Goal: Task Accomplishment & Management: Use online tool/utility

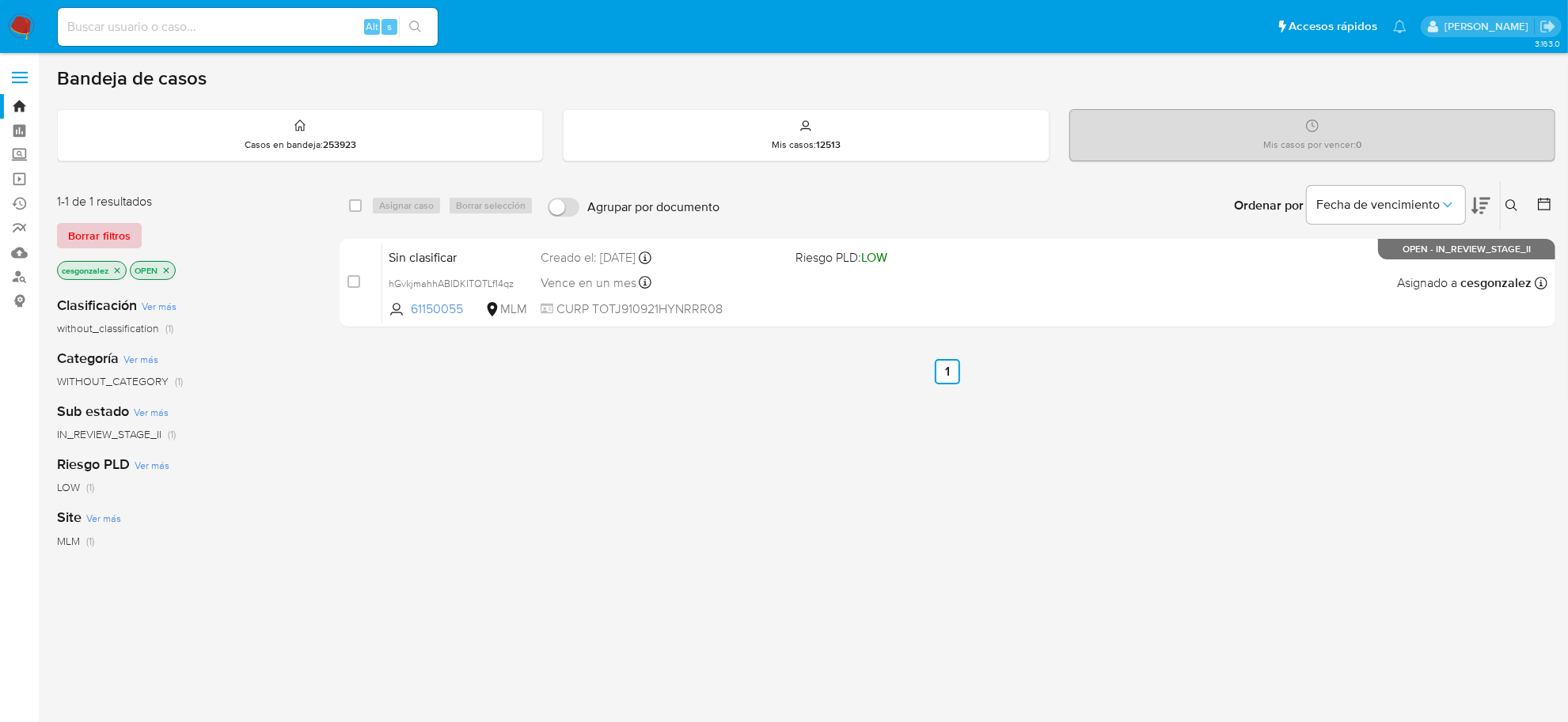
click at [104, 238] on span "Borrar filtros" at bounding box center [100, 236] width 63 height 22
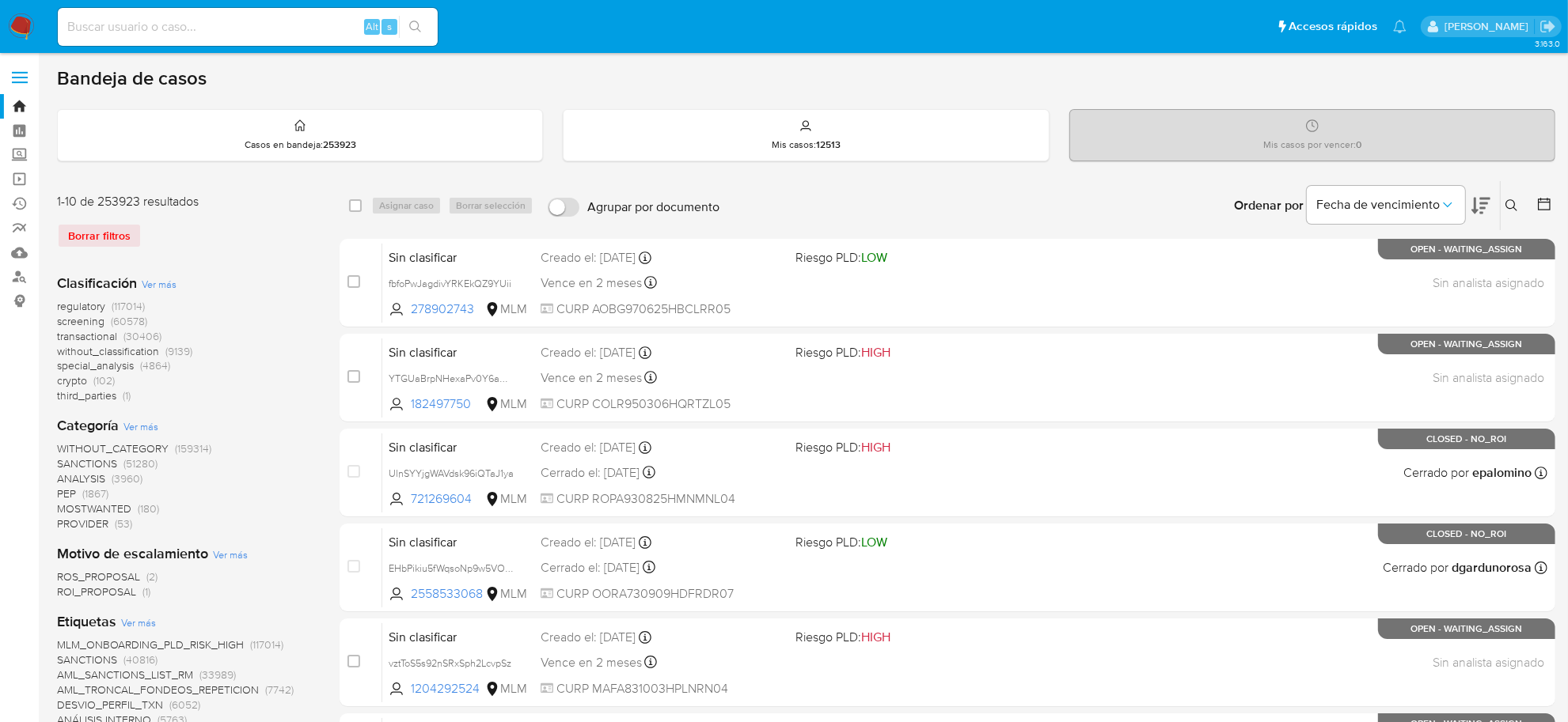
click at [96, 317] on span "screening" at bounding box center [80, 321] width 47 height 16
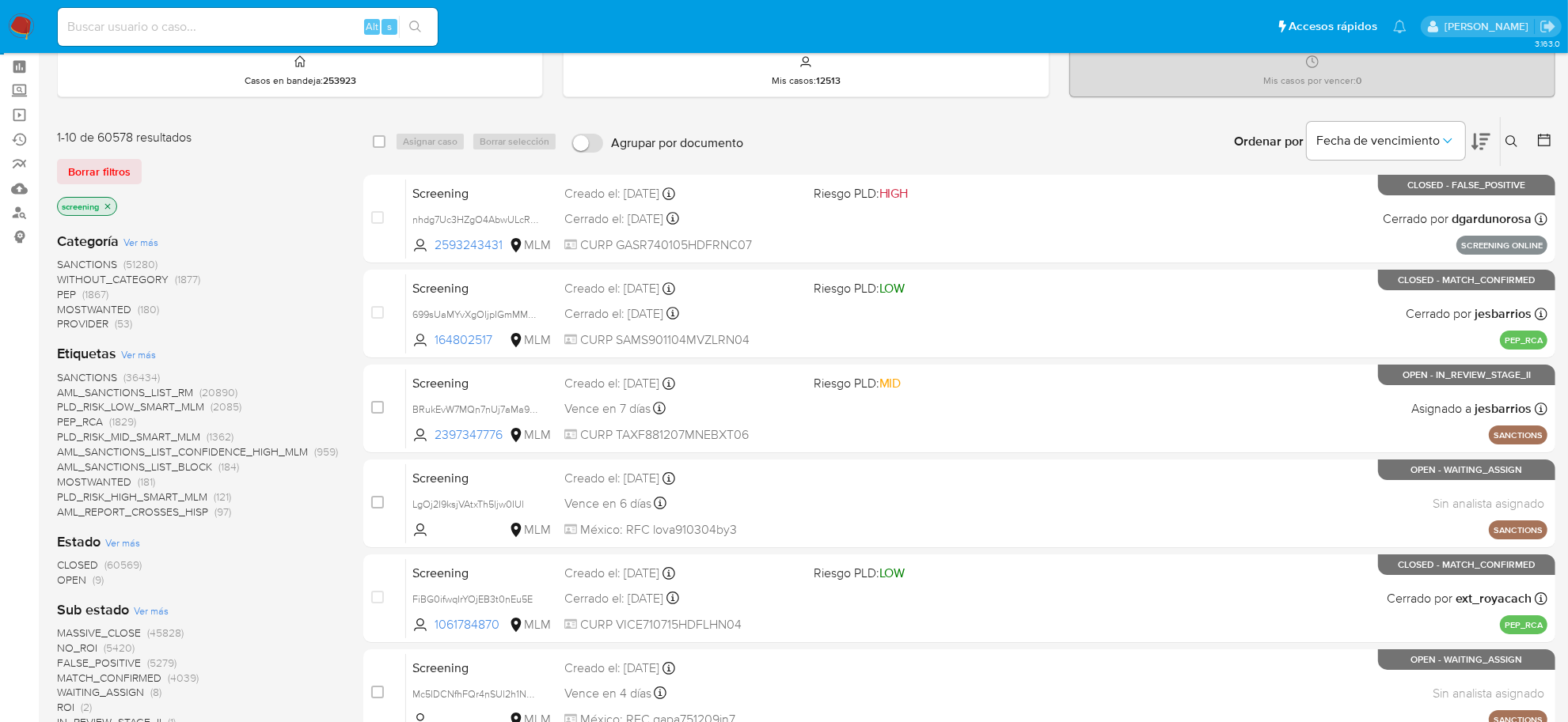
scroll to position [99, 0]
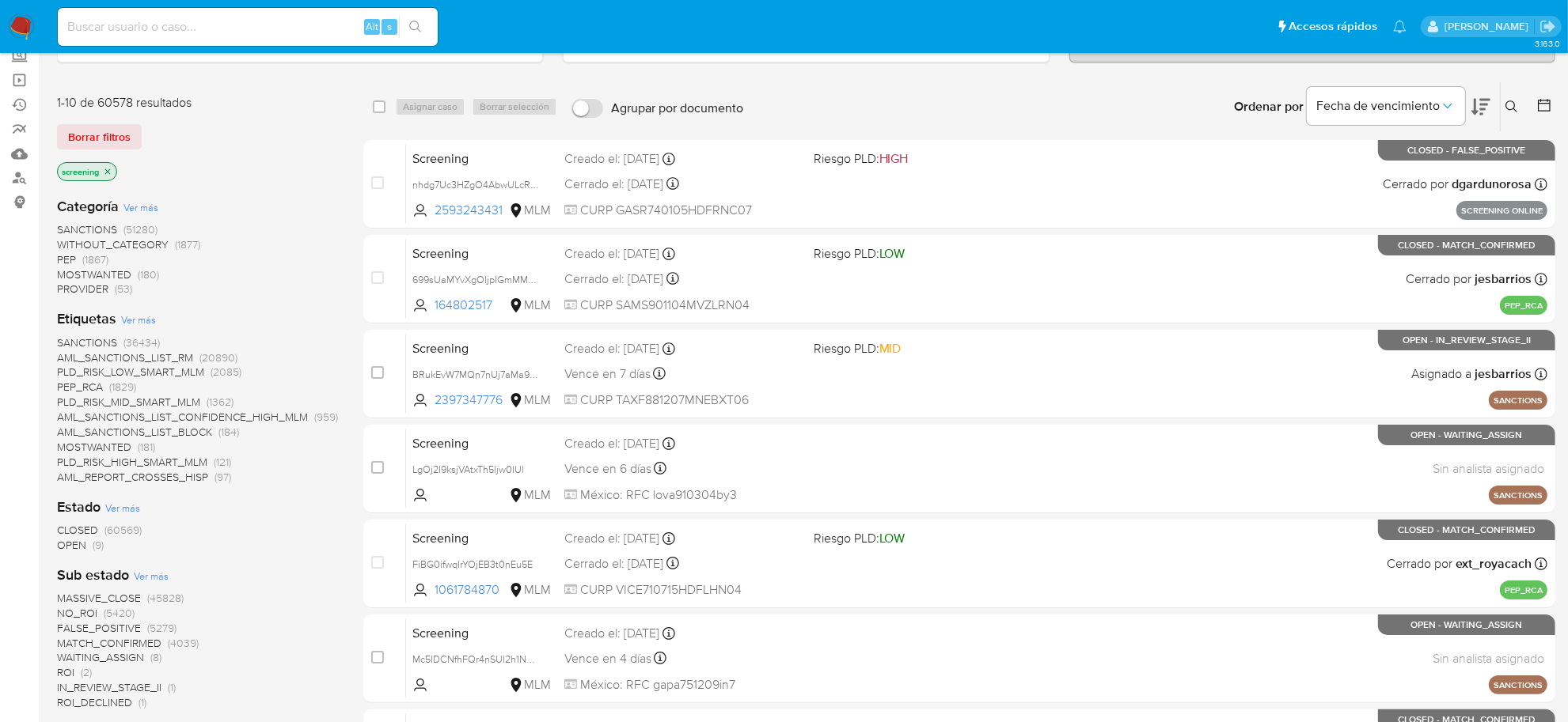
click at [73, 544] on span "OPEN" at bounding box center [72, 545] width 30 height 16
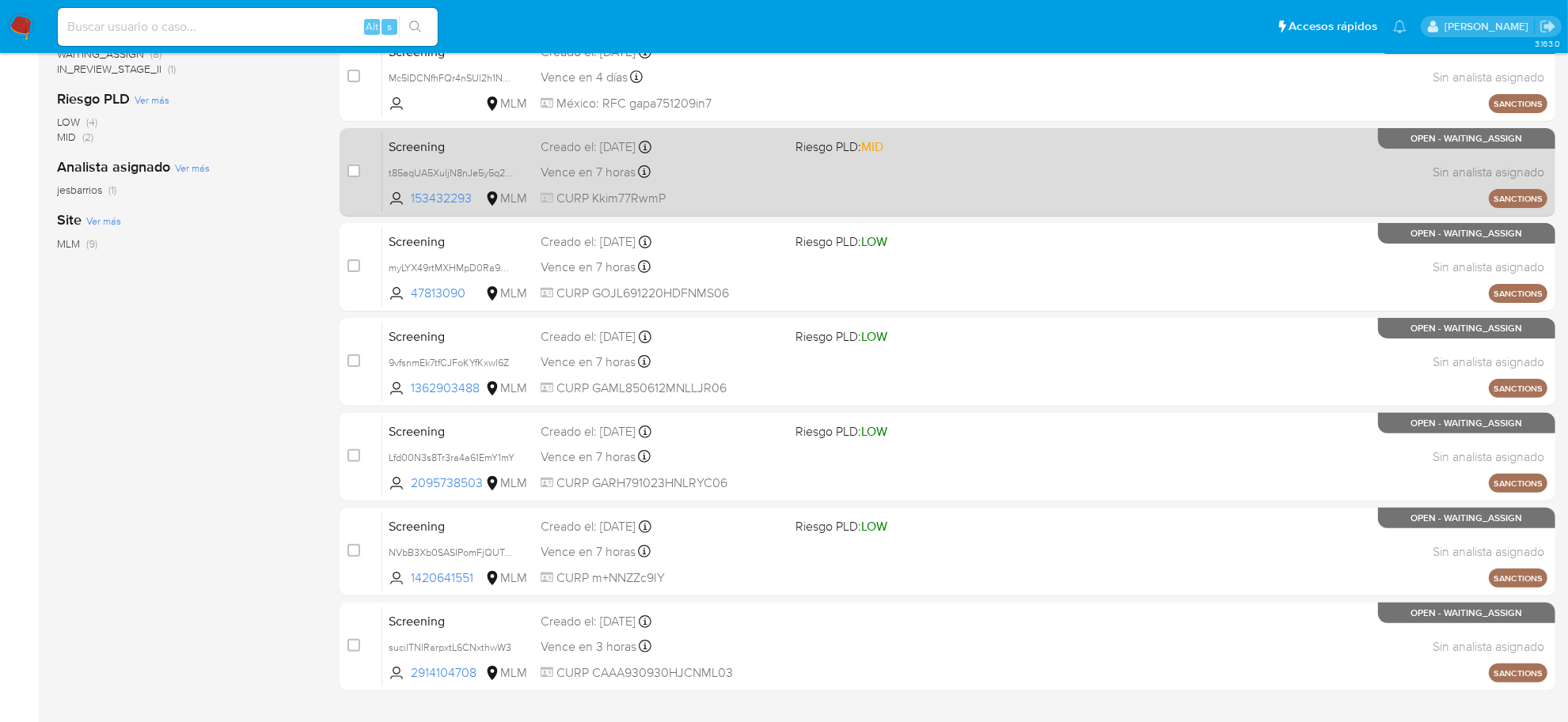
scroll to position [487, 0]
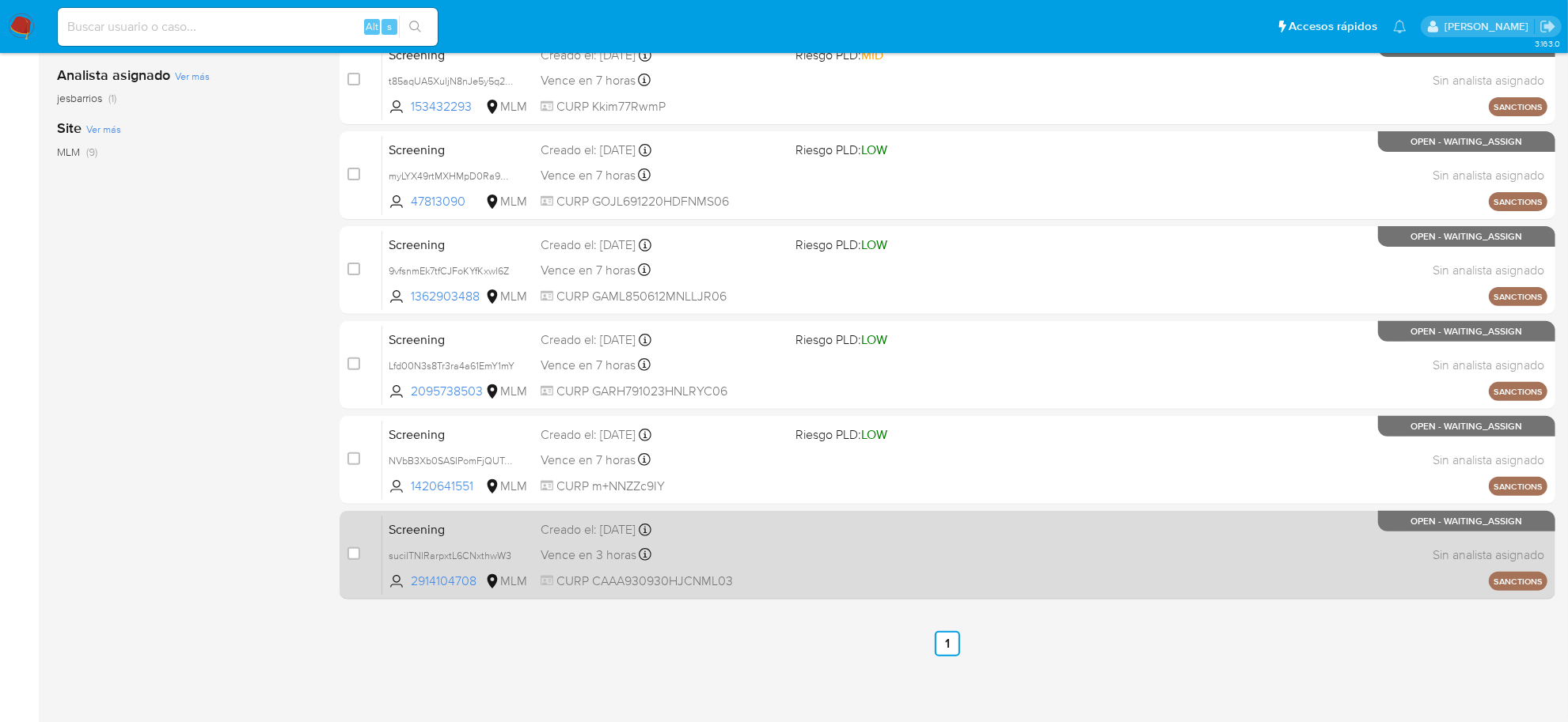
click at [766, 552] on div "Vence en 3 horas Vence el 09/10/2025 13:36:39" at bounding box center [662, 555] width 242 height 21
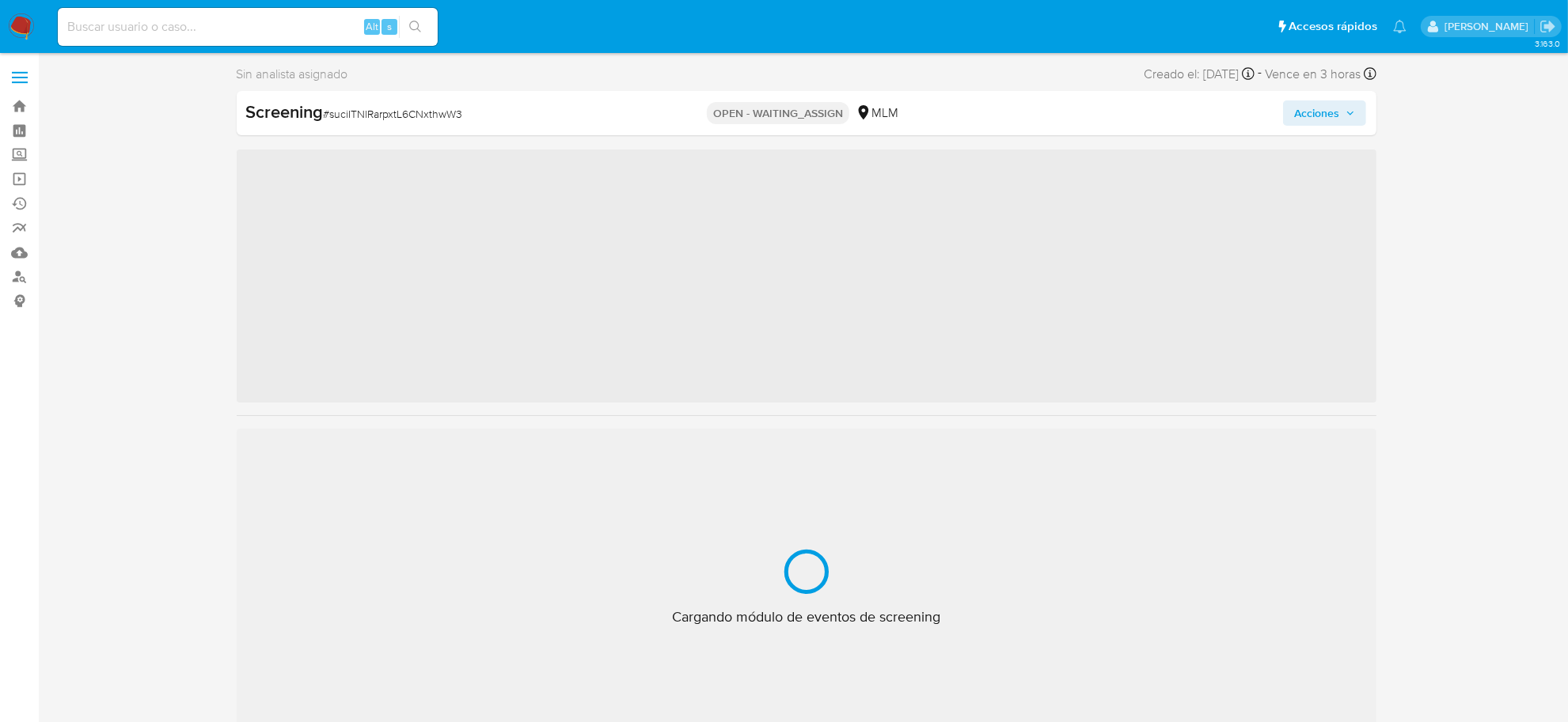
scroll to position [781, 0]
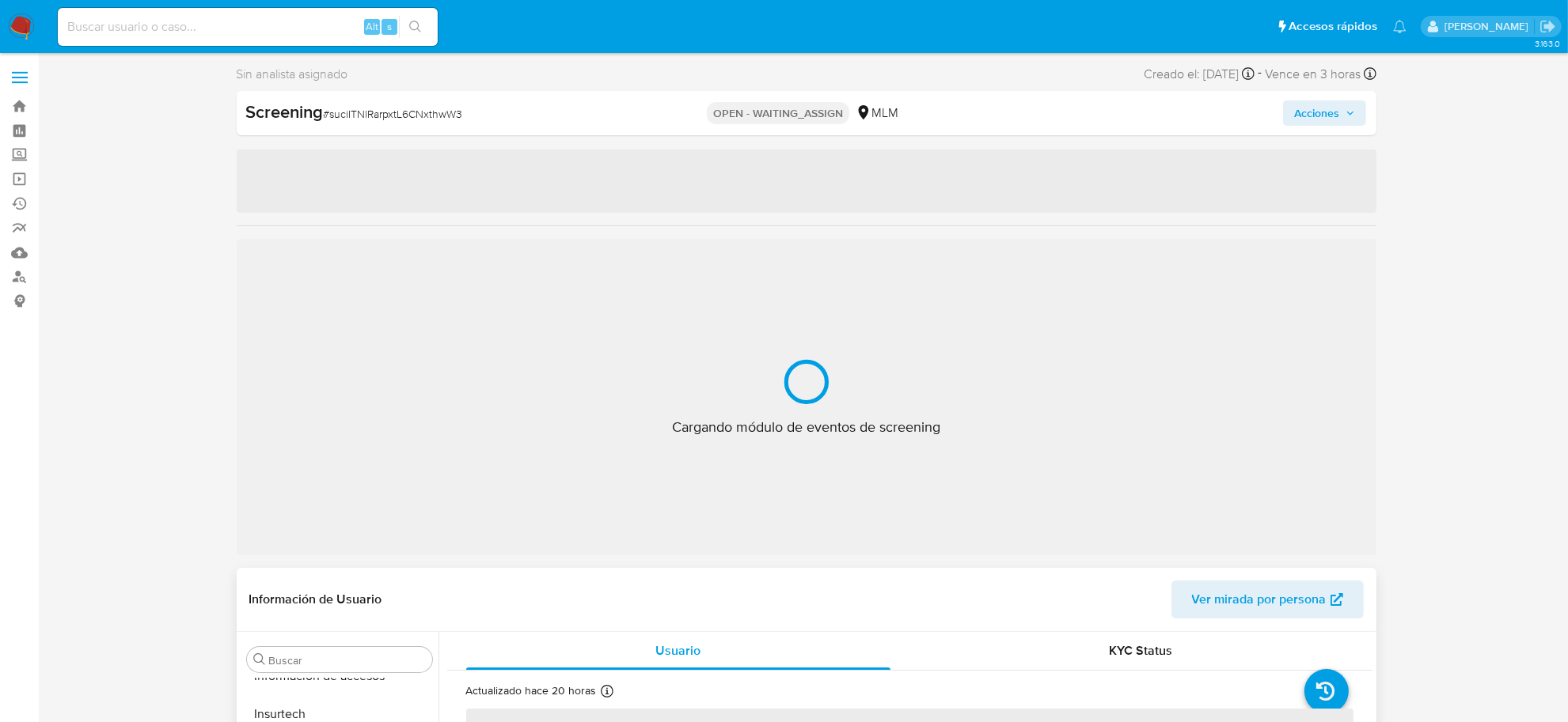
select select "10"
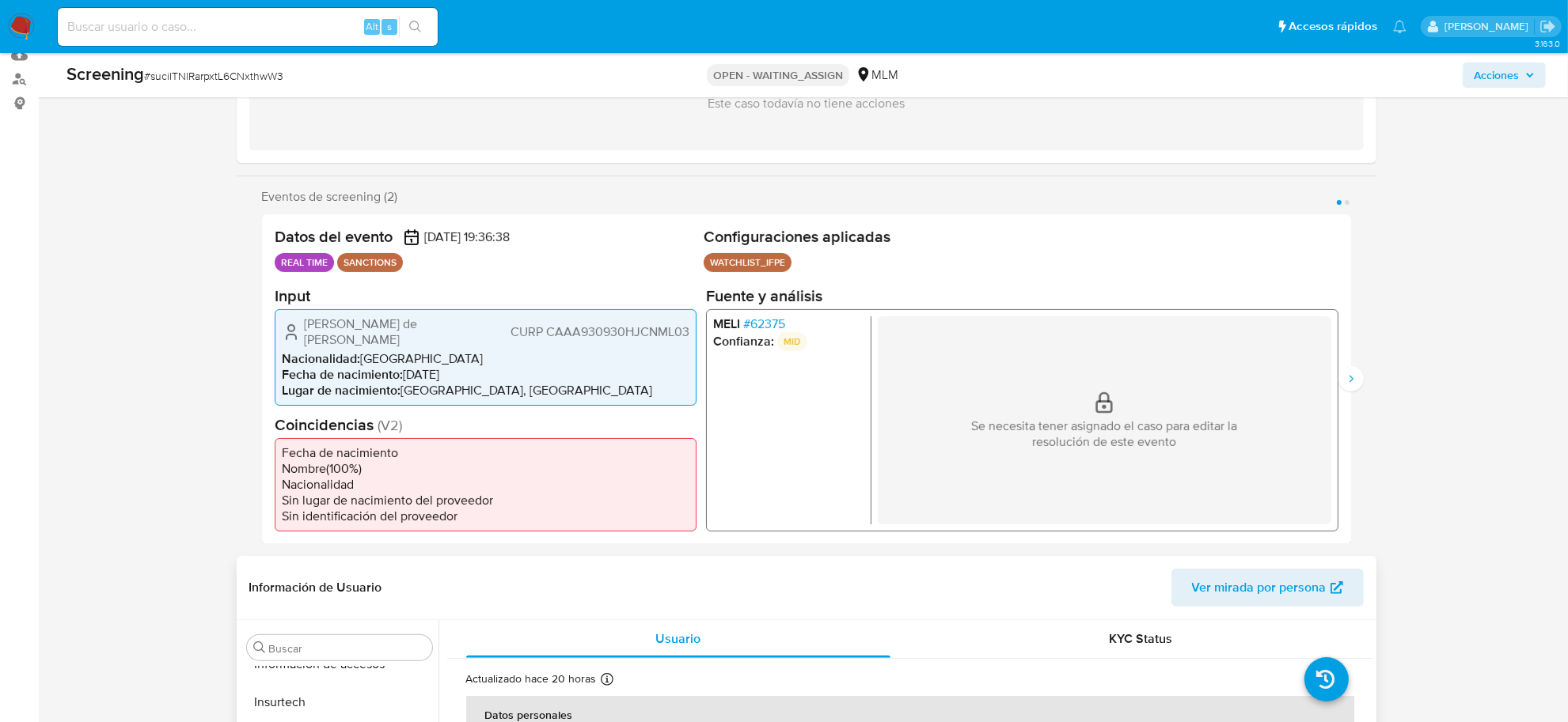
scroll to position [0, 0]
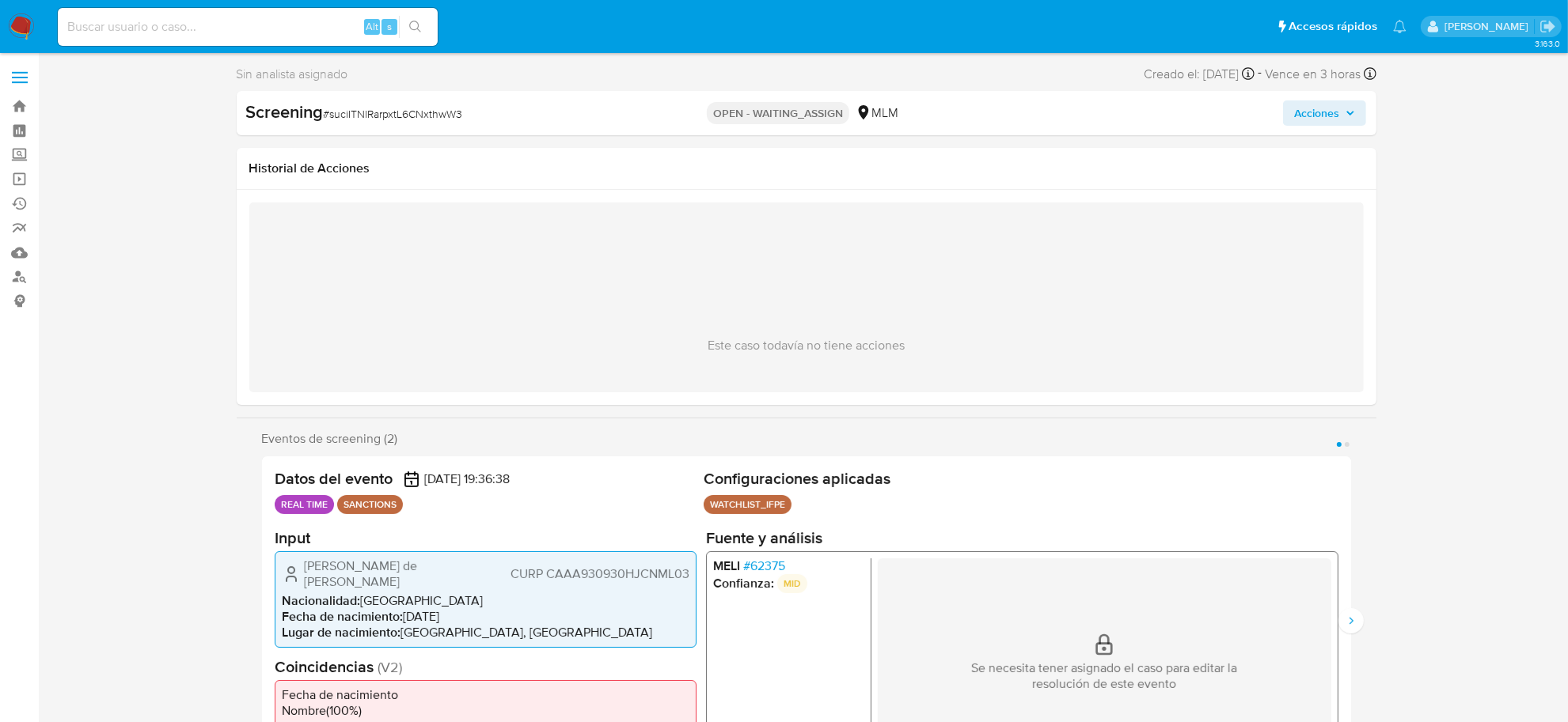
click at [389, 116] on span "# suciITNlRarpxtL6CNxthwW3" at bounding box center [393, 114] width 140 height 16
click at [389, 116] on span "# suciITNlRarpxtL6CNxthwW3" at bounding box center [393, 114] width 140 height 16
copy span "suciITNlRarpxtL6CNxthwW3"
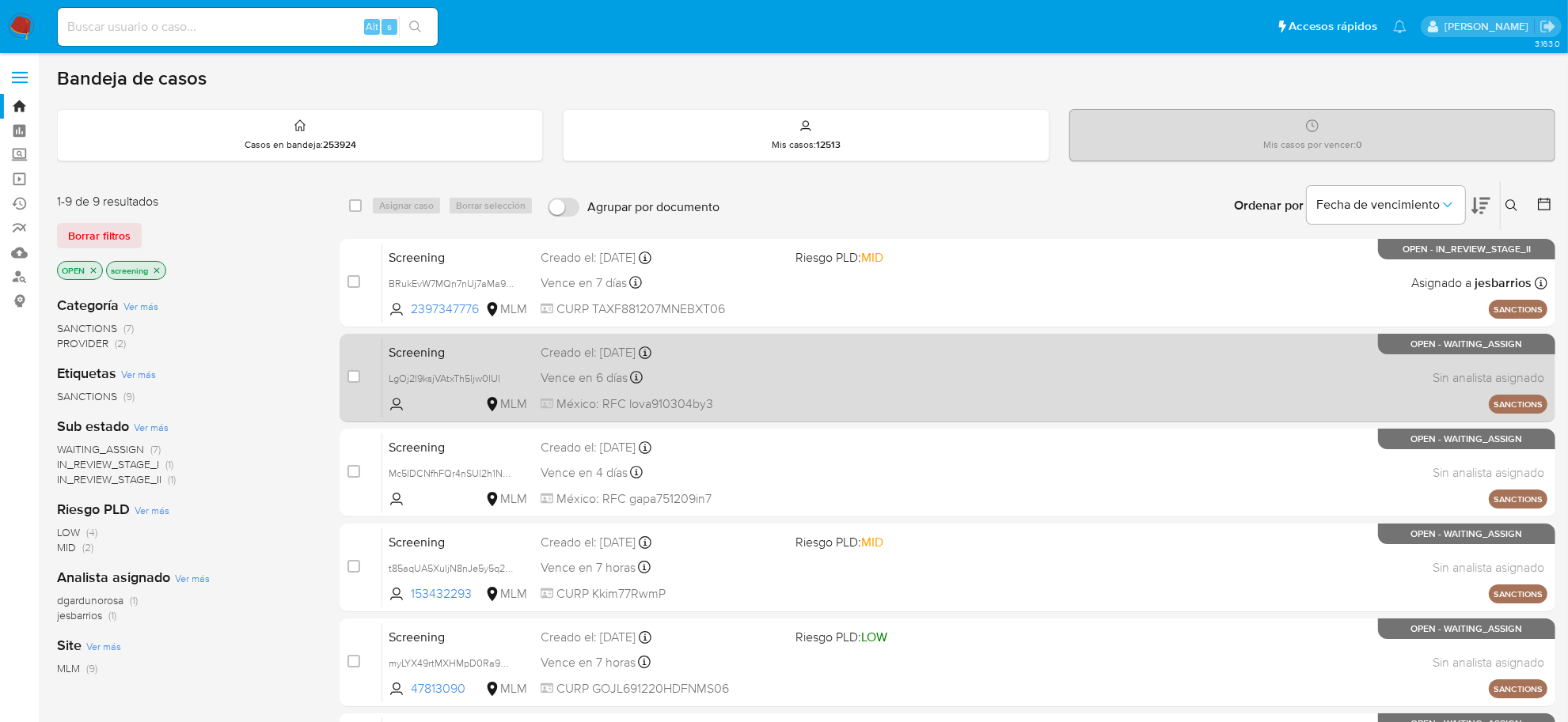
drag, startPoint x: 0, startPoint y: 0, endPoint x: 648, endPoint y: 381, distance: 751.7
click at [648, 381] on div "select-all-cases-checkbox Asignar caso Borrar selección Agrupar por documento O…" at bounding box center [947, 637] width 1216 height 913
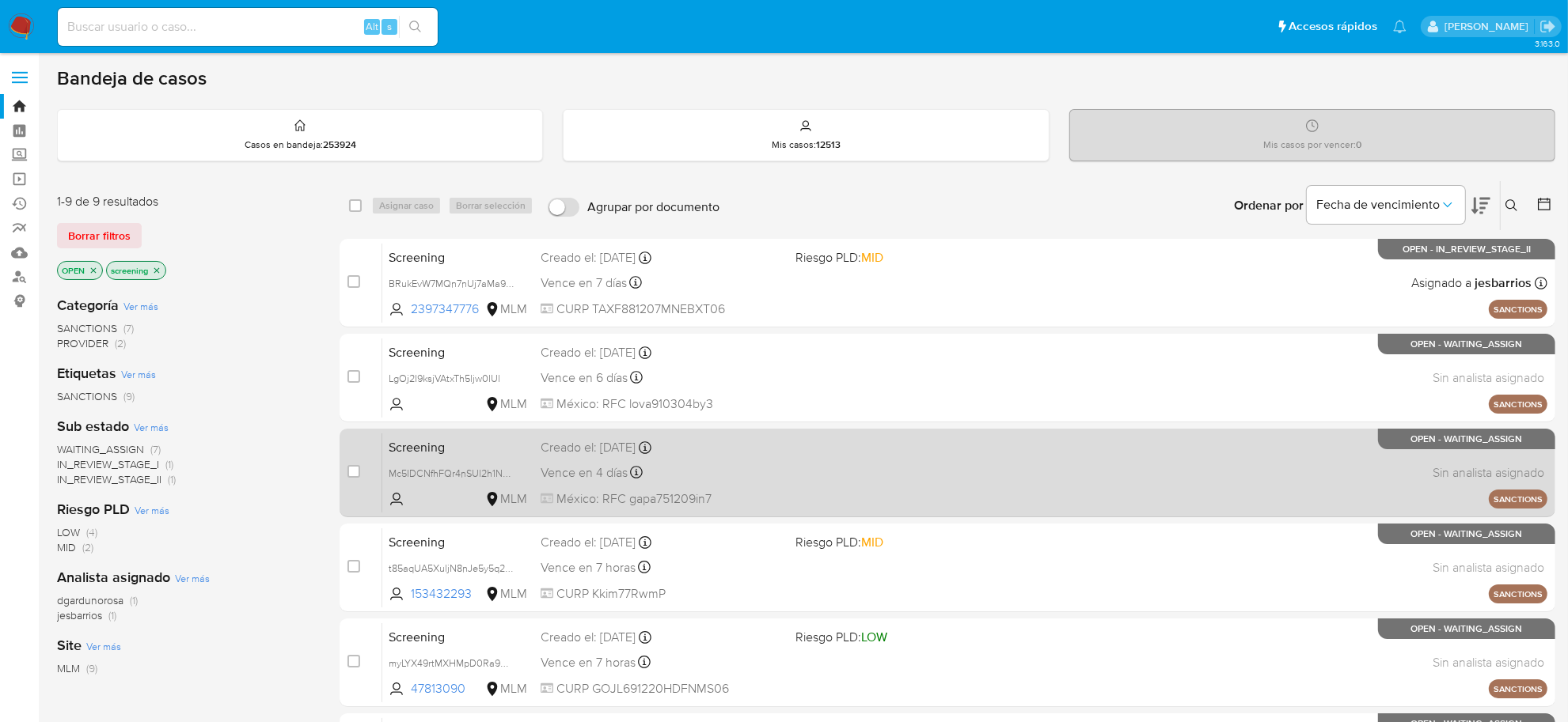
click at [687, 475] on div "Vence en 4 días Vence el 13/10/2025 04:07:45" at bounding box center [662, 472] width 242 height 21
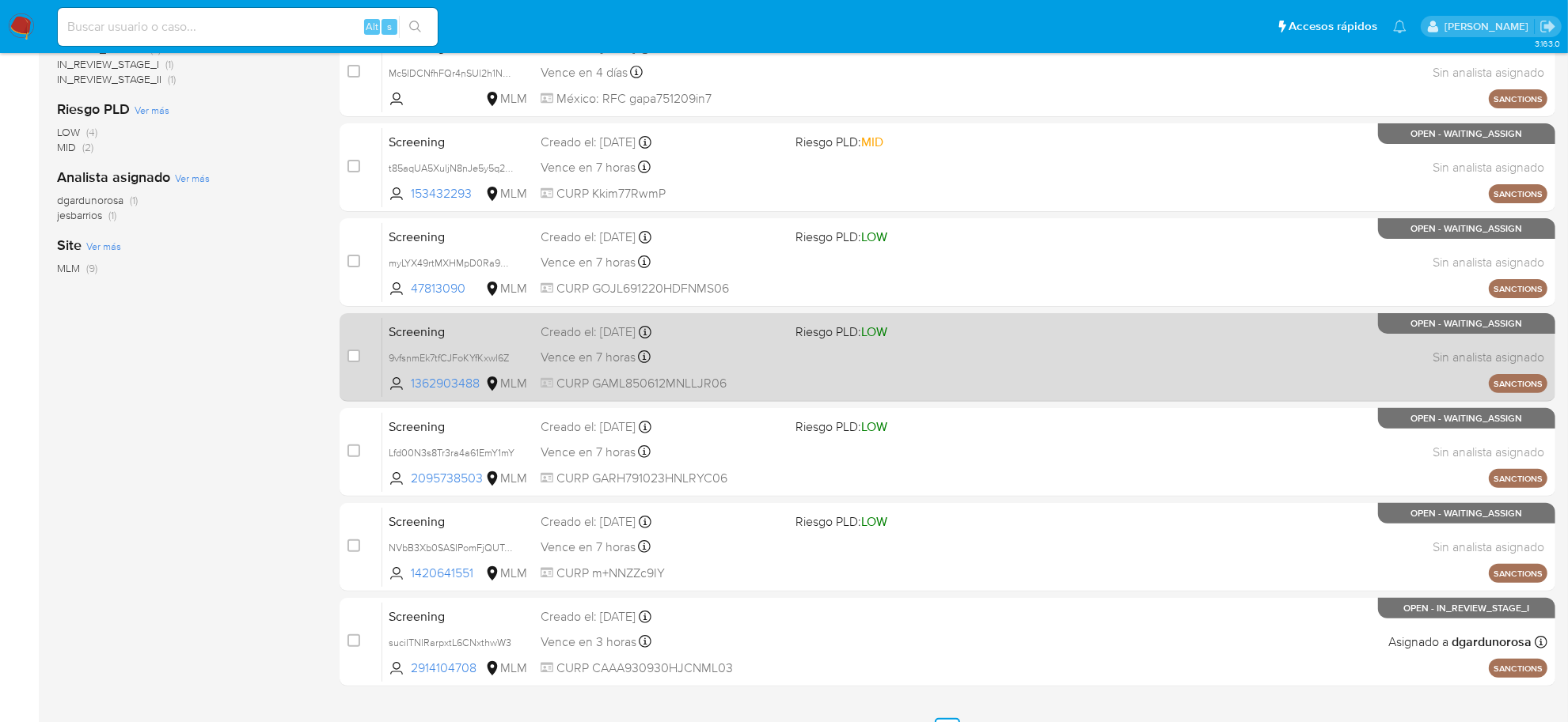
scroll to position [487, 0]
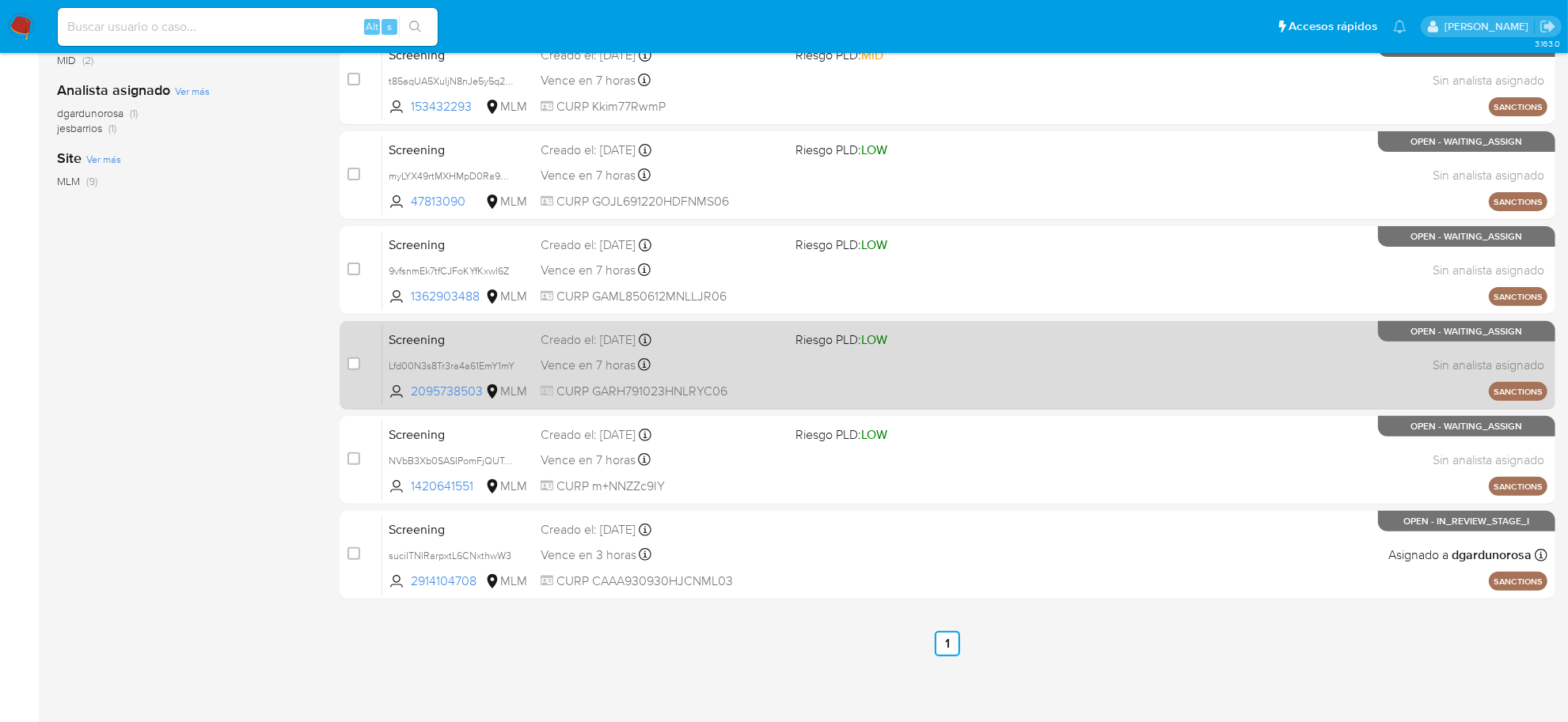
click at [671, 349] on div "Screening Lfd00N3s8Tr3ra4a61EmY1mY 2095738503 MLM Riesgo PLD: LOW Creado el: 08…" at bounding box center [965, 365] width 1166 height 80
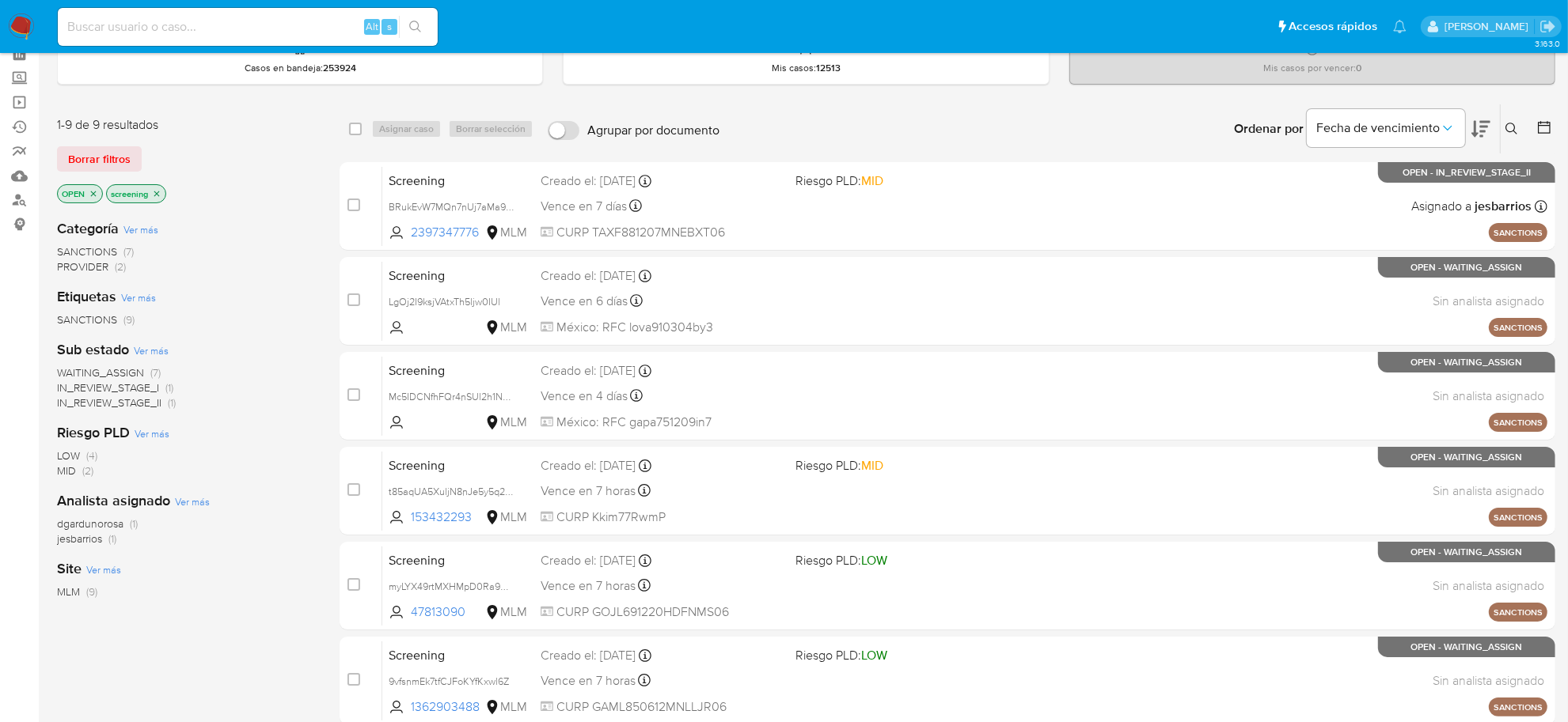
scroll to position [0, 0]
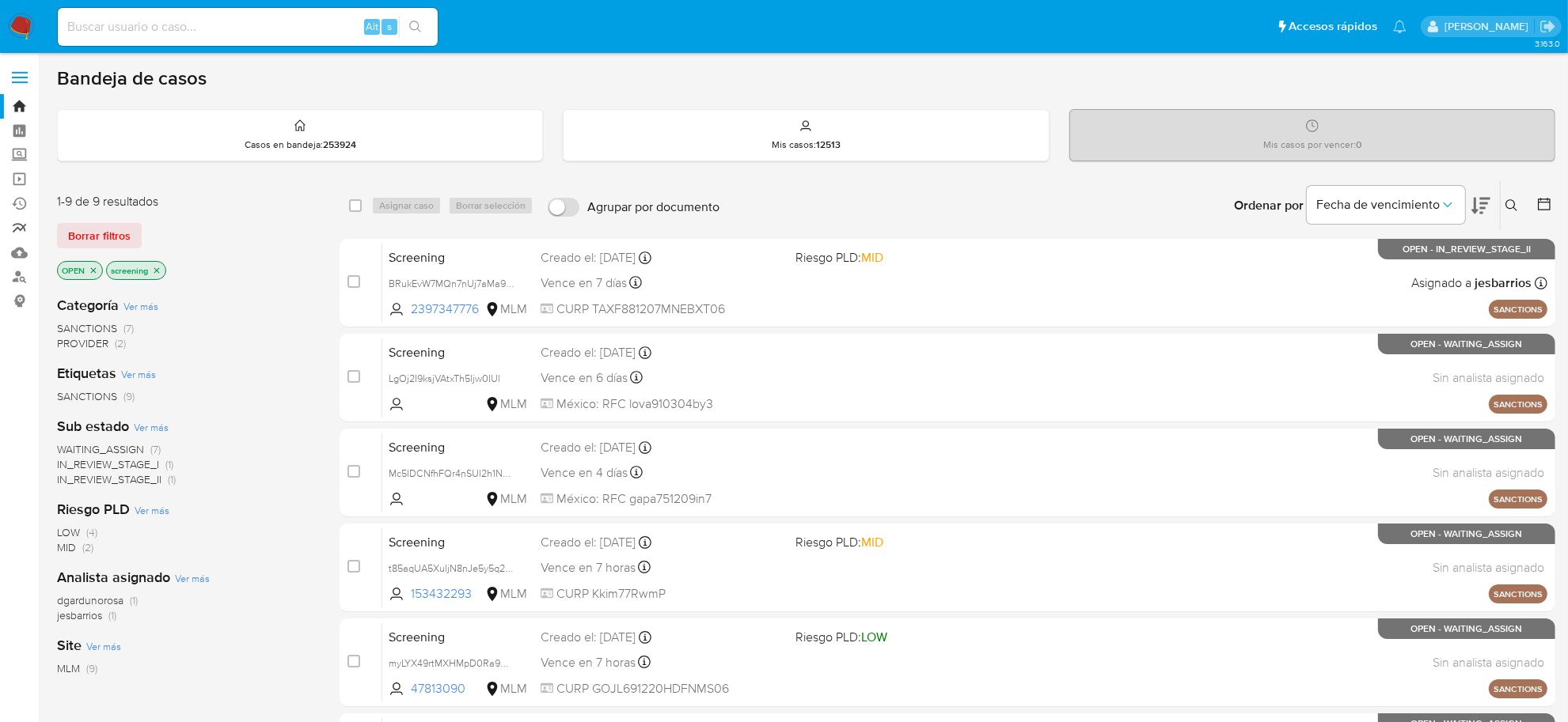
click at [28, 223] on link "Reportes" at bounding box center [94, 228] width 189 height 25
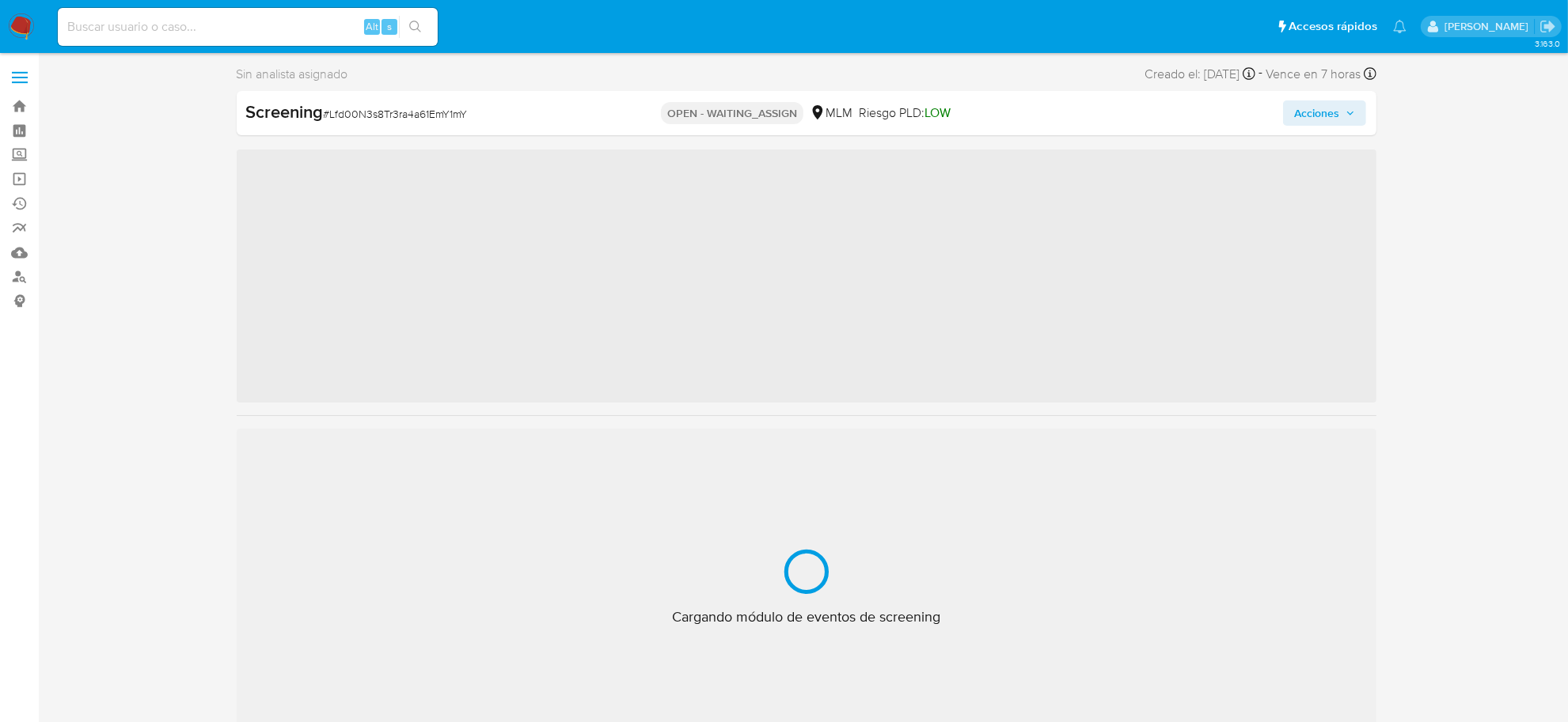
scroll to position [781, 0]
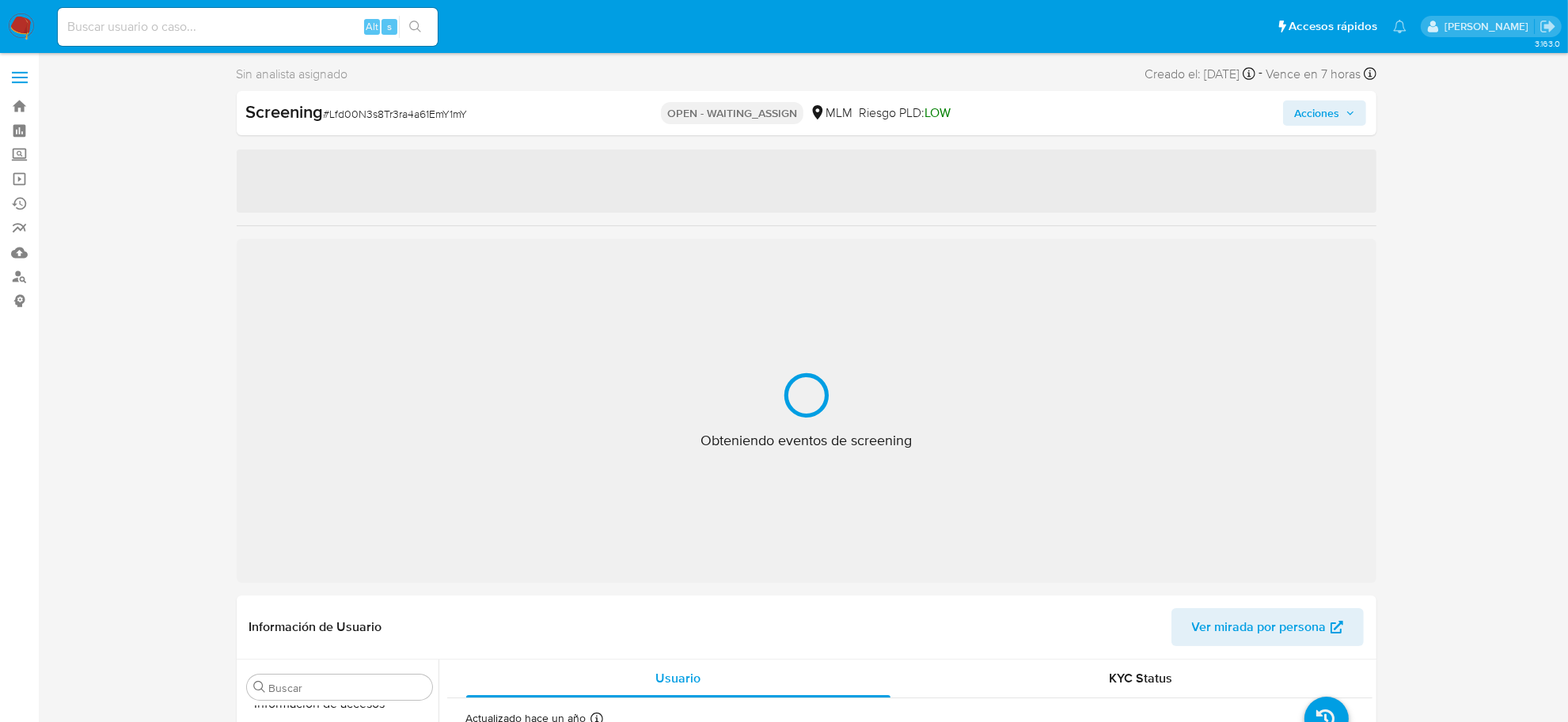
select select "10"
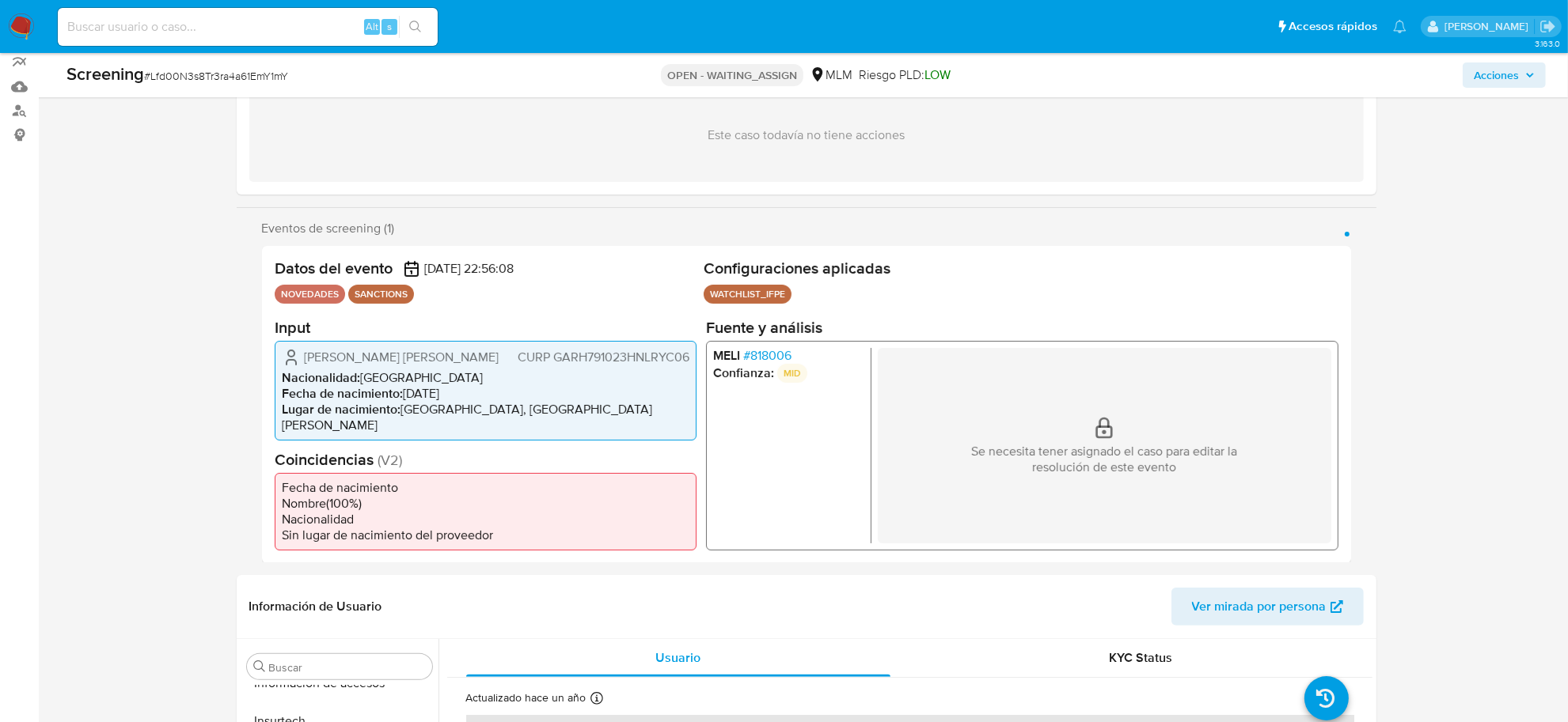
scroll to position [198, 0]
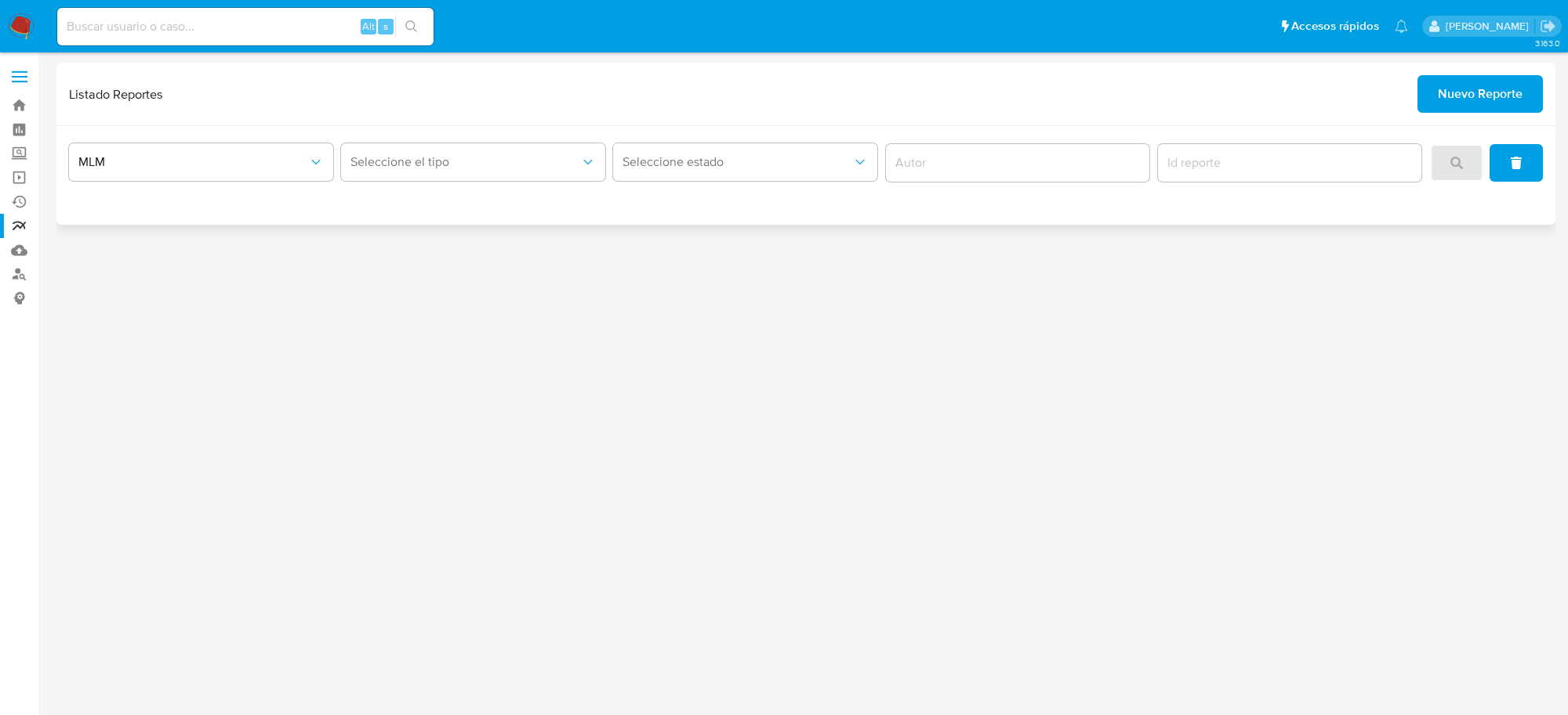
click at [1482, 108] on span "Nuevo Reporte" at bounding box center [1480, 94] width 84 height 35
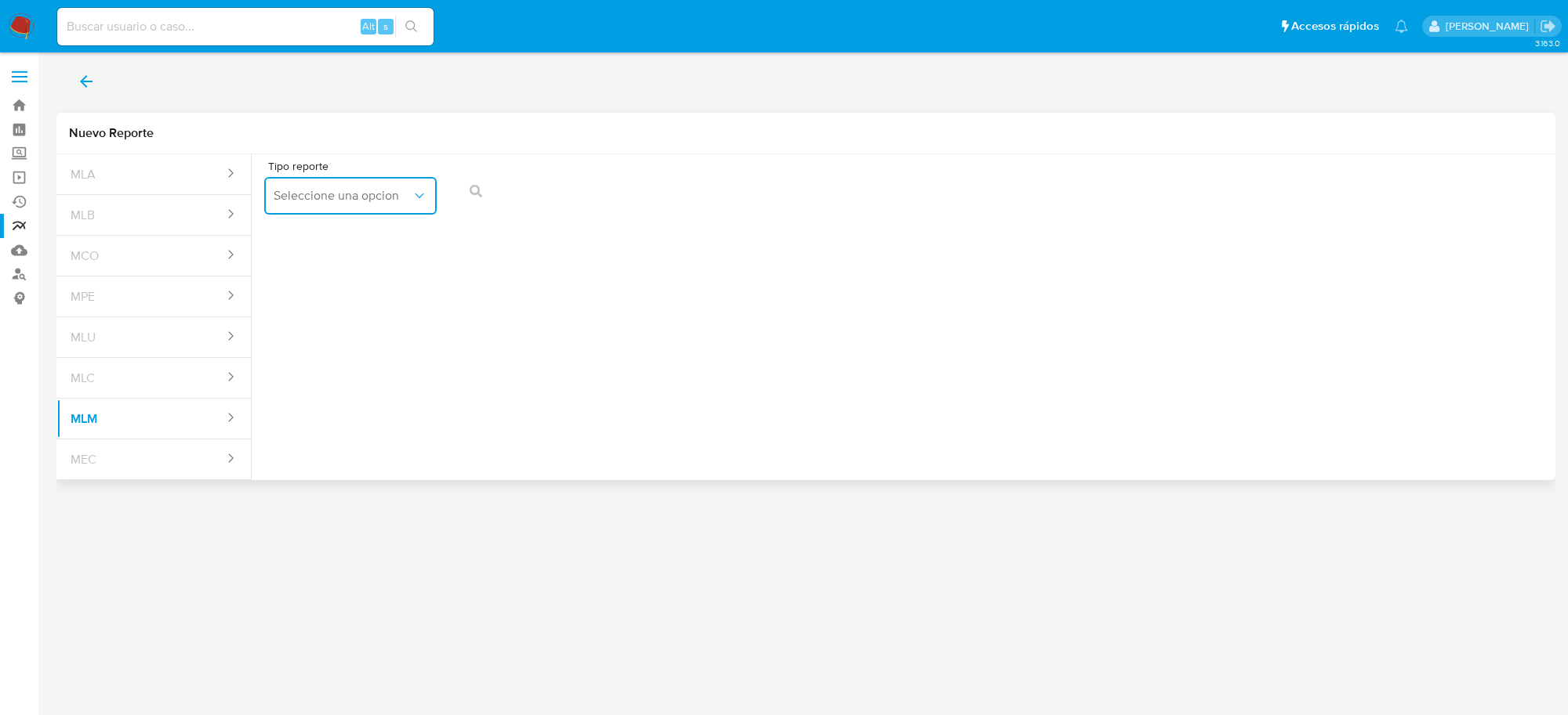
click at [418, 194] on icon "report-types" at bounding box center [419, 195] width 16 height 16
click at [395, 245] on div "IFPE 24 HORAS" at bounding box center [345, 238] width 144 height 38
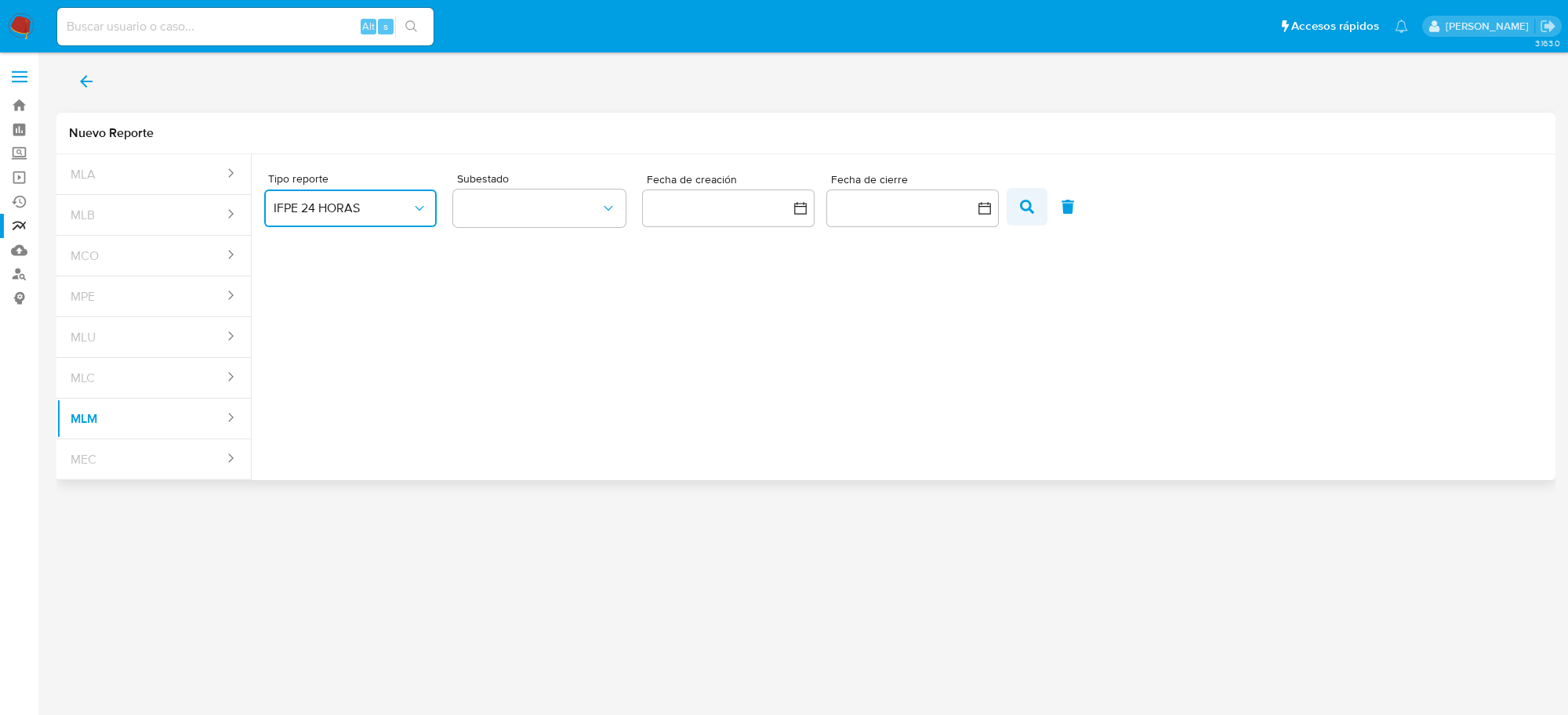
click at [1023, 206] on icon "button" at bounding box center [1026, 206] width 14 height 14
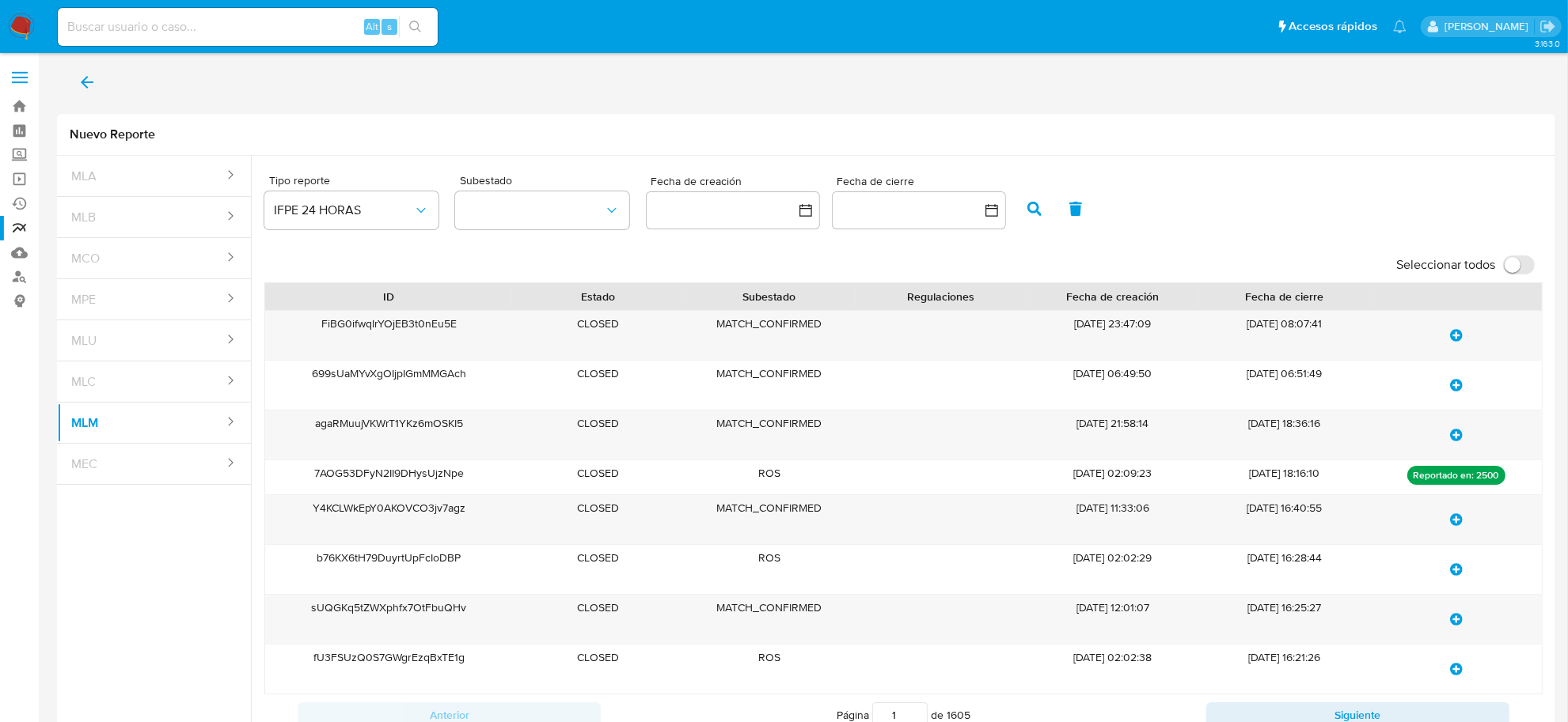
click at [151, 32] on input at bounding box center [247, 27] width 380 height 20
paste input "1640477120"
type input "1640477120"
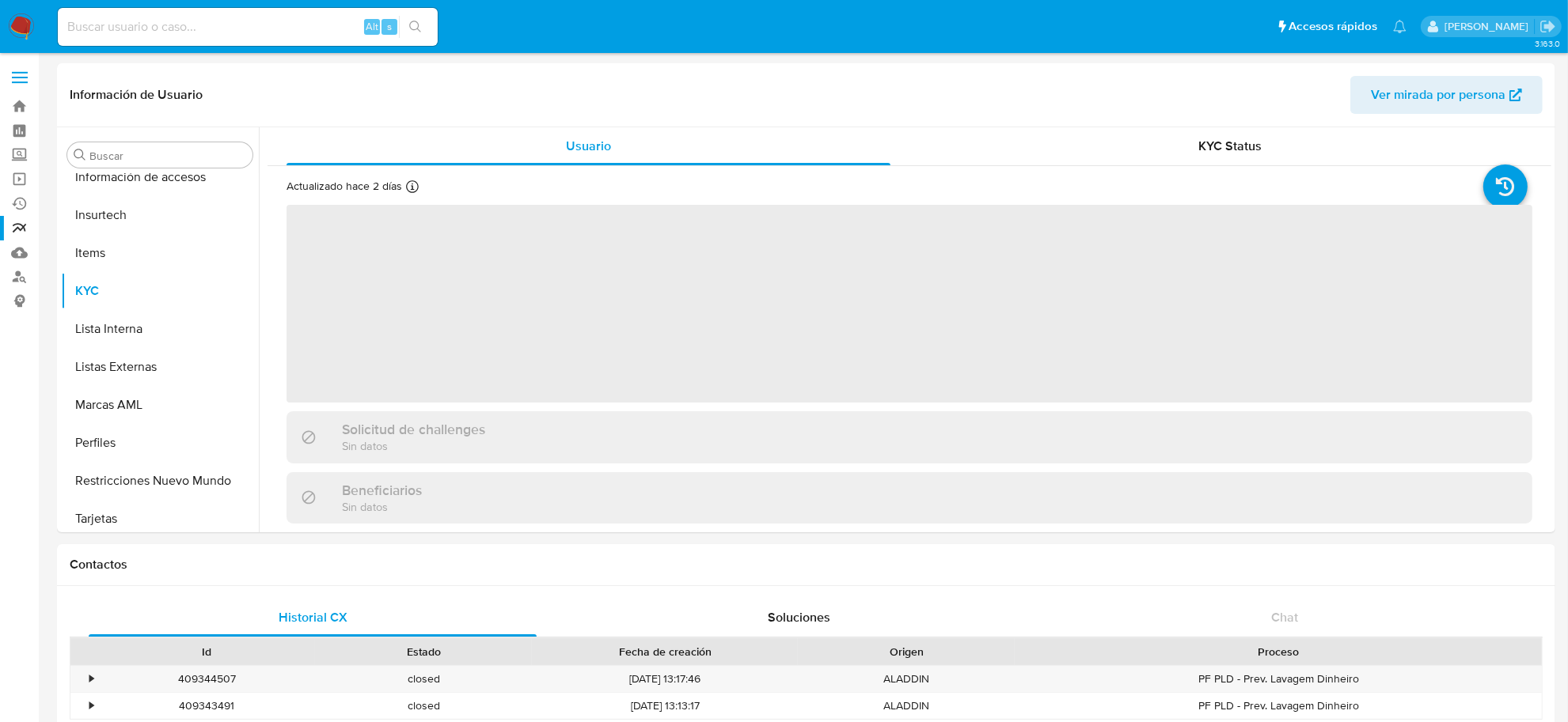
scroll to position [781, 0]
select select "10"
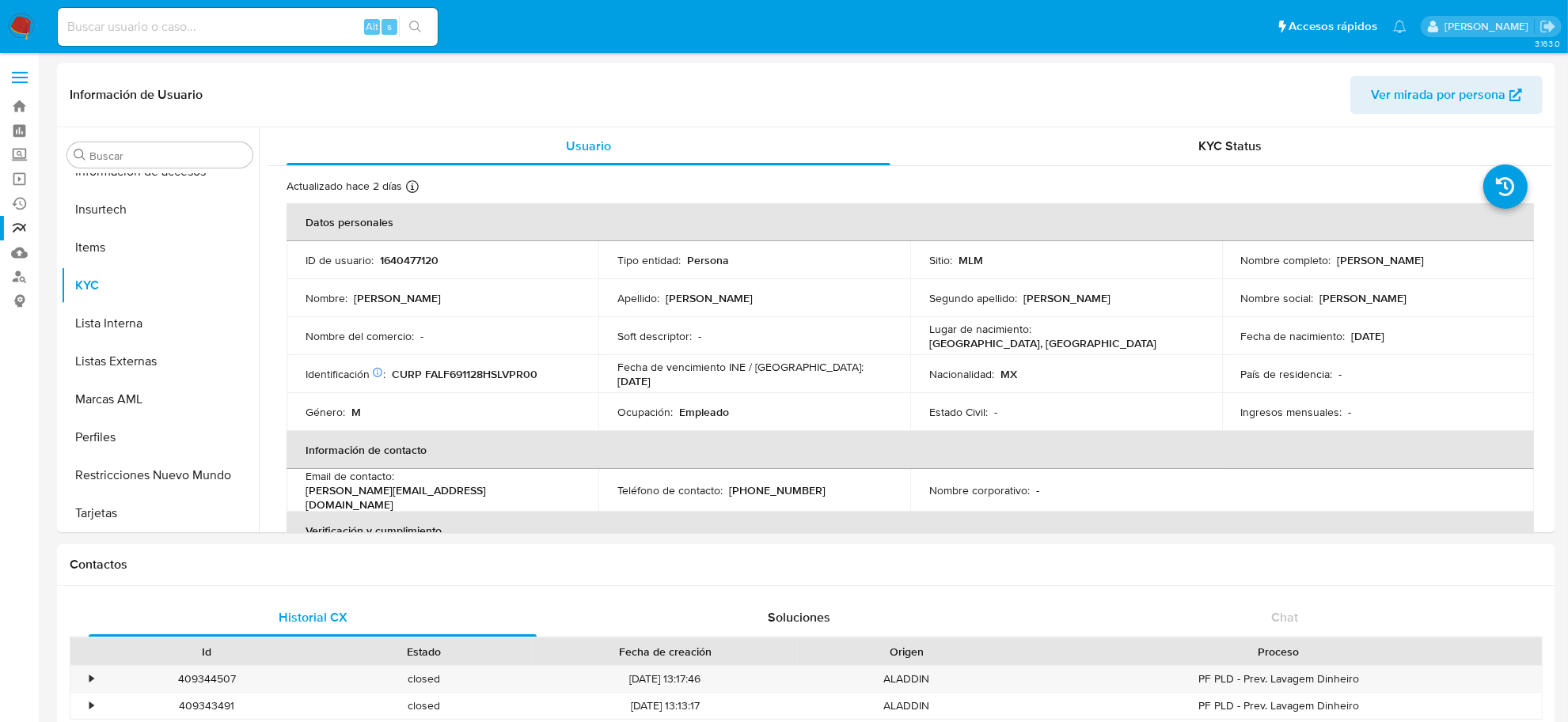
click at [124, 8] on div "Alt s" at bounding box center [247, 27] width 380 height 38
click at [143, 24] on input at bounding box center [247, 27] width 380 height 20
paste input "1640477120"
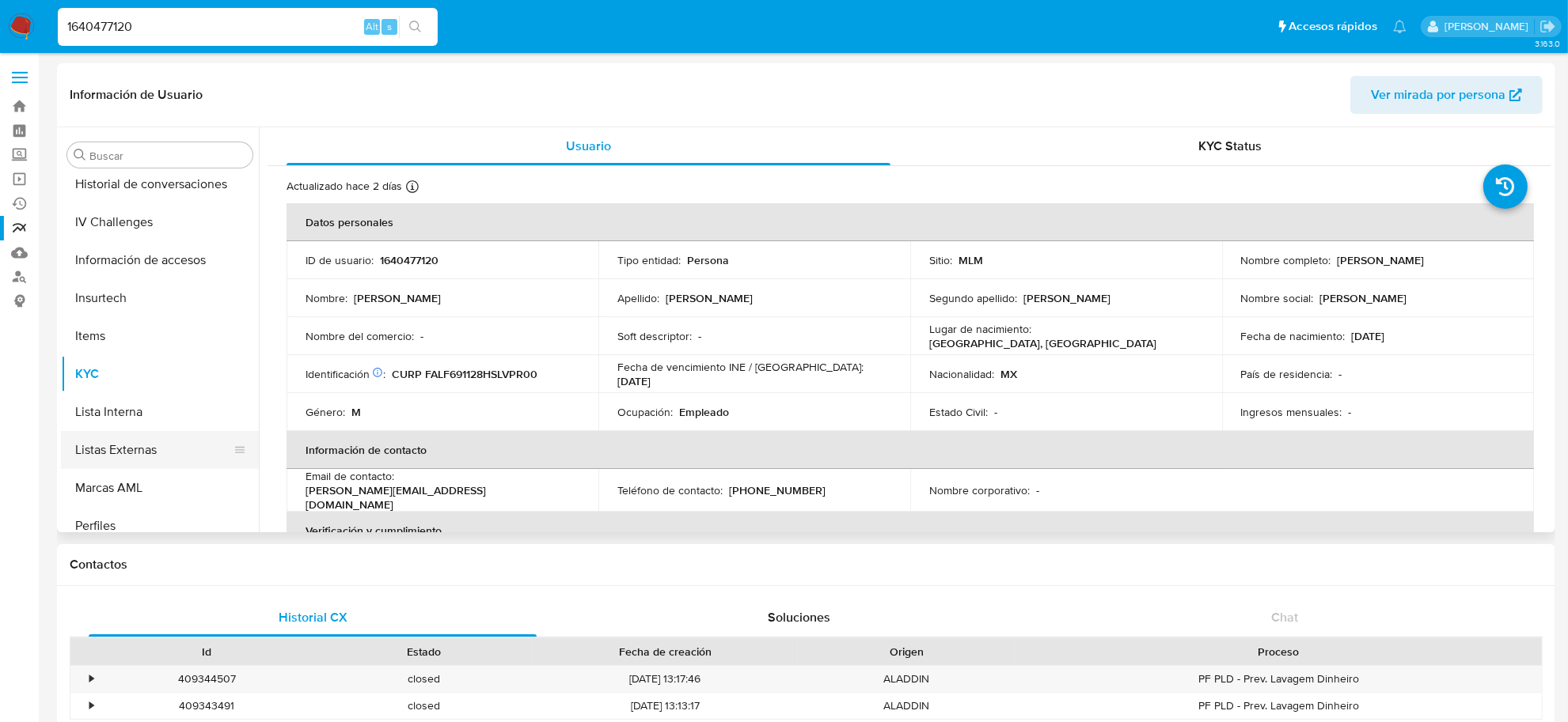
scroll to position [484, 0]
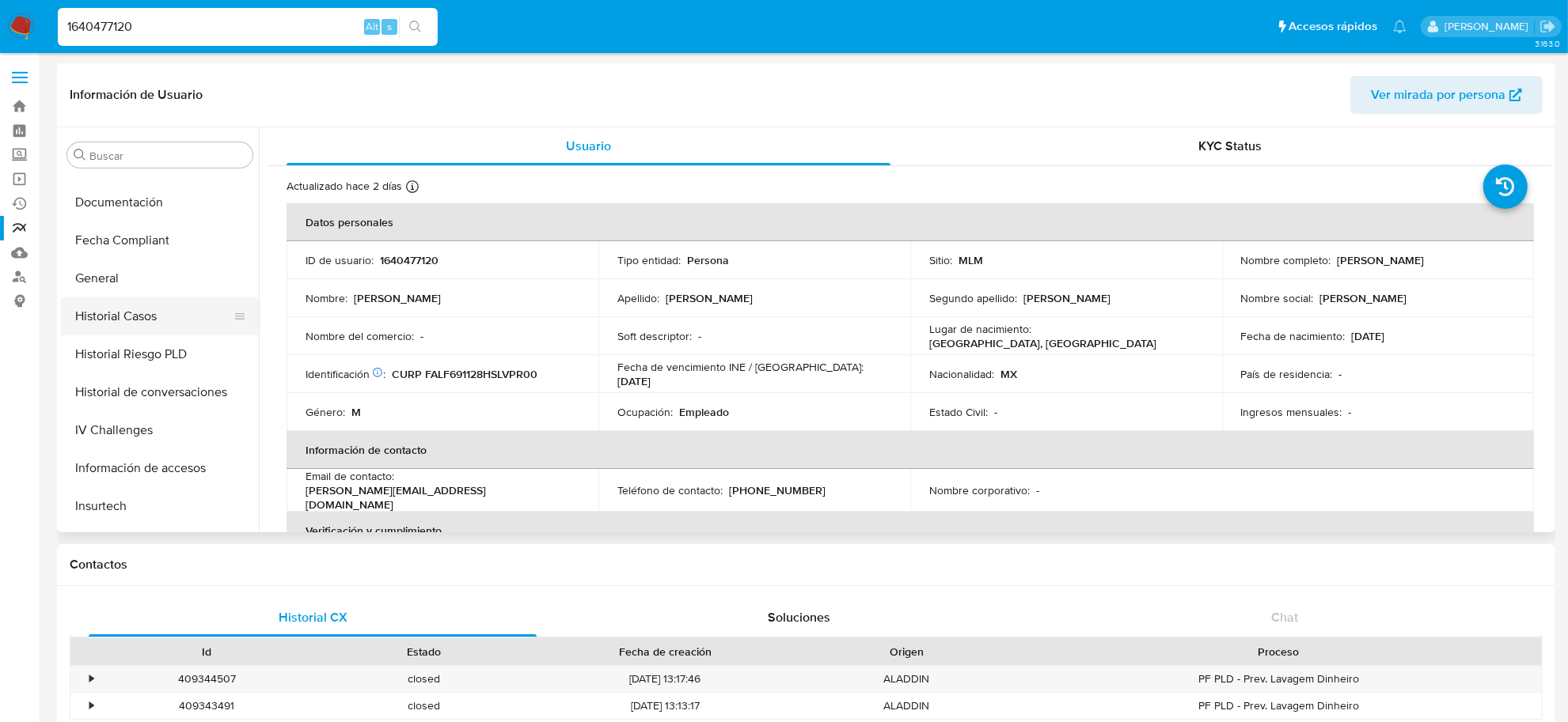
type input "1640477120"
click at [162, 312] on button "Historial Casos" at bounding box center [154, 316] width 185 height 38
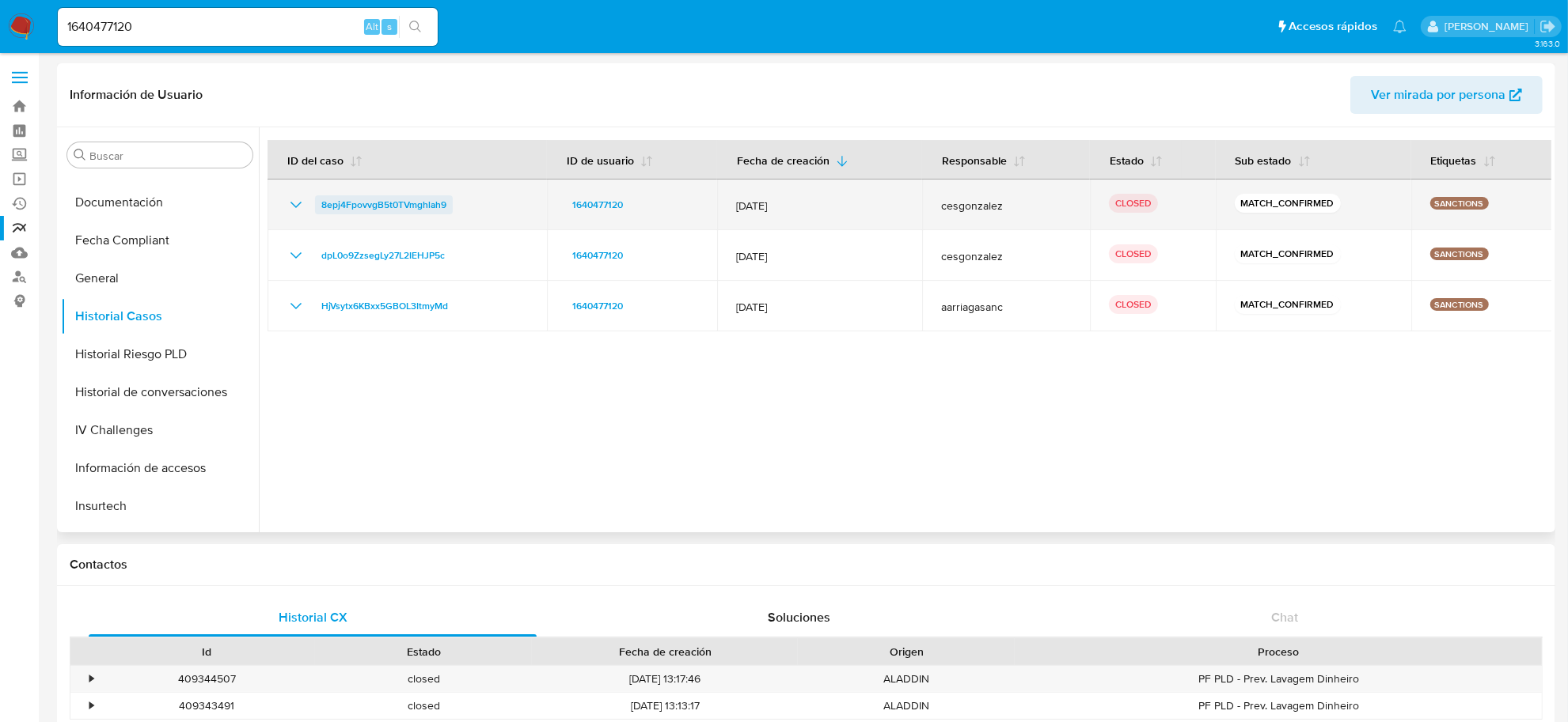
click at [365, 214] on span "8epj4FpovvgB5t0TVmghlah9" at bounding box center [383, 204] width 125 height 19
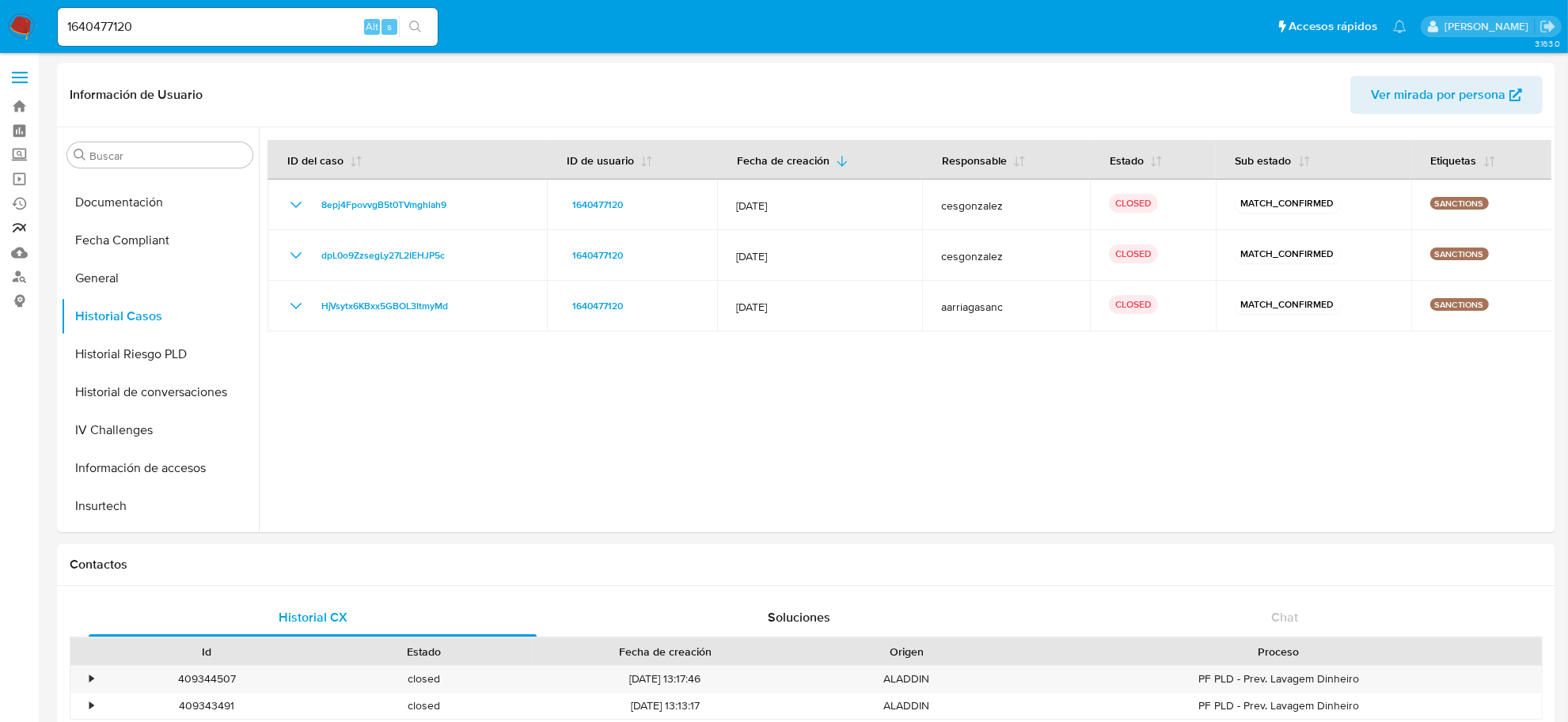
click at [24, 233] on link "Reportes" at bounding box center [94, 228] width 189 height 25
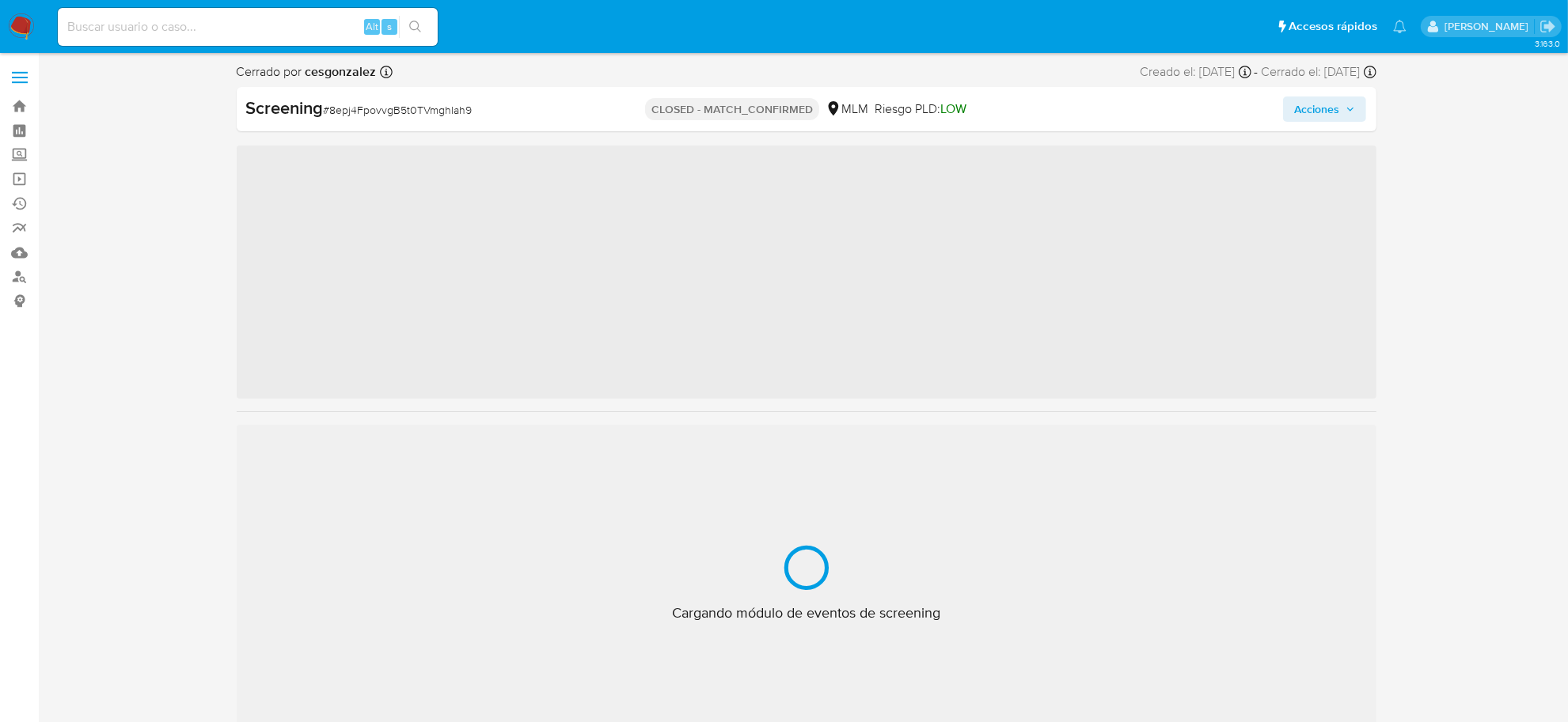
scroll to position [781, 0]
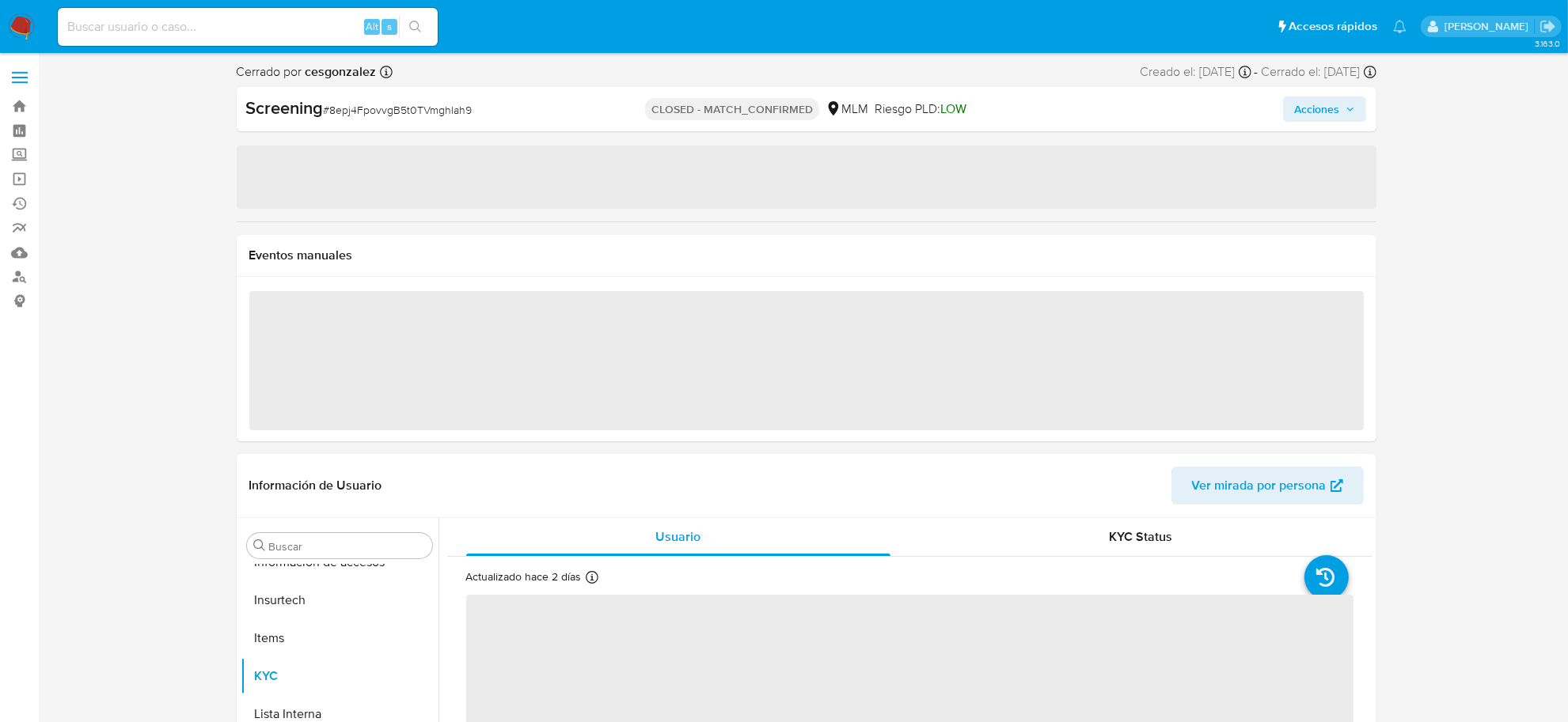
select select "10"
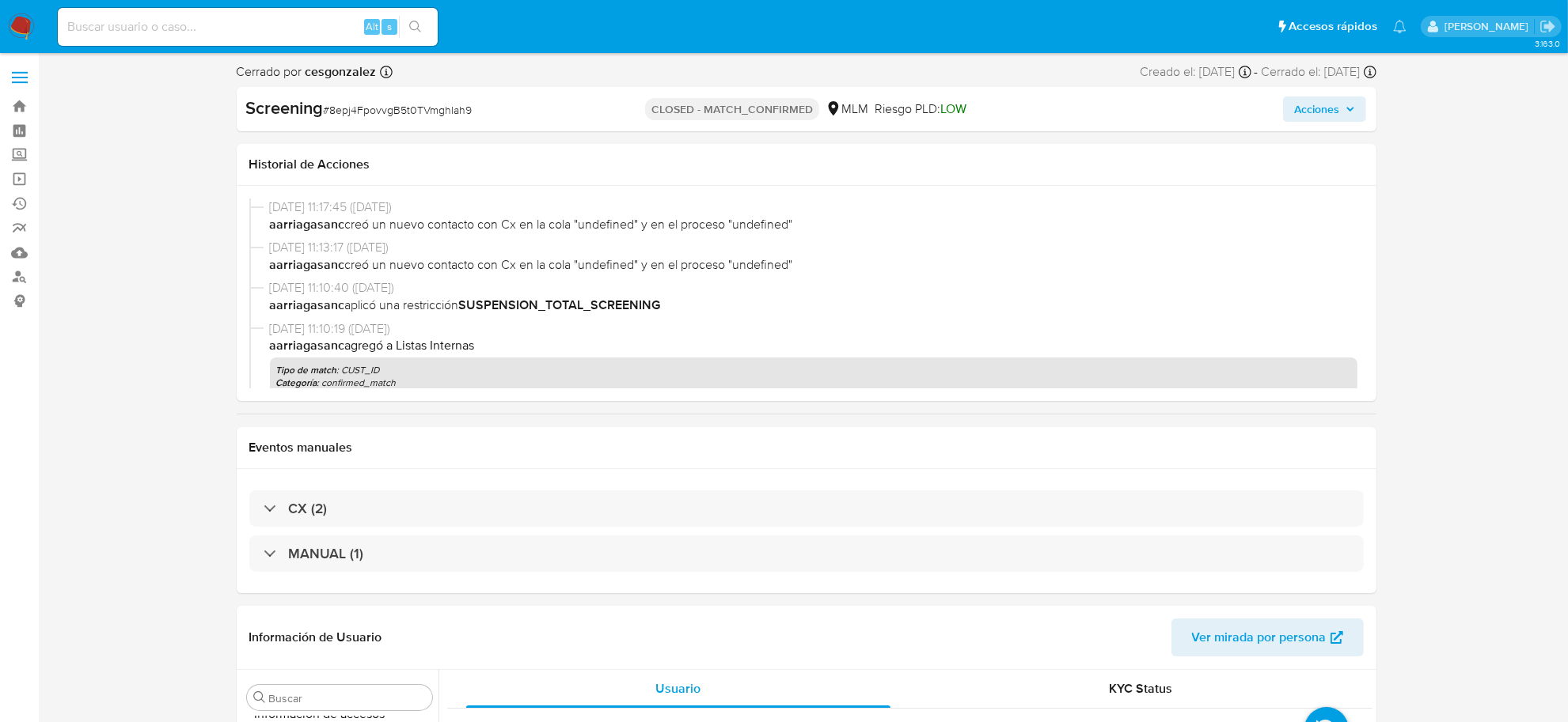
scroll to position [1076, 0]
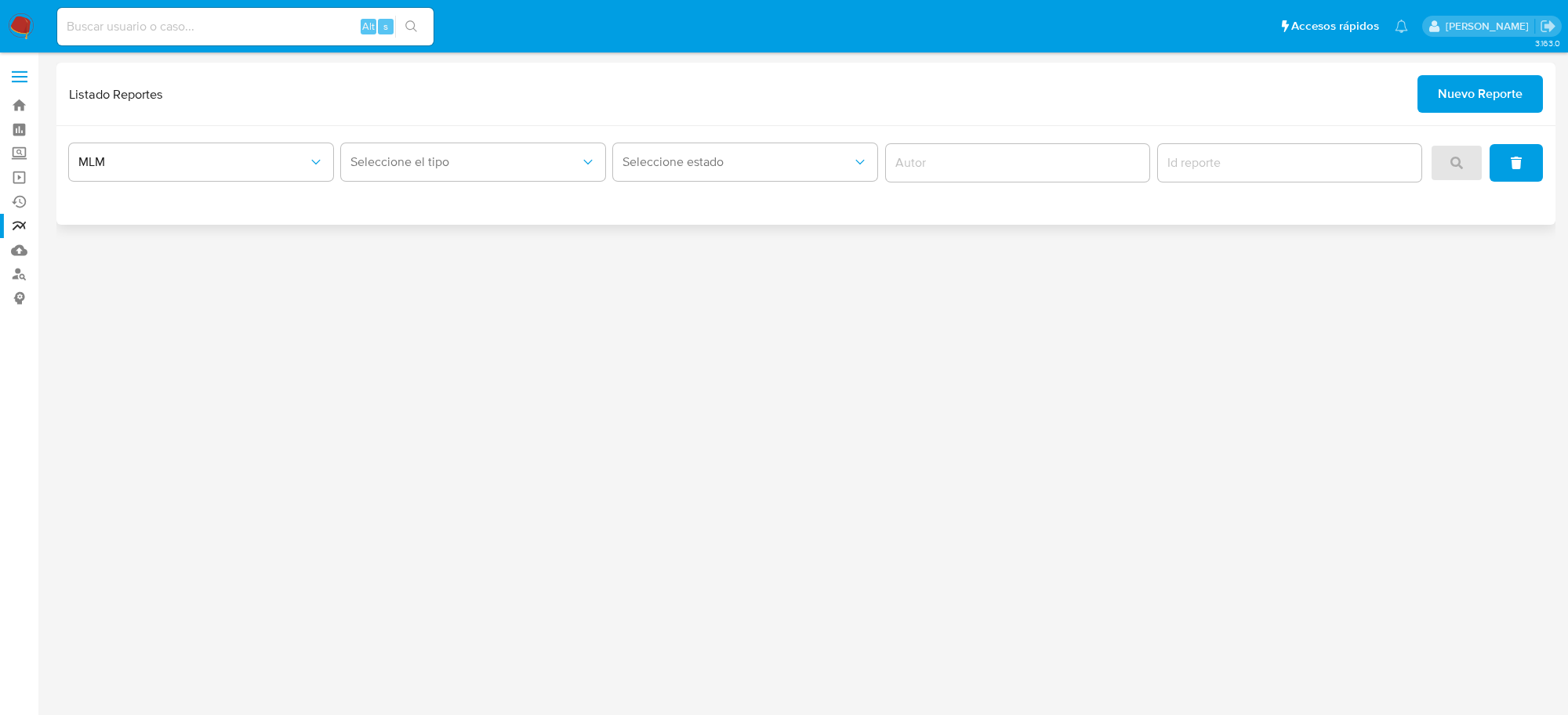
click at [1486, 99] on span "Nuevo Reporte" at bounding box center [1480, 94] width 84 height 35
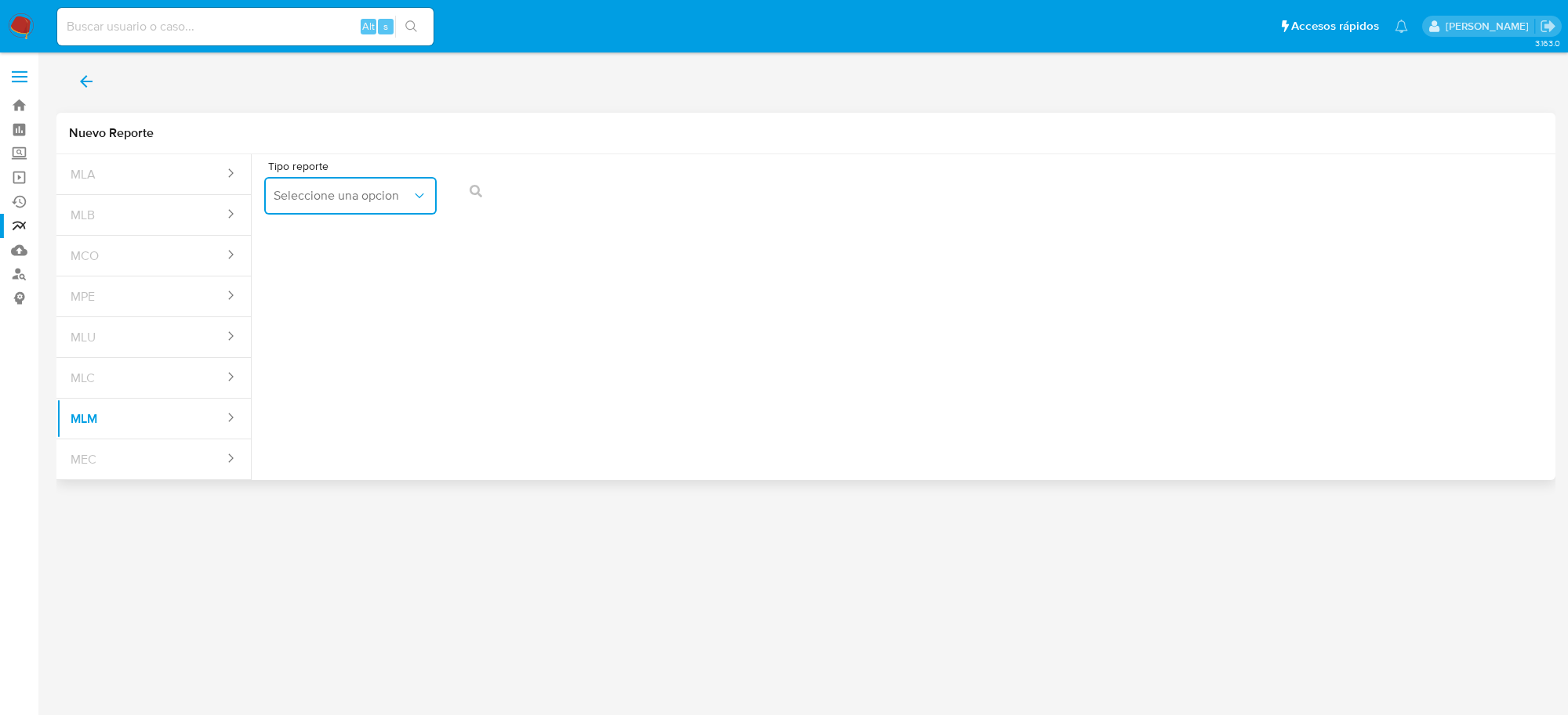
click at [323, 202] on span "Seleccione una opcion" at bounding box center [343, 195] width 138 height 16
click at [334, 239] on span "IFPE 24 HORAS" at bounding box center [317, 238] width 86 height 16
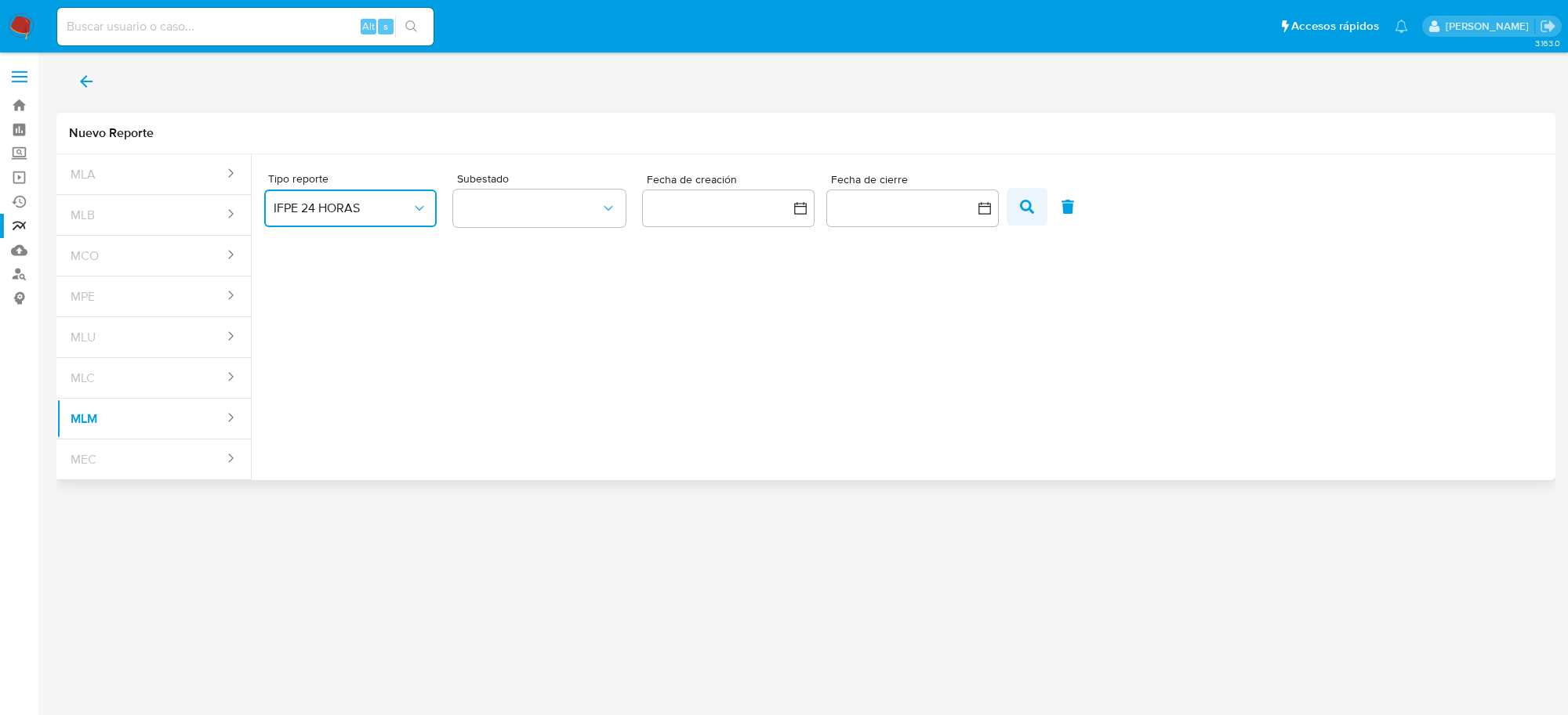
click at [1019, 204] on icon "button" at bounding box center [1026, 206] width 14 height 14
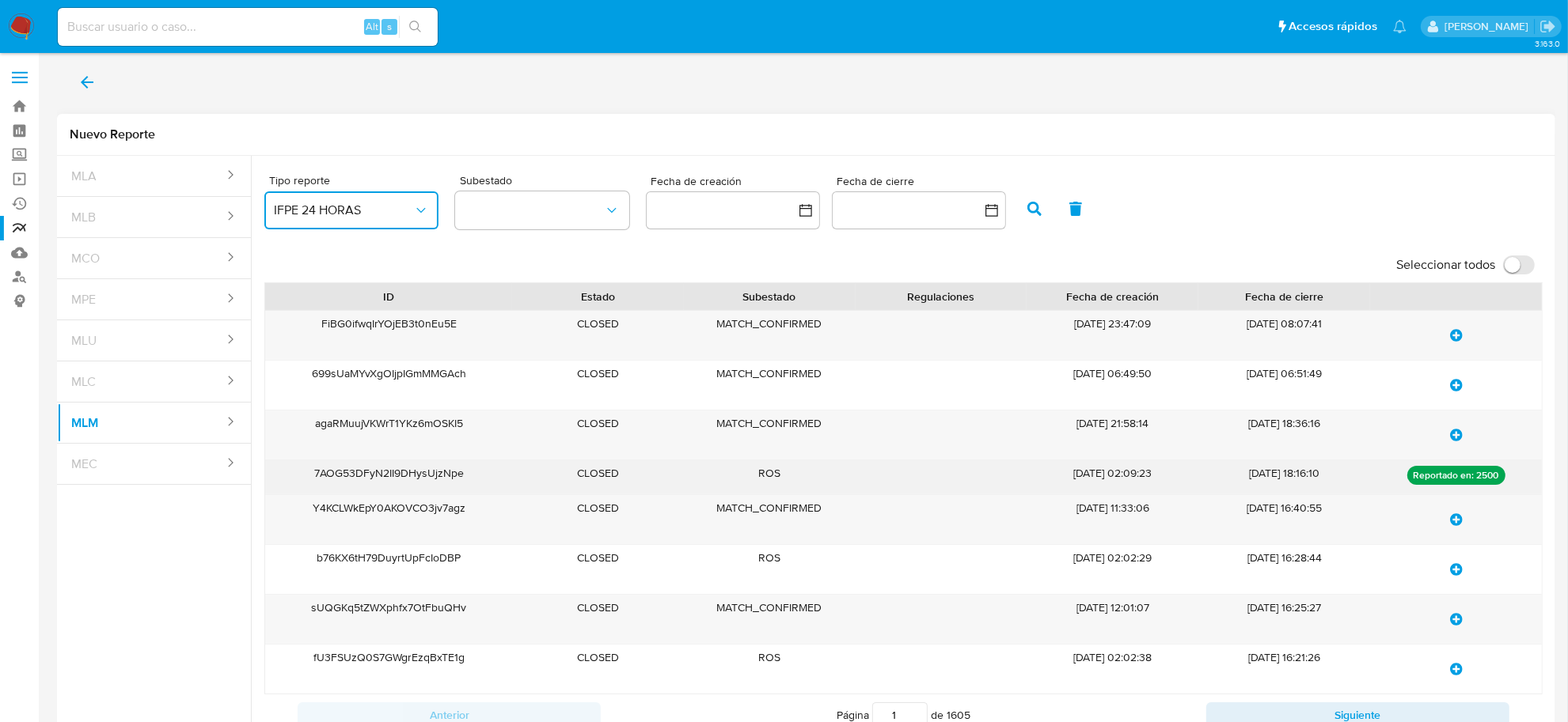
scroll to position [151, 0]
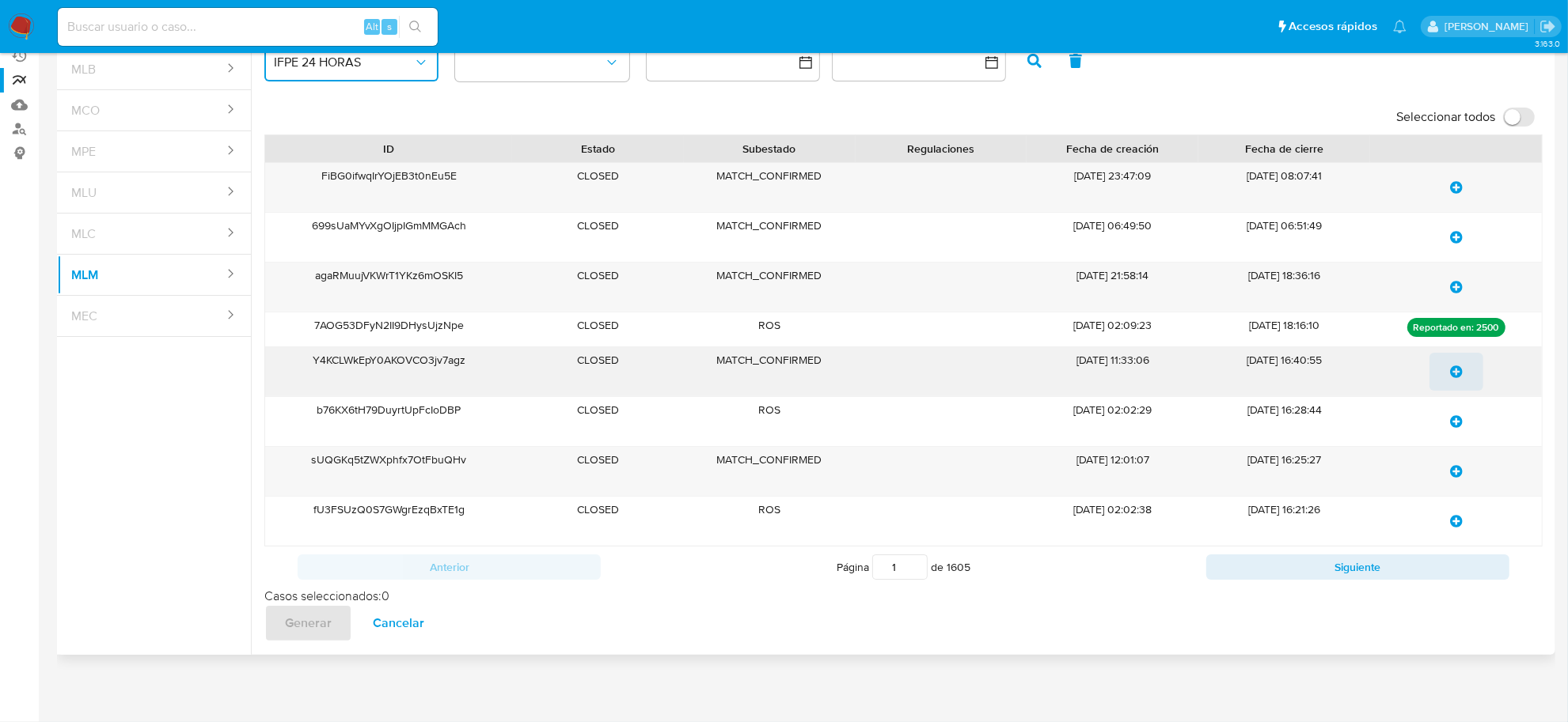
click at [1463, 369] on button "update-list" at bounding box center [1457, 372] width 54 height 38
click at [1459, 470] on icon "update-list" at bounding box center [1457, 471] width 13 height 13
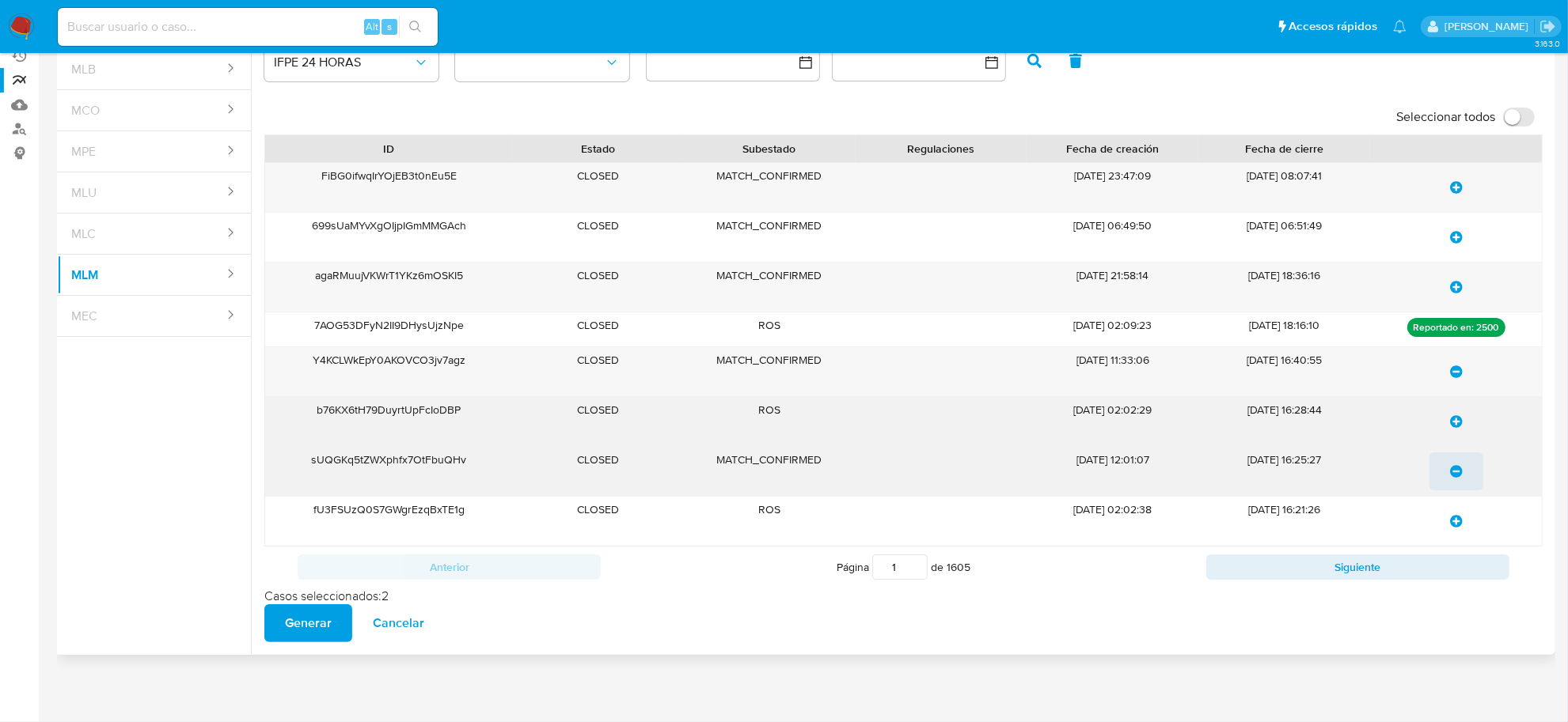
click at [425, 411] on div "b76KX6tH79DuyrtUpFcIoDBP" at bounding box center [389, 422] width 246 height 49
click at [1453, 415] on icon "update-list" at bounding box center [1457, 422] width 13 height 13
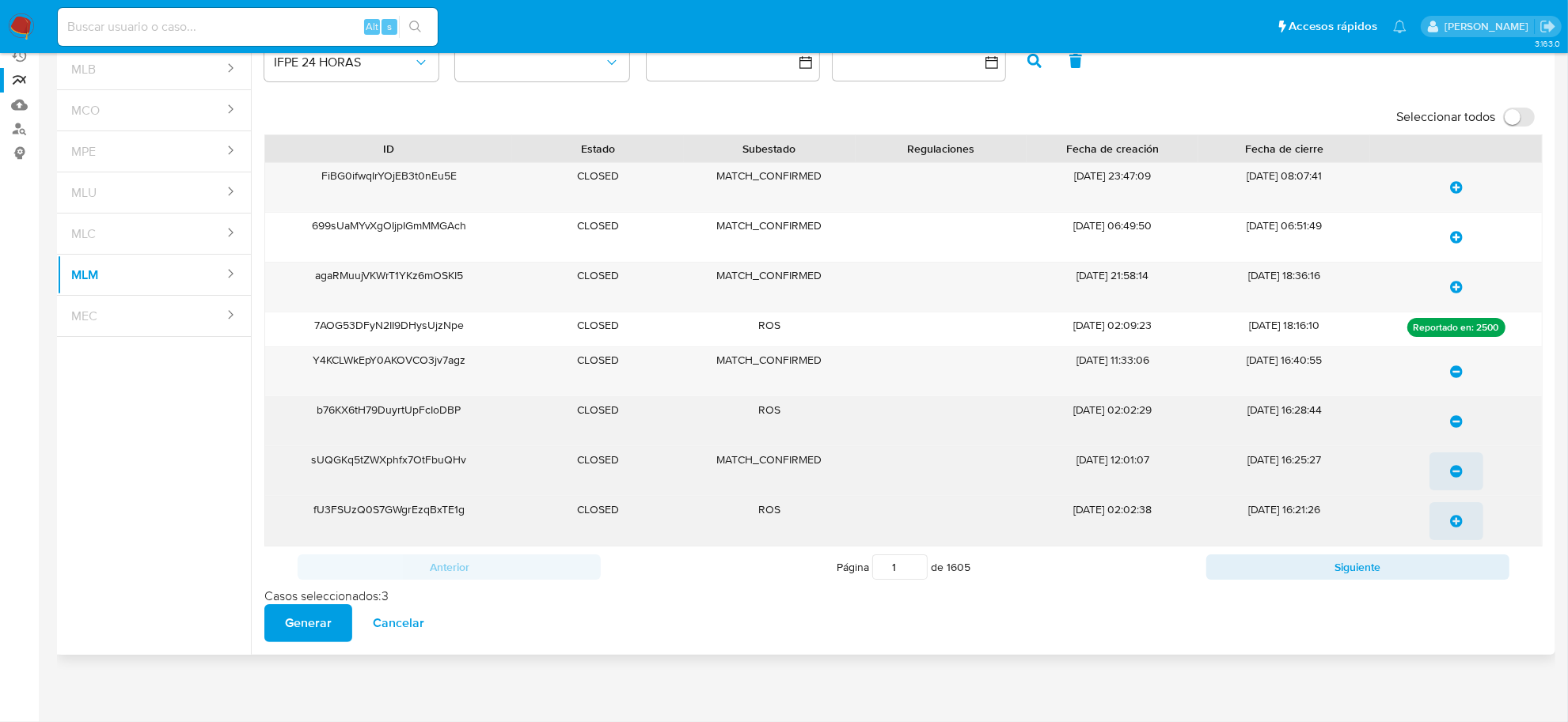
click at [1459, 523] on icon "update-list" at bounding box center [1457, 521] width 13 height 13
click at [1352, 569] on button "Siguiente" at bounding box center [1358, 567] width 303 height 25
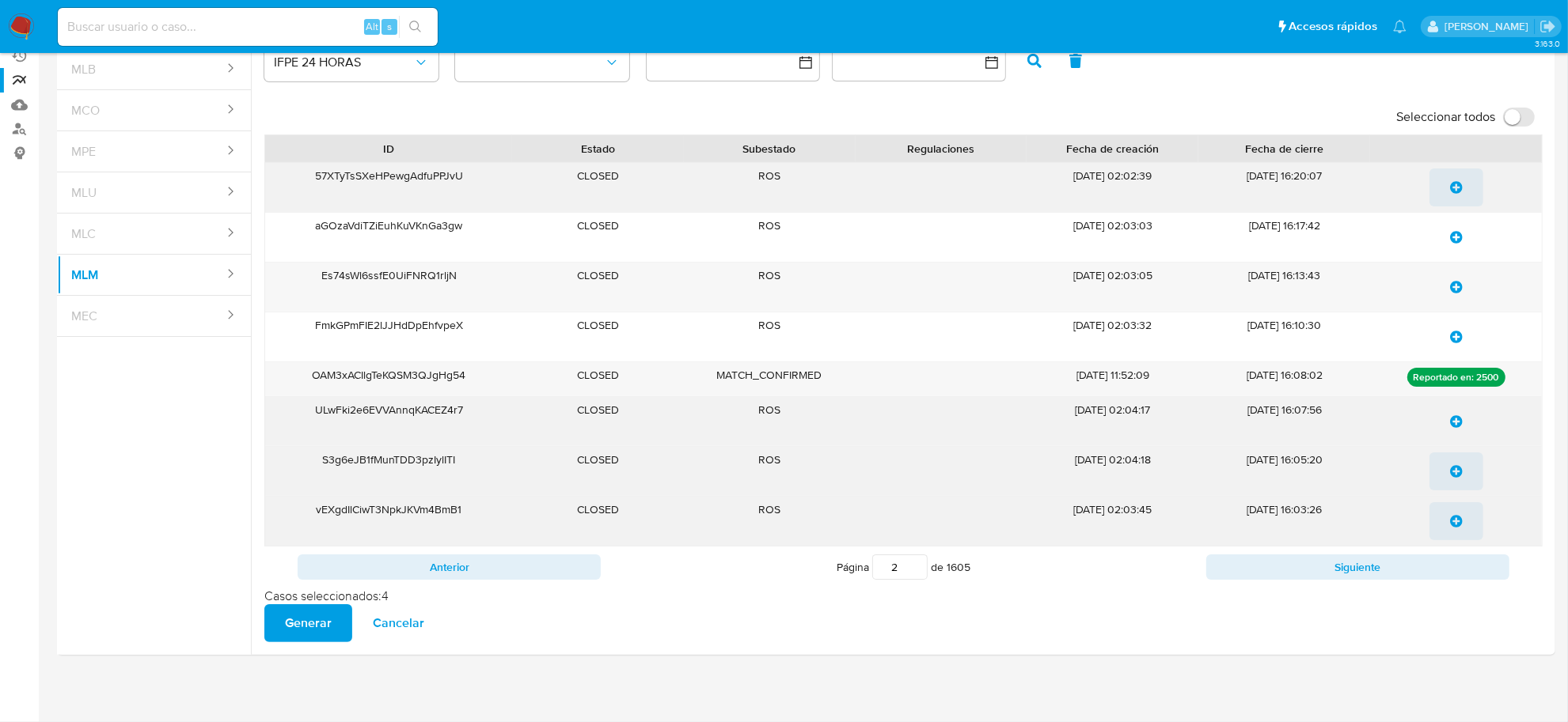
drag, startPoint x: 1461, startPoint y: 186, endPoint x: 1459, endPoint y: 214, distance: 28.1
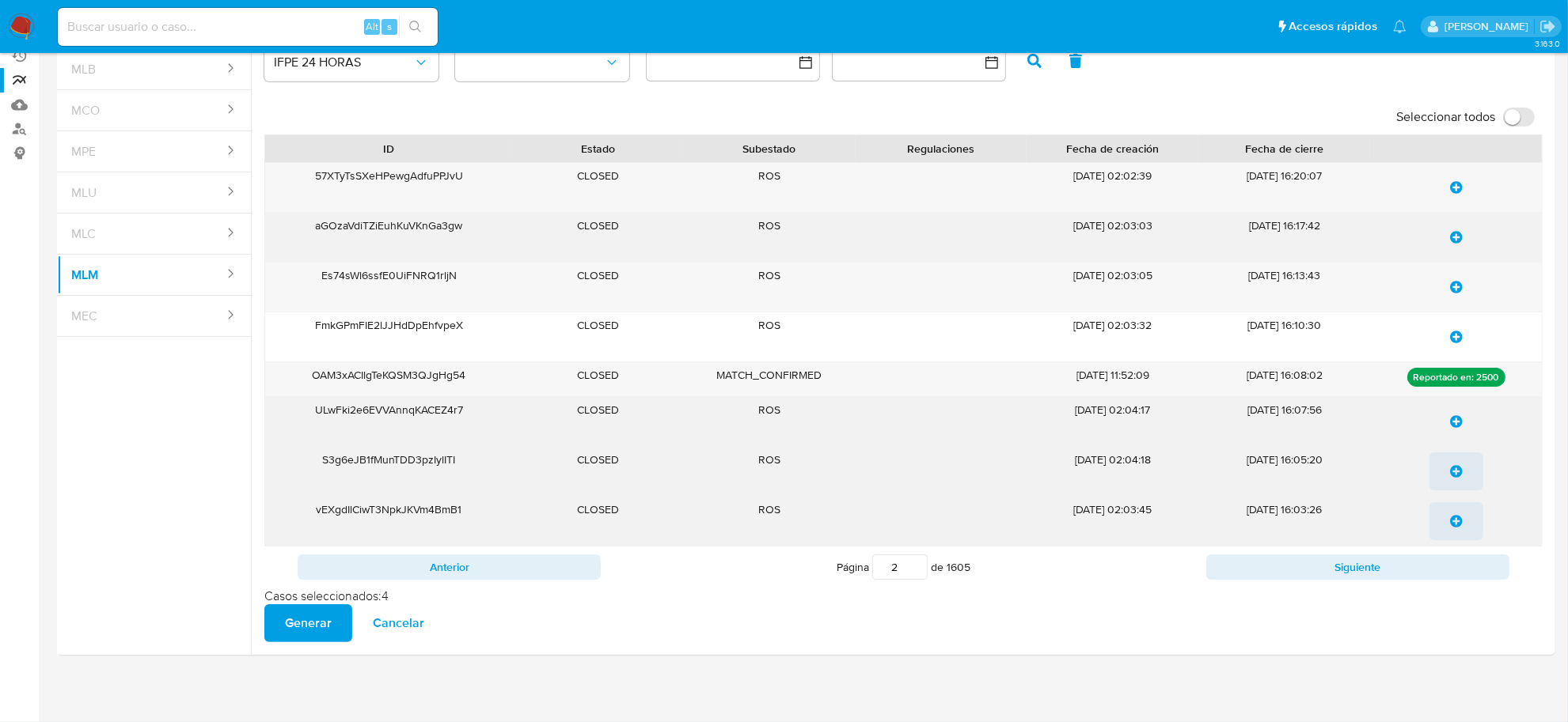
click at [1461, 187] on icon "update-list" at bounding box center [1457, 188] width 13 height 13
click at [1453, 239] on icon "update-list" at bounding box center [1457, 238] width 13 height 13
click at [1453, 293] on span "update-list" at bounding box center [1457, 288] width 13 height 35
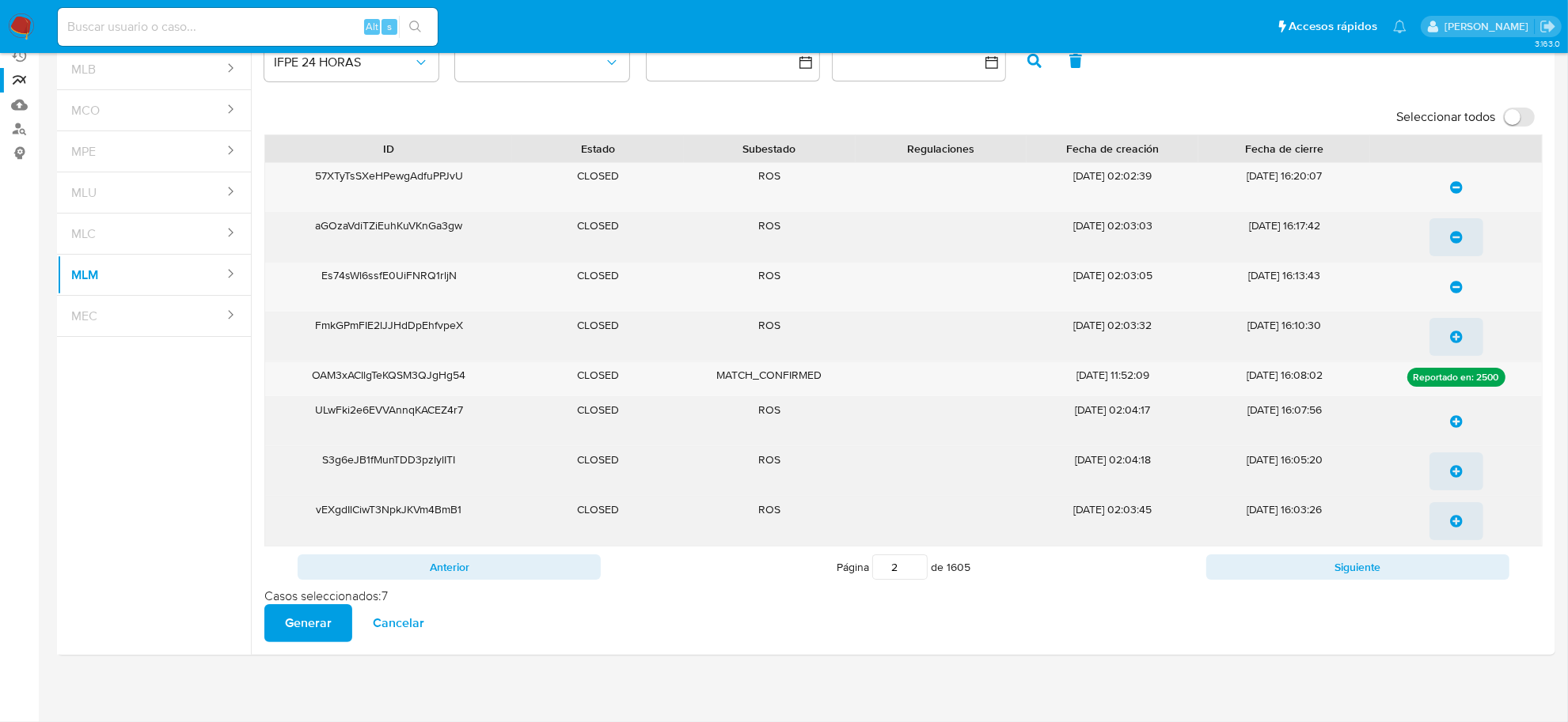
click at [1453, 331] on icon "update-list" at bounding box center [1457, 337] width 13 height 13
click at [1463, 423] on button "update-list" at bounding box center [1457, 422] width 54 height 38
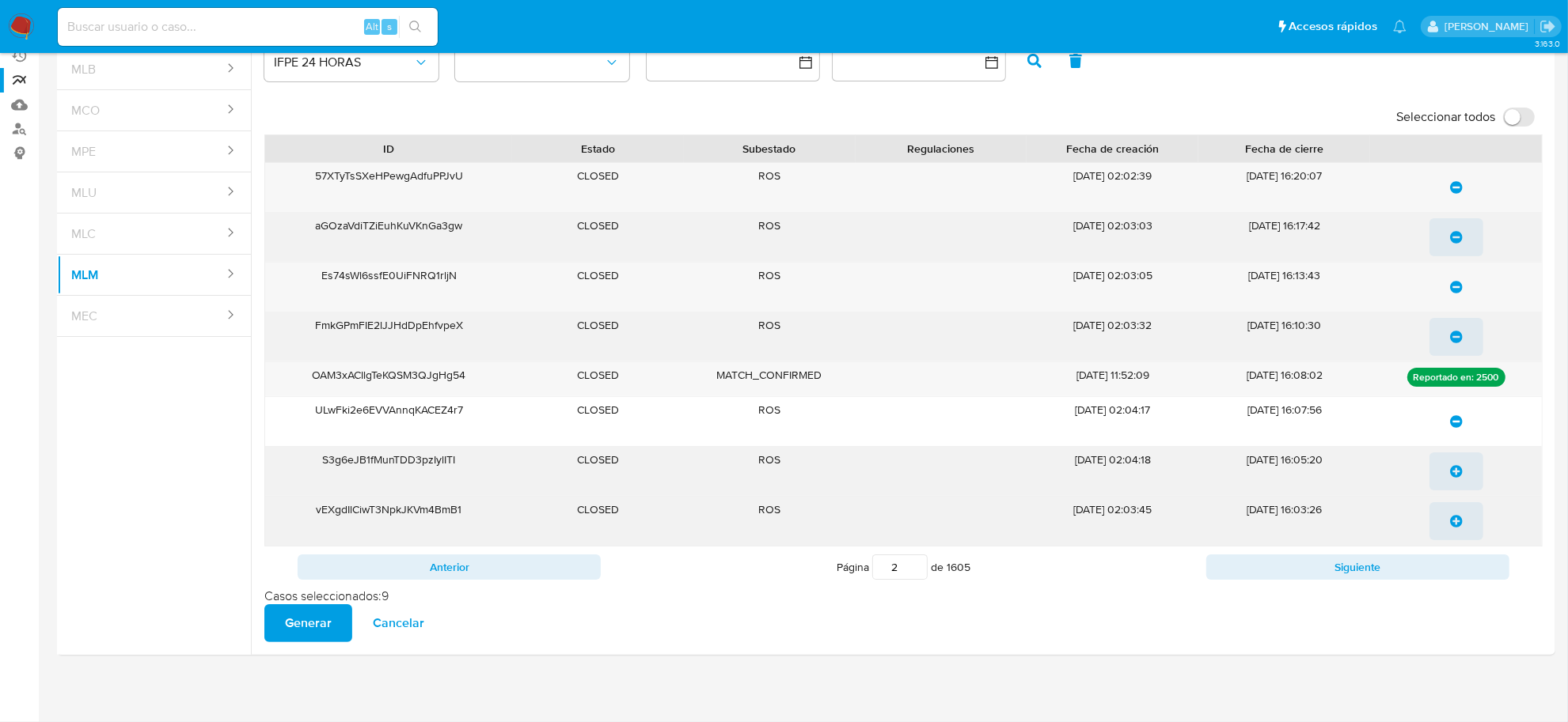
drag, startPoint x: 1455, startPoint y: 472, endPoint x: 1453, endPoint y: 486, distance: 14.1
click at [1454, 473] on icon "update-list" at bounding box center [1457, 471] width 13 height 13
click at [1451, 526] on icon "update-list" at bounding box center [1457, 521] width 13 height 13
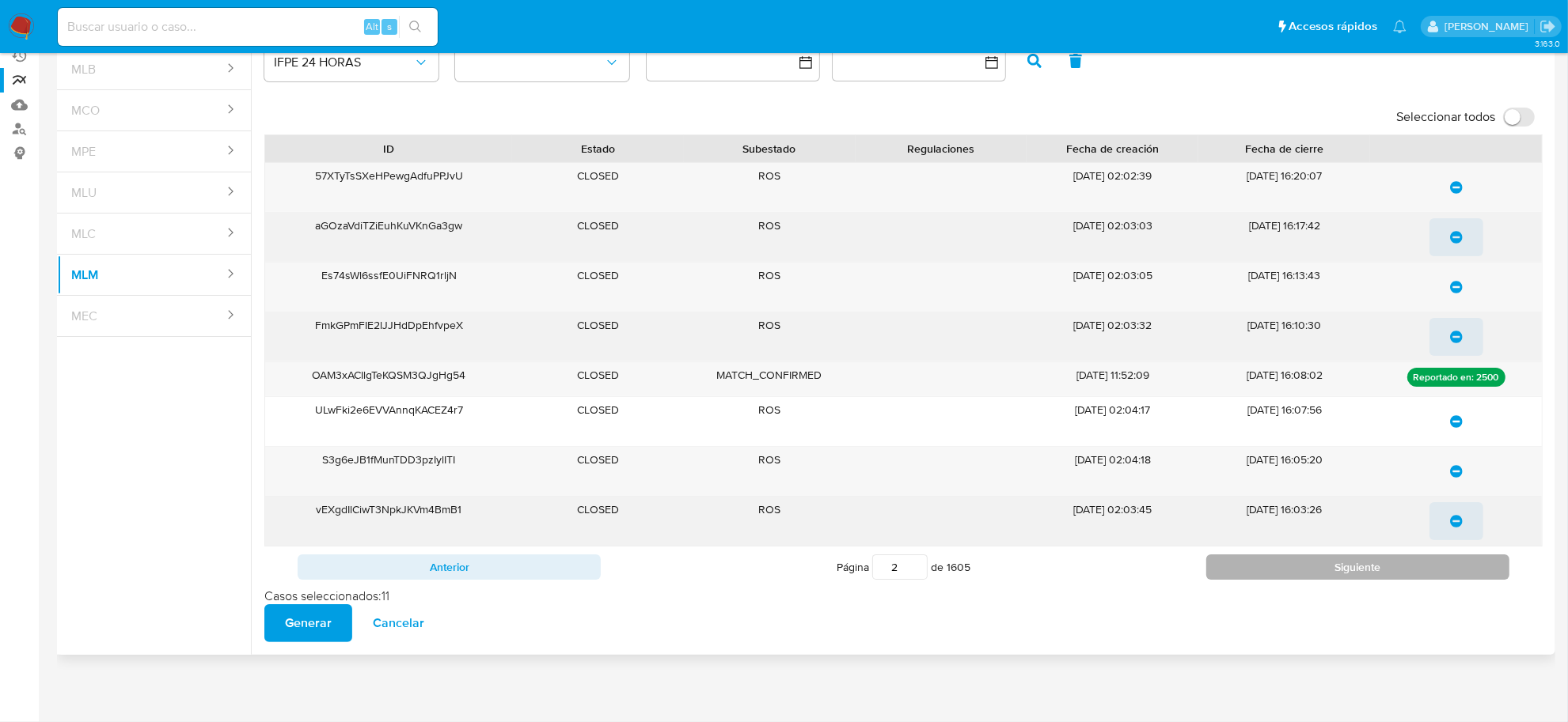
click at [1450, 567] on button "Siguiente" at bounding box center [1358, 567] width 303 height 25
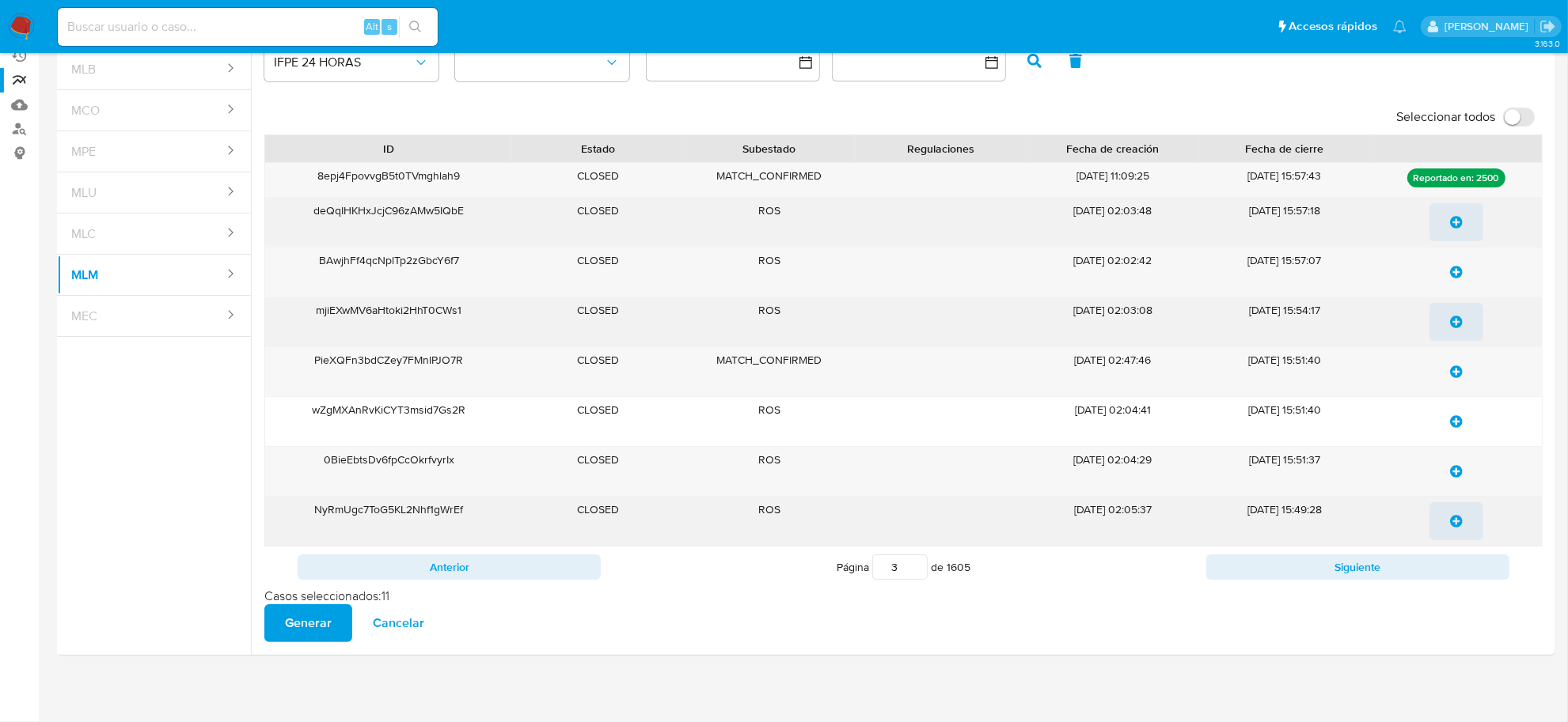
click at [1451, 227] on span "update-list" at bounding box center [1457, 223] width 13 height 35
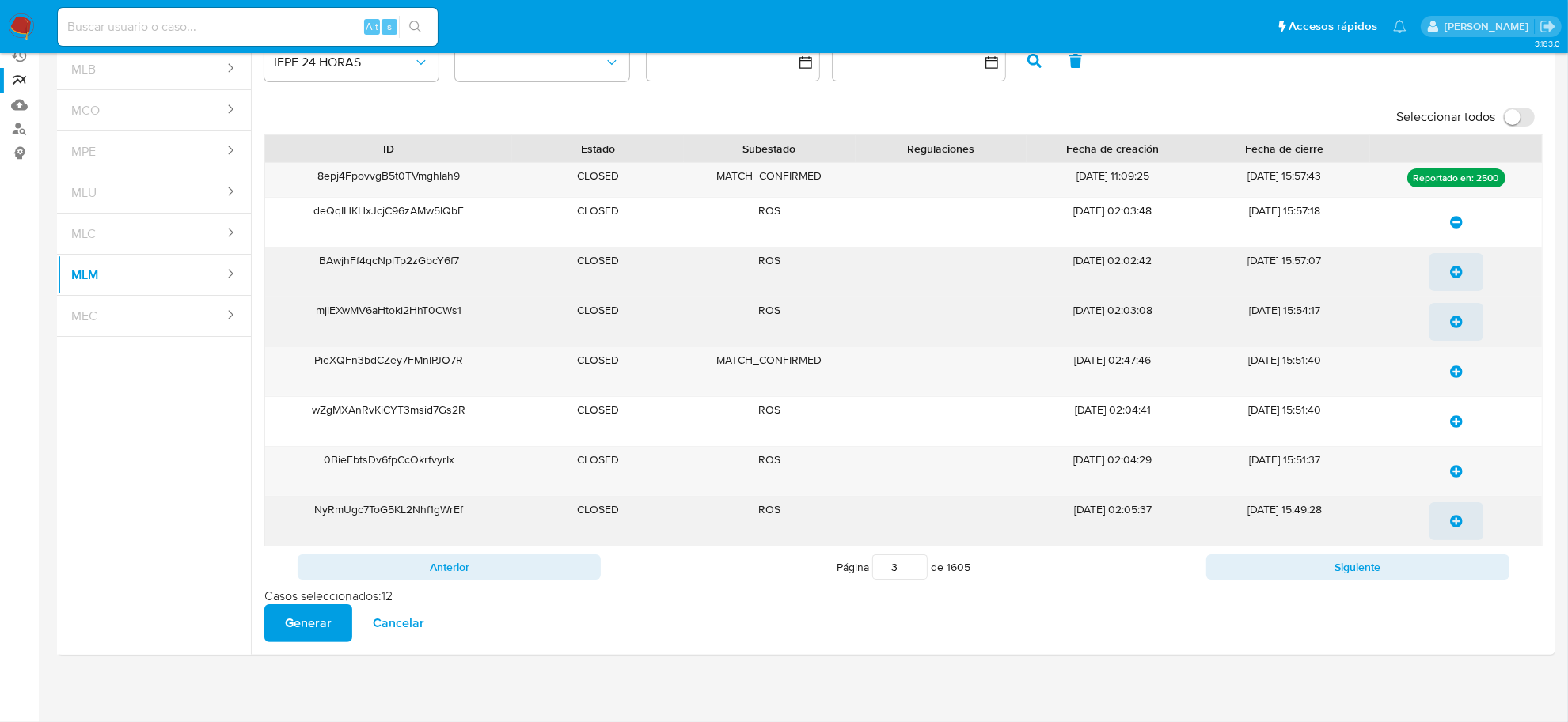
click at [1455, 272] on icon "update-list" at bounding box center [1457, 273] width 13 height 13
click at [1453, 316] on icon "update-list" at bounding box center [1457, 322] width 13 height 13
click at [1455, 417] on icon "update-list" at bounding box center [1457, 422] width 13 height 13
click at [1453, 467] on icon "update-list" at bounding box center [1457, 471] width 13 height 13
click at [1459, 523] on icon "update-list" at bounding box center [1457, 521] width 13 height 13
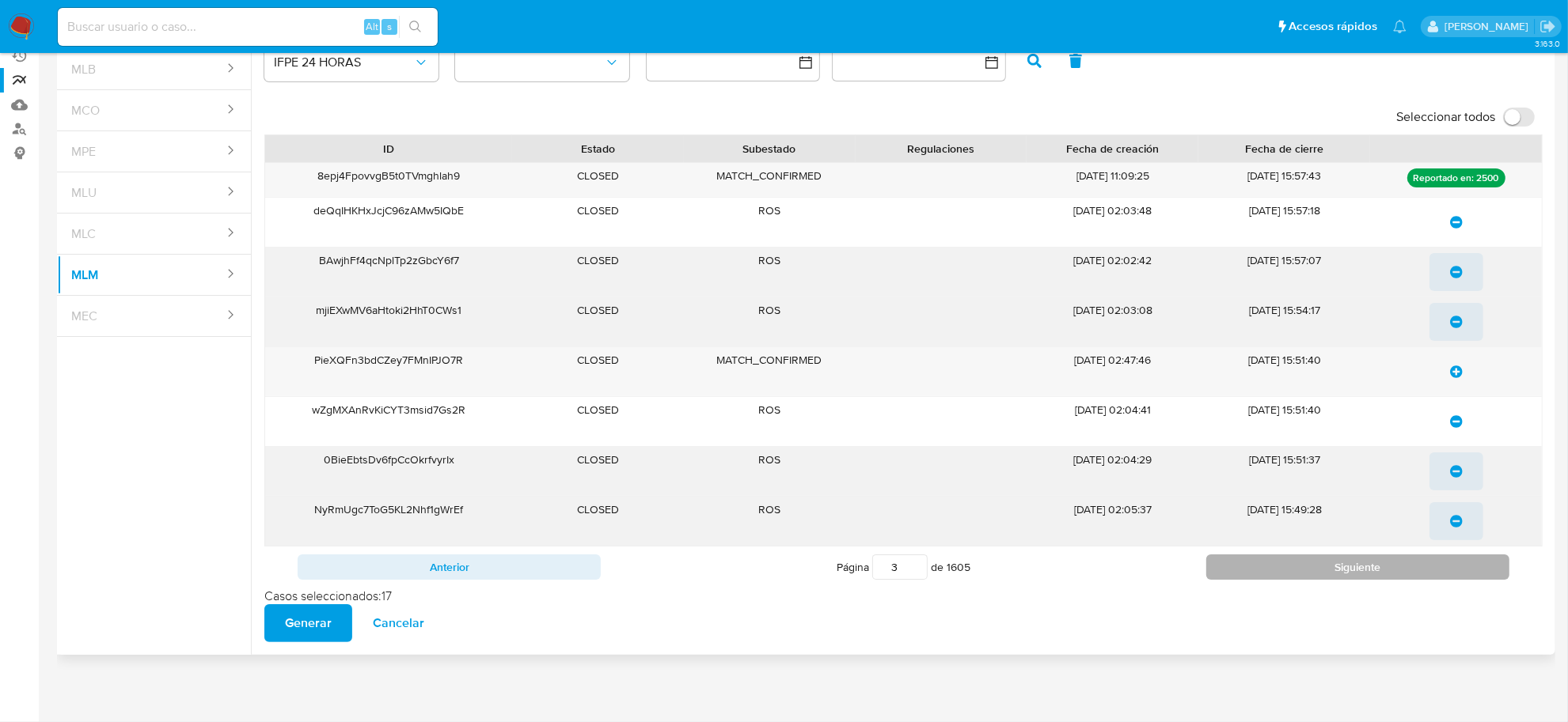
click at [1458, 572] on button "Siguiente" at bounding box center [1358, 567] width 303 height 25
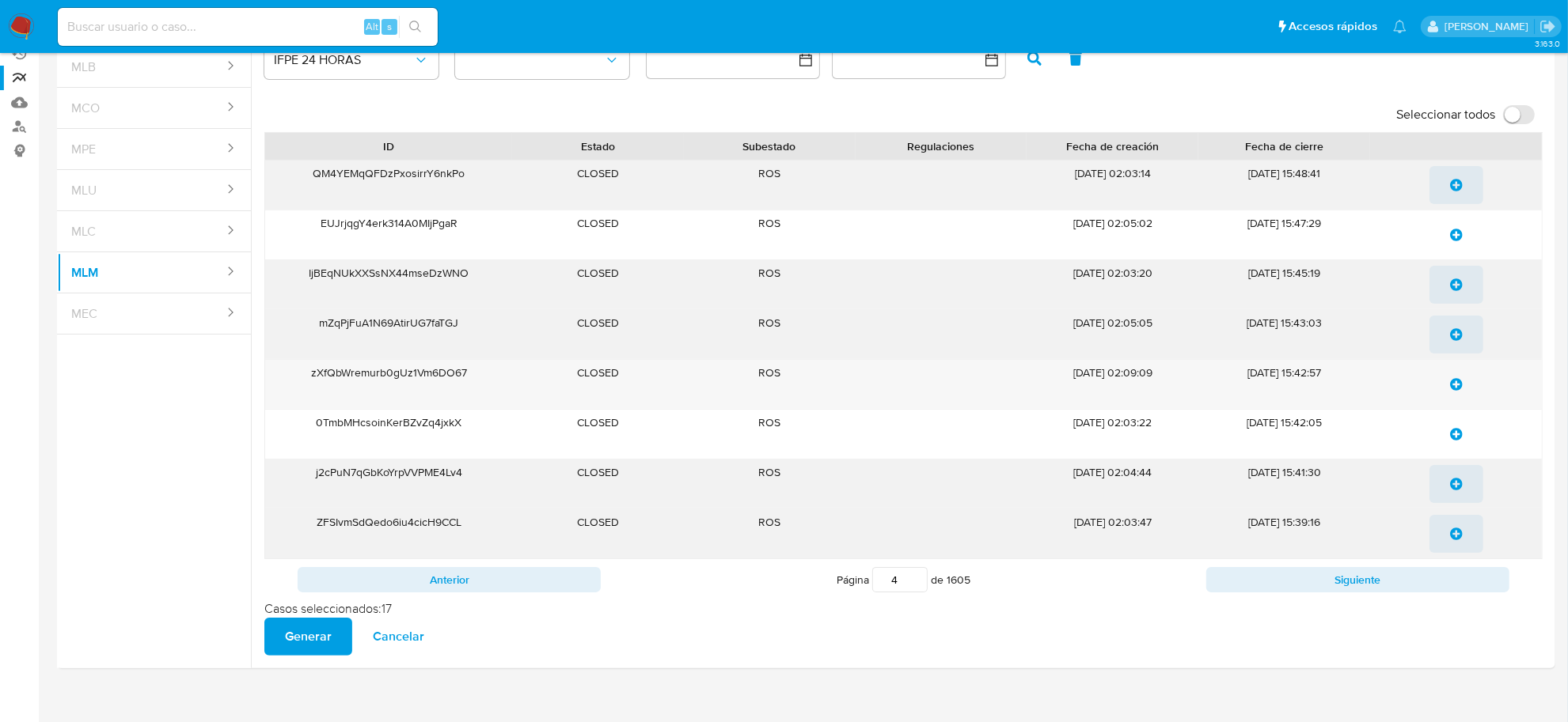
click at [1458, 188] on icon "update-list" at bounding box center [1457, 185] width 13 height 13
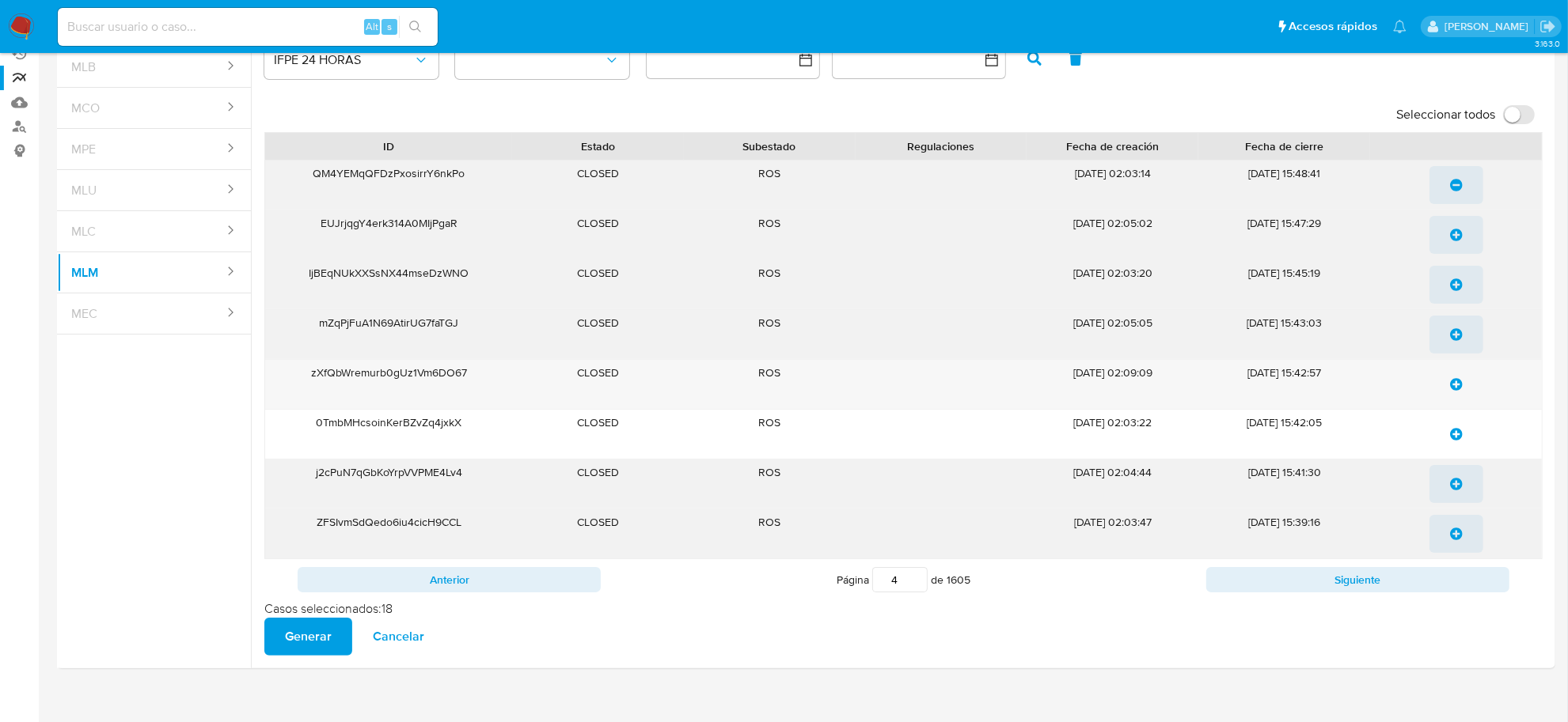
click at [1458, 239] on icon "update-list" at bounding box center [1457, 235] width 13 height 13
click at [1457, 283] on icon "update-list" at bounding box center [1457, 285] width 13 height 13
click at [1459, 340] on icon "update-list" at bounding box center [1457, 335] width 13 height 13
click at [1459, 393] on span "update-list" at bounding box center [1457, 385] width 13 height 35
click at [1459, 440] on icon "update-list" at bounding box center [1457, 434] width 13 height 13
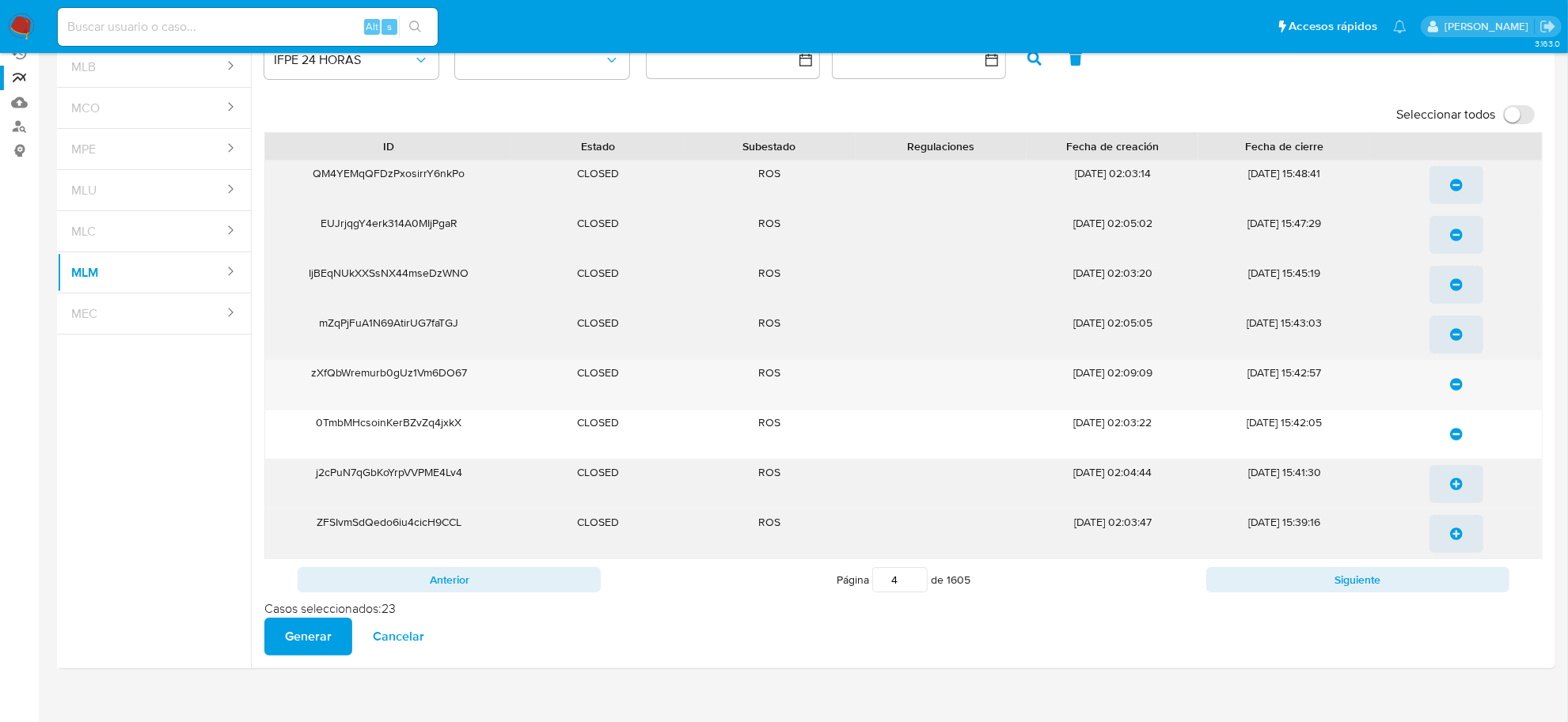
click at [1459, 496] on span "update-list" at bounding box center [1457, 484] width 13 height 35
click at [1459, 543] on span "update-list" at bounding box center [1457, 534] width 13 height 35
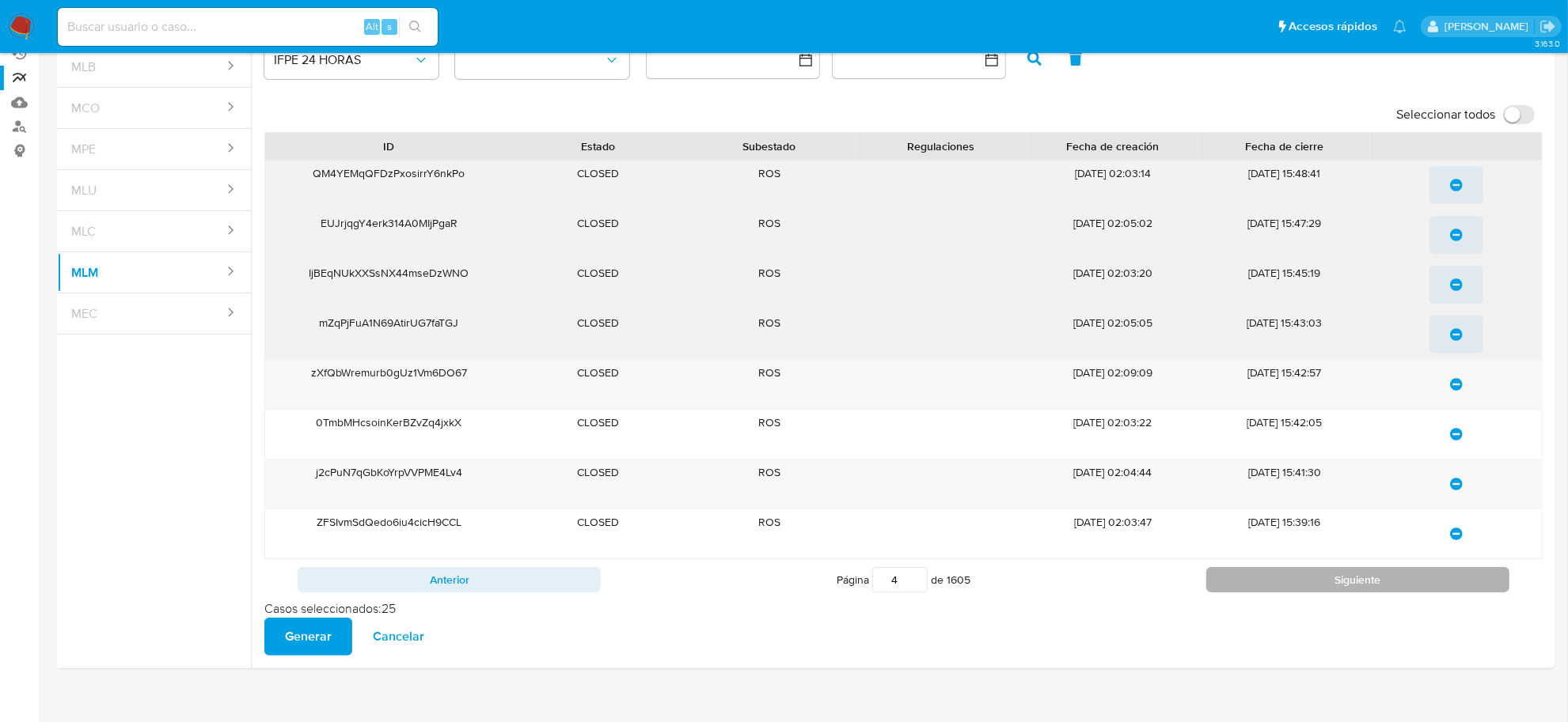
click at [1448, 574] on button "Siguiente" at bounding box center [1358, 580] width 303 height 25
click at [1454, 189] on icon "update-list" at bounding box center [1457, 185] width 13 height 13
click at [1455, 239] on icon "update-list" at bounding box center [1457, 235] width 13 height 13
click at [1455, 289] on icon "update-list" at bounding box center [1457, 285] width 13 height 13
click at [1455, 337] on icon "update-list" at bounding box center [1457, 335] width 13 height 13
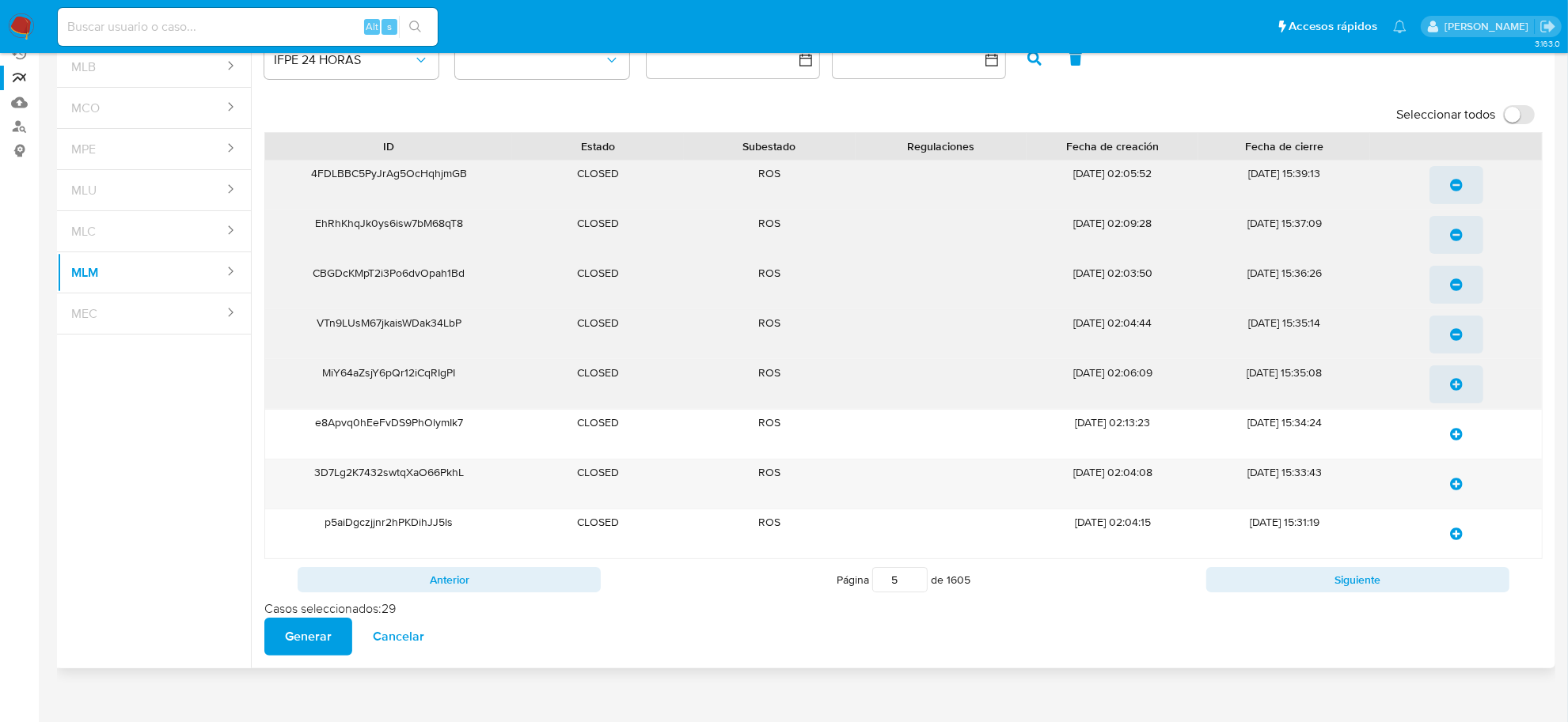
click at [1451, 385] on icon "update-list" at bounding box center [1457, 385] width 13 height 13
click at [1462, 444] on span "update-list" at bounding box center [1457, 434] width 13 height 35
click at [1451, 481] on icon "update-list" at bounding box center [1457, 484] width 13 height 13
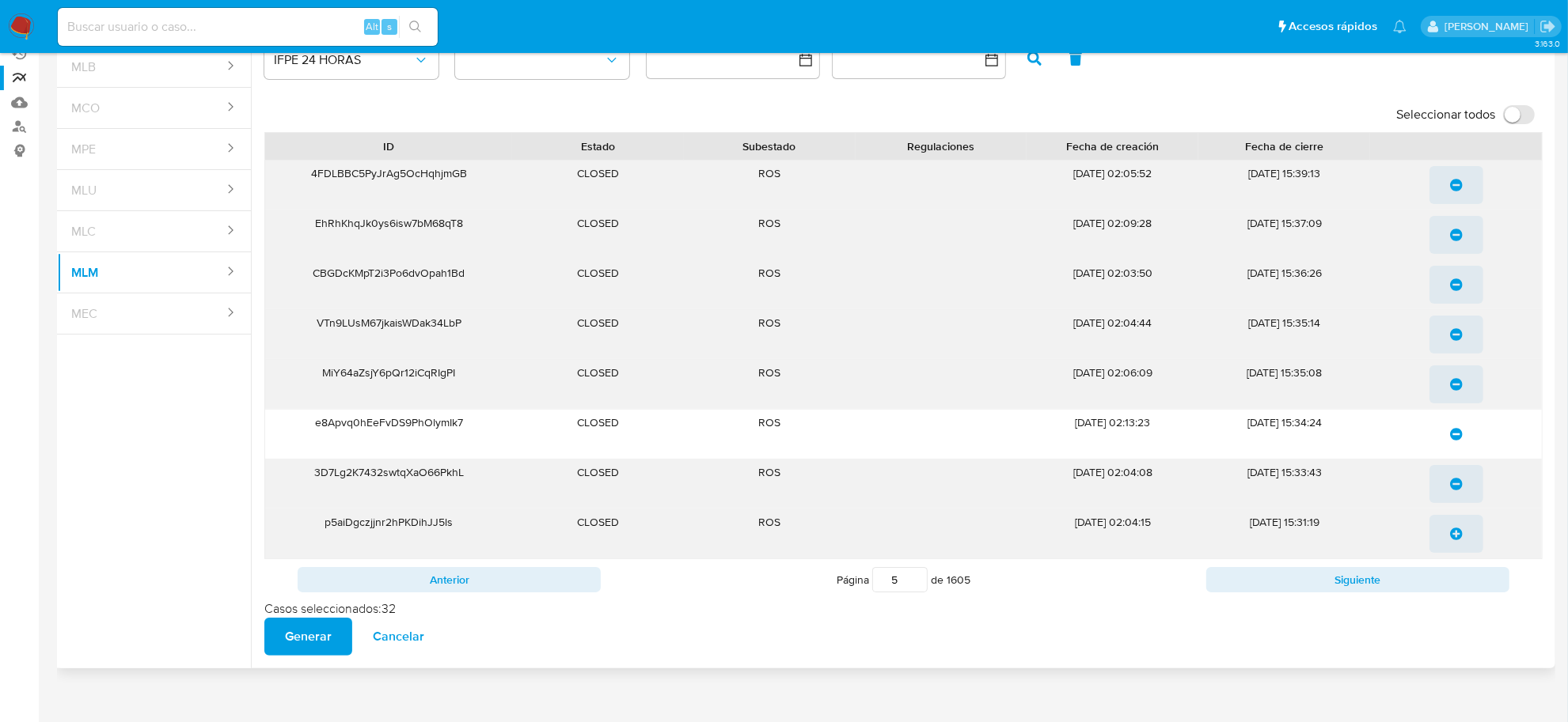
click at [1454, 532] on icon "update-list" at bounding box center [1457, 534] width 13 height 13
click at [1453, 578] on button "Siguiente" at bounding box center [1358, 580] width 303 height 25
click at [1467, 188] on button "update-list" at bounding box center [1457, 185] width 54 height 38
click at [1459, 222] on span "update-list" at bounding box center [1457, 235] width 13 height 35
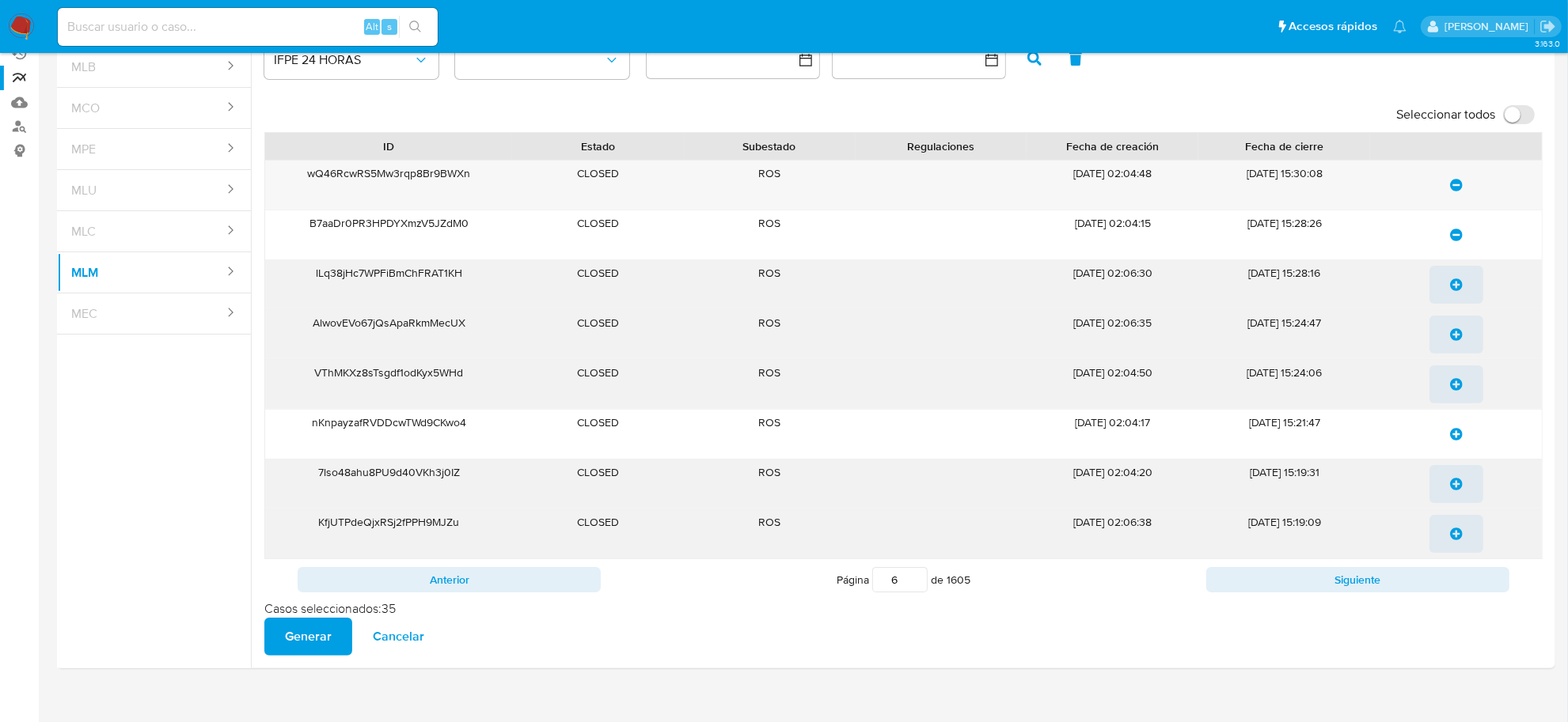
click at [1461, 287] on icon "update-list" at bounding box center [1457, 285] width 13 height 13
click at [1453, 337] on icon "update-list" at bounding box center [1457, 335] width 13 height 13
click at [1461, 388] on icon "update-list" at bounding box center [1457, 385] width 13 height 13
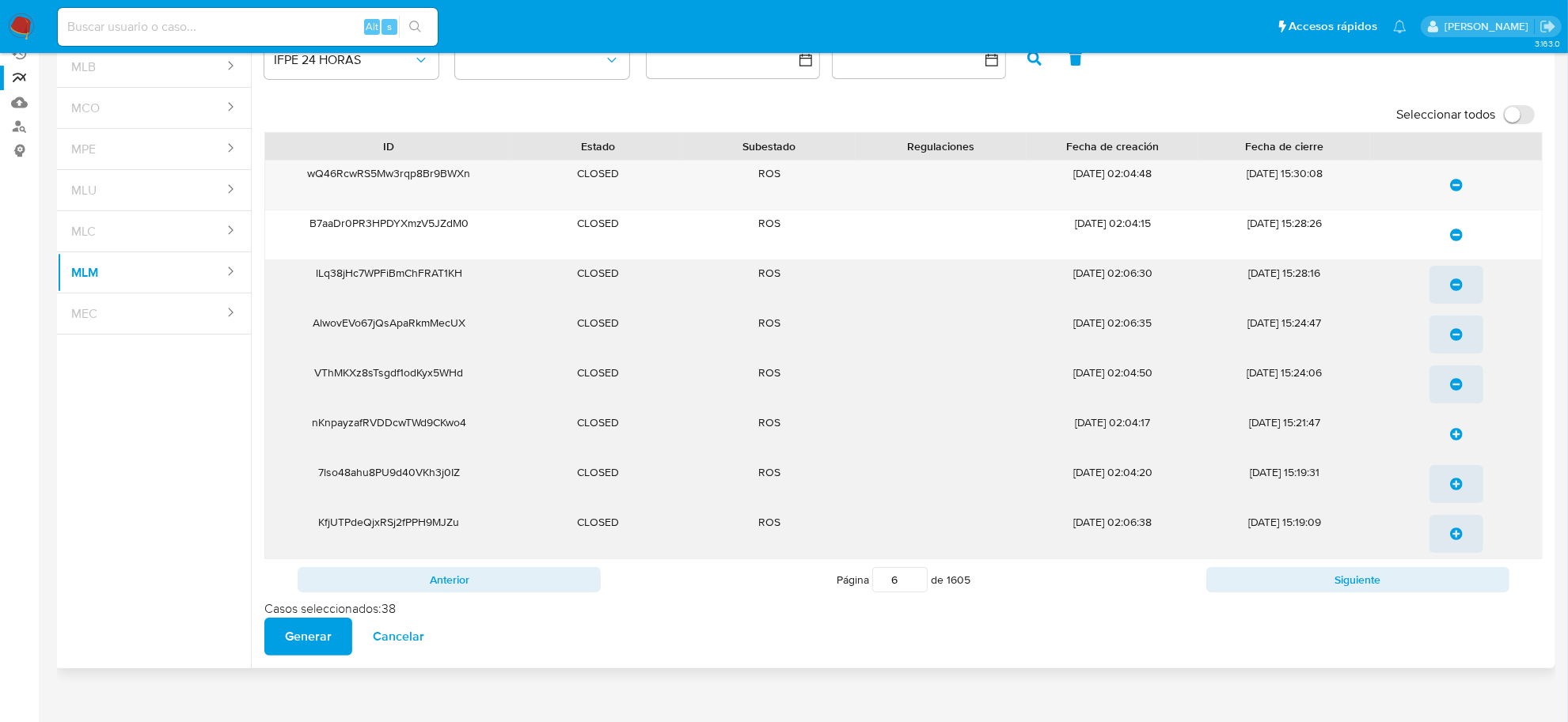
click at [1459, 433] on icon "update-list" at bounding box center [1457, 434] width 13 height 13
click at [1459, 485] on icon "update-list" at bounding box center [1457, 484] width 13 height 13
click at [1453, 553] on button "update-list" at bounding box center [1457, 533] width 54 height 38
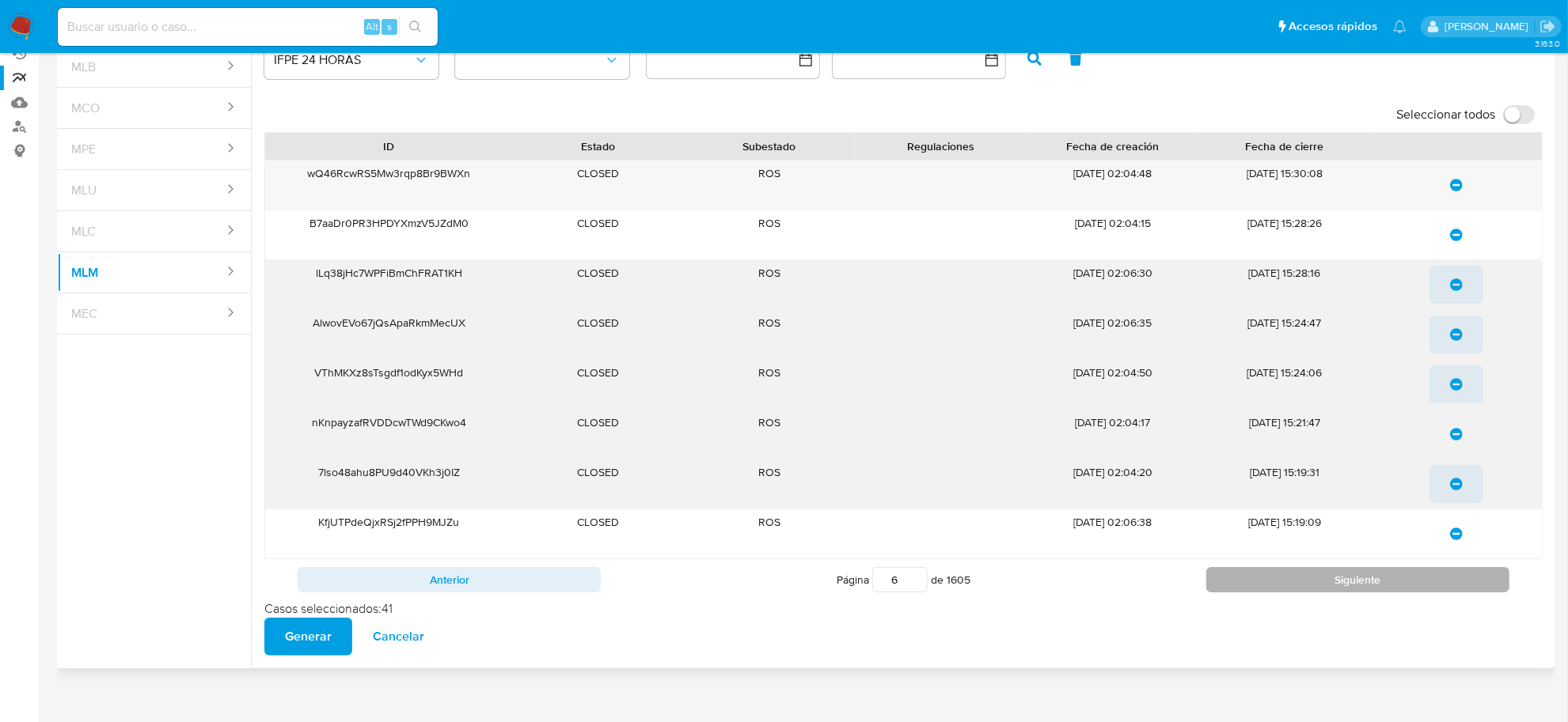
click at [1418, 576] on button "Siguiente" at bounding box center [1358, 580] width 303 height 25
click at [1453, 184] on icon "update-list" at bounding box center [1457, 185] width 13 height 13
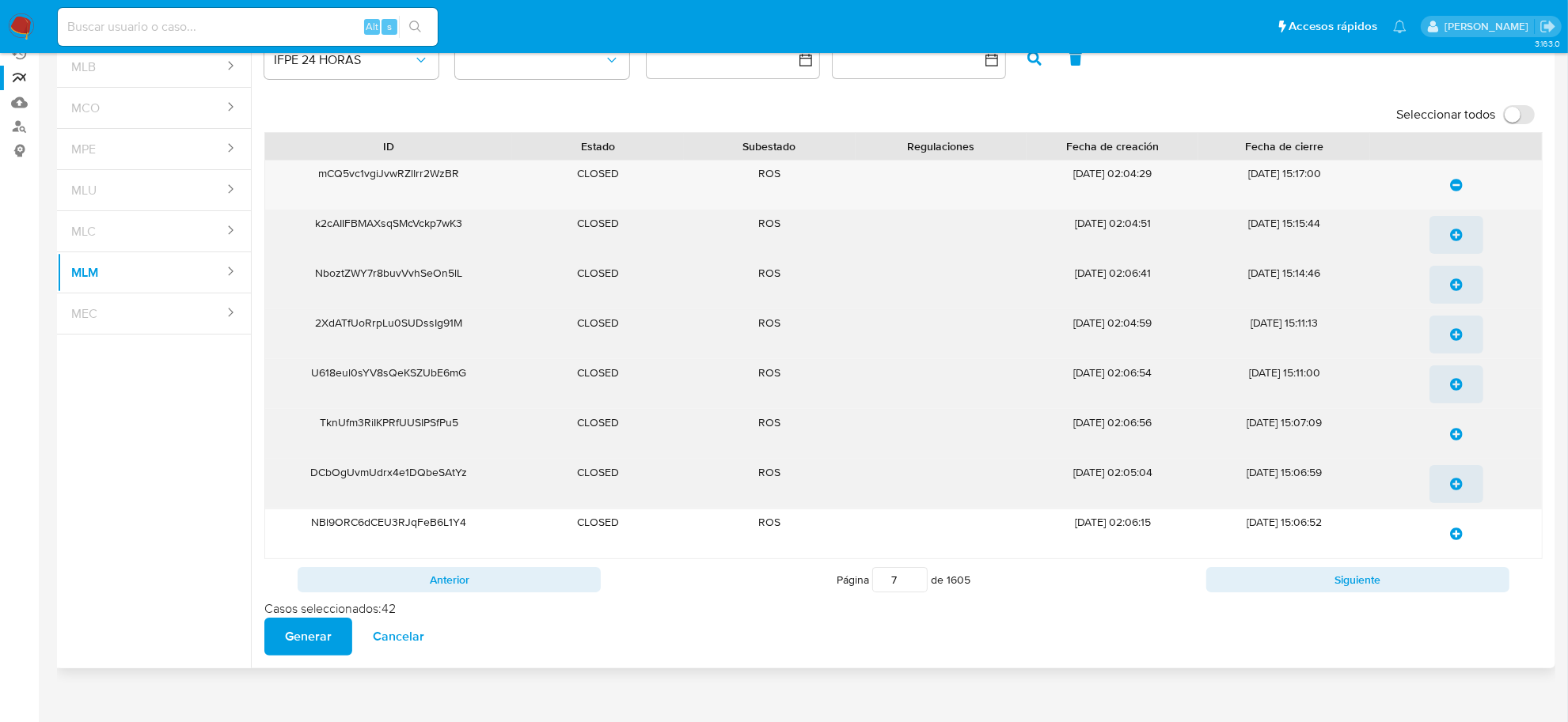
click at [1459, 239] on icon "update-list" at bounding box center [1457, 235] width 13 height 13
click at [1463, 278] on button "update-list" at bounding box center [1457, 285] width 54 height 38
click at [1454, 337] on icon "update-list" at bounding box center [1457, 335] width 13 height 13
click at [1458, 399] on span "update-list" at bounding box center [1457, 385] width 13 height 35
click at [1443, 457] on div at bounding box center [1457, 434] width 172 height 49
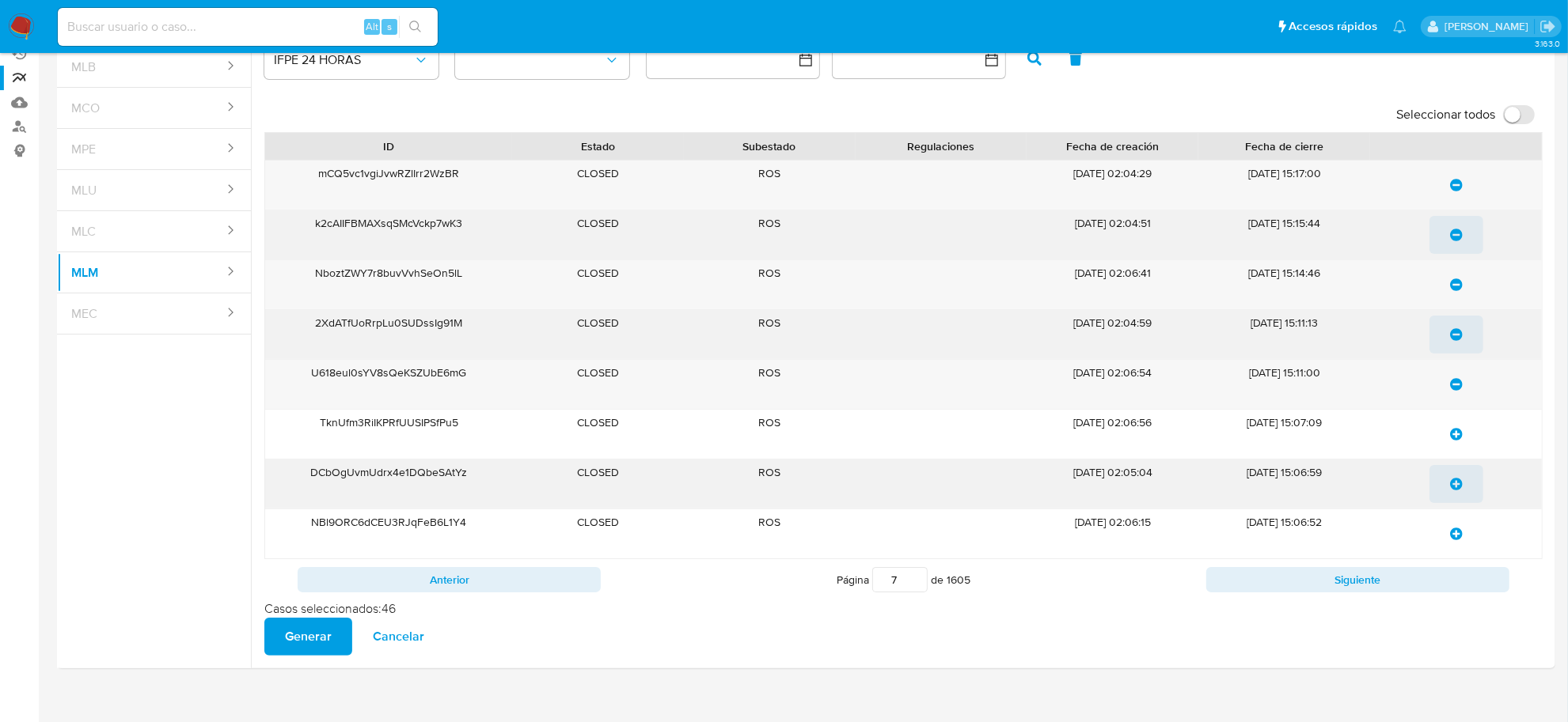
click at [1451, 441] on icon "update-list" at bounding box center [1457, 434] width 13 height 13
click at [1455, 501] on span "update-list" at bounding box center [1457, 484] width 13 height 35
click at [1451, 531] on icon "update-list" at bounding box center [1457, 534] width 13 height 13
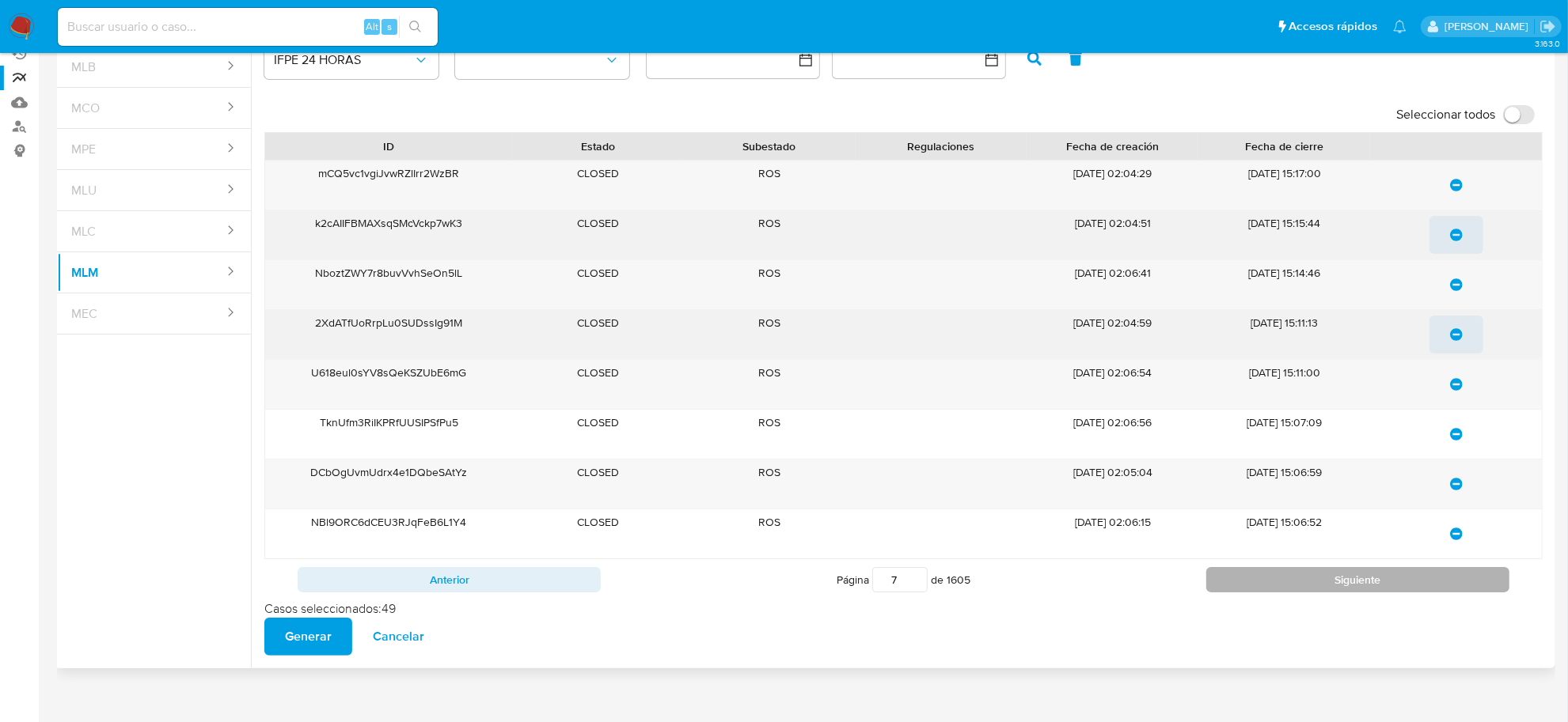
click at [1438, 590] on button "Siguiente" at bounding box center [1358, 580] width 303 height 25
click at [1457, 184] on icon "update-list" at bounding box center [1457, 185] width 13 height 13
click at [1458, 229] on icon "update-list" at bounding box center [1457, 235] width 13 height 13
click at [1461, 299] on span "update-list" at bounding box center [1457, 285] width 13 height 35
click at [1449, 334] on button "update-list" at bounding box center [1457, 334] width 54 height 38
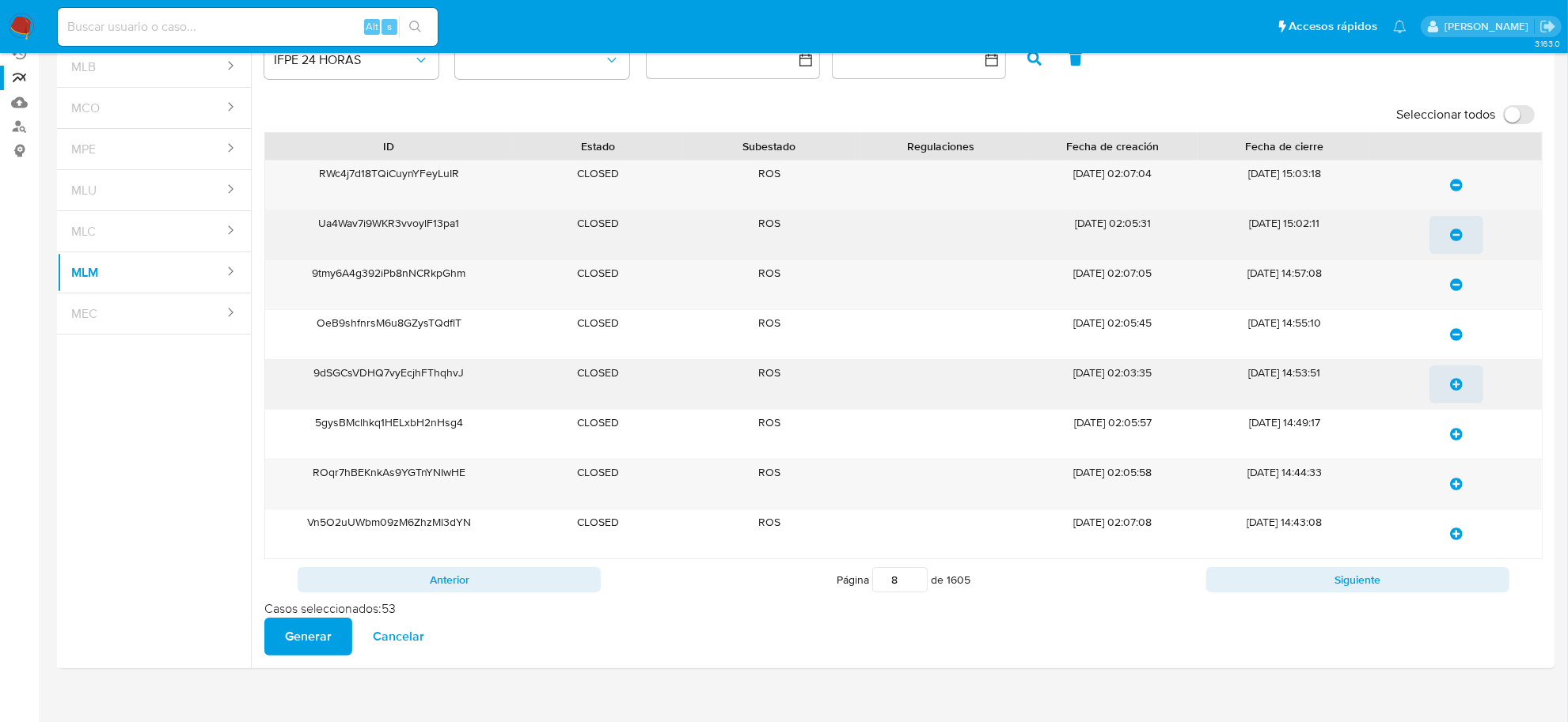
click at [1453, 389] on icon "update-list" at bounding box center [1457, 385] width 13 height 13
drag, startPoint x: 1453, startPoint y: 441, endPoint x: 1458, endPoint y: 453, distance: 13.0
click at [1453, 442] on span "update-list" at bounding box center [1457, 434] width 13 height 35
click at [1455, 491] on icon "update-list" at bounding box center [1457, 484] width 13 height 13
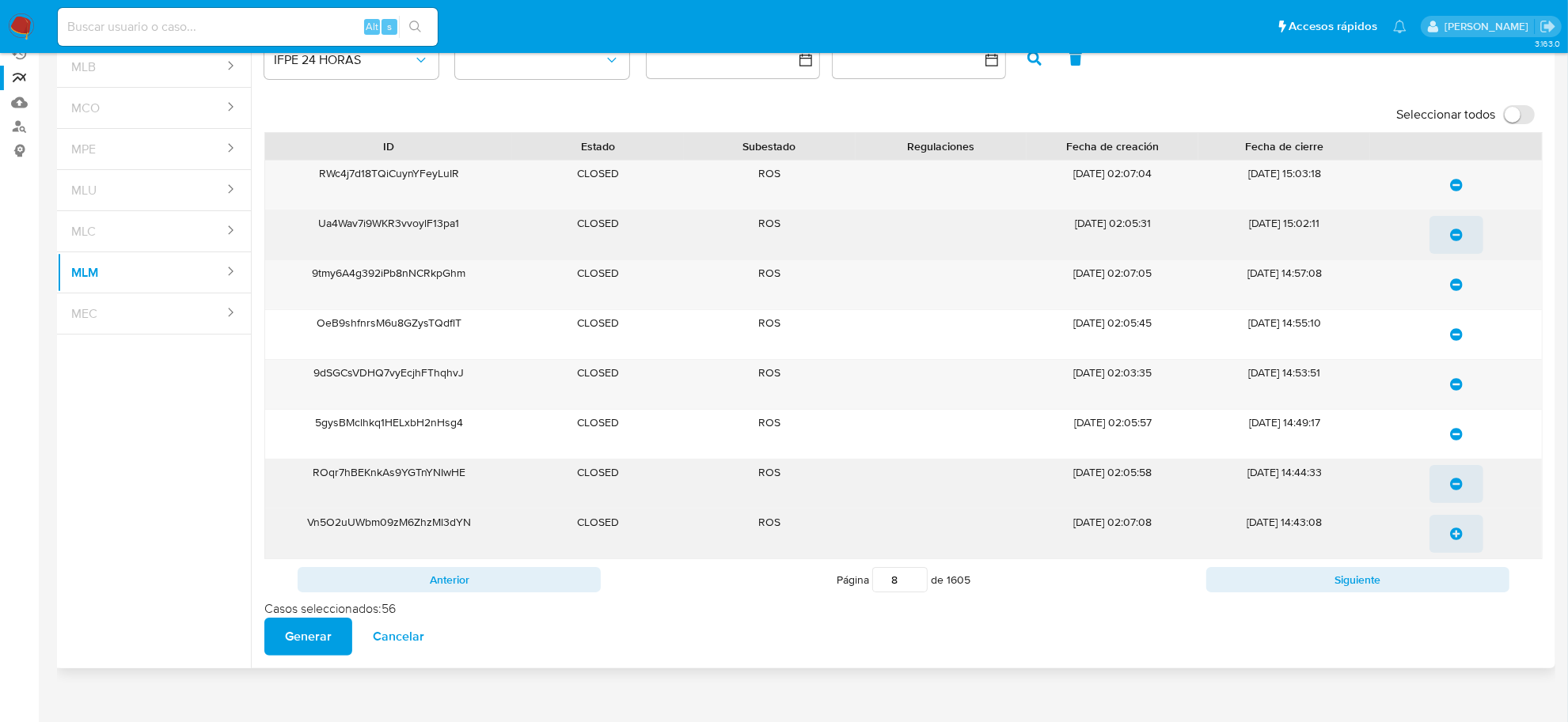
click at [1449, 532] on button "update-list" at bounding box center [1457, 533] width 54 height 38
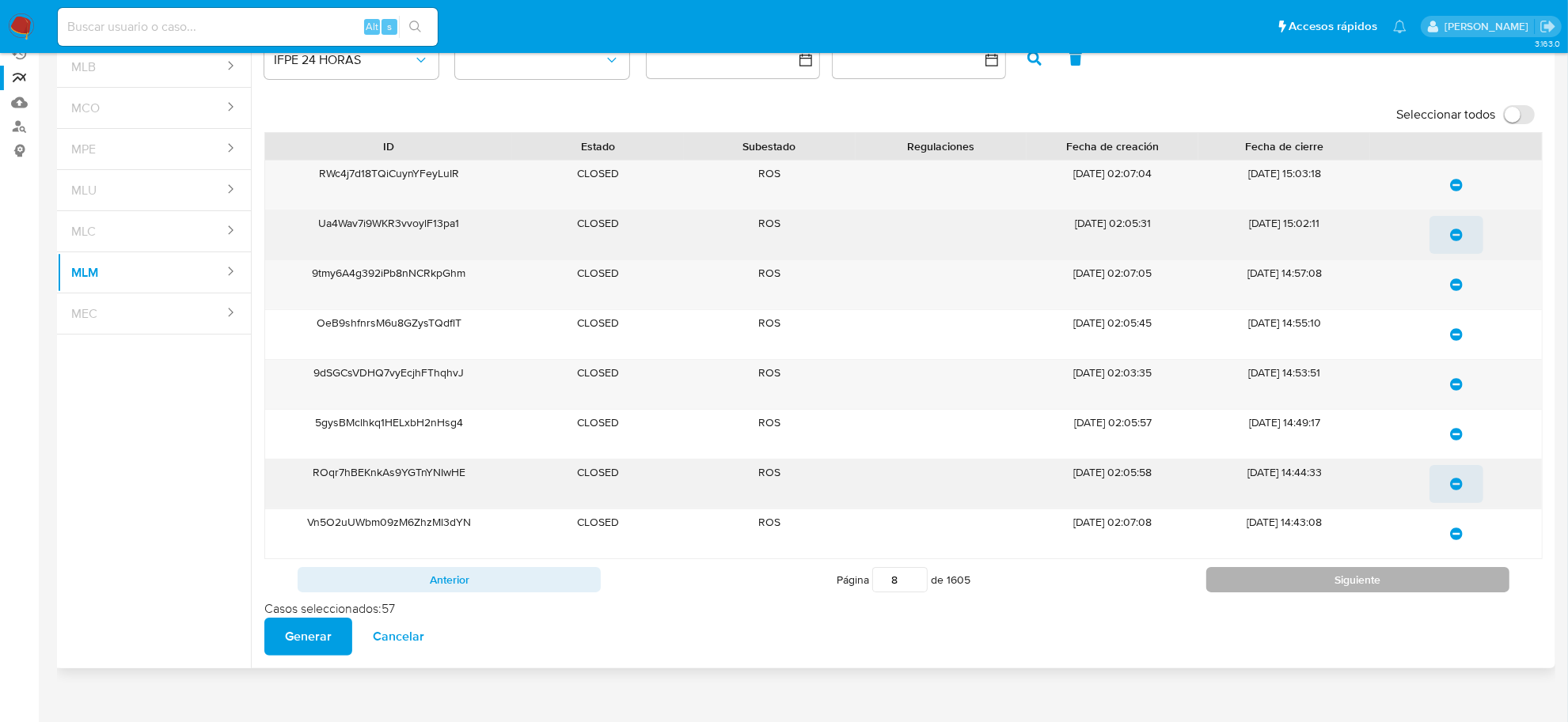
click at [1443, 574] on button "Siguiente" at bounding box center [1358, 580] width 303 height 25
click at [1457, 187] on icon "update-list" at bounding box center [1457, 185] width 13 height 13
click at [1457, 227] on span "update-list" at bounding box center [1457, 235] width 13 height 35
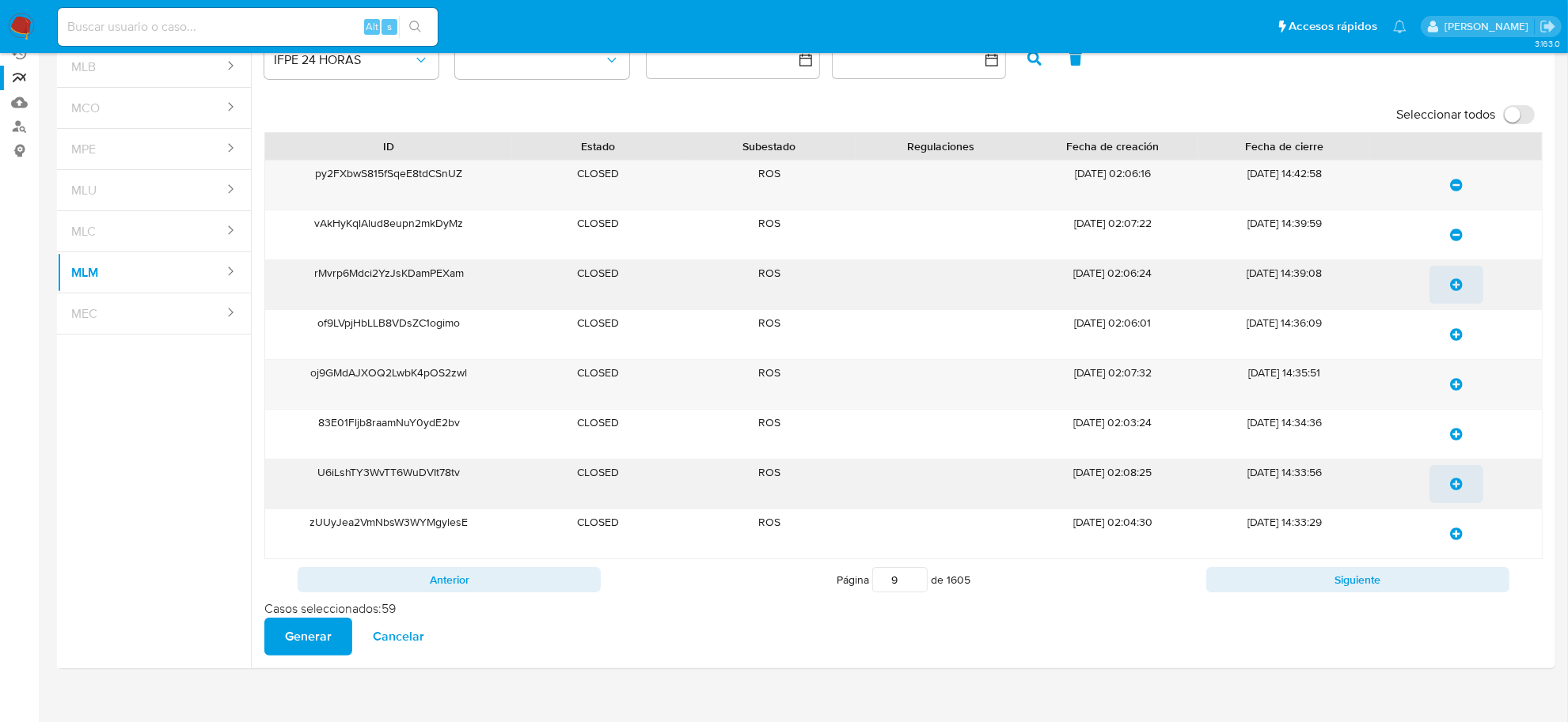
click at [1449, 291] on button "update-list" at bounding box center [1457, 285] width 54 height 38
drag, startPoint x: 1451, startPoint y: 335, endPoint x: 1453, endPoint y: 365, distance: 30.1
click at [1453, 337] on icon "update-list" at bounding box center [1457, 335] width 13 height 13
click at [1453, 388] on icon "update-list" at bounding box center [1457, 385] width 13 height 13
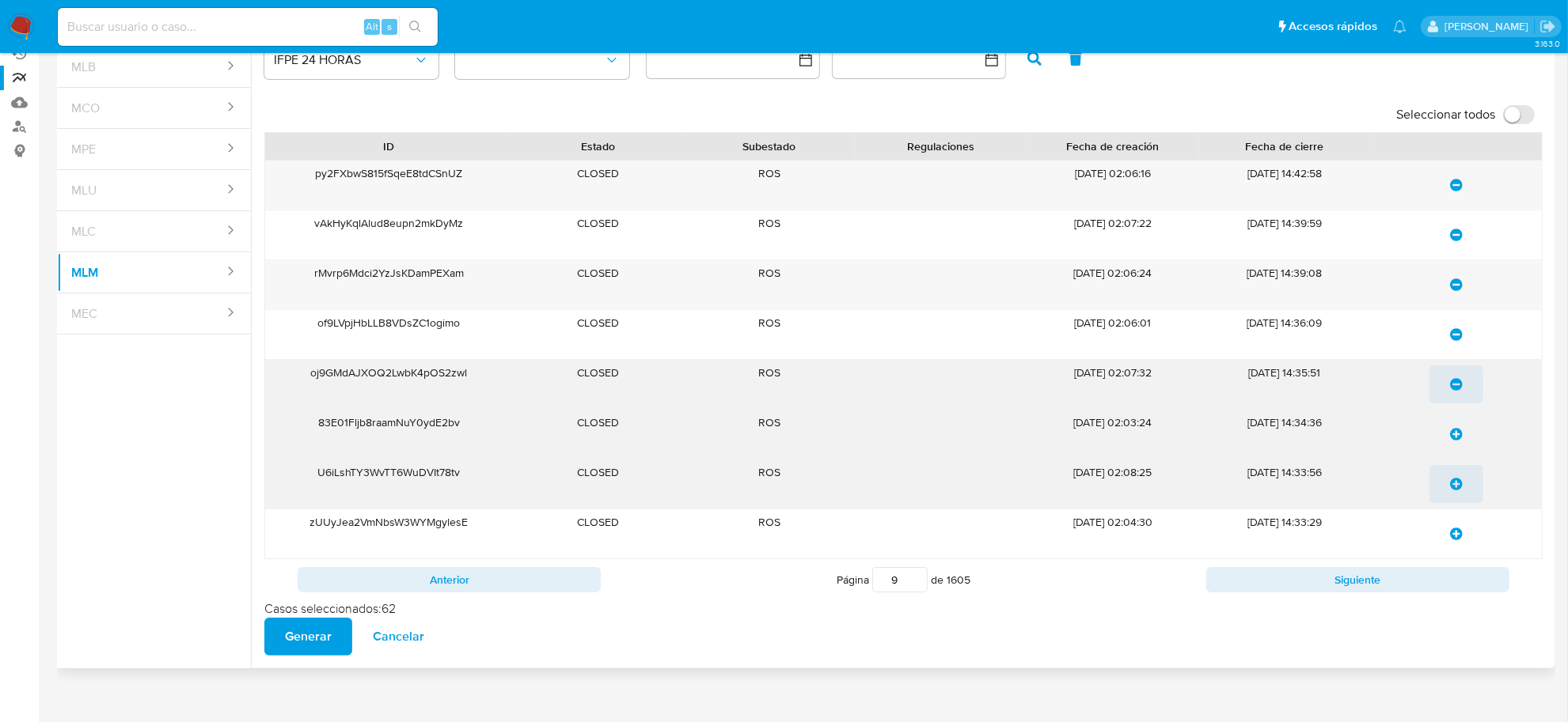
click at [1454, 436] on icon "update-list" at bounding box center [1457, 434] width 13 height 13
click at [1453, 483] on icon "update-list" at bounding box center [1457, 484] width 13 height 13
click at [1459, 535] on icon "update-list" at bounding box center [1457, 534] width 13 height 13
click at [1455, 586] on button "Siguiente" at bounding box center [1358, 580] width 303 height 25
click at [1457, 187] on icon "update-list" at bounding box center [1457, 185] width 13 height 13
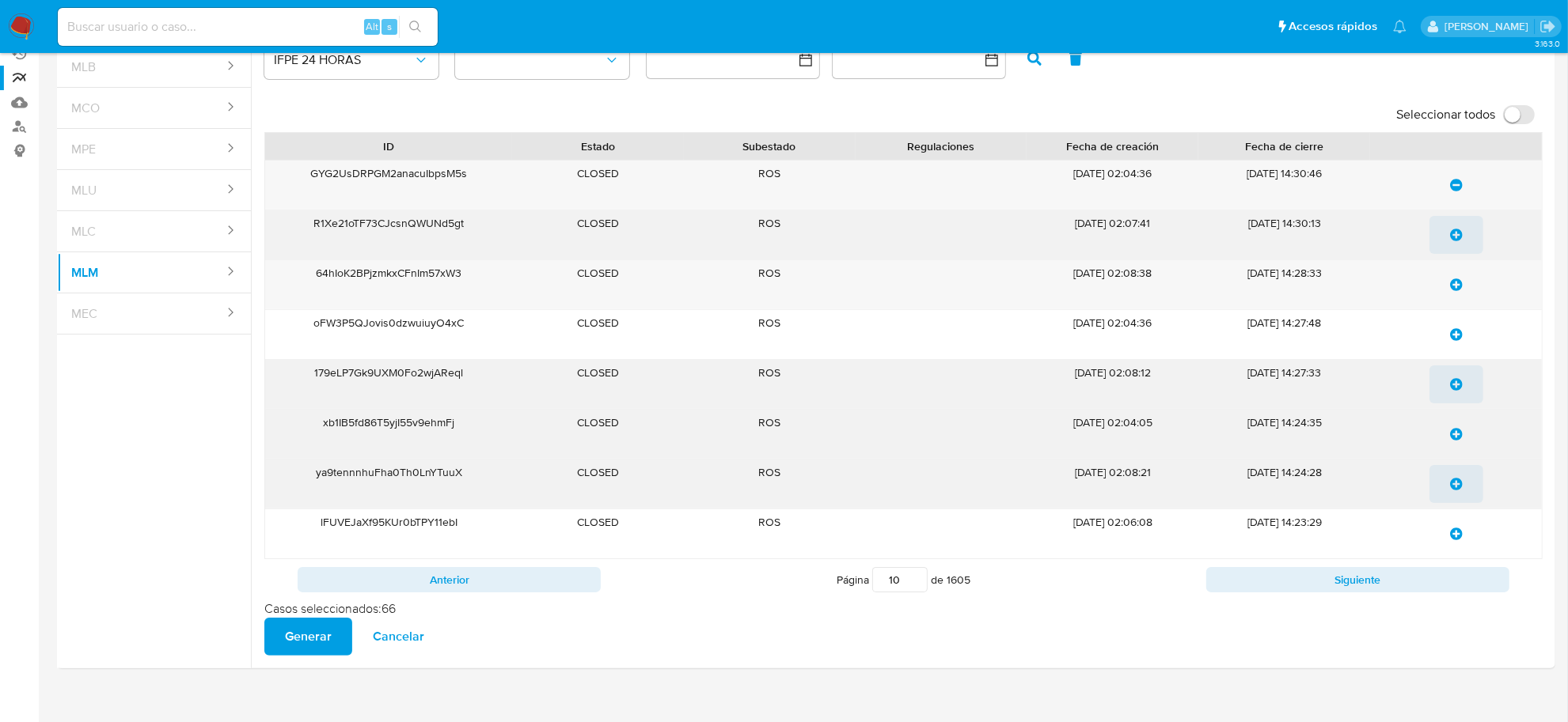
click at [1463, 229] on icon "update-list" at bounding box center [1457, 235] width 13 height 13
click at [1457, 290] on icon "update-list" at bounding box center [1457, 285] width 13 height 13
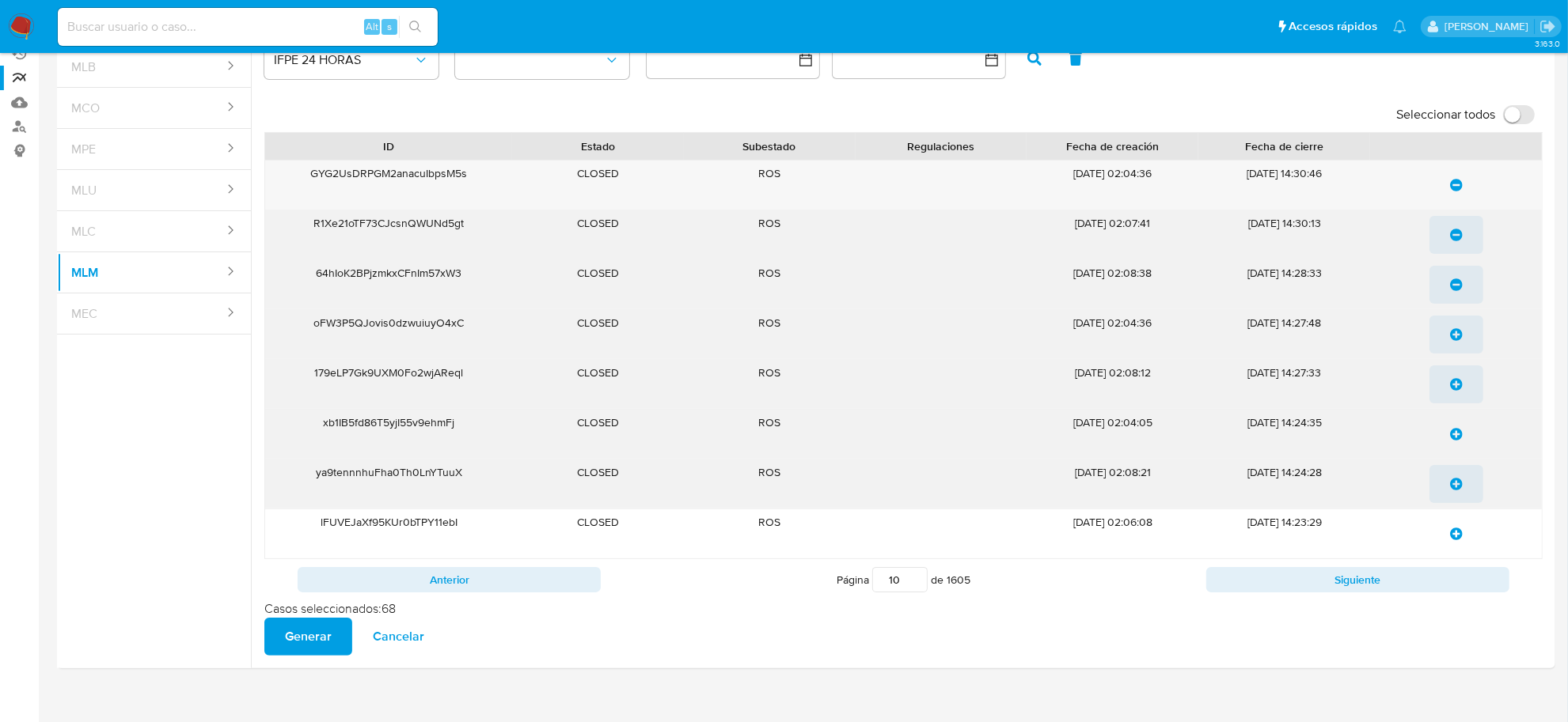
click at [1465, 342] on button "update-list" at bounding box center [1457, 334] width 54 height 38
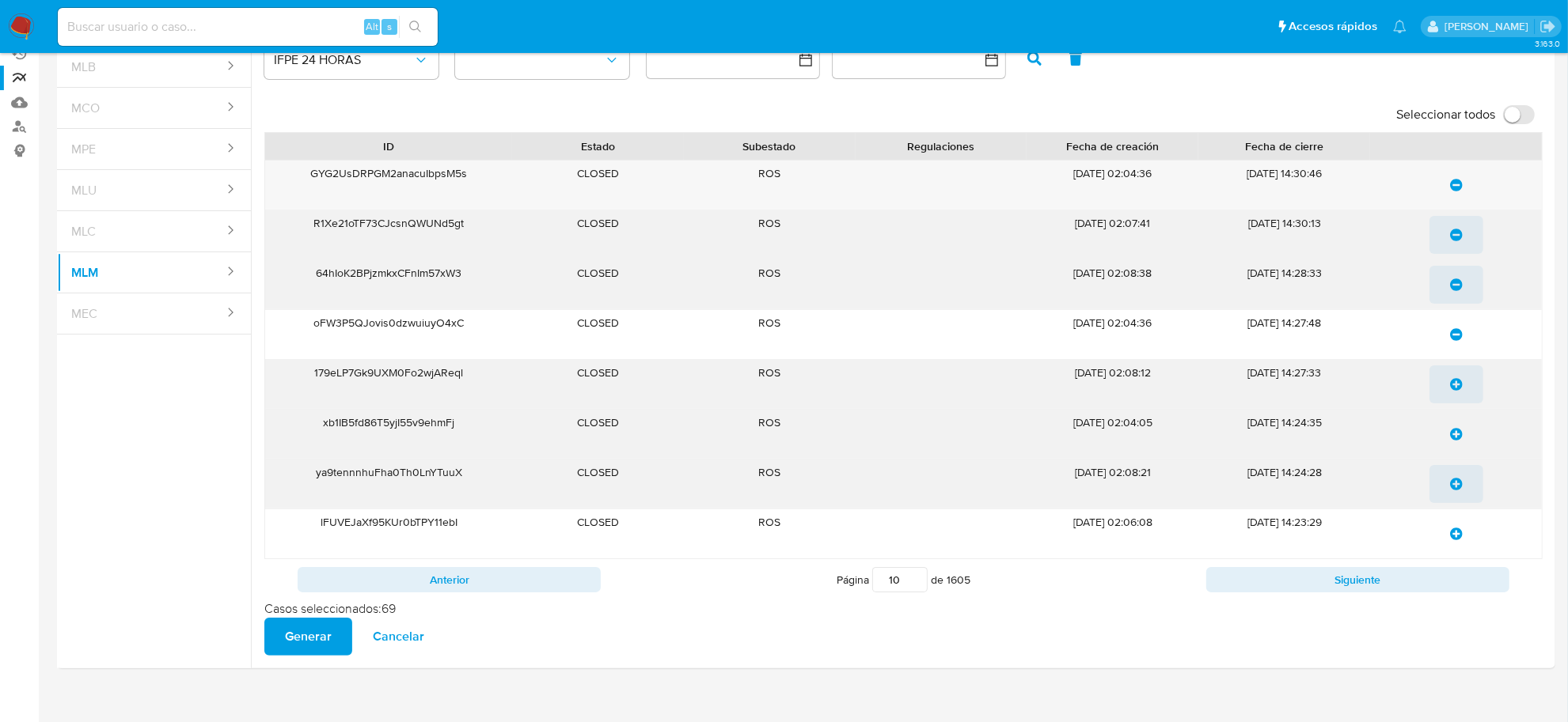
click at [1464, 384] on button "update-list" at bounding box center [1457, 384] width 54 height 38
click at [1457, 440] on icon "update-list" at bounding box center [1457, 434] width 13 height 13
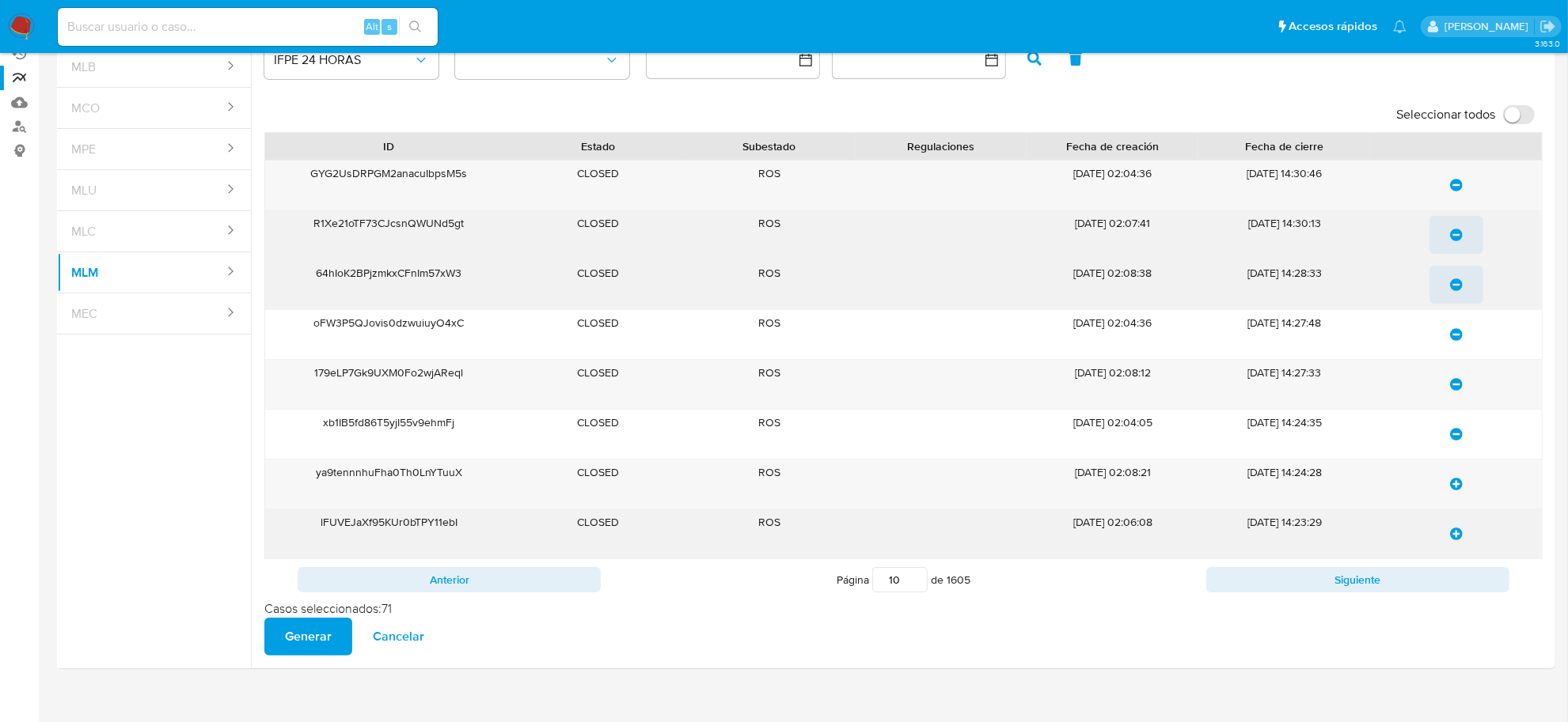
drag, startPoint x: 1458, startPoint y: 491, endPoint x: 1461, endPoint y: 515, distance: 24.2
click at [1458, 491] on icon "update-list" at bounding box center [1457, 484] width 13 height 13
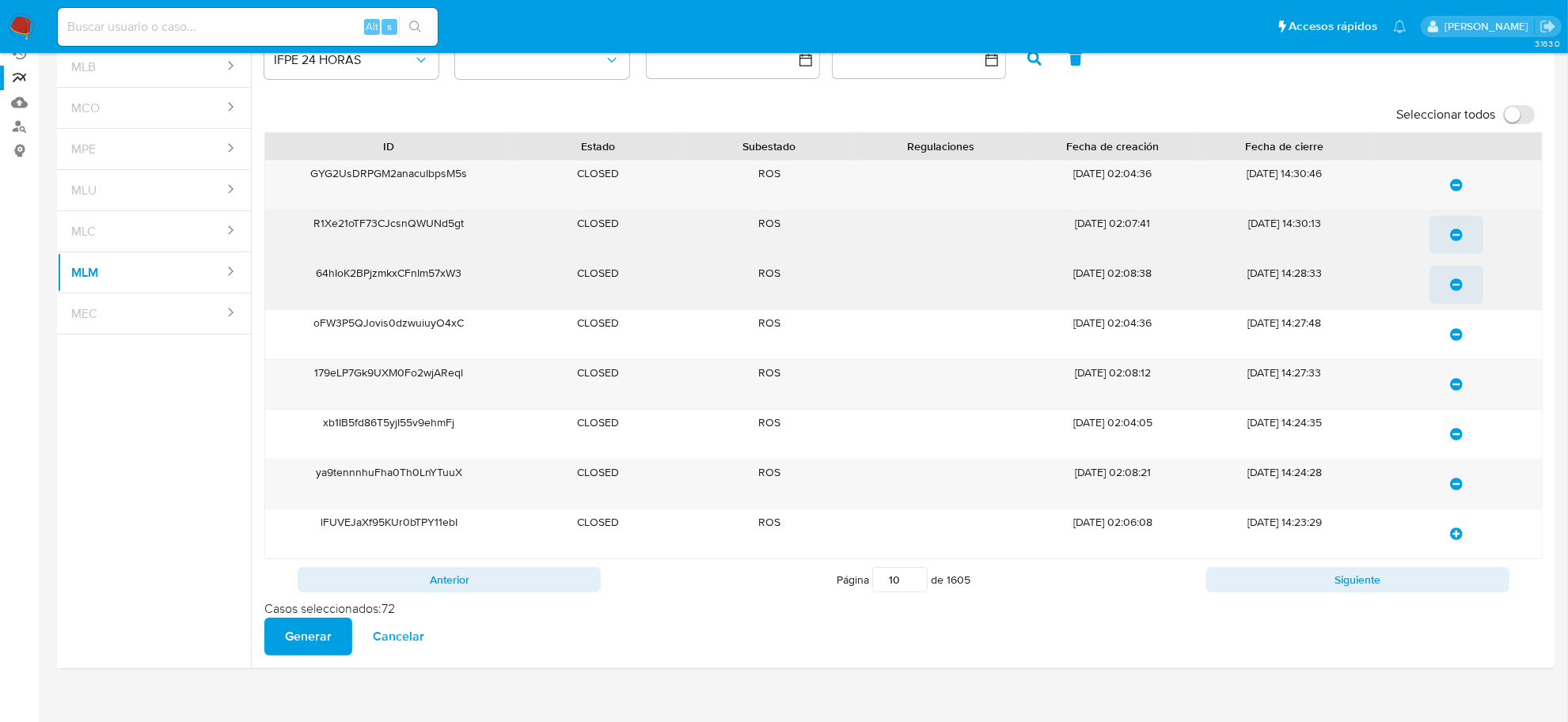
click at [1461, 538] on icon "update-list" at bounding box center [1457, 534] width 13 height 13
click at [1445, 582] on button "Siguiente" at bounding box center [1358, 580] width 303 height 25
click at [1445, 186] on button "update-list" at bounding box center [1457, 185] width 54 height 38
click at [1451, 246] on span "update-list" at bounding box center [1457, 235] width 13 height 35
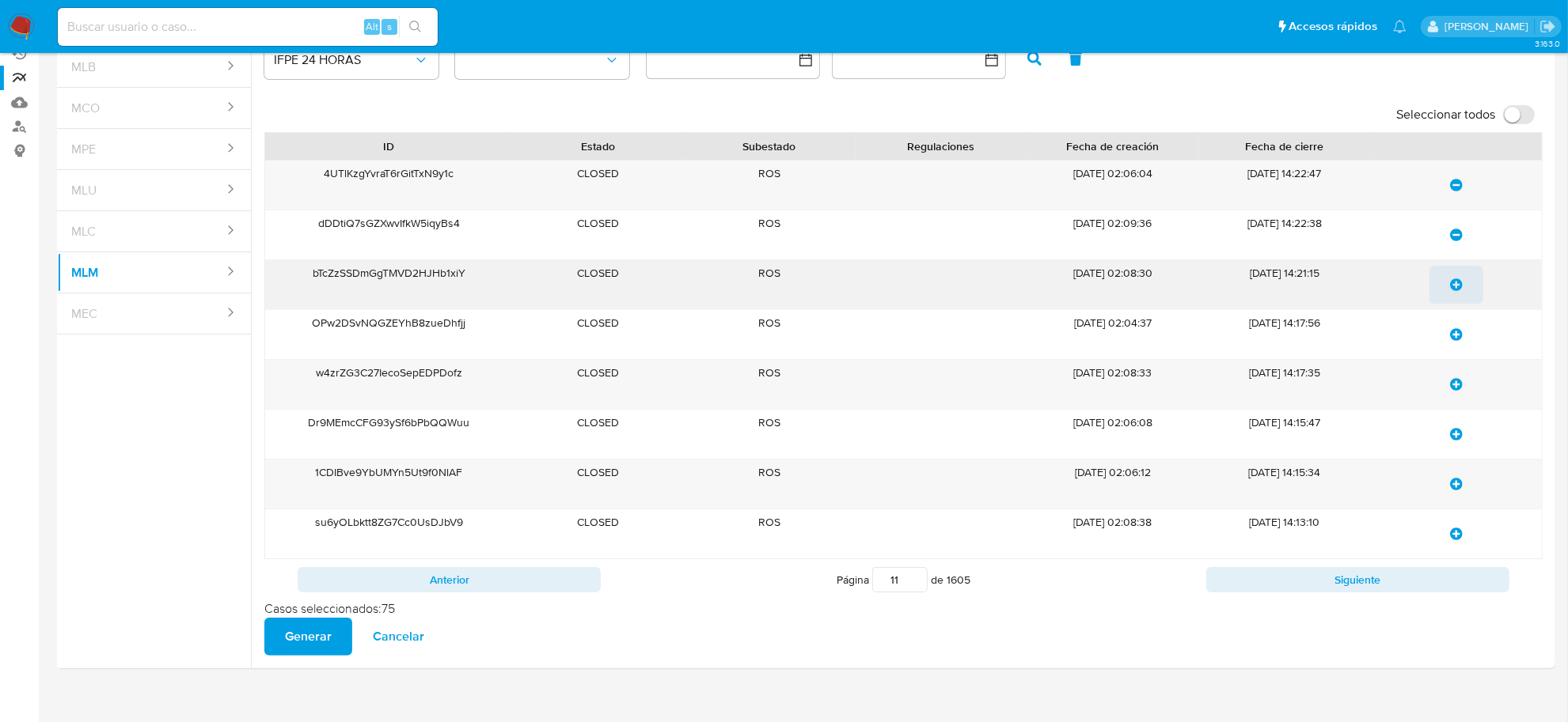
click at [1447, 291] on button "update-list" at bounding box center [1457, 285] width 54 height 38
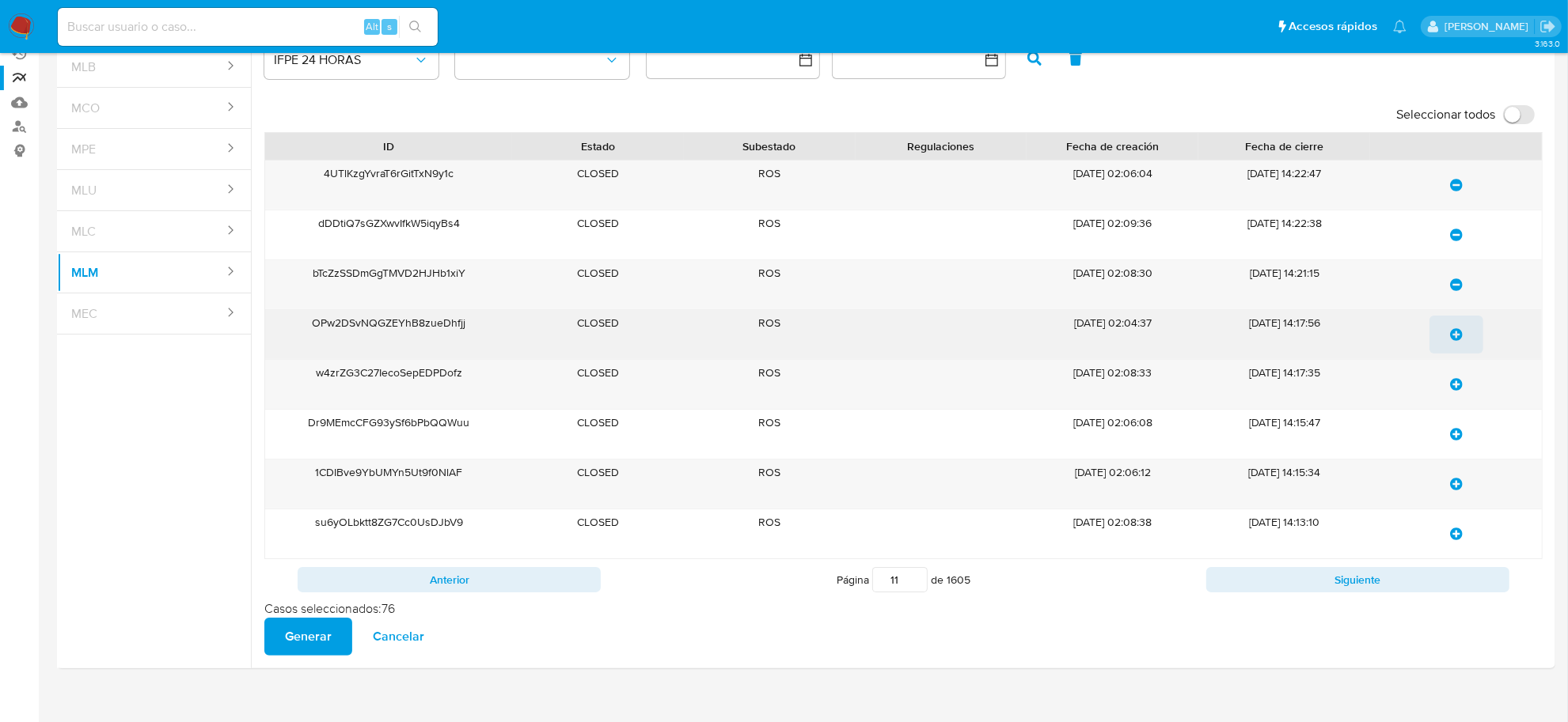
click at [1447, 337] on button "update-list" at bounding box center [1457, 334] width 54 height 38
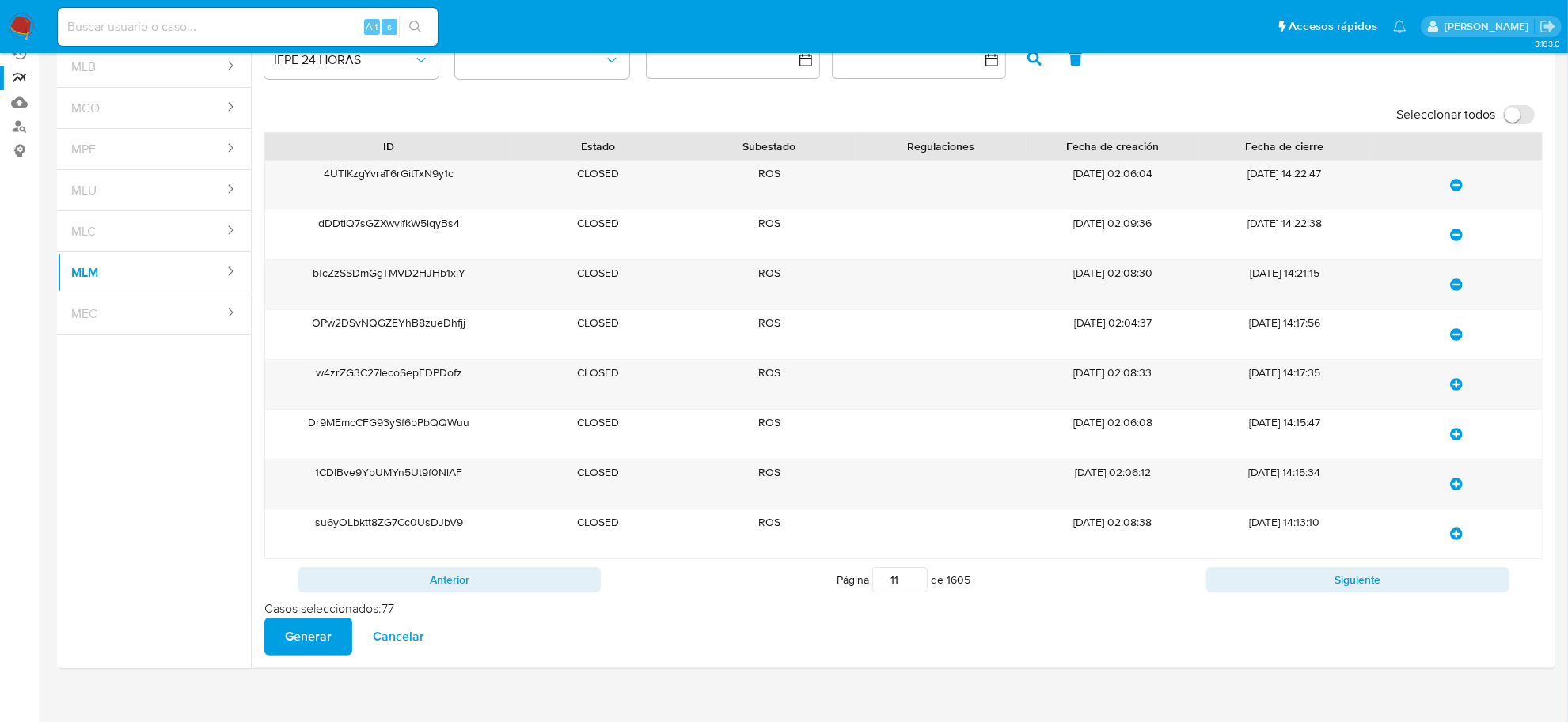
click at [1451, 388] on button "update-list" at bounding box center [1457, 384] width 54 height 38
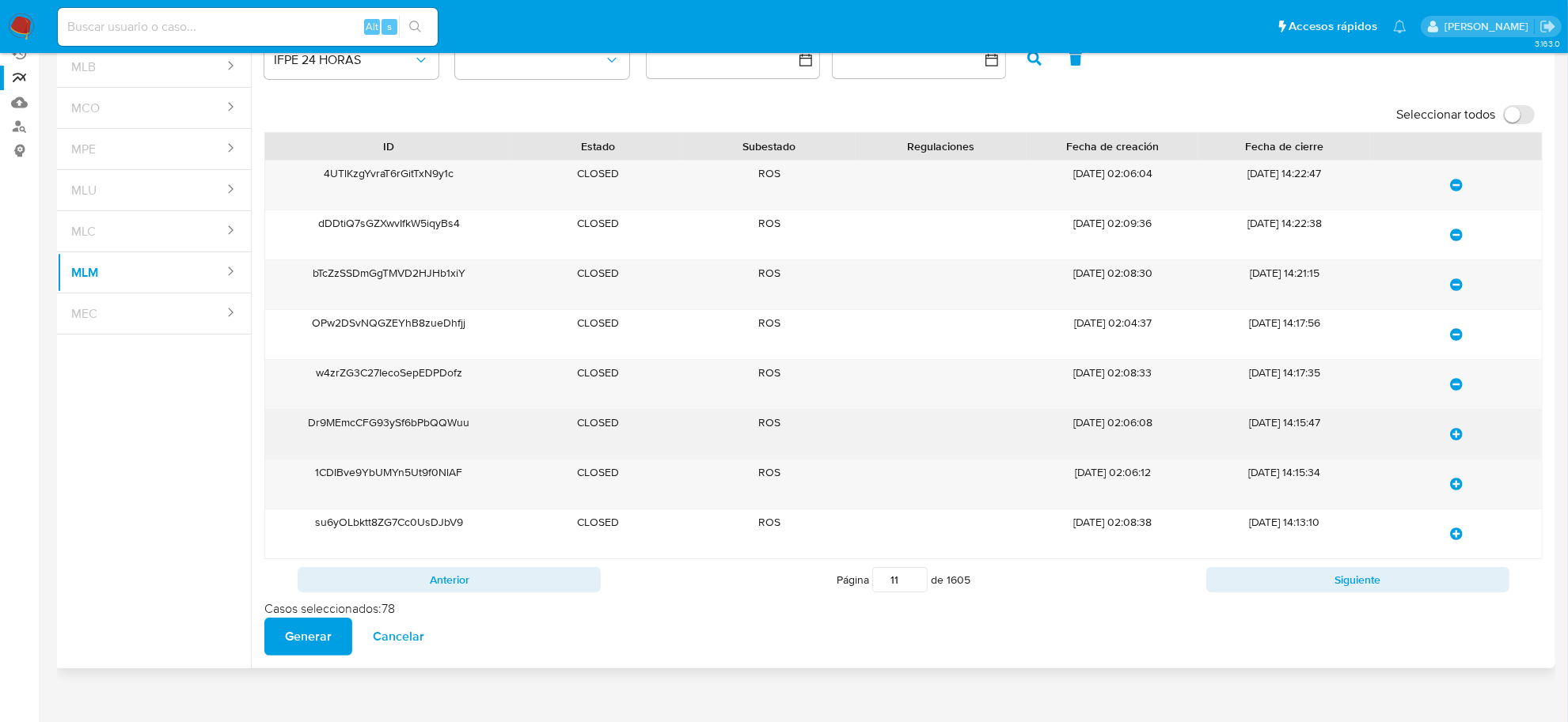
click at [1455, 436] on icon "update-list" at bounding box center [1457, 434] width 13 height 13
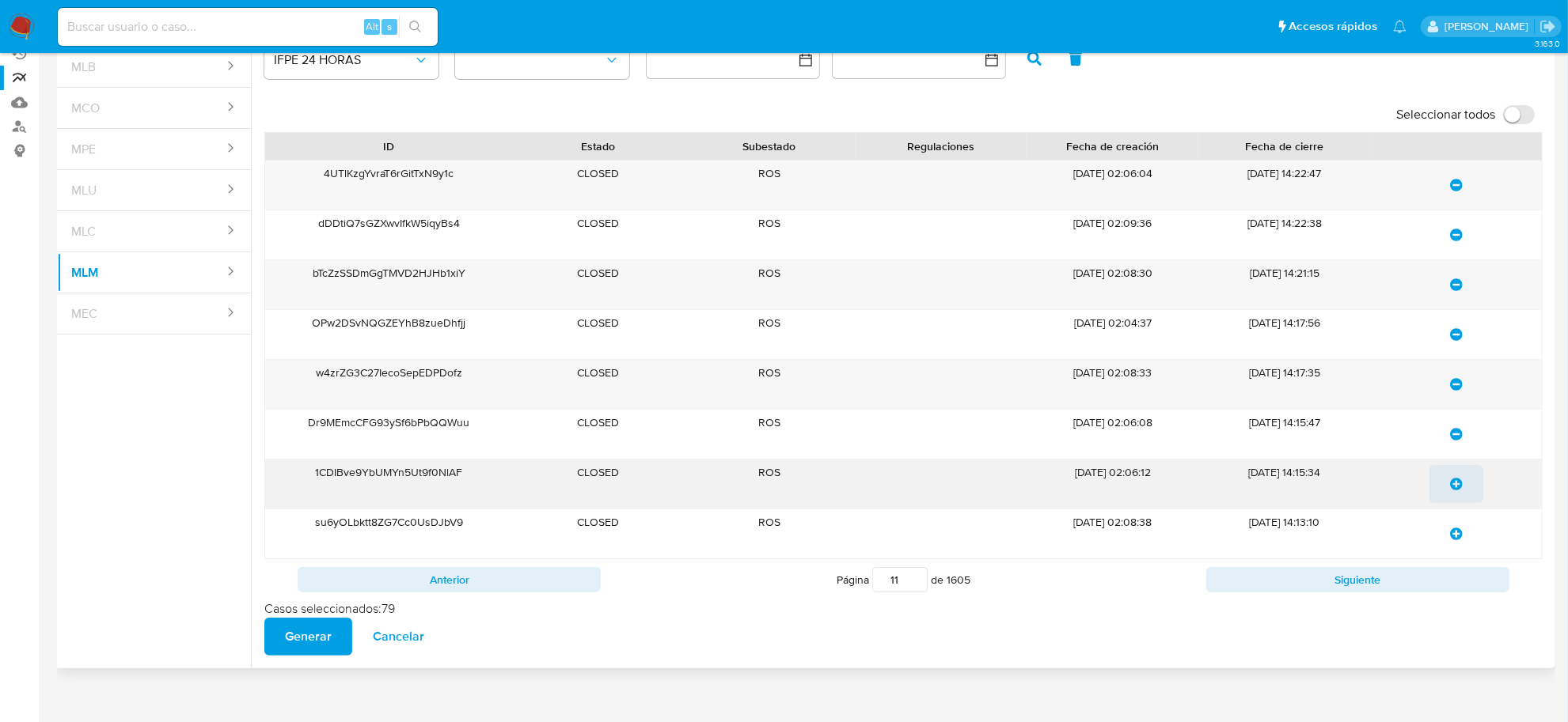
drag, startPoint x: 1453, startPoint y: 491, endPoint x: 1453, endPoint y: 520, distance: 29.0
click at [1453, 492] on span "update-list" at bounding box center [1457, 484] width 13 height 35
click at [1453, 534] on icon "update-list" at bounding box center [1457, 534] width 13 height 13
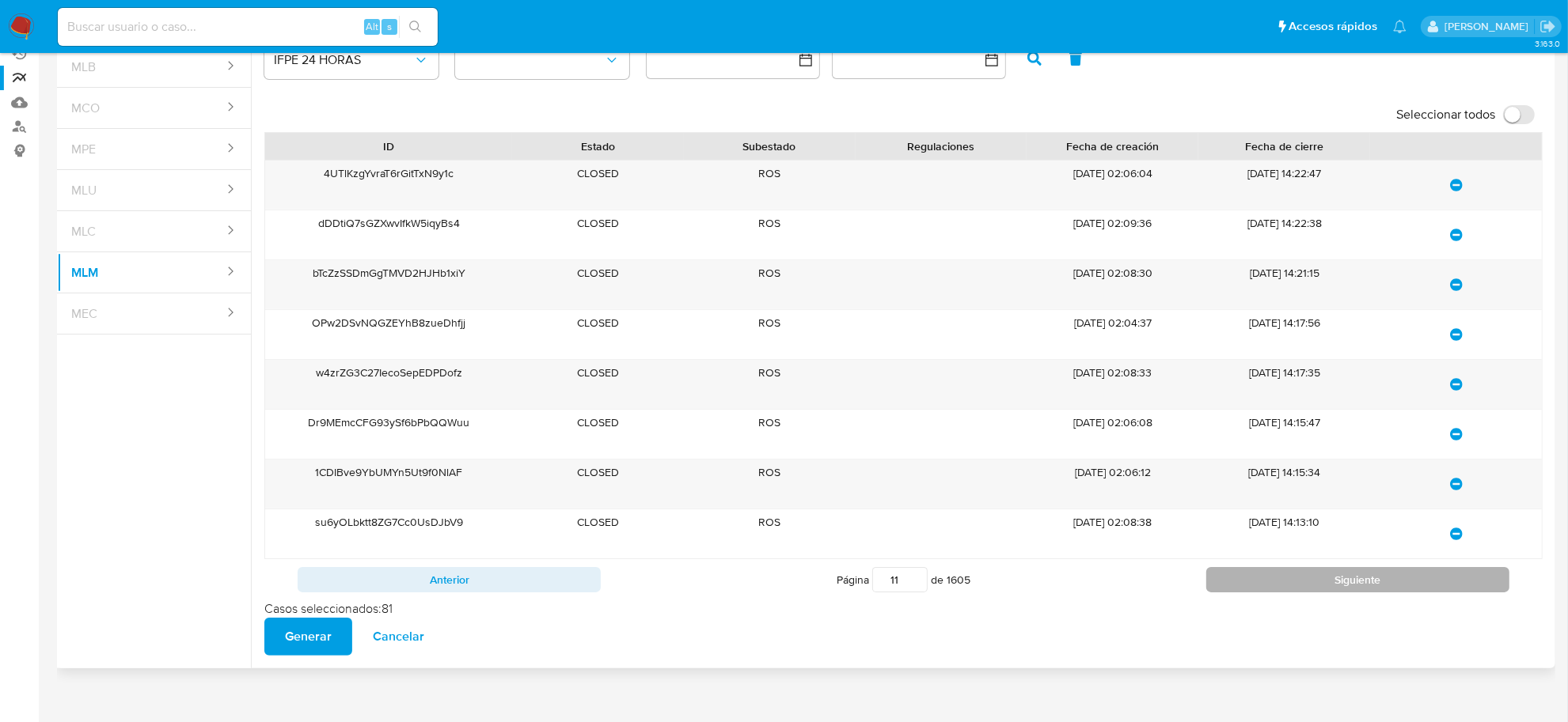
click at [1331, 592] on button "Siguiente" at bounding box center [1358, 580] width 303 height 25
click at [1459, 188] on icon "update-list" at bounding box center [1457, 185] width 13 height 13
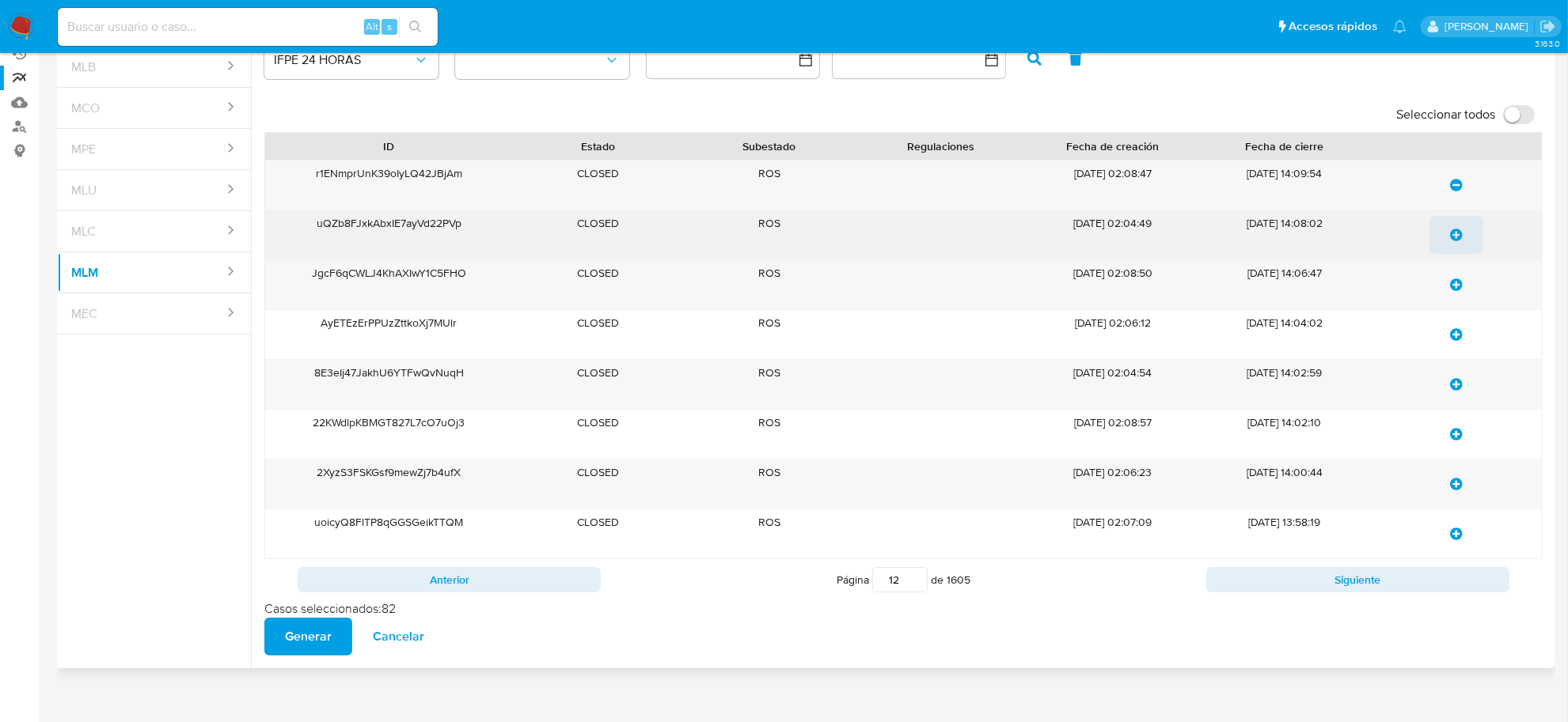
click at [1451, 236] on icon "update-list" at bounding box center [1457, 235] width 13 height 13
click at [1459, 279] on icon "update-list" at bounding box center [1457, 285] width 13 height 13
click at [1455, 346] on span "update-list" at bounding box center [1457, 335] width 13 height 35
click at [1455, 385] on icon "update-list" at bounding box center [1457, 385] width 13 height 13
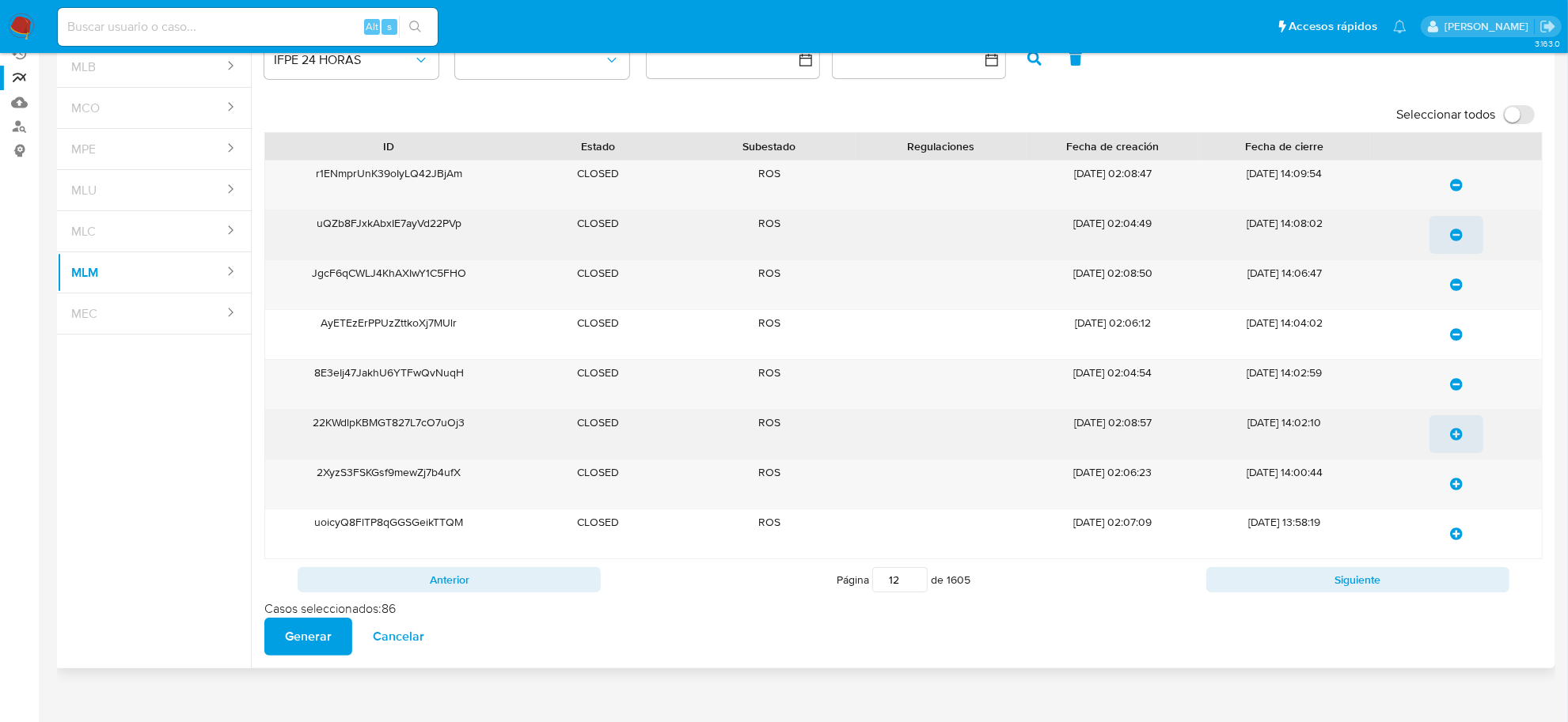
click at [1454, 443] on span "update-list" at bounding box center [1457, 434] width 13 height 35
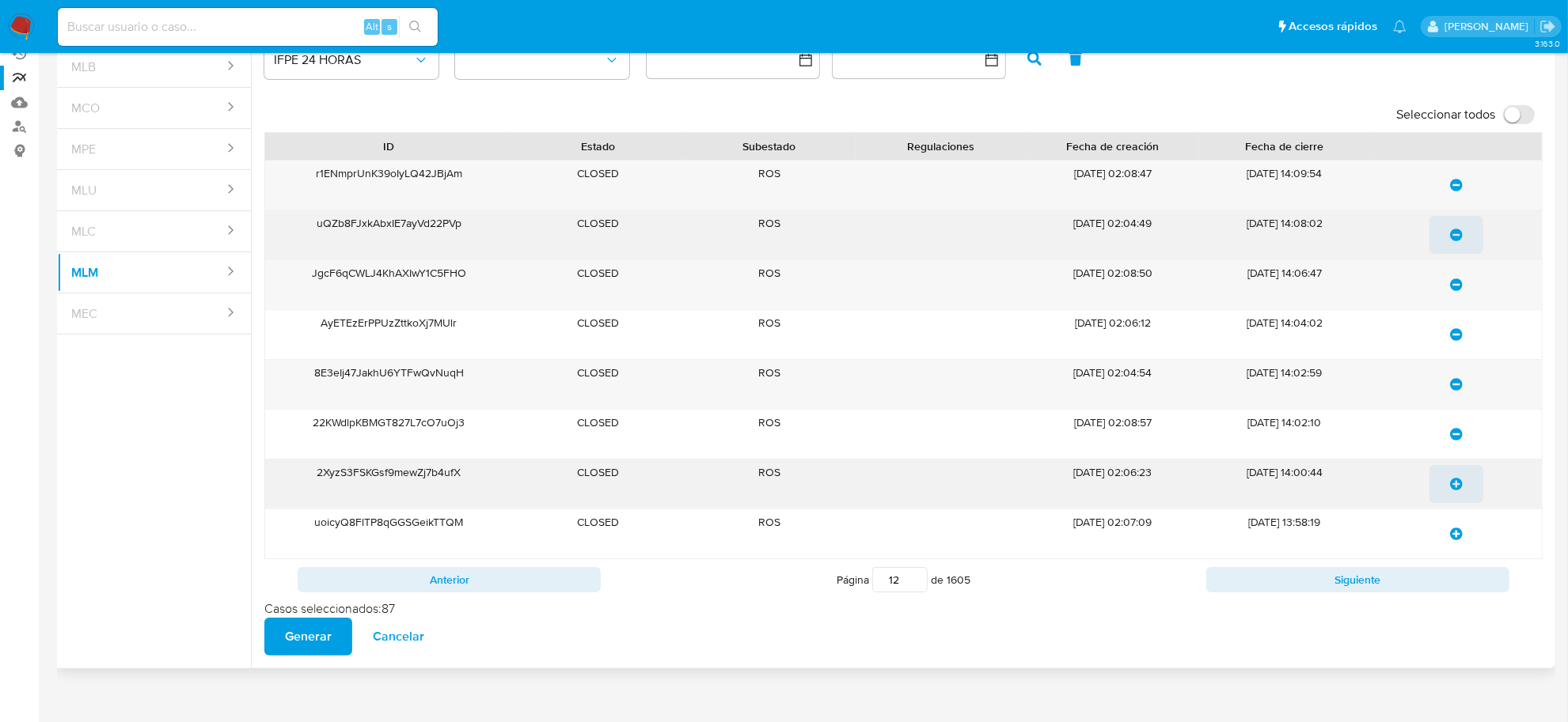
click at [1459, 487] on icon "update-list" at bounding box center [1457, 484] width 13 height 13
click at [1463, 534] on icon "update-list" at bounding box center [1457, 534] width 13 height 13
click at [1457, 579] on button "Siguiente" at bounding box center [1358, 580] width 303 height 25
click at [1455, 190] on icon "update-list" at bounding box center [1457, 185] width 13 height 13
click at [1459, 230] on icon "update-list" at bounding box center [1457, 235] width 13 height 13
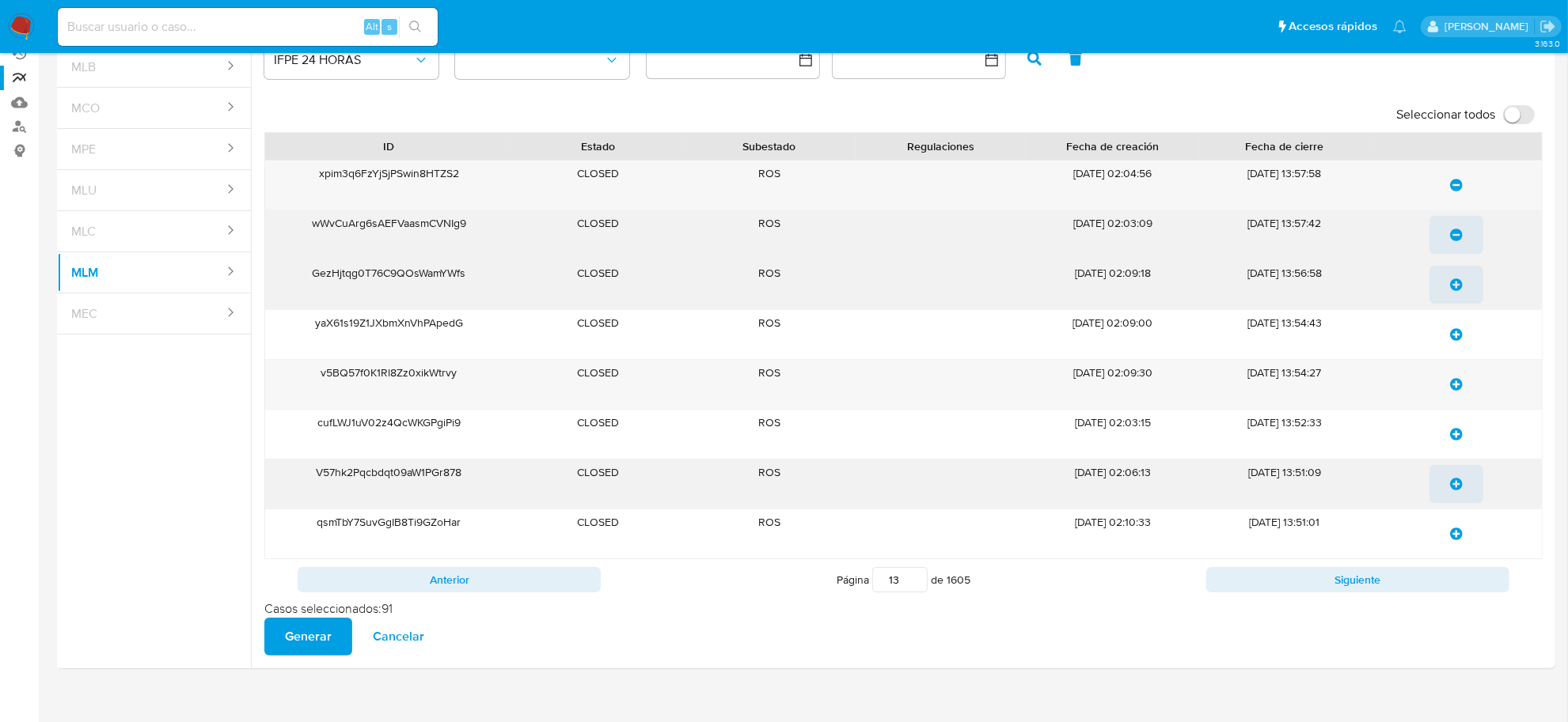
click at [1449, 298] on button "update-list" at bounding box center [1457, 285] width 54 height 38
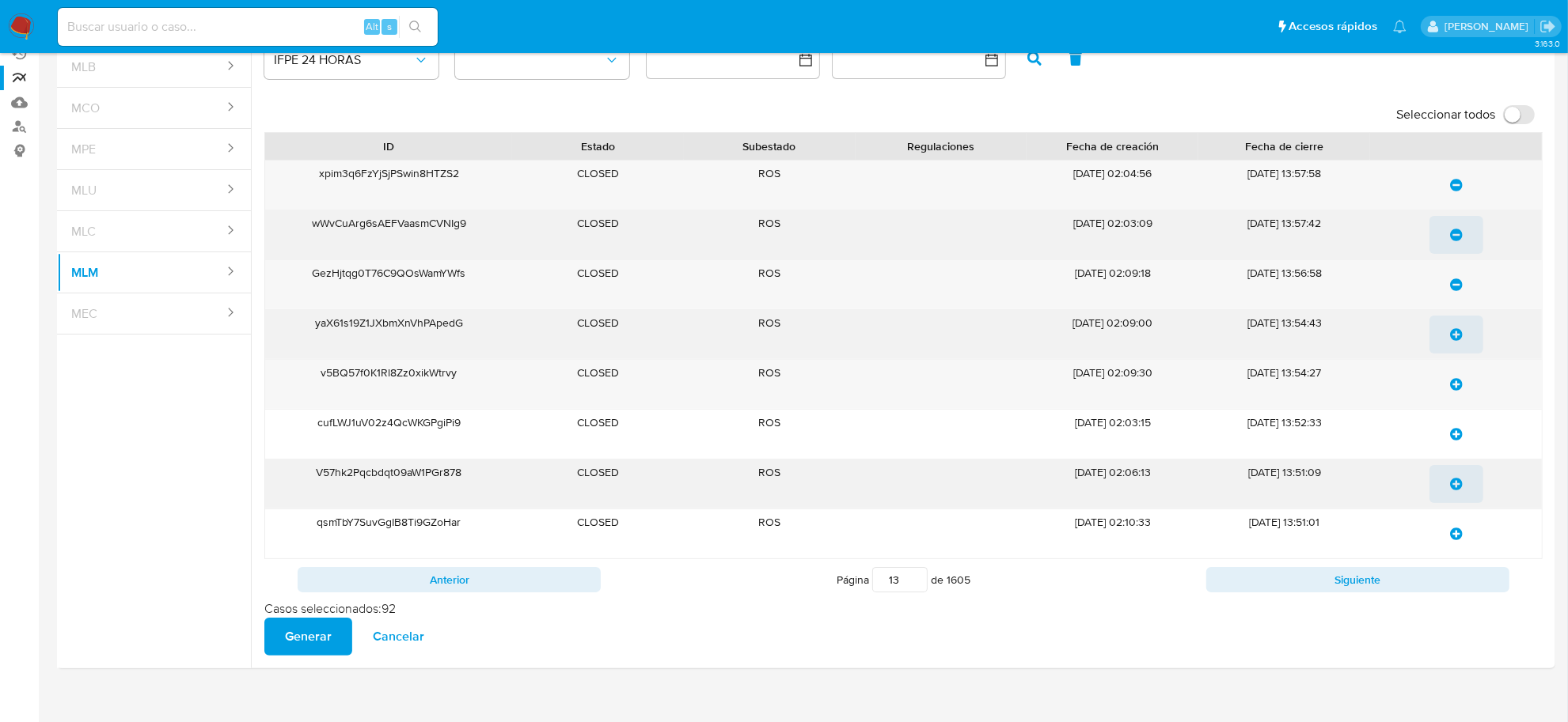
click at [1451, 340] on icon "update-list" at bounding box center [1457, 335] width 13 height 13
click at [1453, 397] on span "update-list" at bounding box center [1457, 385] width 13 height 35
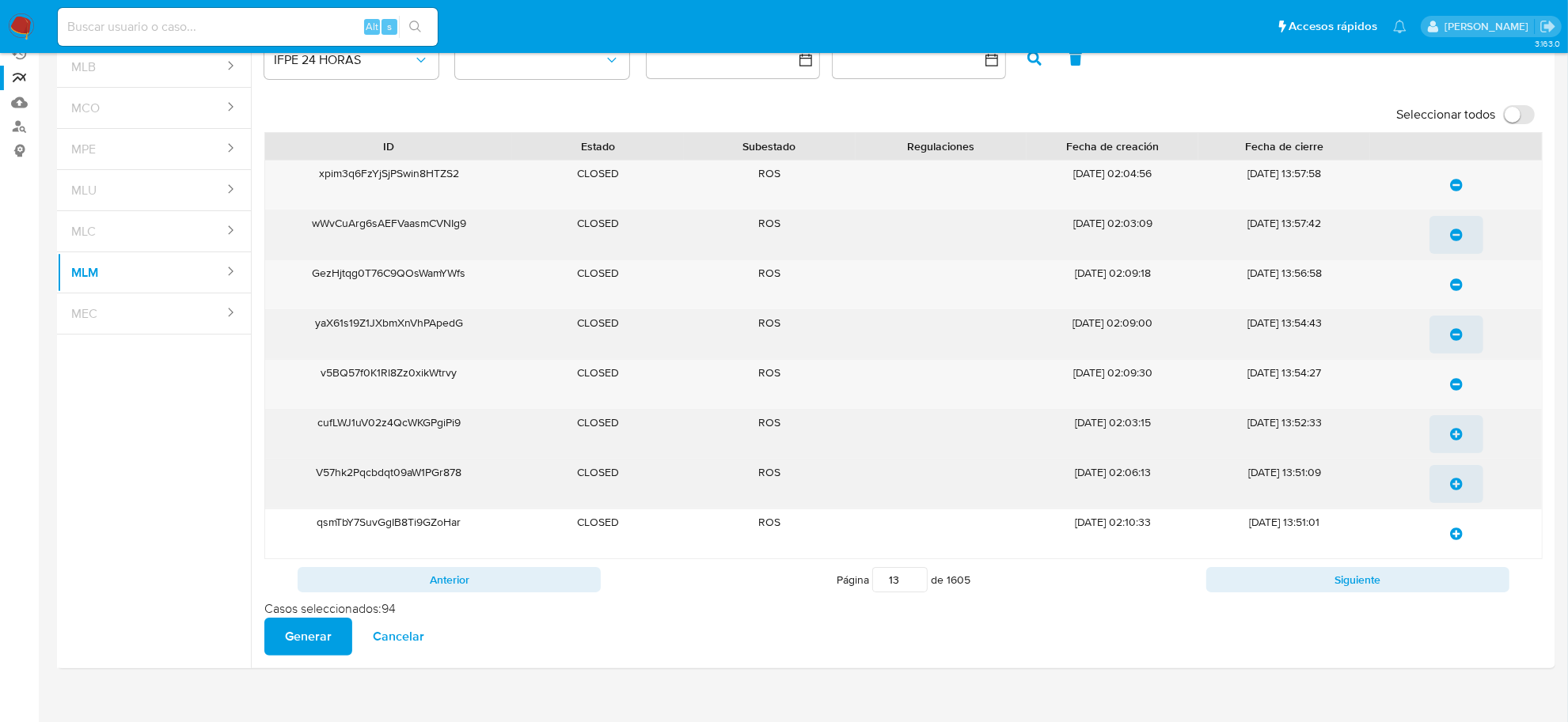
click at [1455, 442] on span "update-list" at bounding box center [1457, 434] width 13 height 35
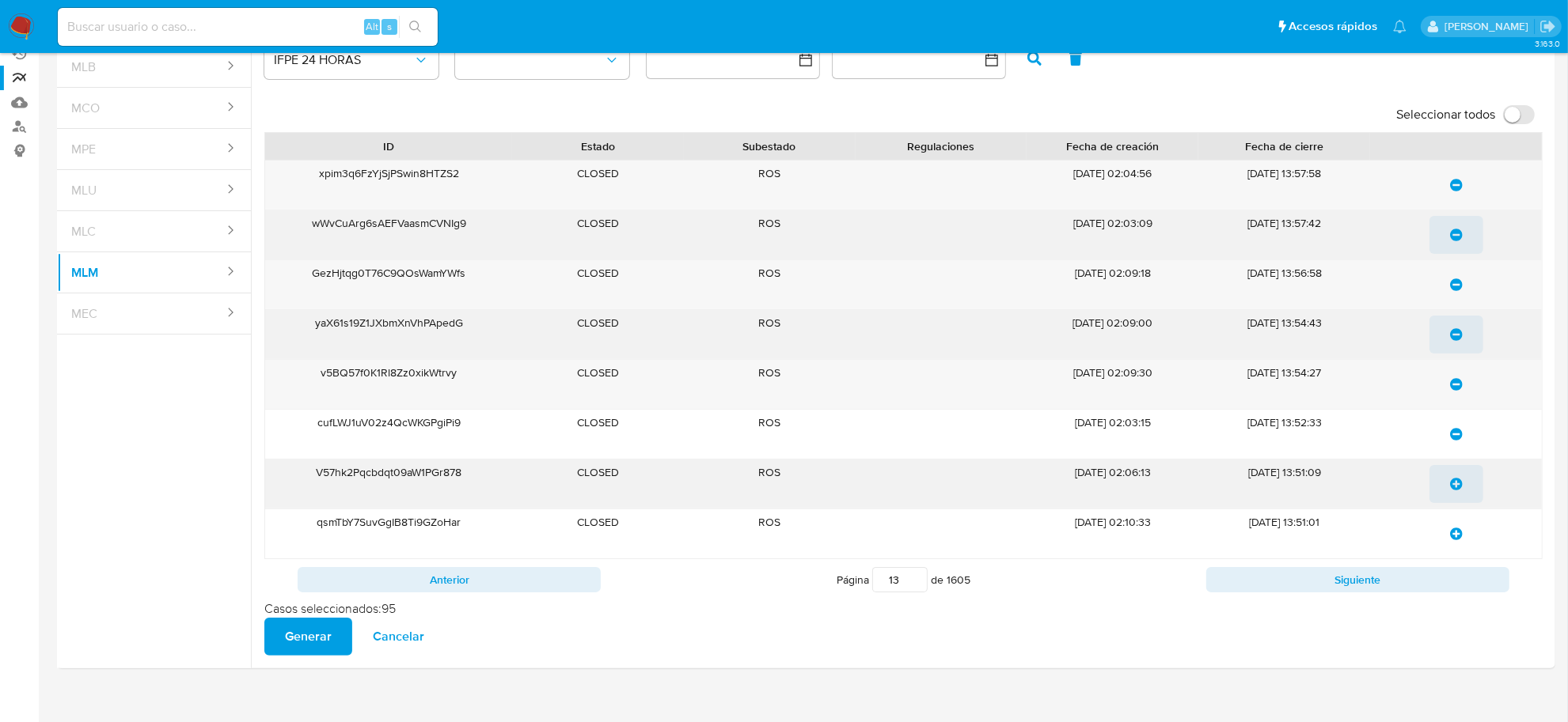
click at [1454, 487] on icon "update-list" at bounding box center [1457, 484] width 13 height 13
click at [1453, 535] on icon "update-list" at bounding box center [1457, 534] width 13 height 13
click at [1461, 581] on button "Siguiente" at bounding box center [1358, 580] width 303 height 25
click at [1453, 188] on icon "update-list" at bounding box center [1457, 185] width 13 height 13
click at [1459, 235] on icon "update-list" at bounding box center [1457, 235] width 13 height 13
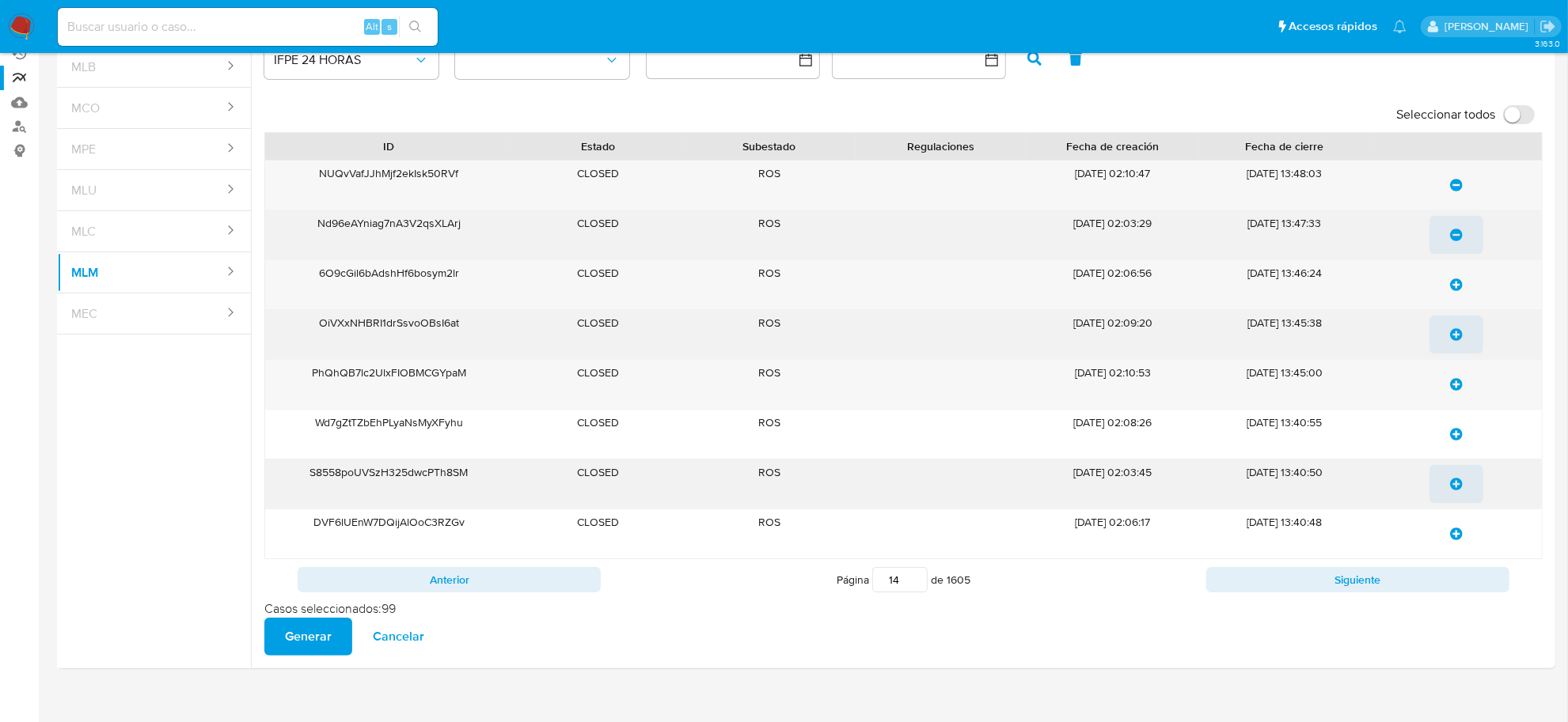
click at [1459, 291] on icon "update-list" at bounding box center [1457, 285] width 13 height 13
click at [1457, 332] on icon "update-list" at bounding box center [1457, 335] width 13 height 13
click at [1457, 385] on icon "update-list" at bounding box center [1457, 385] width 13 height 13
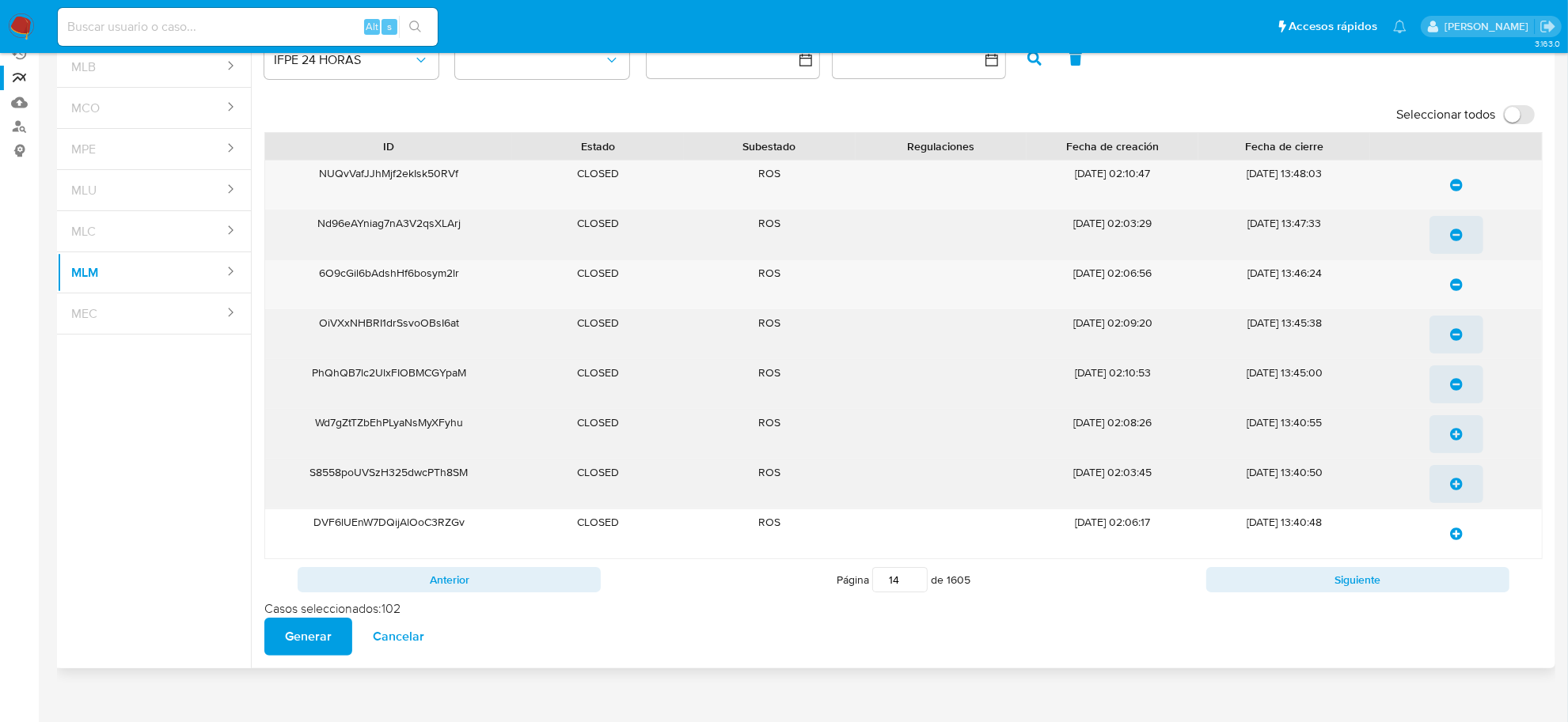
click at [1453, 432] on icon "update-list" at bounding box center [1457, 434] width 13 height 13
click at [1458, 489] on icon "update-list" at bounding box center [1457, 484] width 13 height 13
click at [1451, 539] on icon "update-list" at bounding box center [1457, 534] width 13 height 13
click at [1450, 582] on button "Siguiente" at bounding box center [1358, 580] width 303 height 25
click at [1455, 188] on icon "update-list" at bounding box center [1457, 185] width 13 height 13
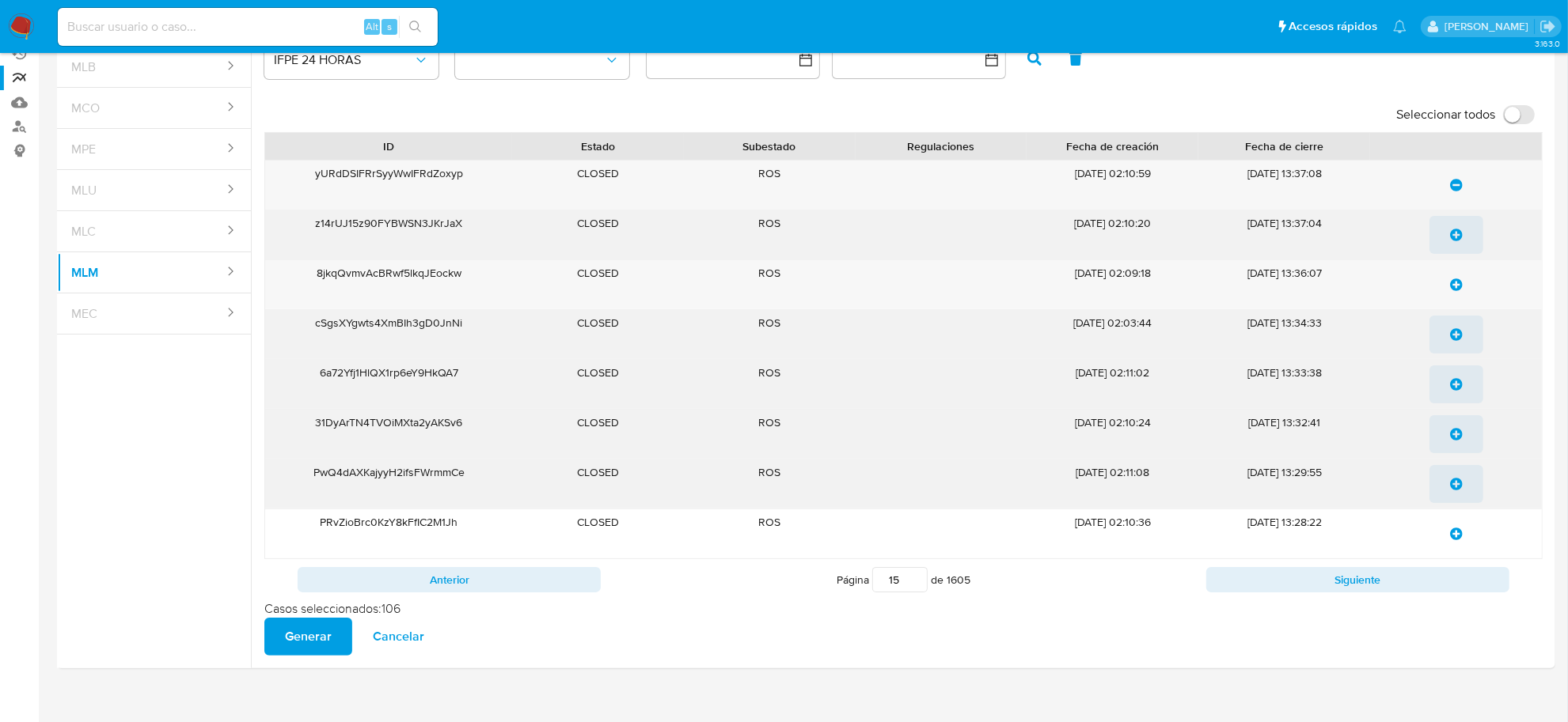
click at [1459, 239] on icon "update-list" at bounding box center [1457, 235] width 13 height 13
click at [1463, 297] on span "update-list" at bounding box center [1457, 285] width 13 height 35
click at [1457, 331] on icon "update-list" at bounding box center [1457, 335] width 13 height 13
click at [1458, 386] on icon "update-list" at bounding box center [1457, 385] width 13 height 13
click at [1459, 429] on icon "update-list" at bounding box center [1457, 434] width 13 height 13
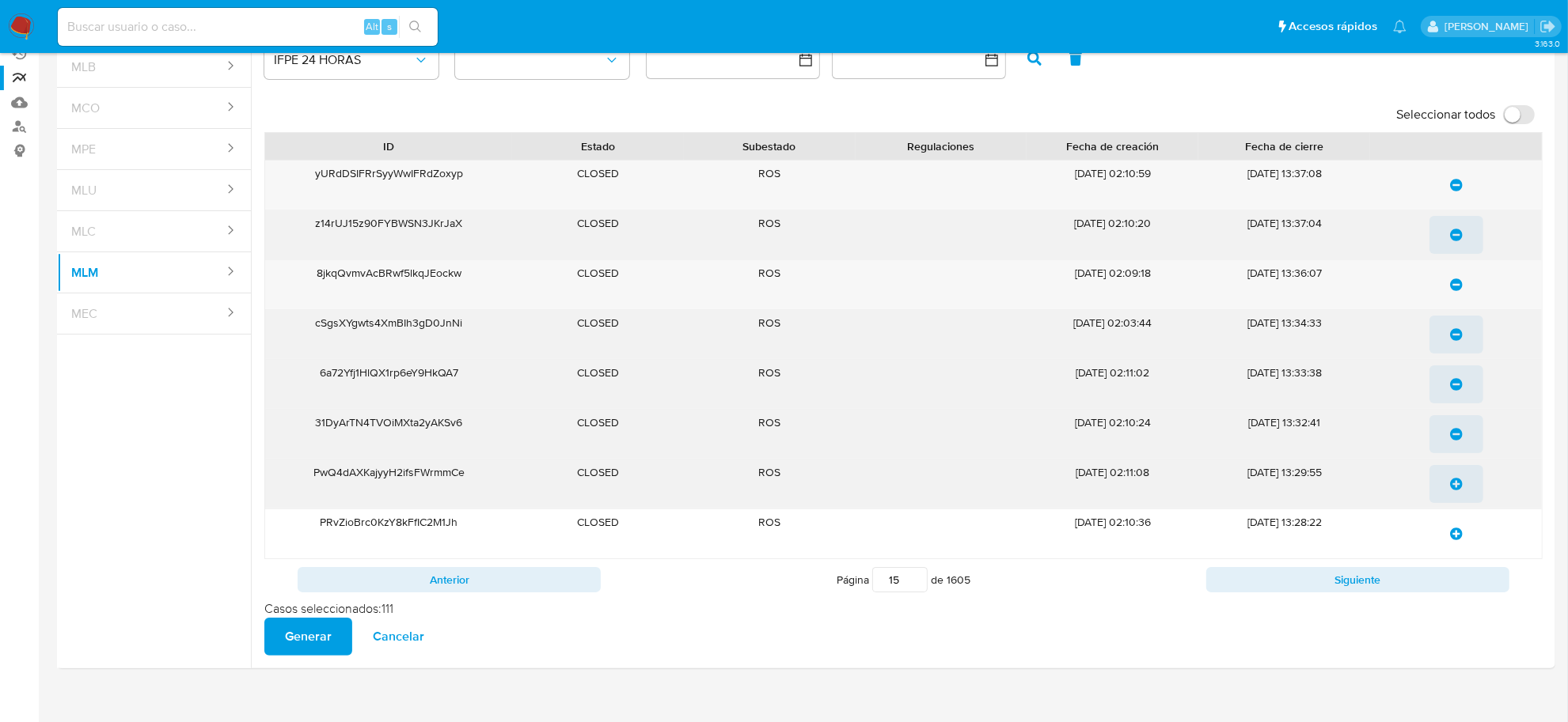
click at [1455, 491] on icon "update-list" at bounding box center [1457, 484] width 13 height 13
click at [1461, 535] on icon "update-list" at bounding box center [1457, 534] width 13 height 13
click at [1461, 575] on button "Siguiente" at bounding box center [1358, 580] width 303 height 25
click at [1457, 188] on icon "update-list" at bounding box center [1457, 185] width 13 height 13
click at [1454, 242] on span "update-list" at bounding box center [1457, 235] width 13 height 35
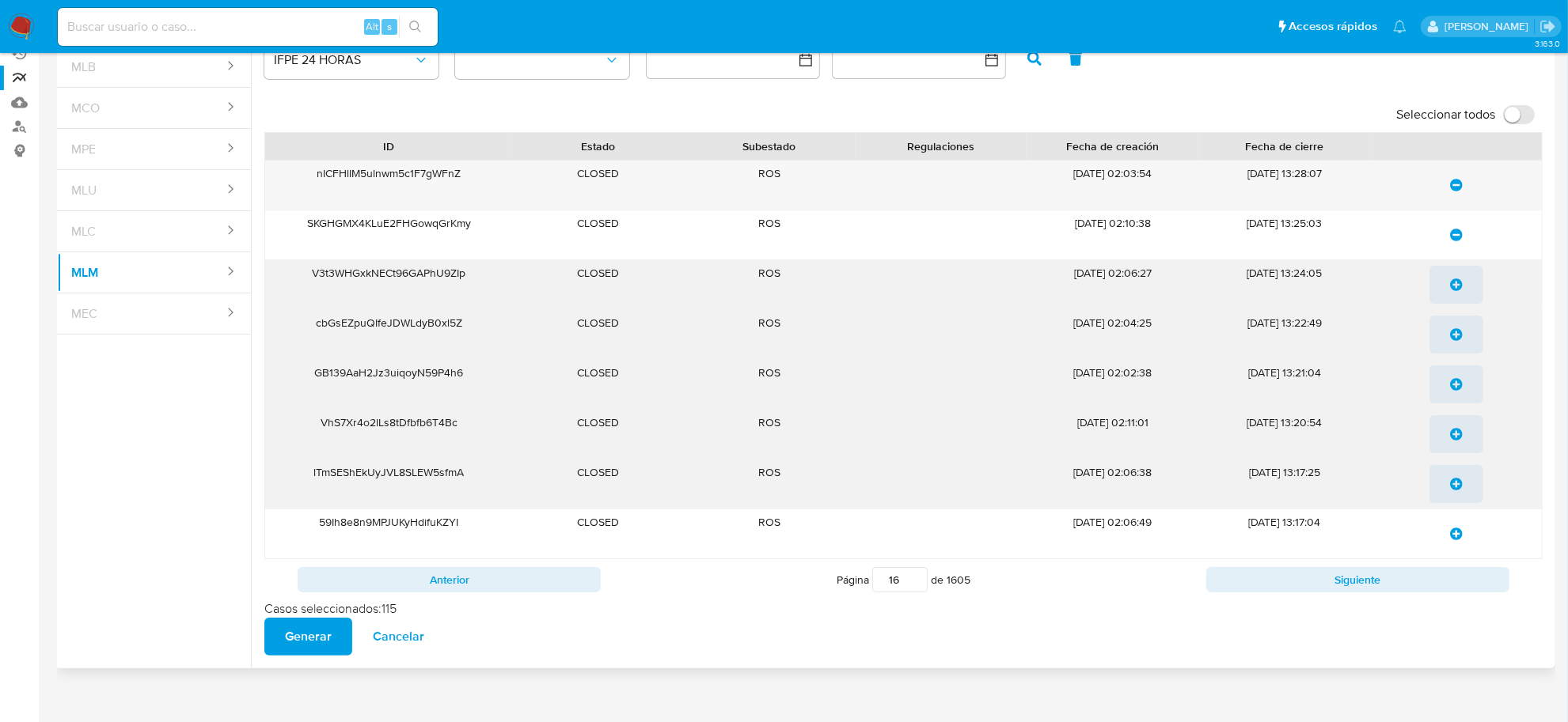
click at [1457, 289] on icon "update-list" at bounding box center [1457, 285] width 13 height 13
click at [1457, 328] on span "update-list" at bounding box center [1457, 335] width 13 height 35
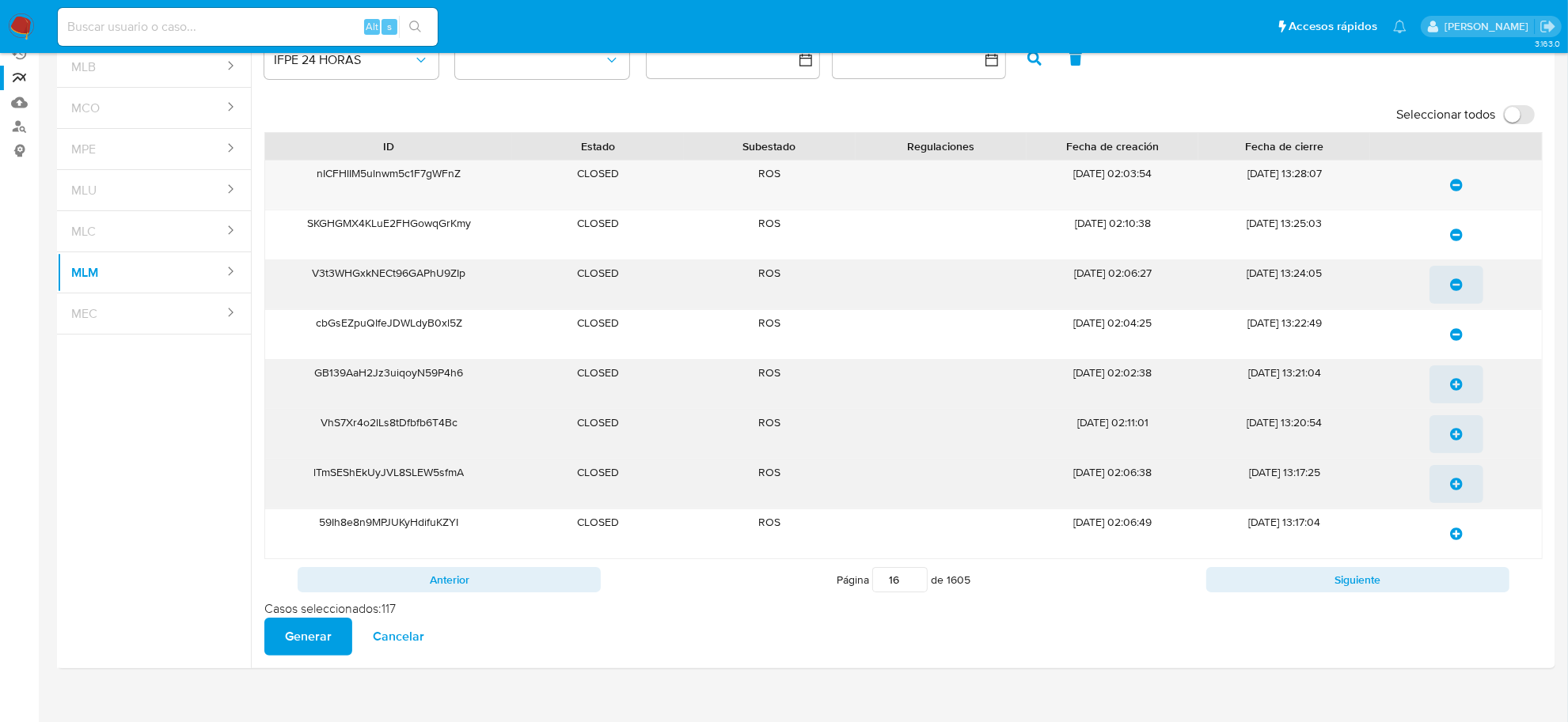
click at [1458, 388] on icon "update-list" at bounding box center [1457, 385] width 13 height 13
click at [1459, 430] on icon "update-list" at bounding box center [1457, 434] width 13 height 13
click at [1454, 483] on icon "update-list" at bounding box center [1457, 484] width 13 height 13
click at [1454, 546] on span "update-list" at bounding box center [1457, 534] width 13 height 35
click at [1450, 582] on button "Siguiente" at bounding box center [1358, 580] width 303 height 25
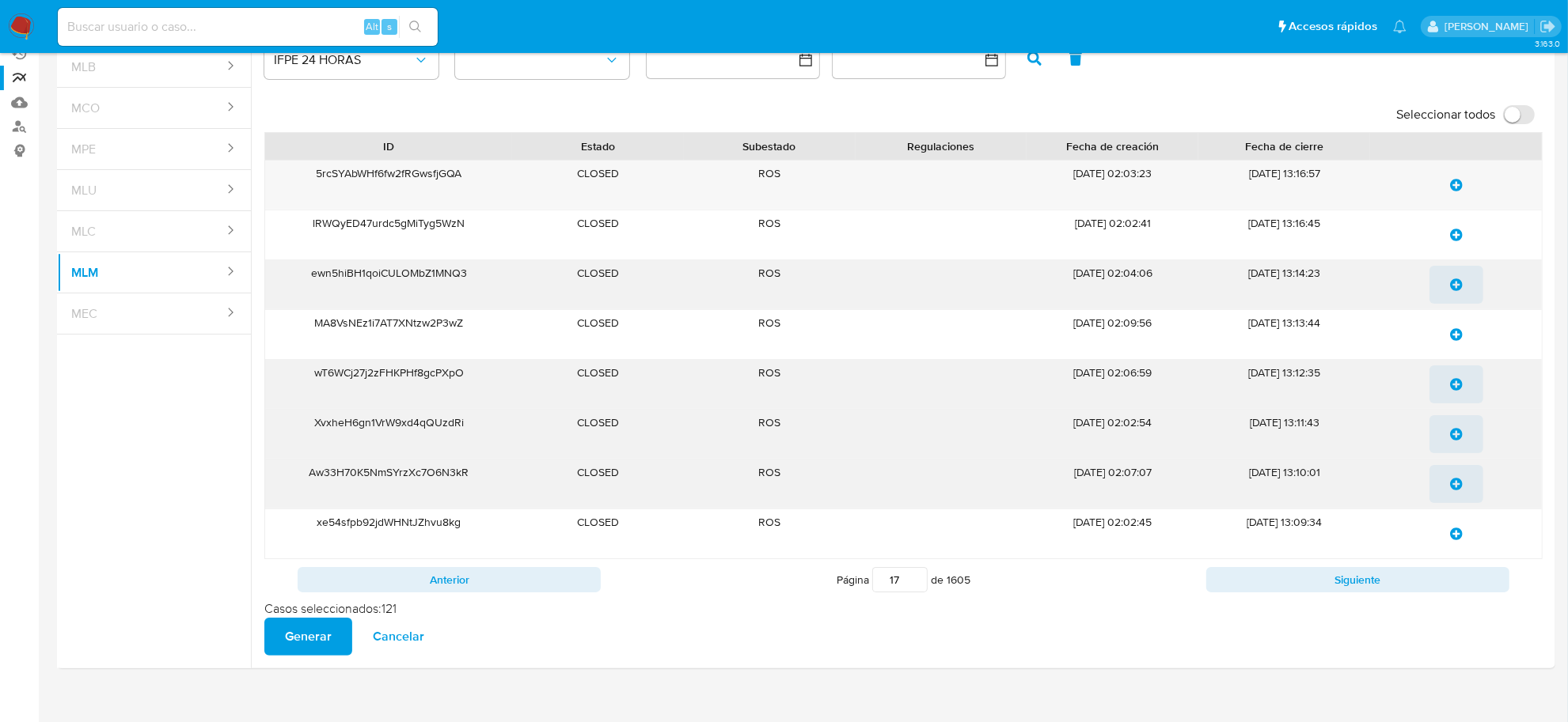
click at [1451, 186] on icon "update-list" at bounding box center [1457, 185] width 13 height 13
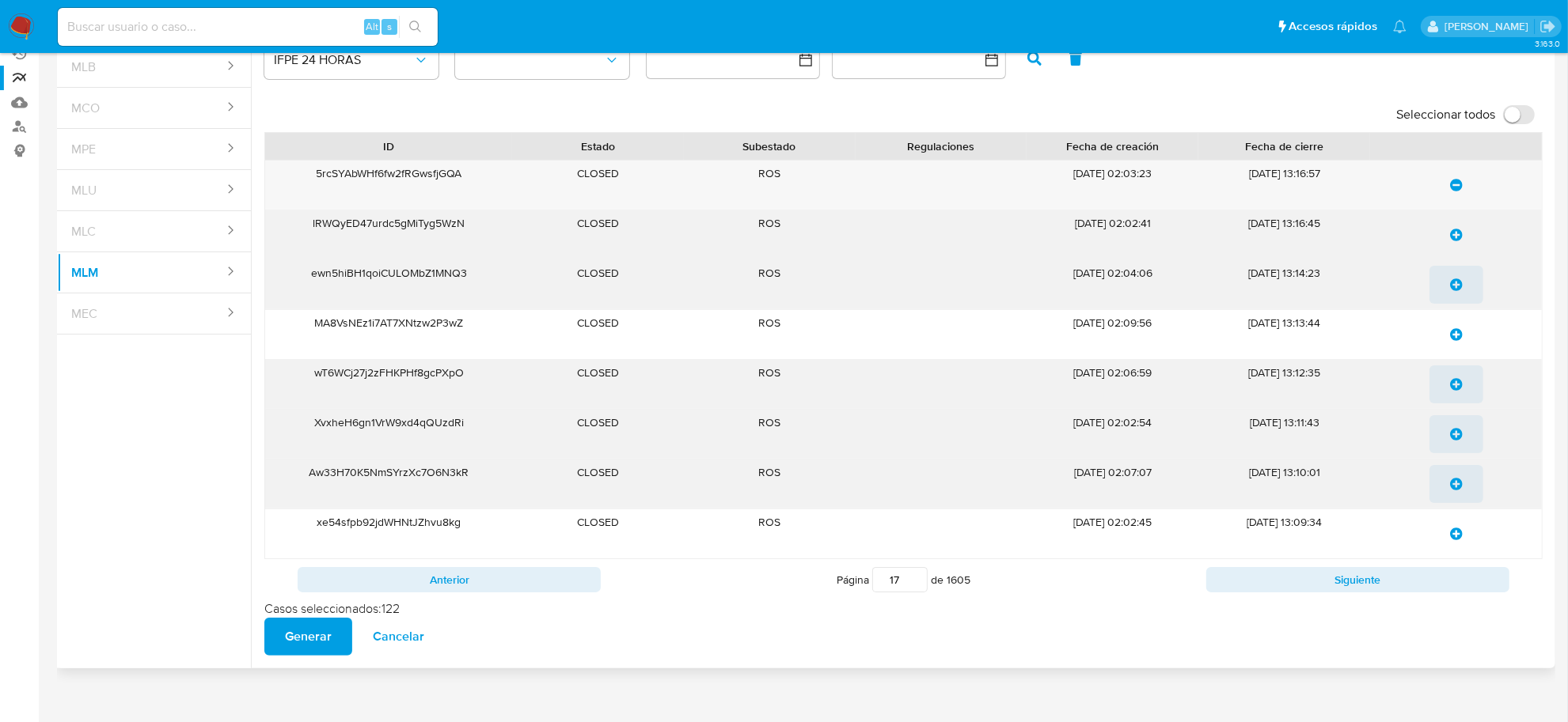
click at [1453, 238] on icon "update-list" at bounding box center [1457, 235] width 13 height 13
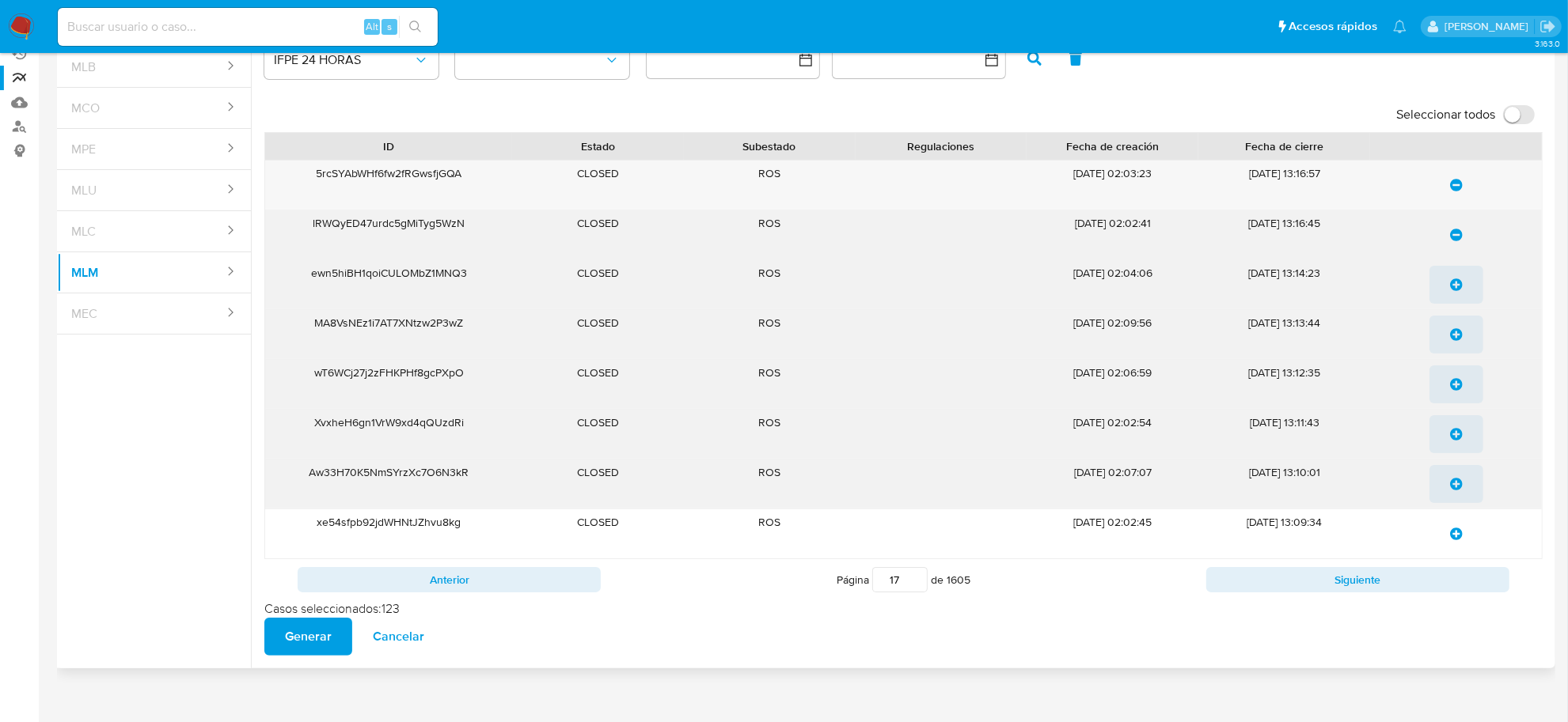
drag, startPoint x: 1459, startPoint y: 288, endPoint x: 1466, endPoint y: 322, distance: 34.7
click at [1459, 289] on icon "update-list" at bounding box center [1457, 285] width 13 height 13
click at [1459, 337] on icon "update-list" at bounding box center [1457, 335] width 13 height 13
click at [1459, 390] on icon "update-list" at bounding box center [1457, 385] width 13 height 13
click at [1459, 437] on icon "update-list" at bounding box center [1457, 434] width 13 height 13
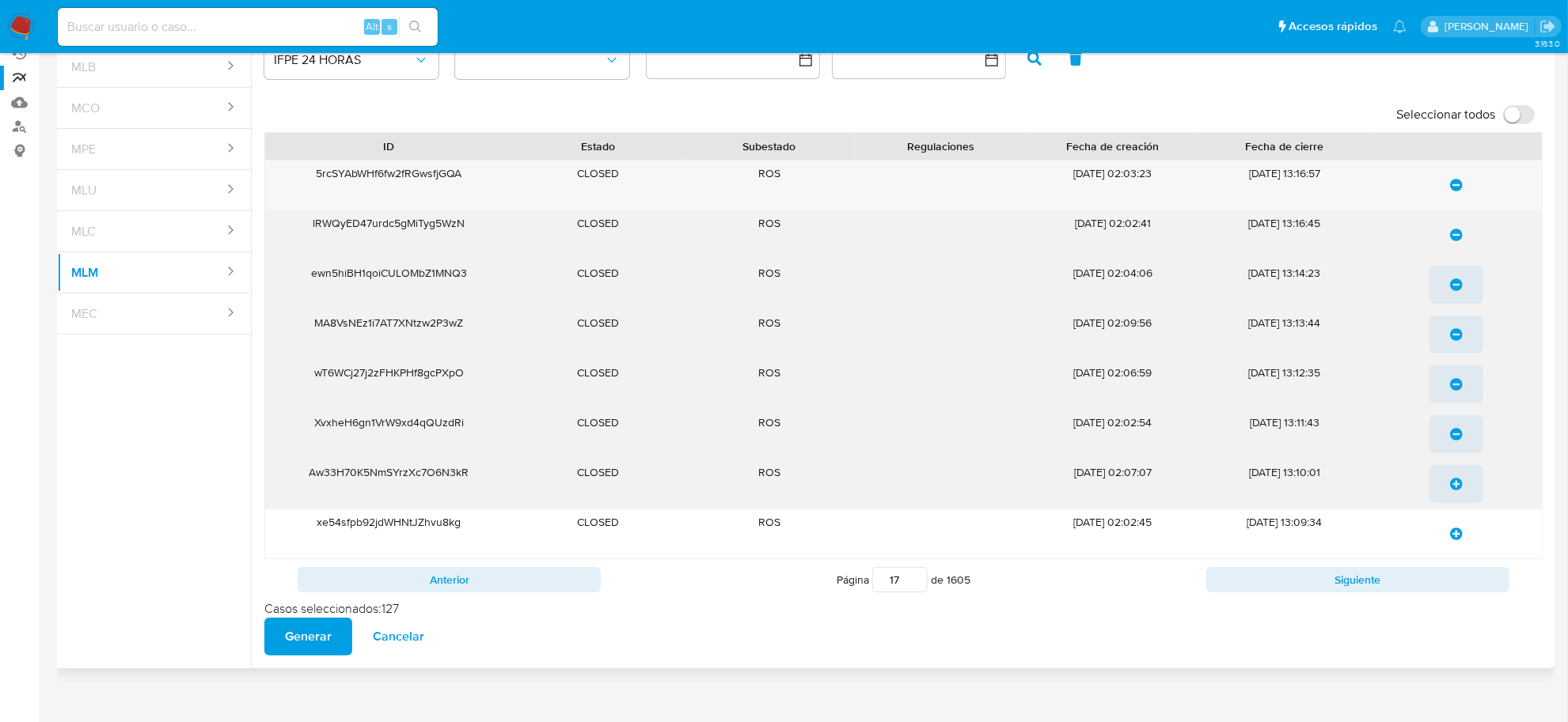
click at [1462, 492] on span "update-list" at bounding box center [1457, 484] width 13 height 35
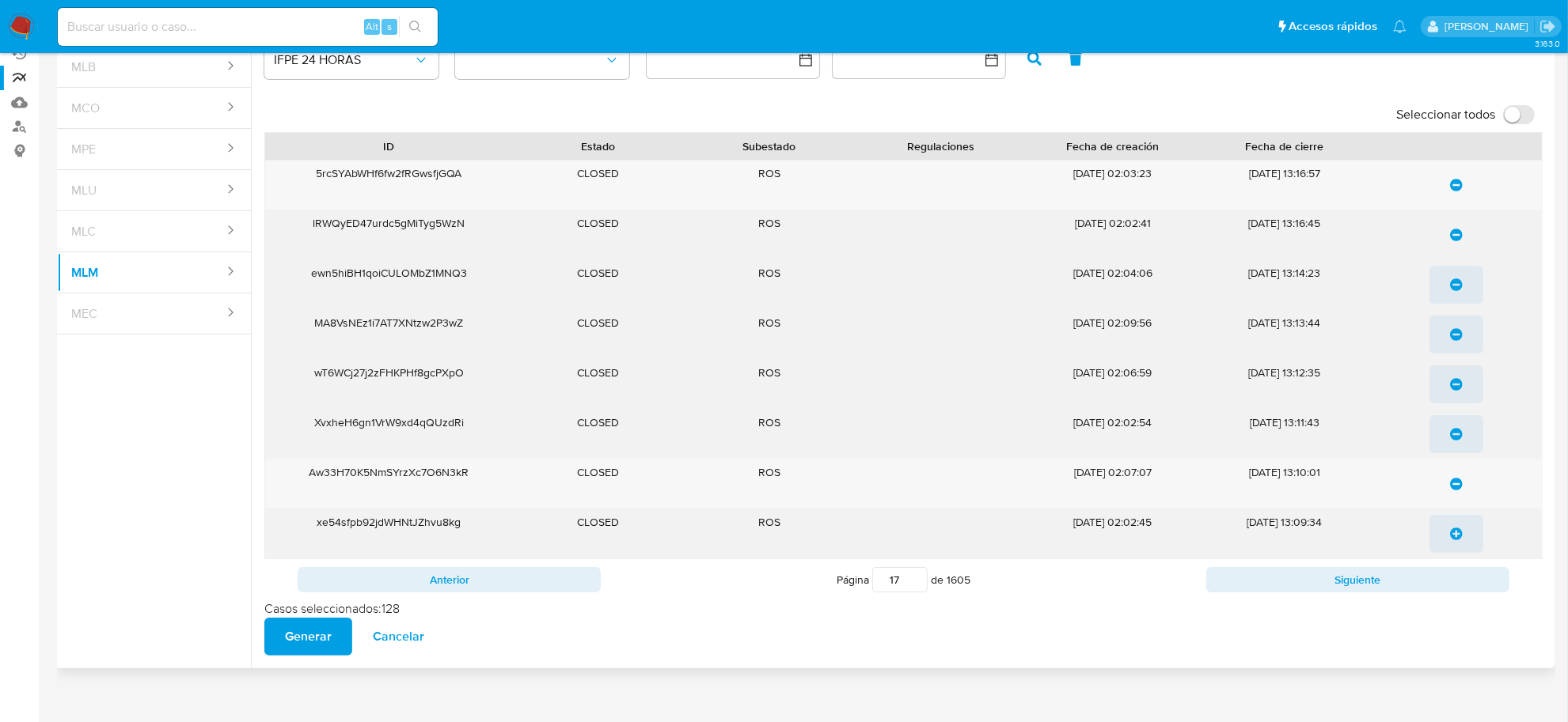
click at [1458, 543] on span "update-list" at bounding box center [1457, 534] width 13 height 35
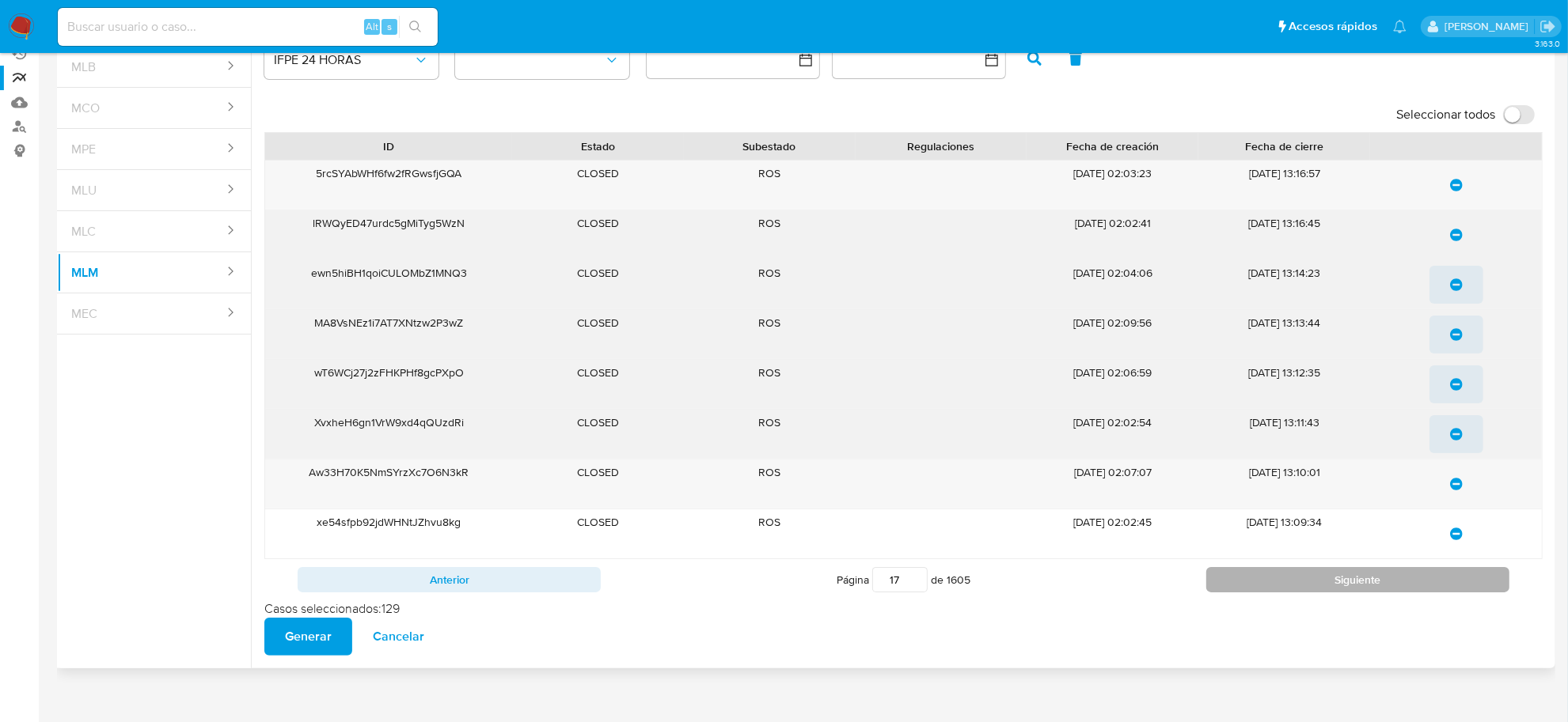
click at [1455, 576] on button "Siguiente" at bounding box center [1358, 580] width 303 height 25
drag, startPoint x: 1459, startPoint y: 189, endPoint x: 1459, endPoint y: 230, distance: 41.0
click at [1459, 189] on icon "update-list" at bounding box center [1457, 185] width 13 height 13
click at [1459, 239] on icon "update-list" at bounding box center [1457, 235] width 13 height 13
click at [1454, 288] on icon "update-list" at bounding box center [1457, 285] width 13 height 13
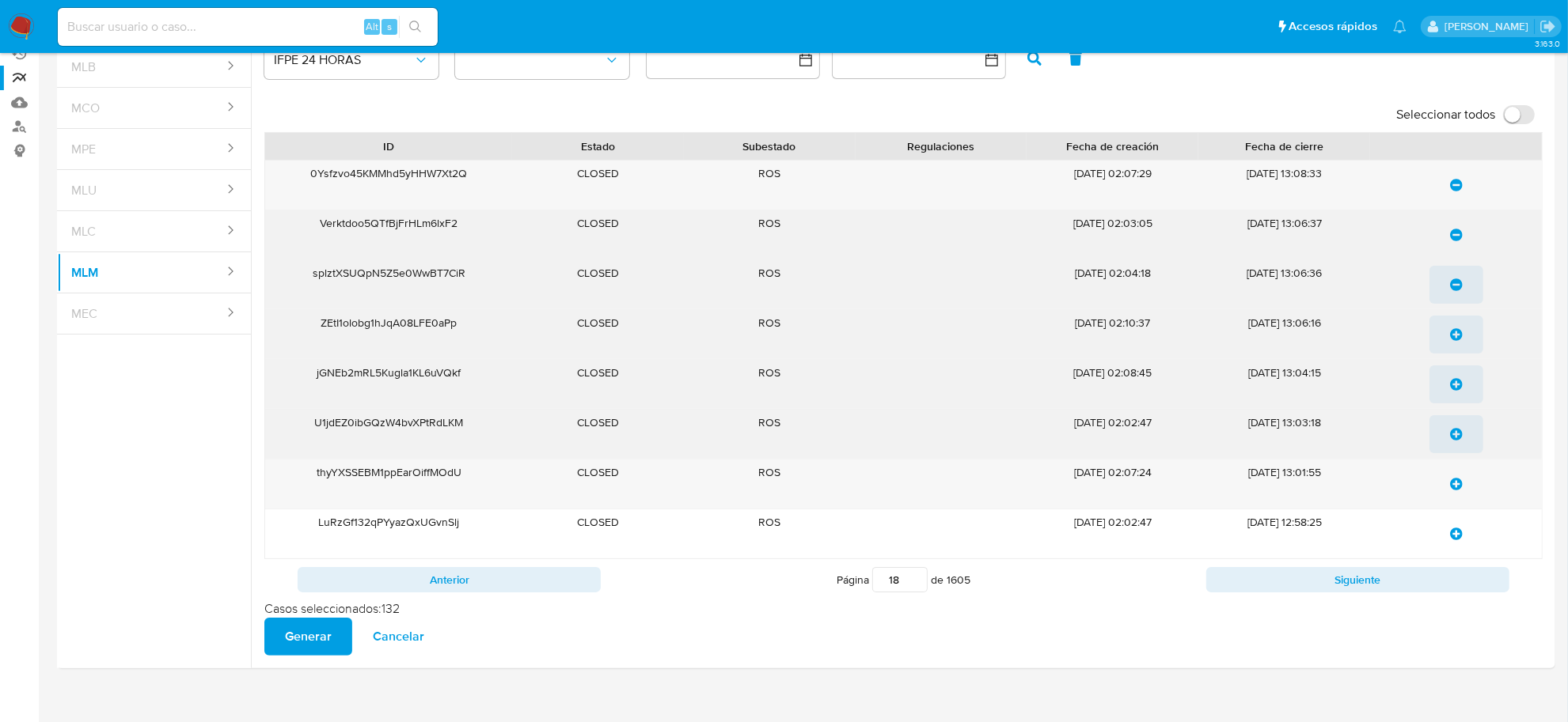
click at [1459, 322] on span "update-list" at bounding box center [1457, 335] width 13 height 35
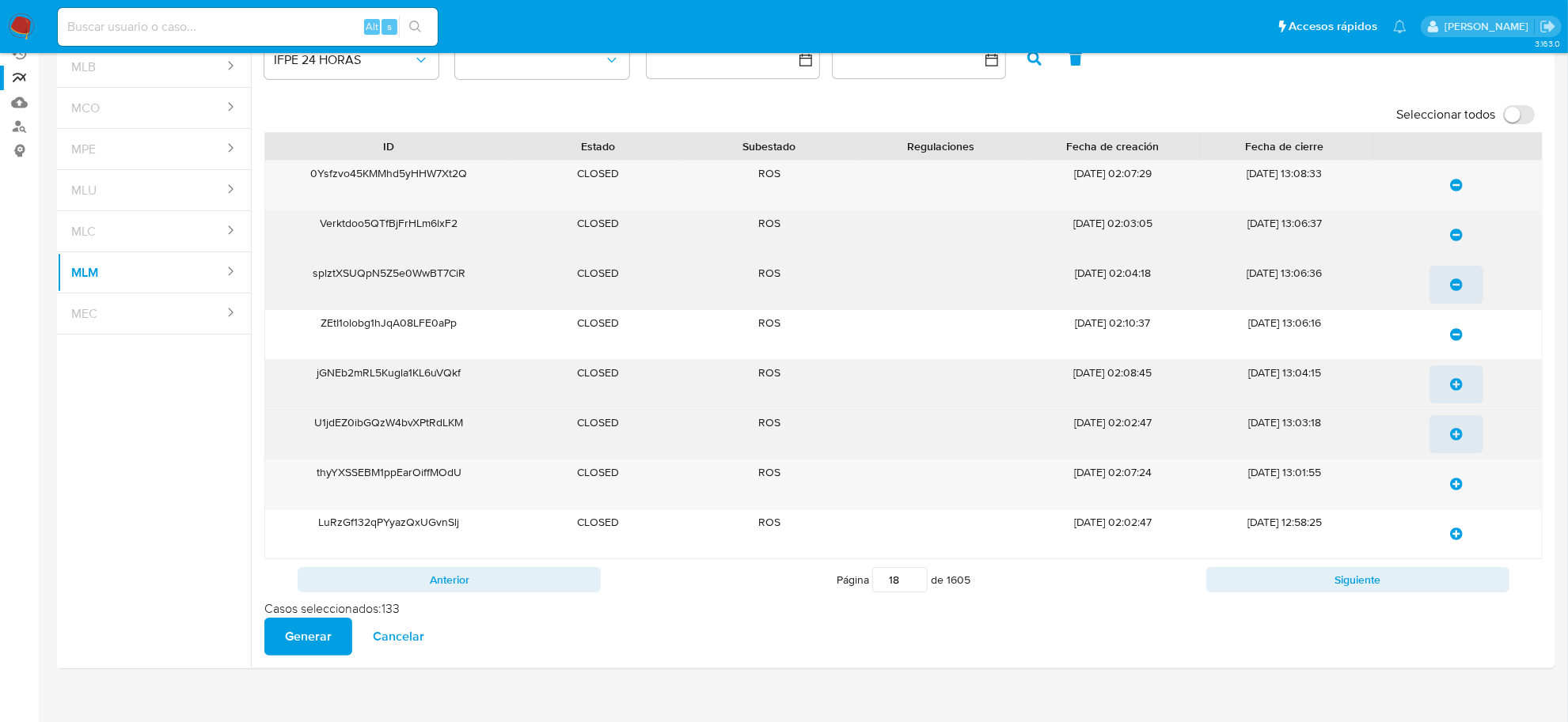
click at [1451, 386] on icon "update-list" at bounding box center [1457, 385] width 13 height 13
click at [1459, 437] on icon "update-list" at bounding box center [1457, 434] width 13 height 13
click at [1459, 485] on icon "update-list" at bounding box center [1457, 484] width 13 height 13
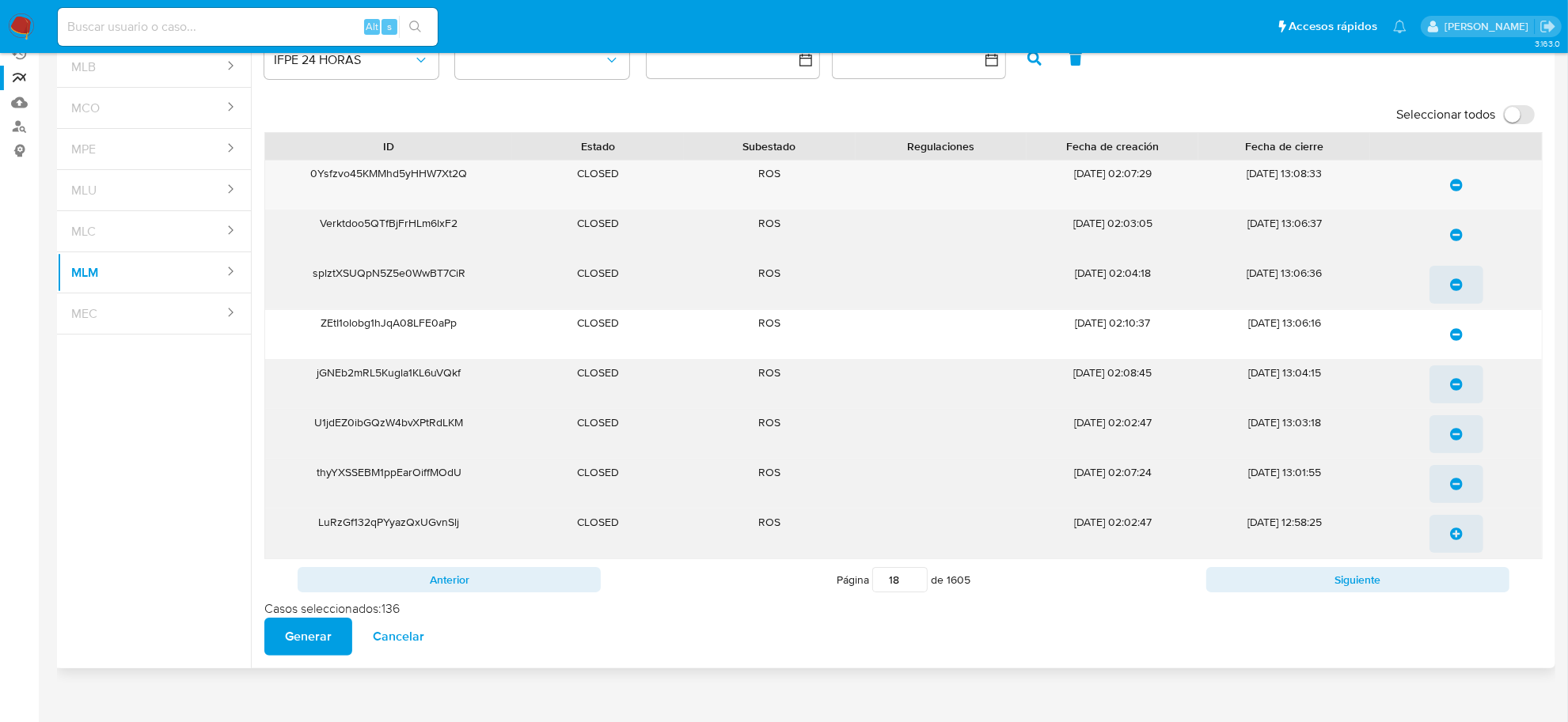
click at [1454, 531] on icon "update-list" at bounding box center [1457, 534] width 13 height 13
click at [1451, 580] on button "Siguiente" at bounding box center [1358, 580] width 303 height 25
click at [1451, 192] on span "update-list" at bounding box center [1457, 185] width 13 height 35
click at [1455, 232] on icon "update-list" at bounding box center [1457, 235] width 13 height 13
click at [1449, 287] on button "update-list" at bounding box center [1457, 285] width 54 height 38
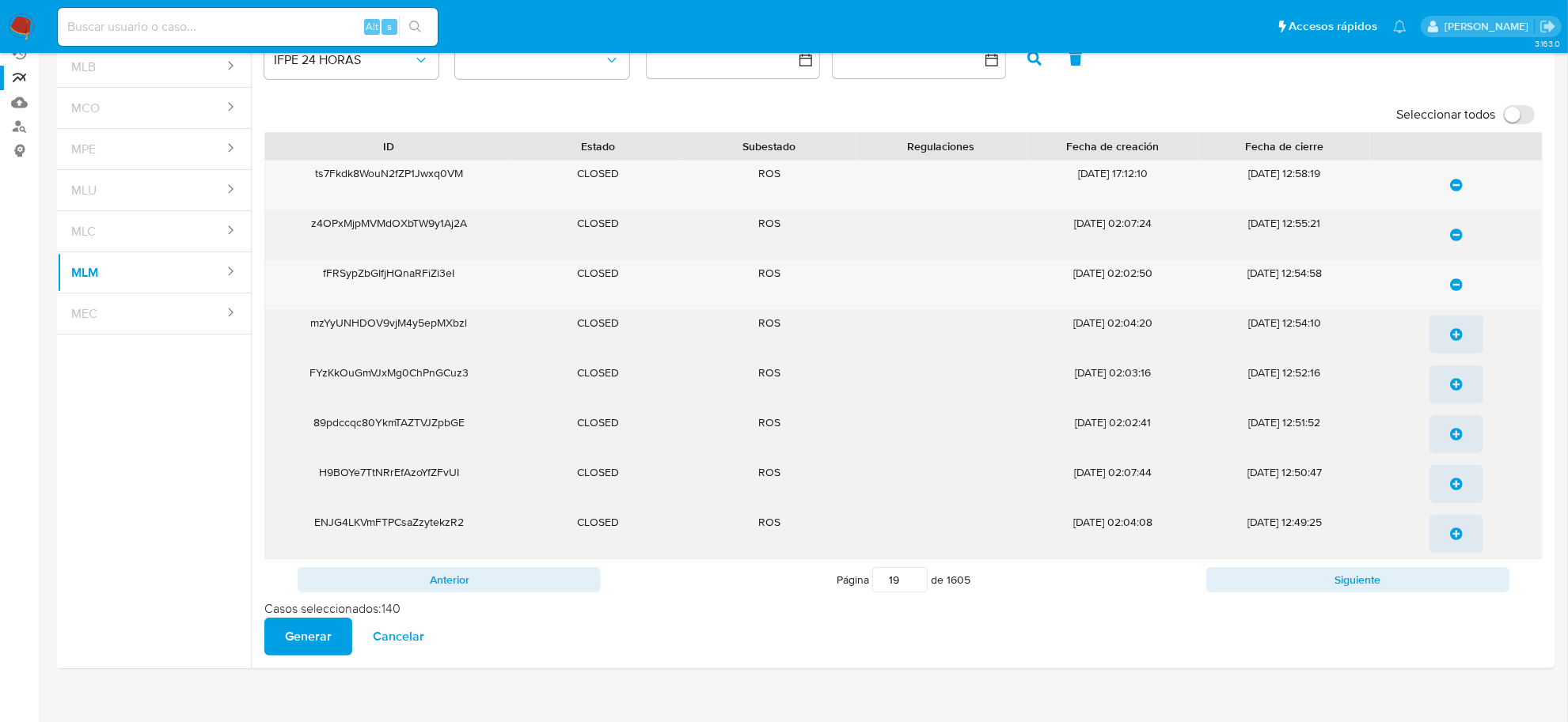
click at [1451, 329] on icon "update-list" at bounding box center [1457, 335] width 13 height 13
click at [1453, 388] on icon "update-list" at bounding box center [1457, 385] width 13 height 13
click at [1458, 441] on icon "update-list" at bounding box center [1457, 434] width 13 height 13
click at [1454, 491] on icon "update-list" at bounding box center [1457, 484] width 13 height 13
click at [1454, 543] on span "update-list" at bounding box center [1457, 534] width 13 height 35
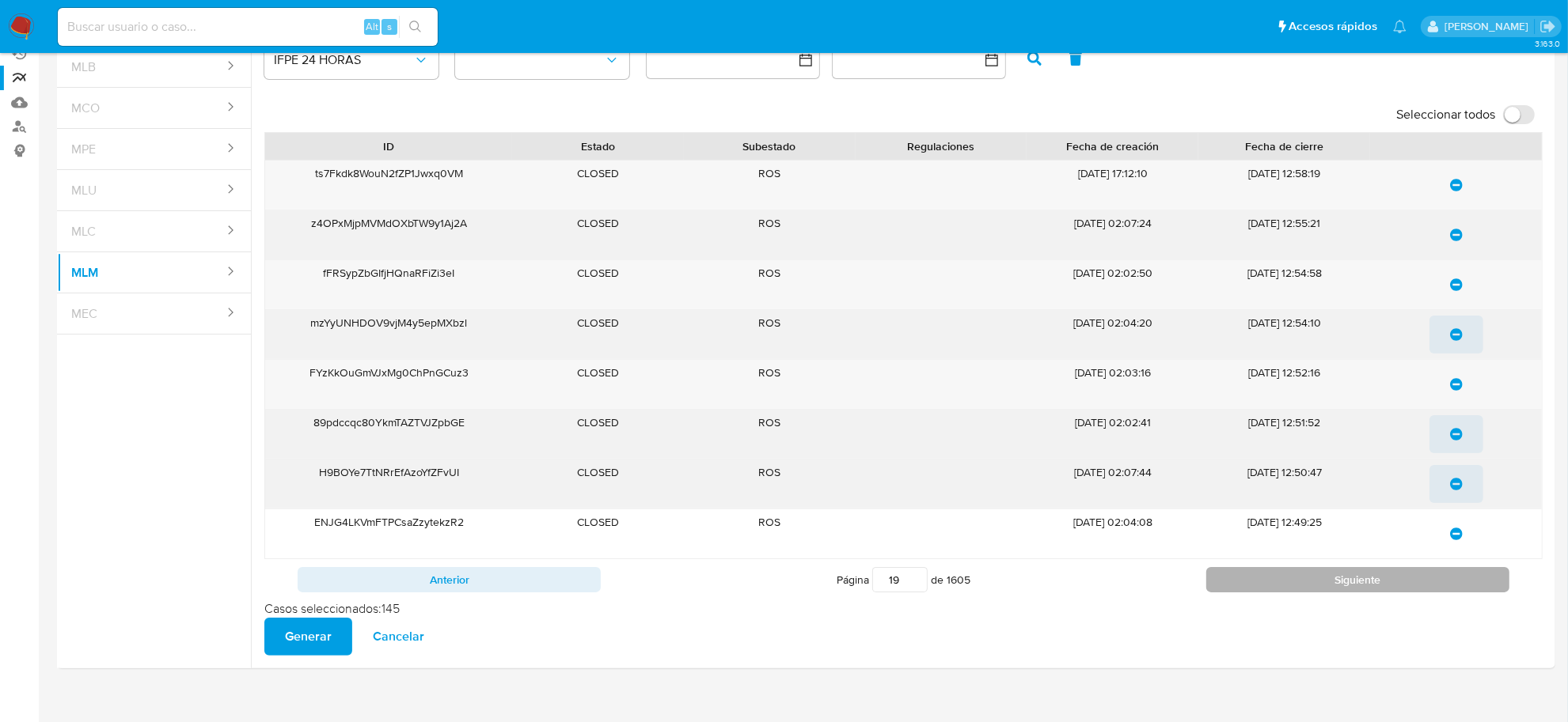
click at [1435, 571] on button "Siguiente" at bounding box center [1358, 580] width 303 height 25
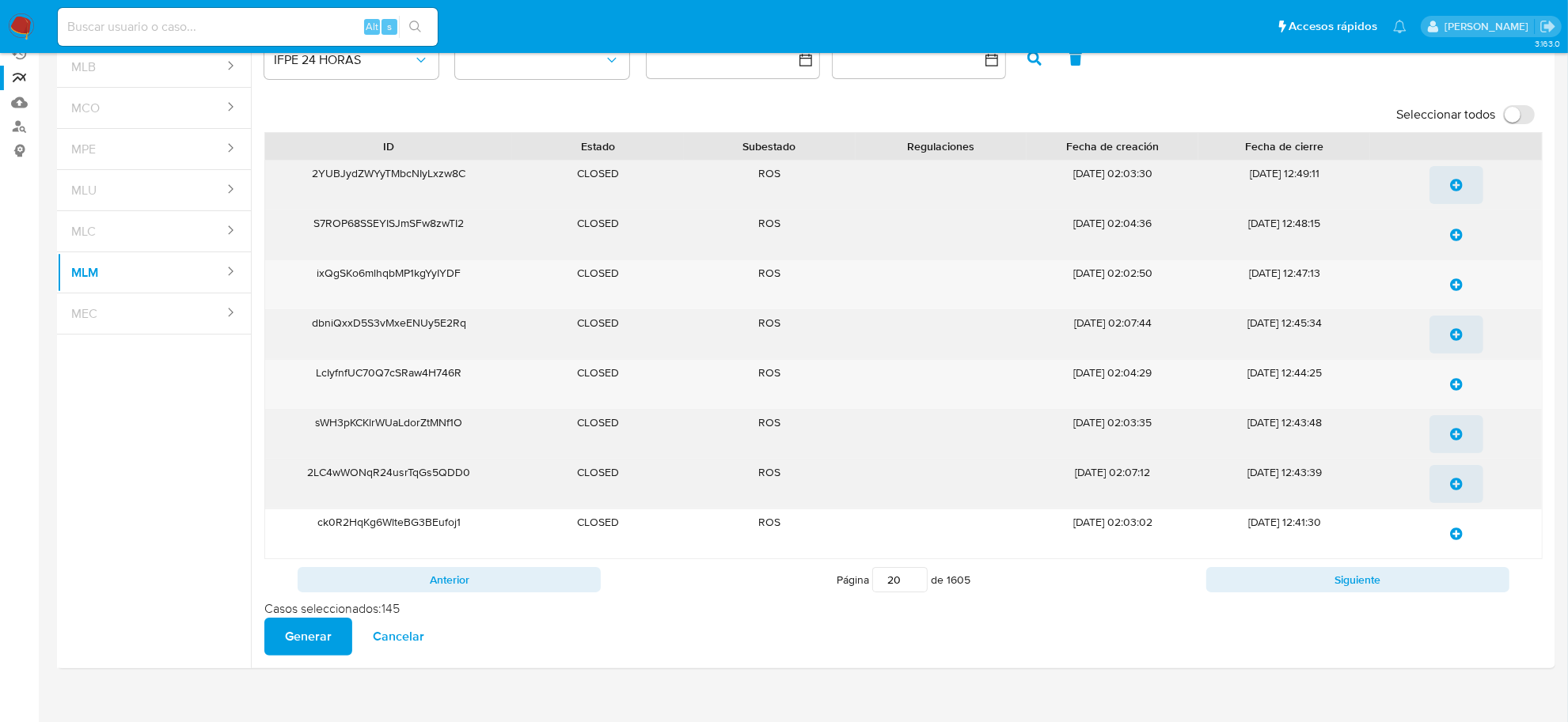
click at [1451, 182] on icon "update-list" at bounding box center [1457, 185] width 13 height 13
click at [1451, 235] on icon "update-list" at bounding box center [1457, 235] width 13 height 13
click at [1457, 277] on span "update-list" at bounding box center [1457, 285] width 13 height 35
click at [1458, 334] on icon "update-list" at bounding box center [1457, 335] width 13 height 13
click at [1447, 377] on button "update-list" at bounding box center [1457, 384] width 54 height 38
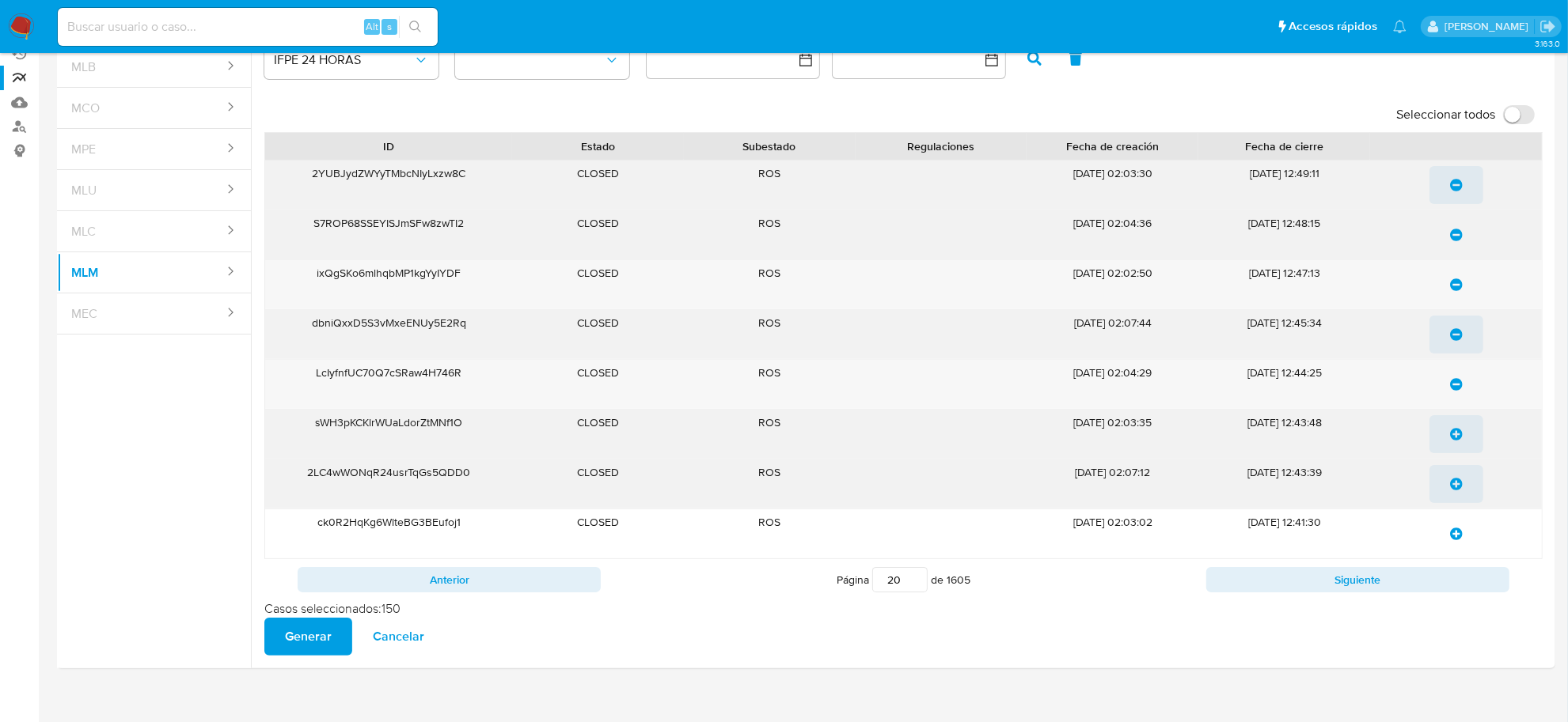
click at [1455, 439] on icon "update-list" at bounding box center [1457, 434] width 13 height 13
click at [1453, 484] on icon "update-list" at bounding box center [1457, 484] width 13 height 13
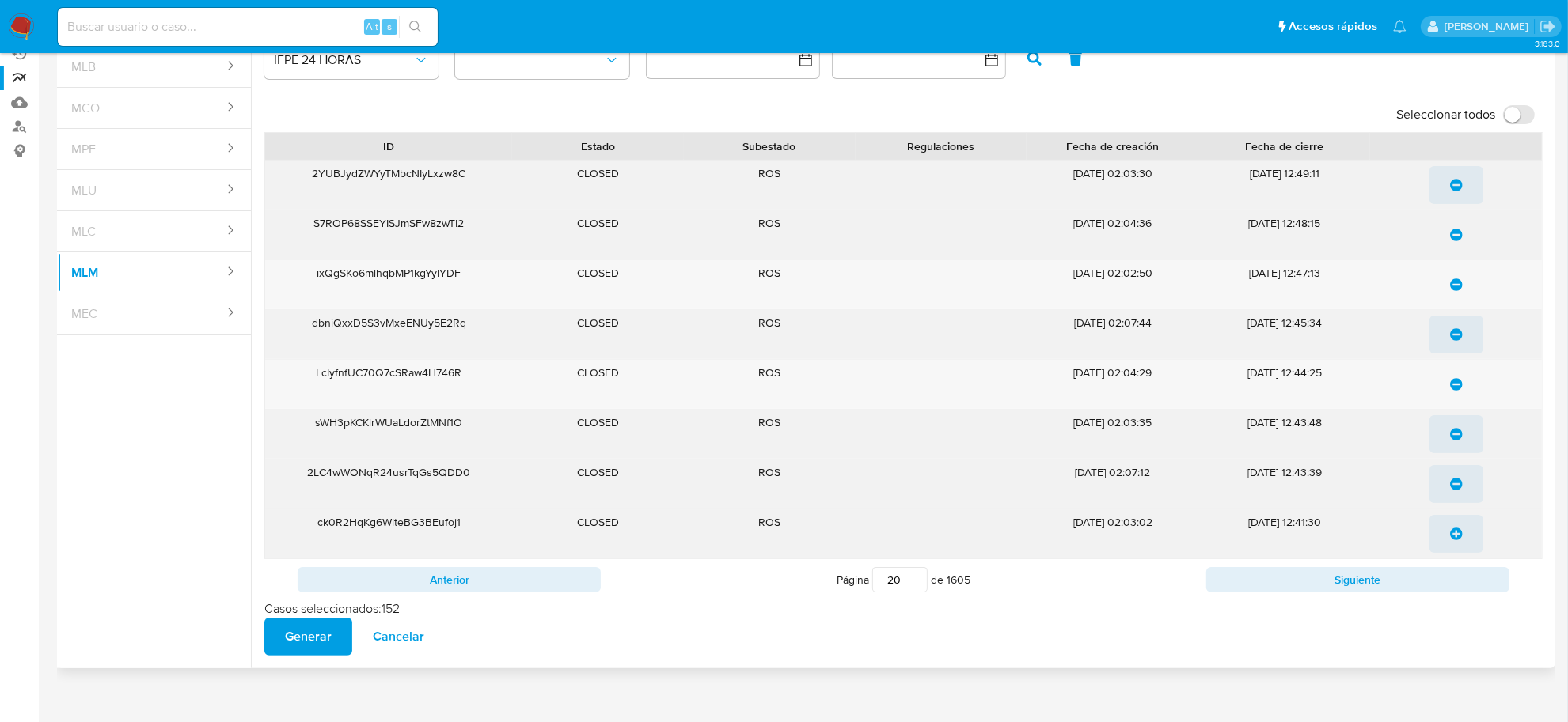
click at [1462, 538] on icon "update-list" at bounding box center [1457, 534] width 13 height 13
click at [1443, 590] on button "Siguiente" at bounding box center [1358, 580] width 303 height 25
click at [1458, 180] on icon "update-list" at bounding box center [1457, 185] width 13 height 13
click at [1455, 234] on icon "update-list" at bounding box center [1457, 235] width 13 height 13
click at [1451, 288] on icon "update-list" at bounding box center [1457, 285] width 13 height 13
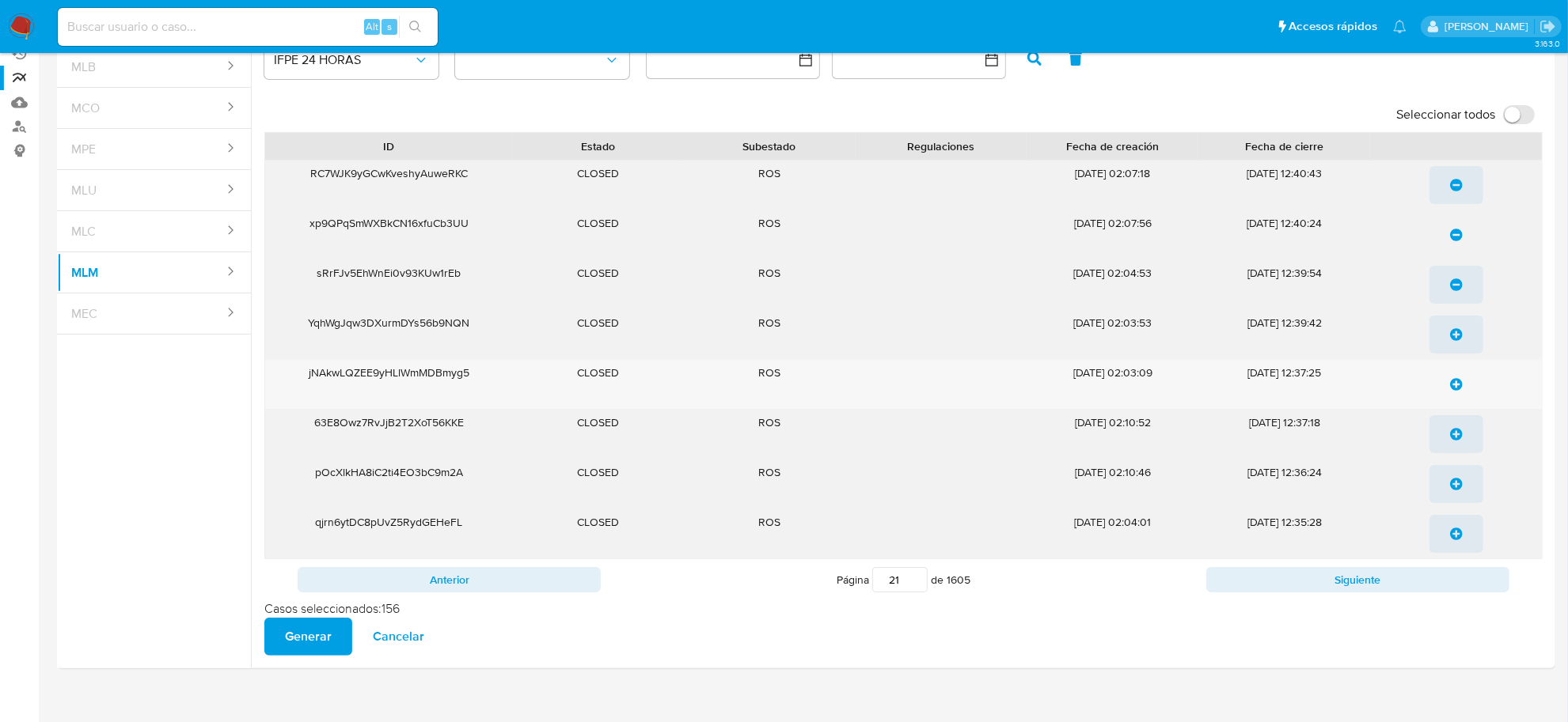
click at [1459, 334] on icon "update-list" at bounding box center [1457, 335] width 13 height 13
click at [1461, 385] on icon "update-list" at bounding box center [1457, 385] width 13 height 13
click at [1463, 429] on button "update-list" at bounding box center [1457, 434] width 54 height 38
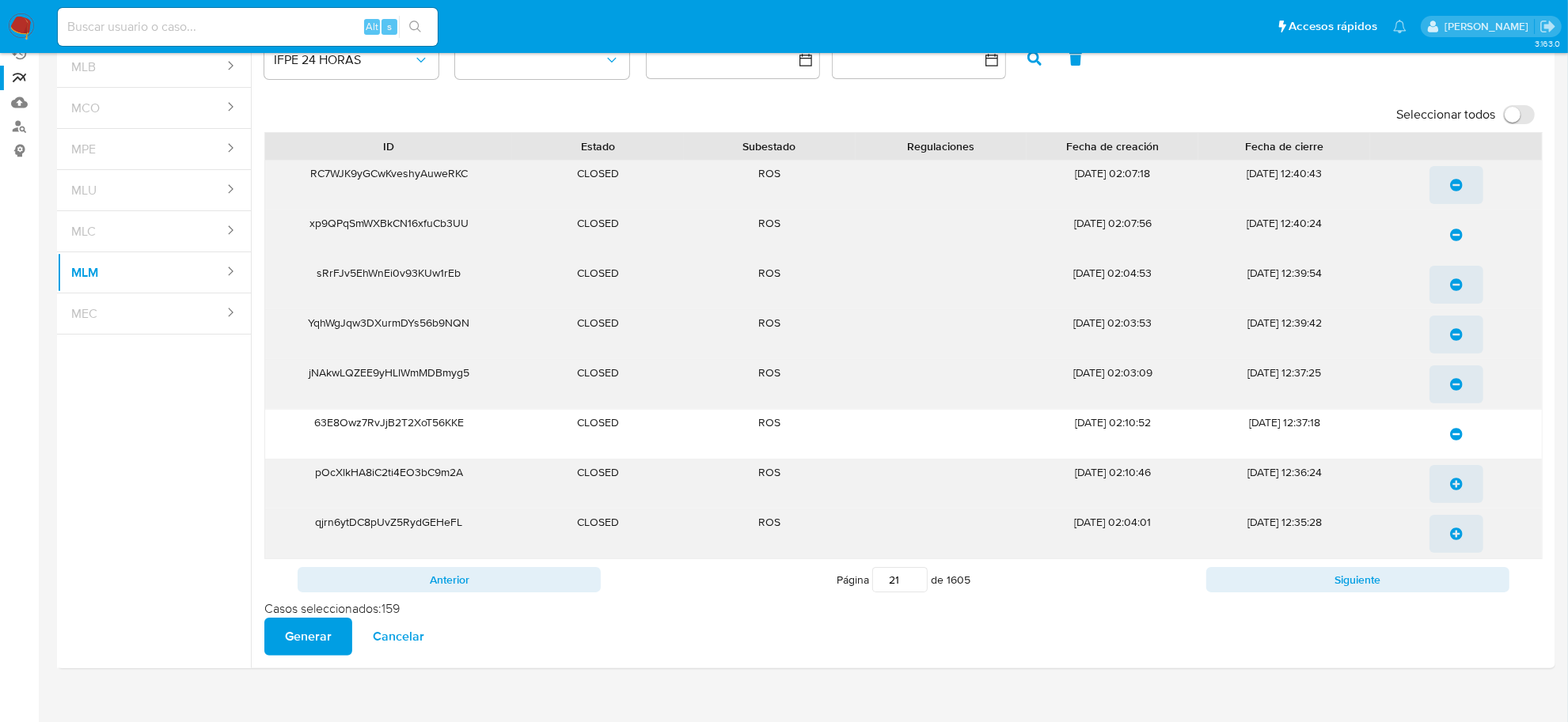
click at [1457, 485] on icon "update-list" at bounding box center [1457, 484] width 13 height 13
click at [1457, 543] on span "update-list" at bounding box center [1457, 534] width 13 height 35
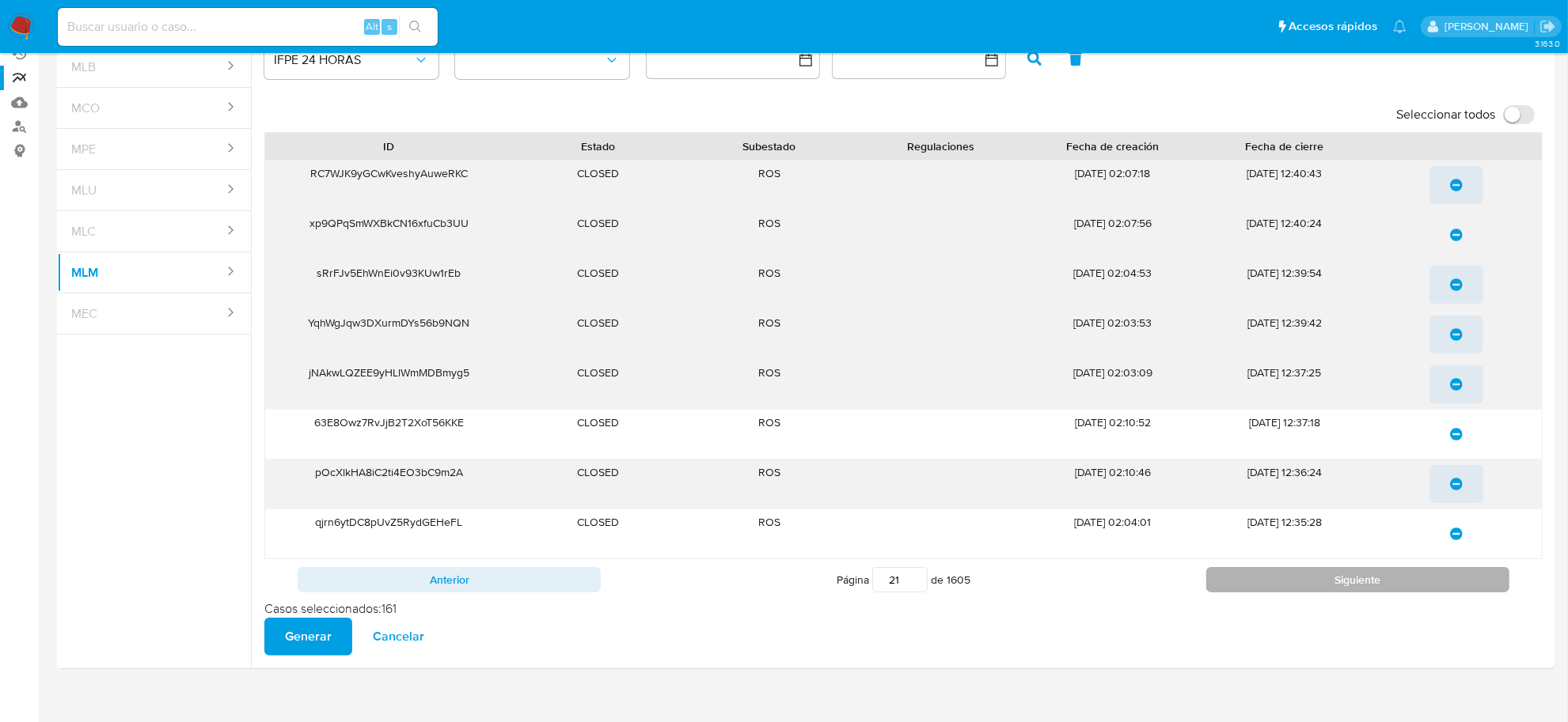
click at [1457, 584] on button "Siguiente" at bounding box center [1358, 580] width 303 height 25
click at [1451, 187] on icon "update-list" at bounding box center [1457, 185] width 13 height 13
click at [1459, 239] on icon "update-list" at bounding box center [1457, 235] width 13 height 13
click at [1457, 294] on span "update-list" at bounding box center [1457, 285] width 13 height 35
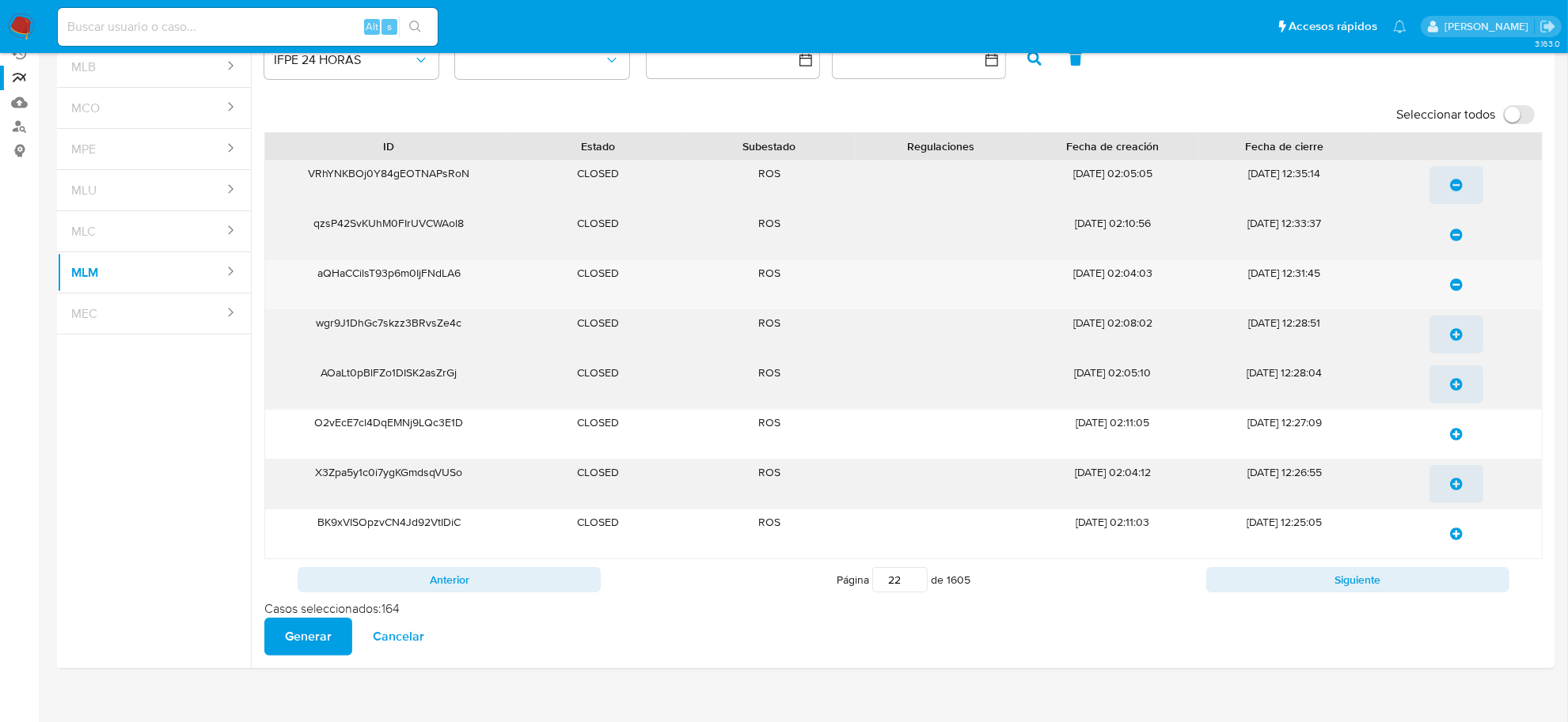
click at [1451, 333] on icon "update-list" at bounding box center [1457, 335] width 13 height 13
click at [1458, 384] on icon "update-list" at bounding box center [1457, 385] width 13 height 13
click at [1459, 434] on icon "update-list" at bounding box center [1457, 434] width 13 height 13
click at [1459, 493] on span "update-list" at bounding box center [1457, 484] width 13 height 35
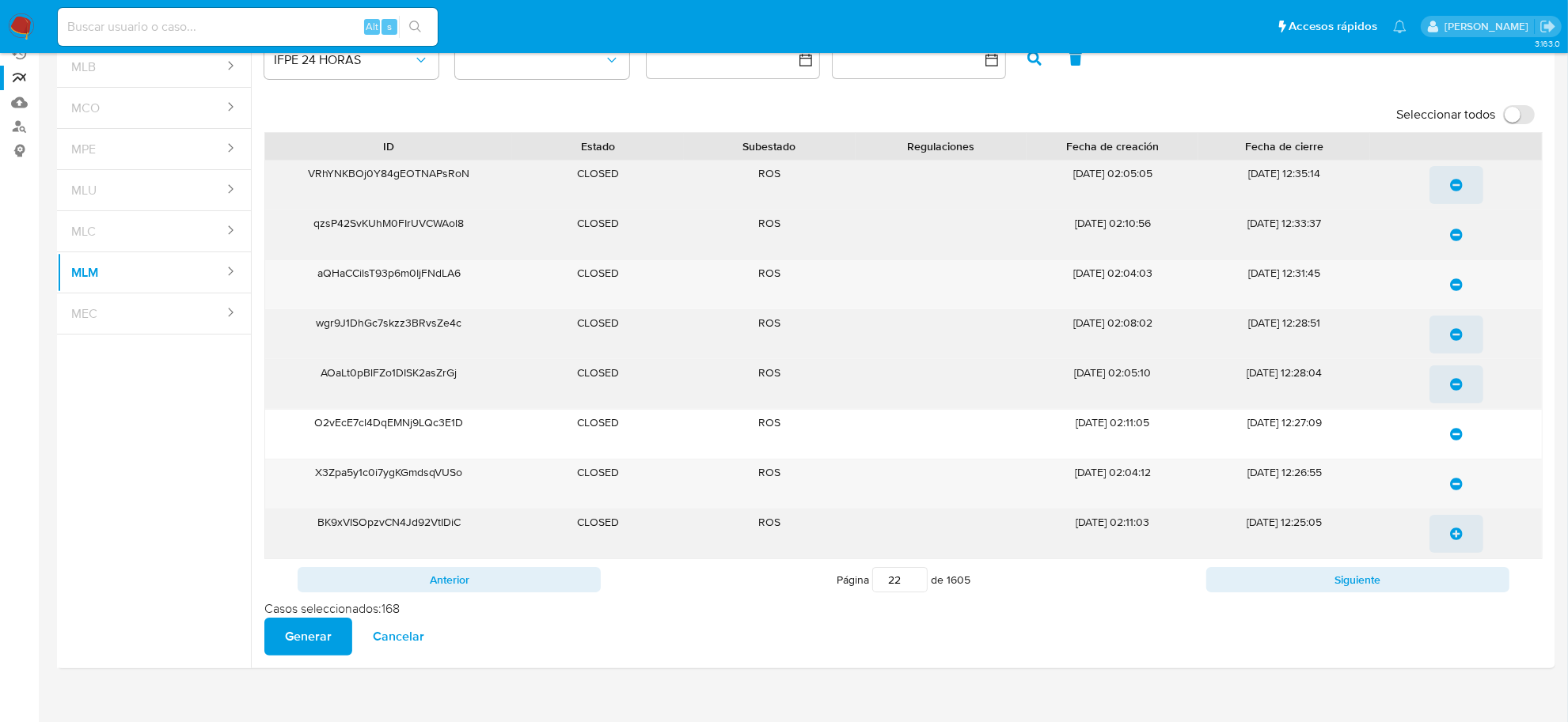
click at [1454, 539] on icon "update-list" at bounding box center [1457, 534] width 13 height 13
click at [1449, 588] on button "Siguiente" at bounding box center [1358, 580] width 303 height 25
click at [1461, 184] on icon "update-list" at bounding box center [1457, 185] width 13 height 13
click at [1458, 235] on icon "update-list" at bounding box center [1457, 235] width 13 height 13
click at [1453, 283] on icon "update-list" at bounding box center [1457, 285] width 13 height 13
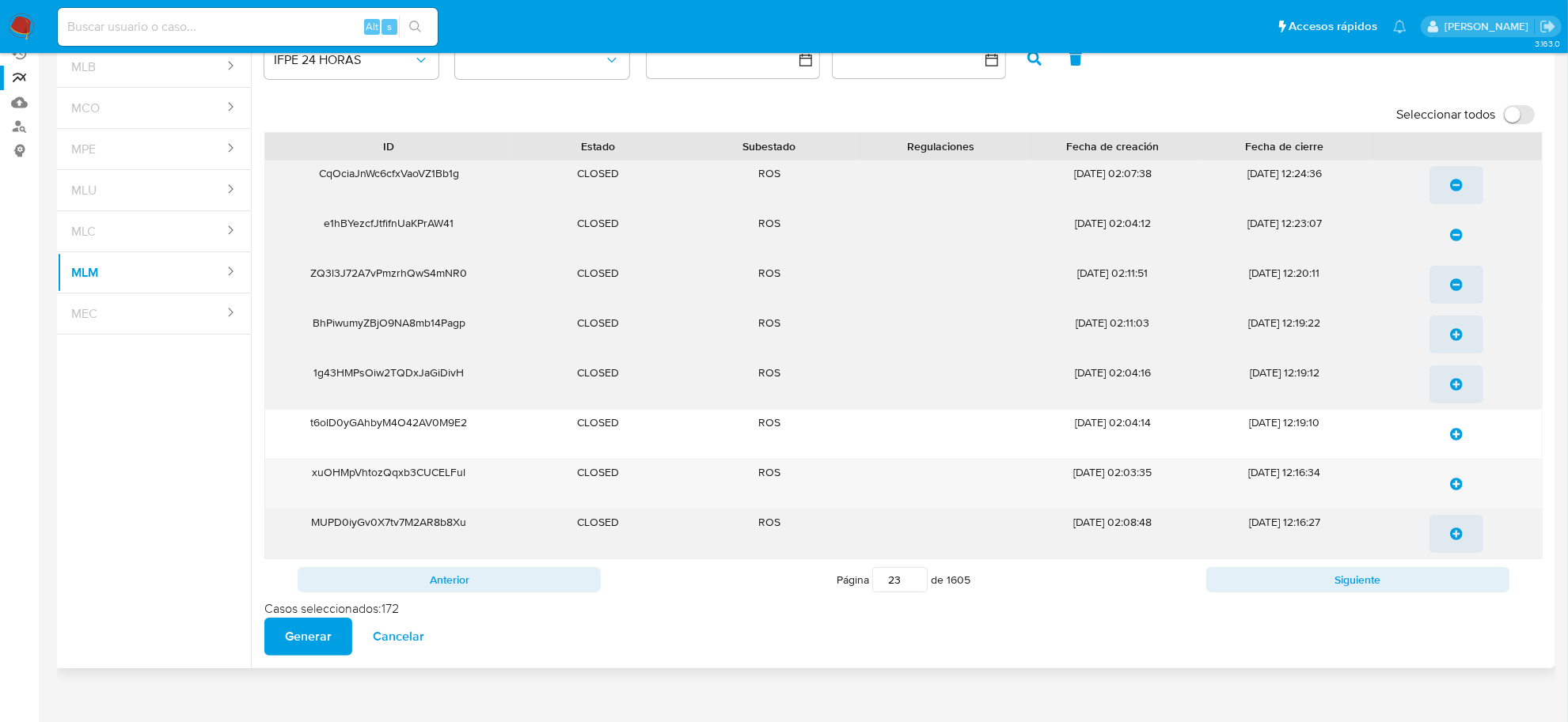
click at [1454, 333] on icon "update-list" at bounding box center [1457, 335] width 13 height 13
click at [1454, 376] on span "update-list" at bounding box center [1457, 385] width 13 height 35
click at [1459, 435] on icon "update-list" at bounding box center [1457, 434] width 13 height 13
click at [1455, 485] on icon "update-list" at bounding box center [1457, 484] width 13 height 13
click at [1455, 538] on icon "update-list" at bounding box center [1457, 534] width 13 height 13
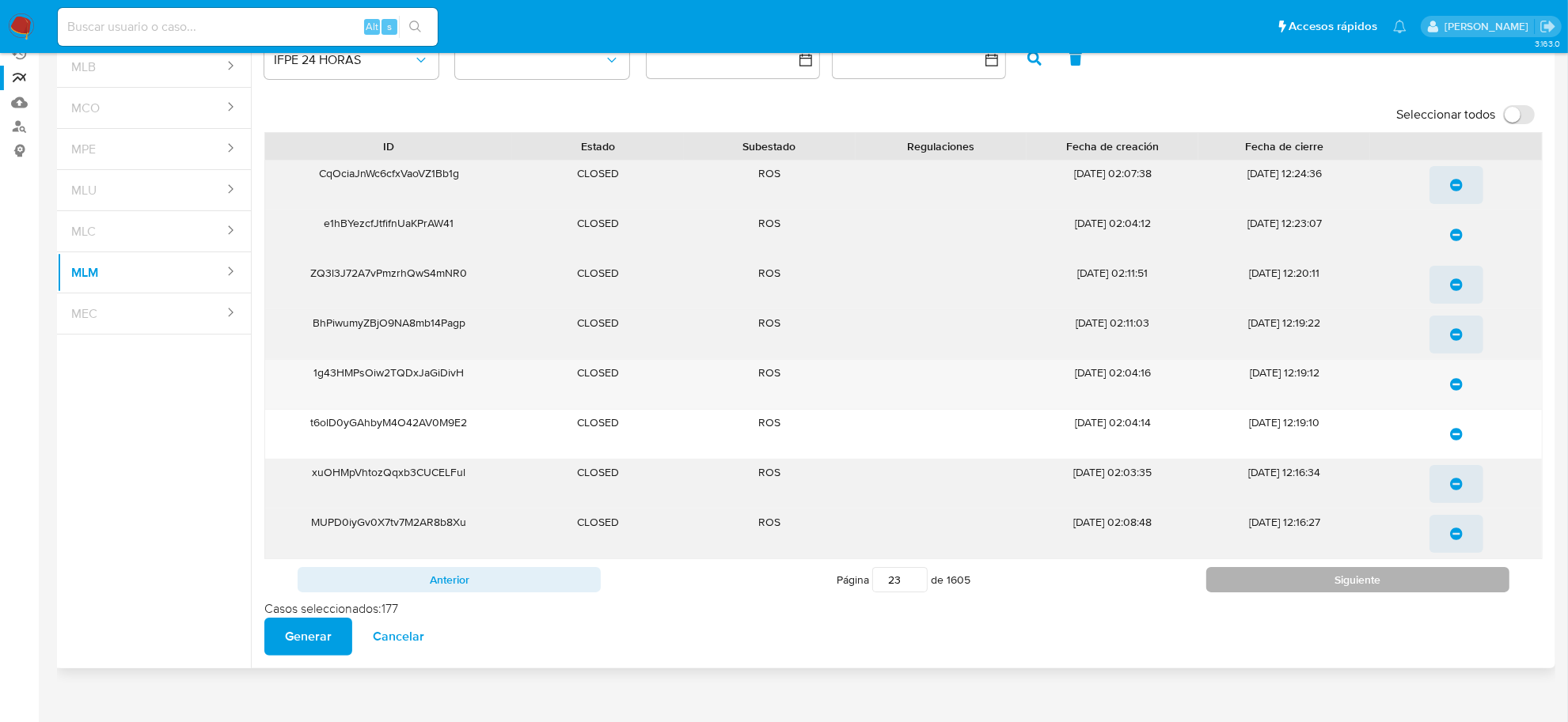
click at [1450, 578] on button "Siguiente" at bounding box center [1358, 580] width 303 height 25
click at [1461, 184] on icon "update-list" at bounding box center [1457, 185] width 13 height 13
click at [1459, 228] on icon "update-list" at bounding box center [1457, 235] width 13 height 13
click at [1453, 287] on icon "update-list" at bounding box center [1457, 285] width 13 height 13
click at [1453, 338] on icon "update-list" at bounding box center [1457, 335] width 13 height 13
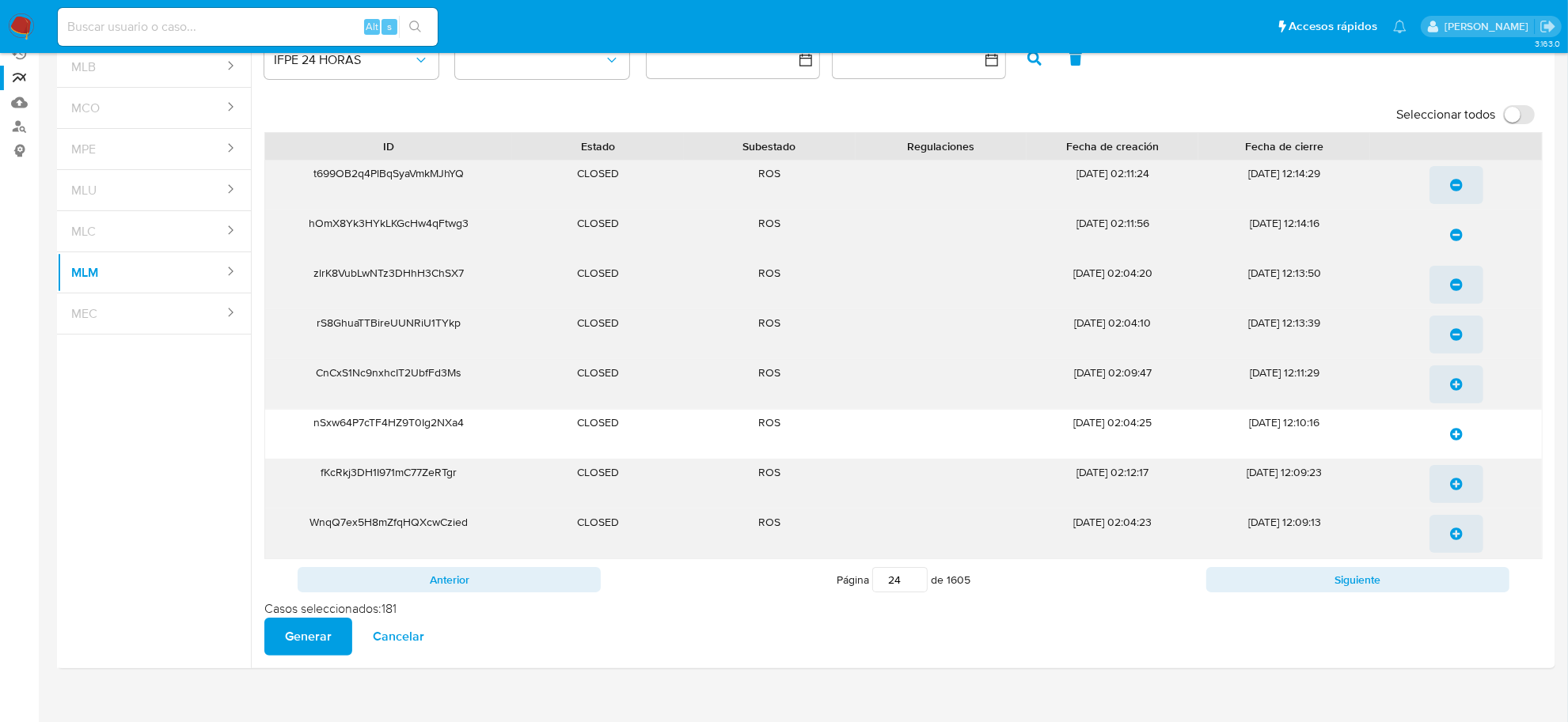
click at [1453, 385] on icon "update-list" at bounding box center [1457, 385] width 13 height 13
click at [1459, 436] on icon "update-list" at bounding box center [1457, 434] width 13 height 13
click at [1459, 486] on icon "update-list" at bounding box center [1457, 484] width 13 height 13
click at [1454, 535] on icon "update-list" at bounding box center [1457, 534] width 13 height 13
click at [1438, 586] on button "Siguiente" at bounding box center [1358, 580] width 303 height 25
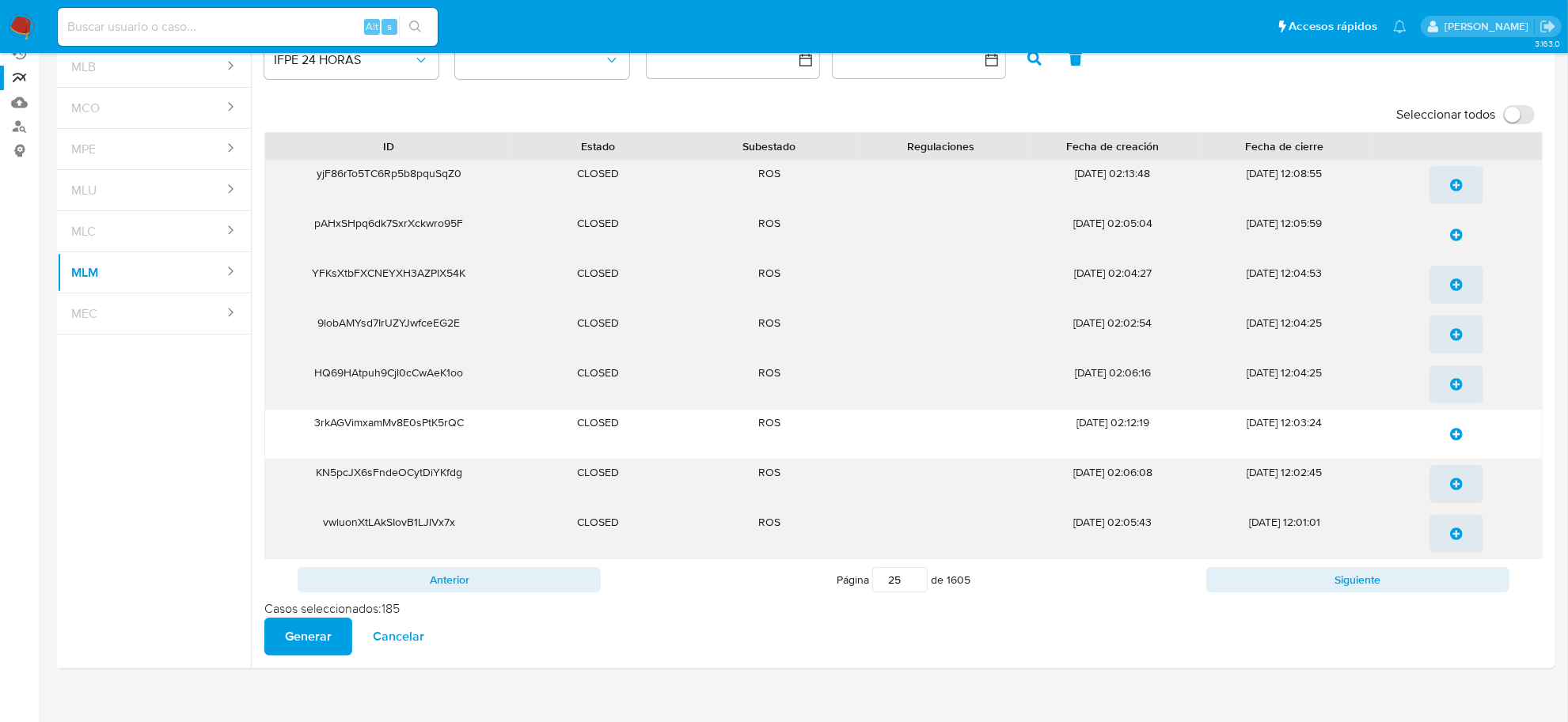
click at [1453, 184] on icon "update-list" at bounding box center [1457, 185] width 13 height 13
click at [1459, 232] on icon "update-list" at bounding box center [1457, 235] width 13 height 13
click at [1454, 282] on icon "update-list" at bounding box center [1457, 285] width 13 height 13
click at [1455, 335] on icon "update-list" at bounding box center [1457, 335] width 13 height 13
click at [1455, 385] on icon "update-list" at bounding box center [1457, 385] width 13 height 13
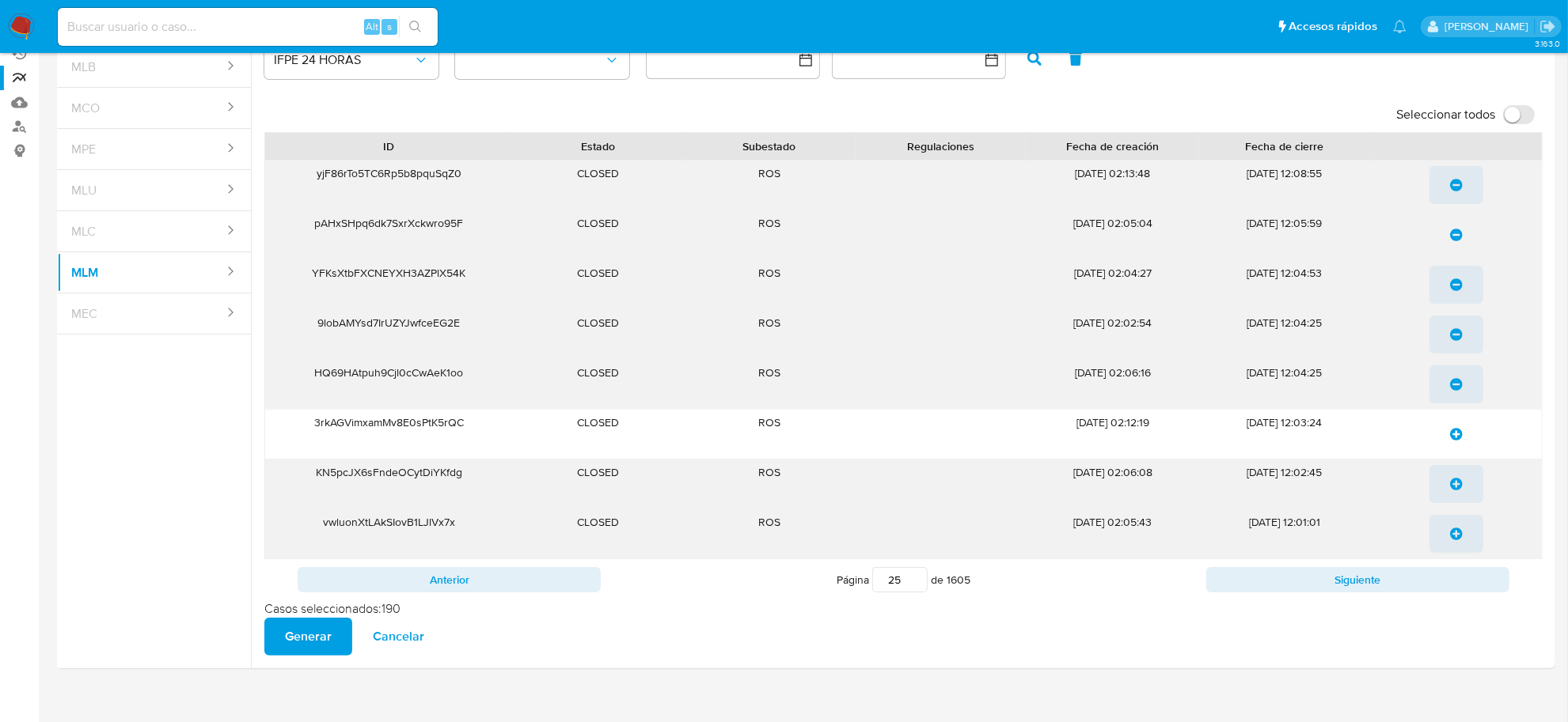
click at [1459, 432] on icon "update-list" at bounding box center [1457, 434] width 13 height 13
click at [1459, 488] on icon "update-list" at bounding box center [1457, 484] width 13 height 13
click at [1451, 531] on icon "update-list" at bounding box center [1457, 534] width 13 height 13
click at [1447, 574] on button "Siguiente" at bounding box center [1358, 580] width 303 height 25
click at [1455, 190] on icon "update-list" at bounding box center [1457, 185] width 13 height 13
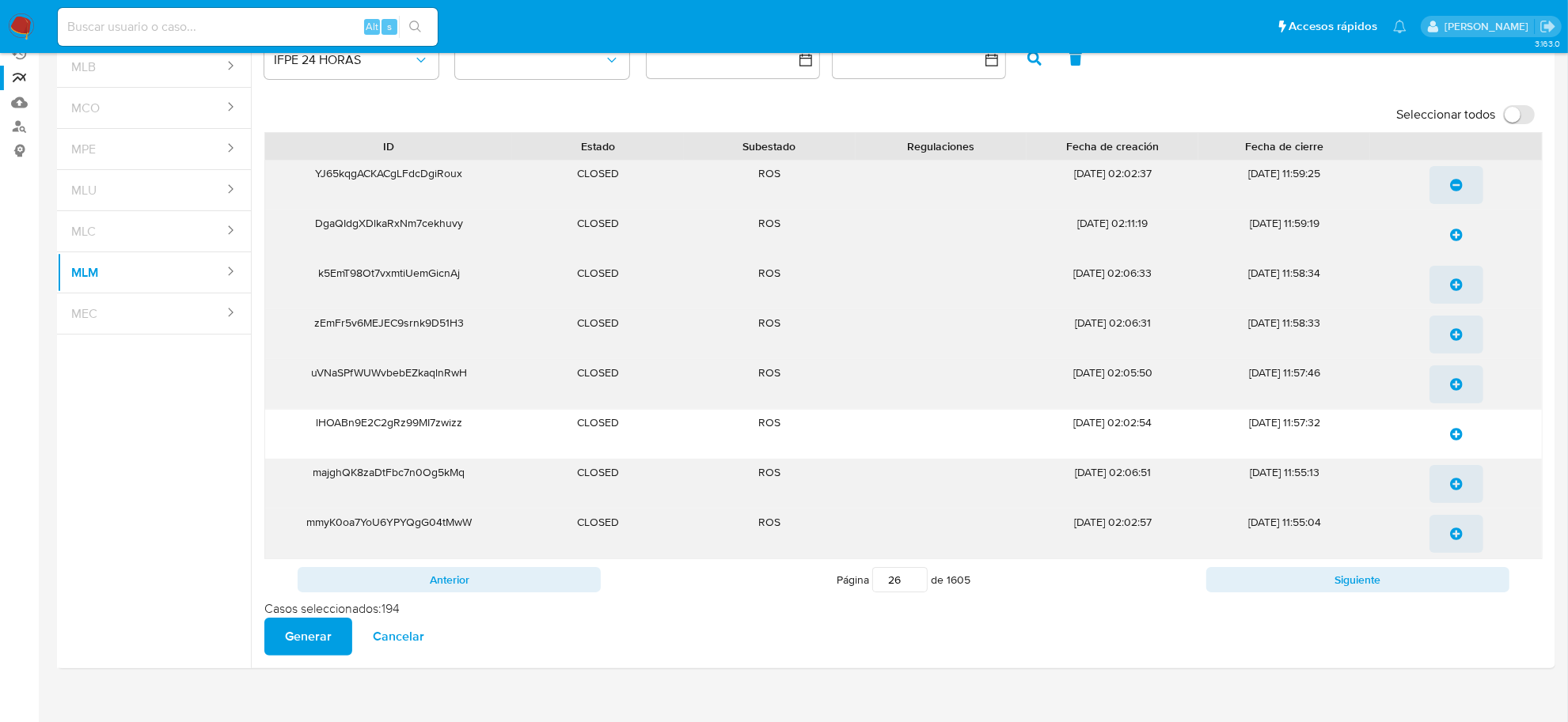
click at [1454, 226] on span "update-list" at bounding box center [1457, 235] width 13 height 35
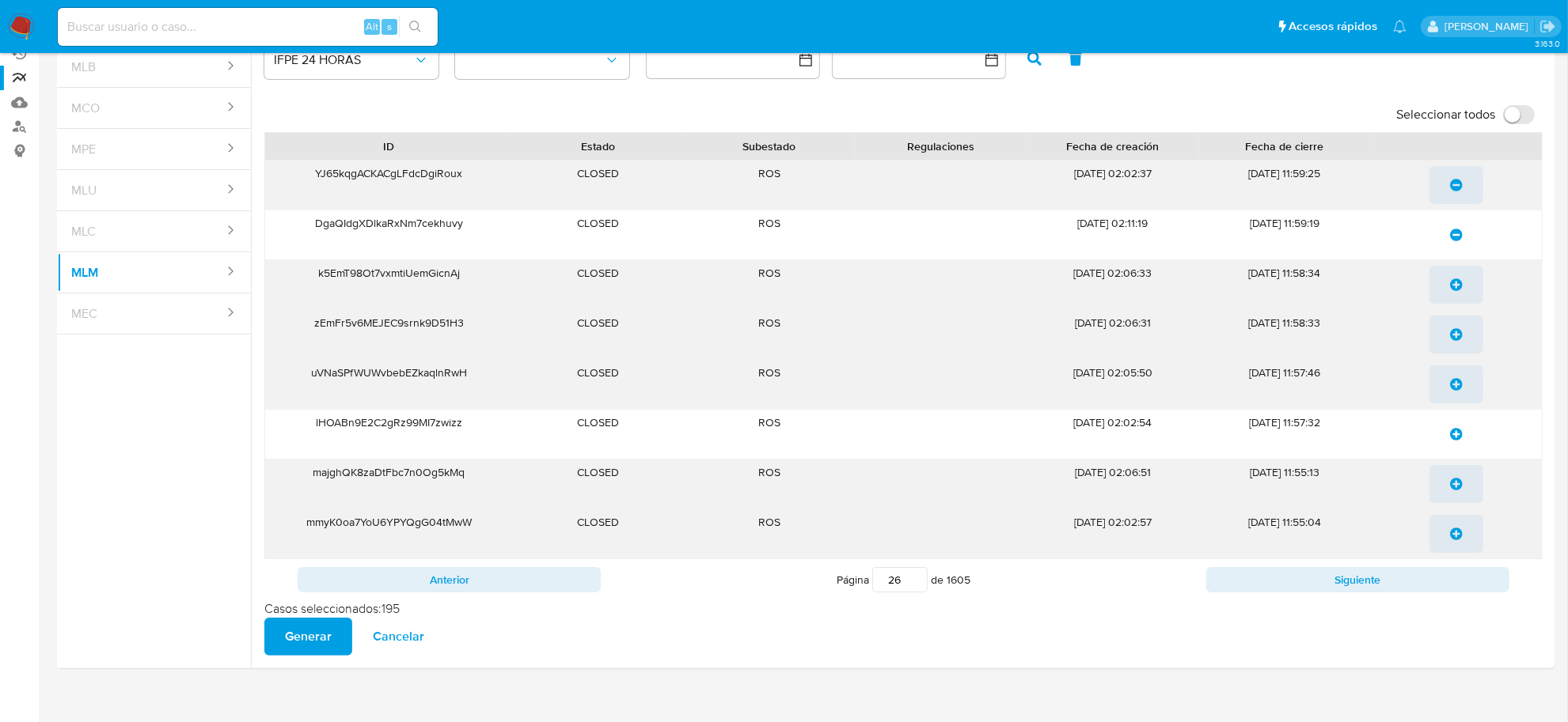
click at [1454, 277] on span "update-list" at bounding box center [1457, 285] width 13 height 35
click at [1451, 338] on icon "update-list" at bounding box center [1457, 335] width 13 height 13
click at [1451, 382] on icon "update-list" at bounding box center [1457, 385] width 13 height 13
click at [1459, 436] on icon "update-list" at bounding box center [1457, 434] width 13 height 13
click at [1455, 485] on icon "update-list" at bounding box center [1457, 484] width 13 height 13
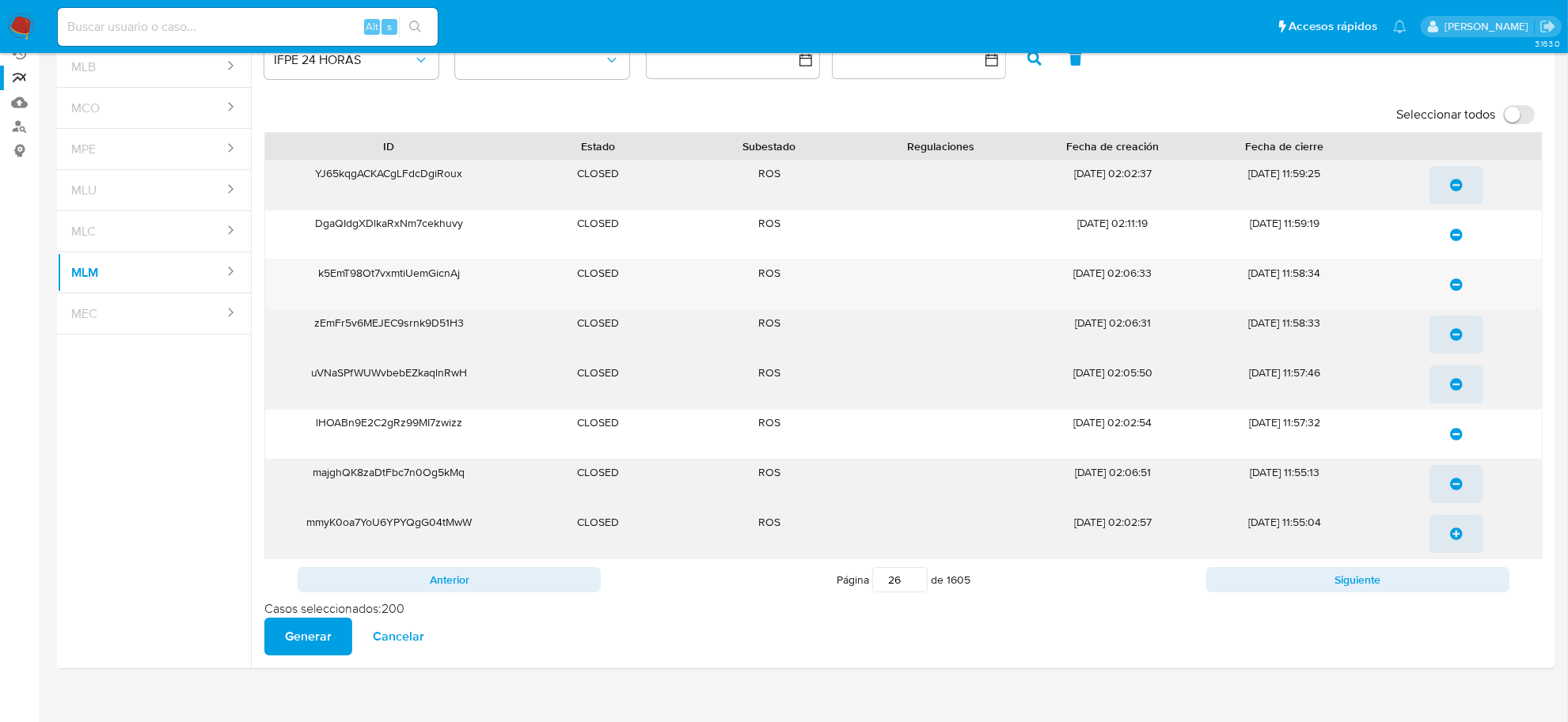
click at [1458, 535] on icon "update-list" at bounding box center [1457, 534] width 13 height 13
click at [1458, 578] on button "Siguiente" at bounding box center [1358, 580] width 303 height 25
click at [1453, 189] on icon "update-list" at bounding box center [1457, 185] width 13 height 13
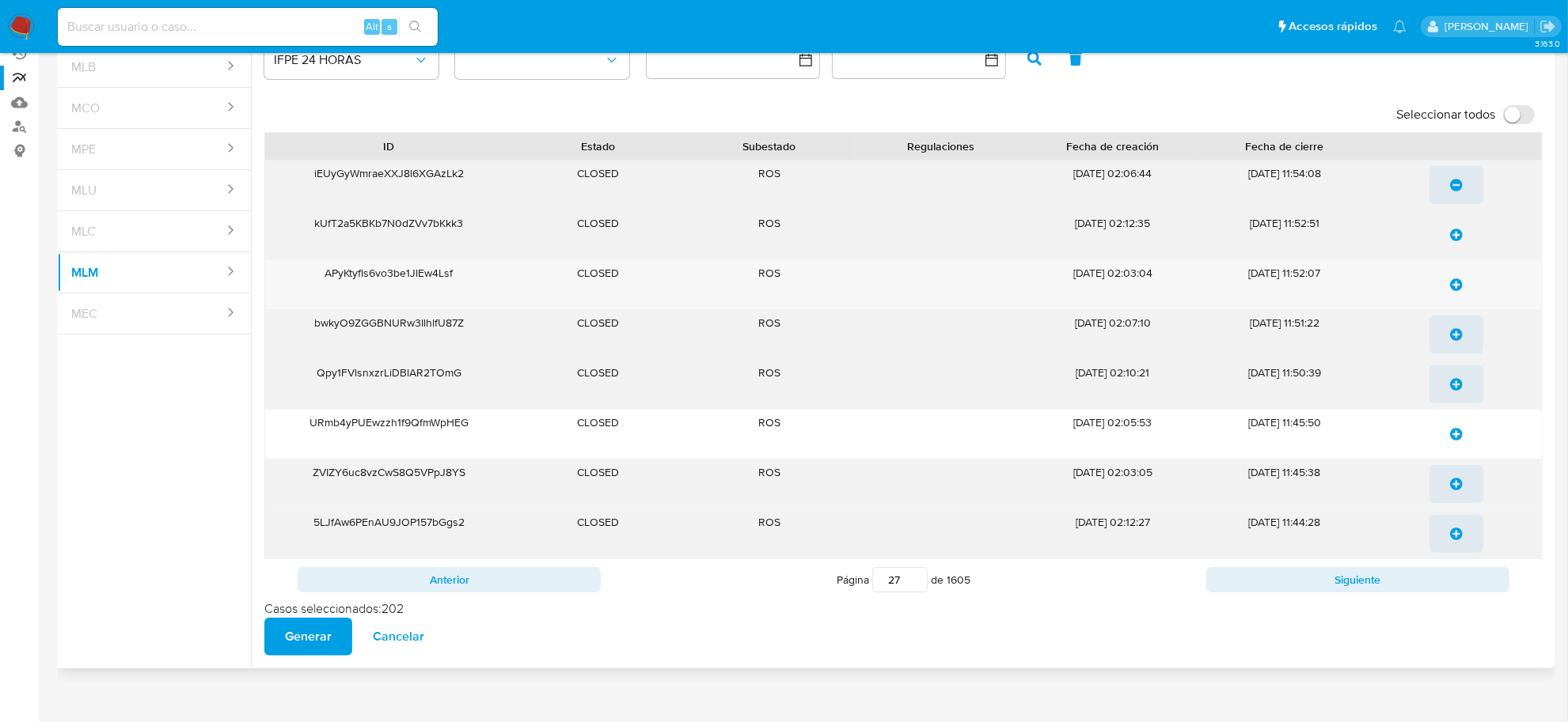
drag, startPoint x: 1453, startPoint y: 227, endPoint x: 1459, endPoint y: 248, distance: 21.8
click at [1453, 227] on span "update-list" at bounding box center [1457, 235] width 13 height 35
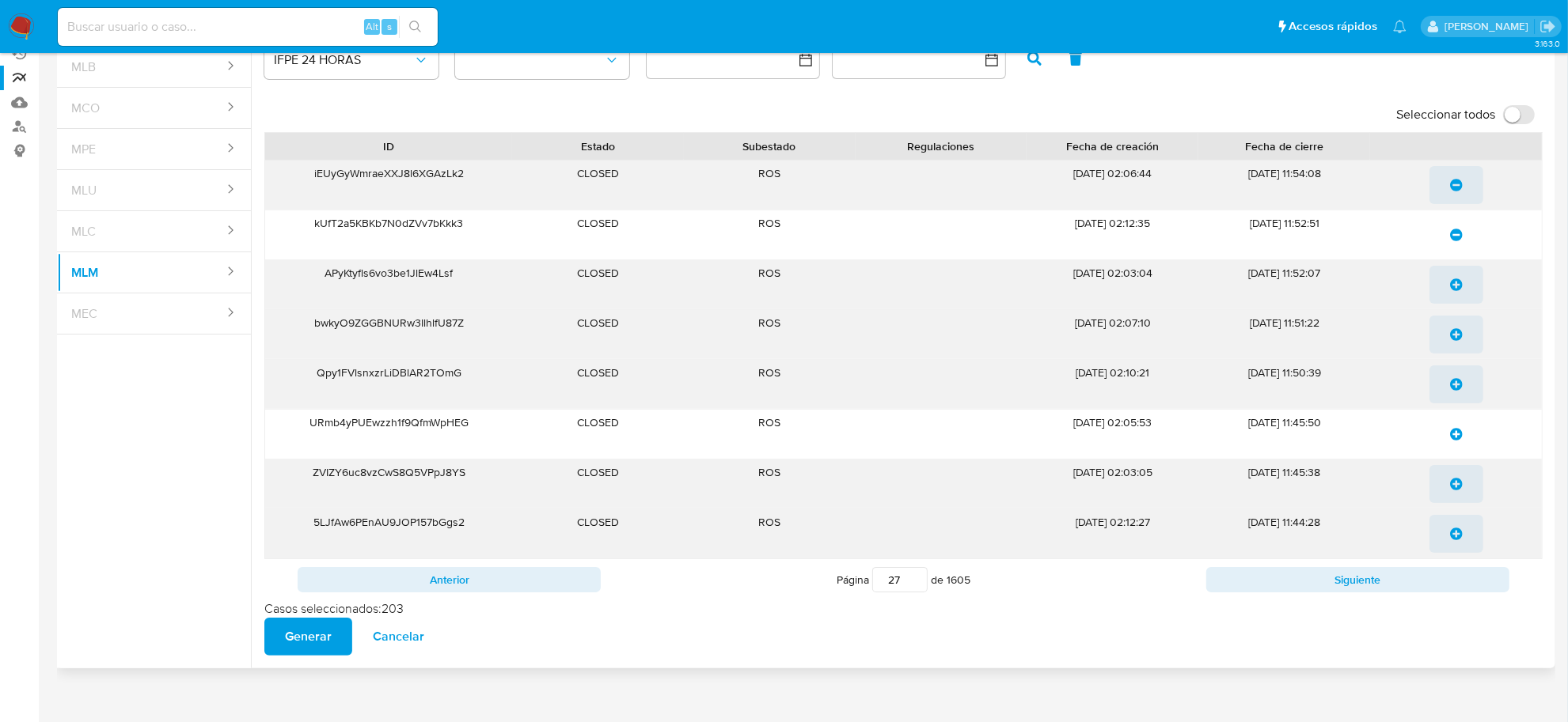
click at [1461, 286] on icon "update-list" at bounding box center [1457, 285] width 13 height 13
click at [1455, 329] on icon "update-list" at bounding box center [1457, 335] width 13 height 13
click at [1458, 385] on icon "update-list" at bounding box center [1457, 385] width 13 height 13
click at [1458, 429] on icon "update-list" at bounding box center [1457, 434] width 13 height 13
click at [1455, 486] on icon "update-list" at bounding box center [1457, 484] width 13 height 13
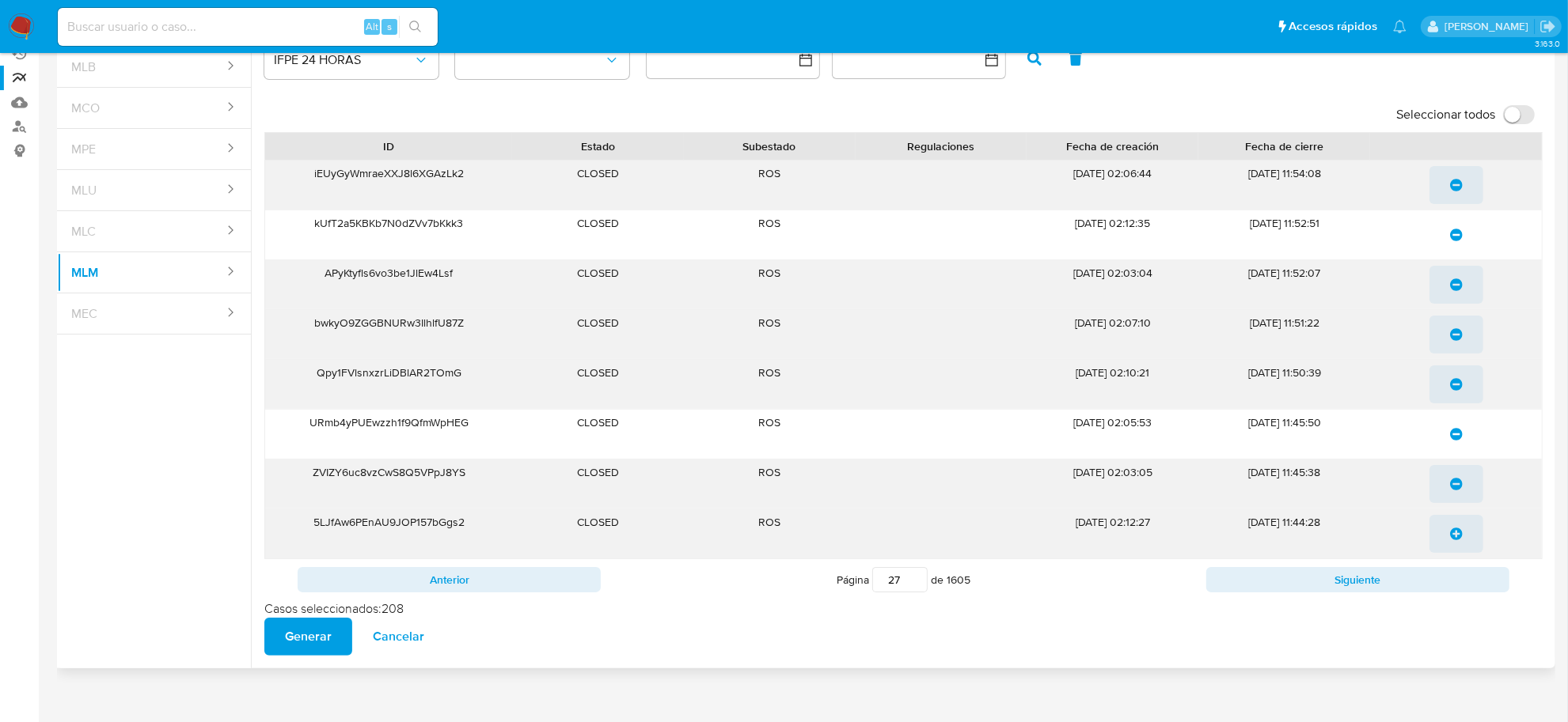
click at [1459, 536] on icon "update-list" at bounding box center [1457, 534] width 13 height 13
click at [1453, 581] on button "Siguiente" at bounding box center [1358, 580] width 303 height 25
click at [1455, 182] on icon "update-list" at bounding box center [1457, 185] width 13 height 13
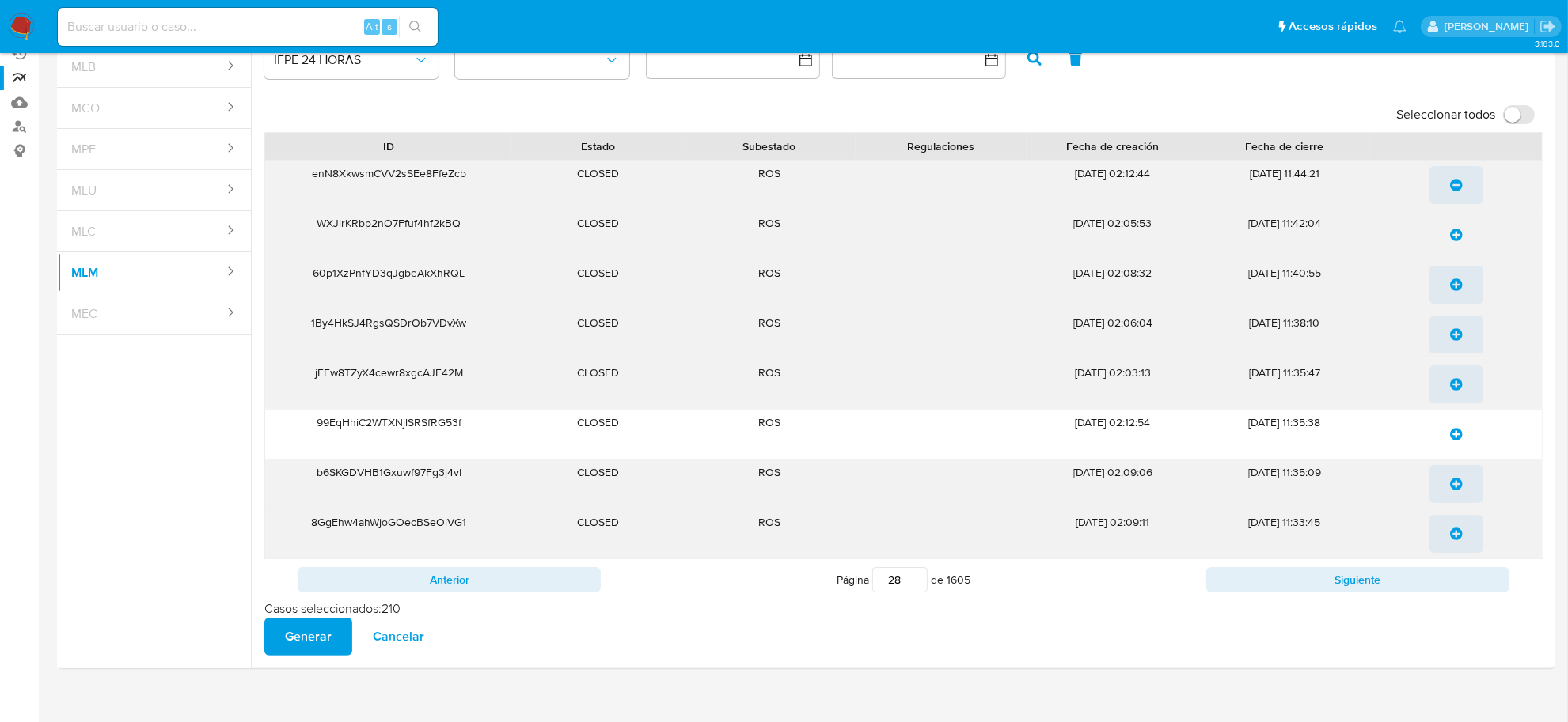
click at [1455, 228] on icon "update-list" at bounding box center [1457, 235] width 13 height 13
click at [1453, 286] on icon "update-list" at bounding box center [1457, 285] width 13 height 13
click at [1455, 337] on icon "update-list" at bounding box center [1457, 335] width 13 height 13
click at [1453, 381] on icon "update-list" at bounding box center [1457, 385] width 13 height 13
click at [1454, 436] on icon "update-list" at bounding box center [1457, 434] width 13 height 13
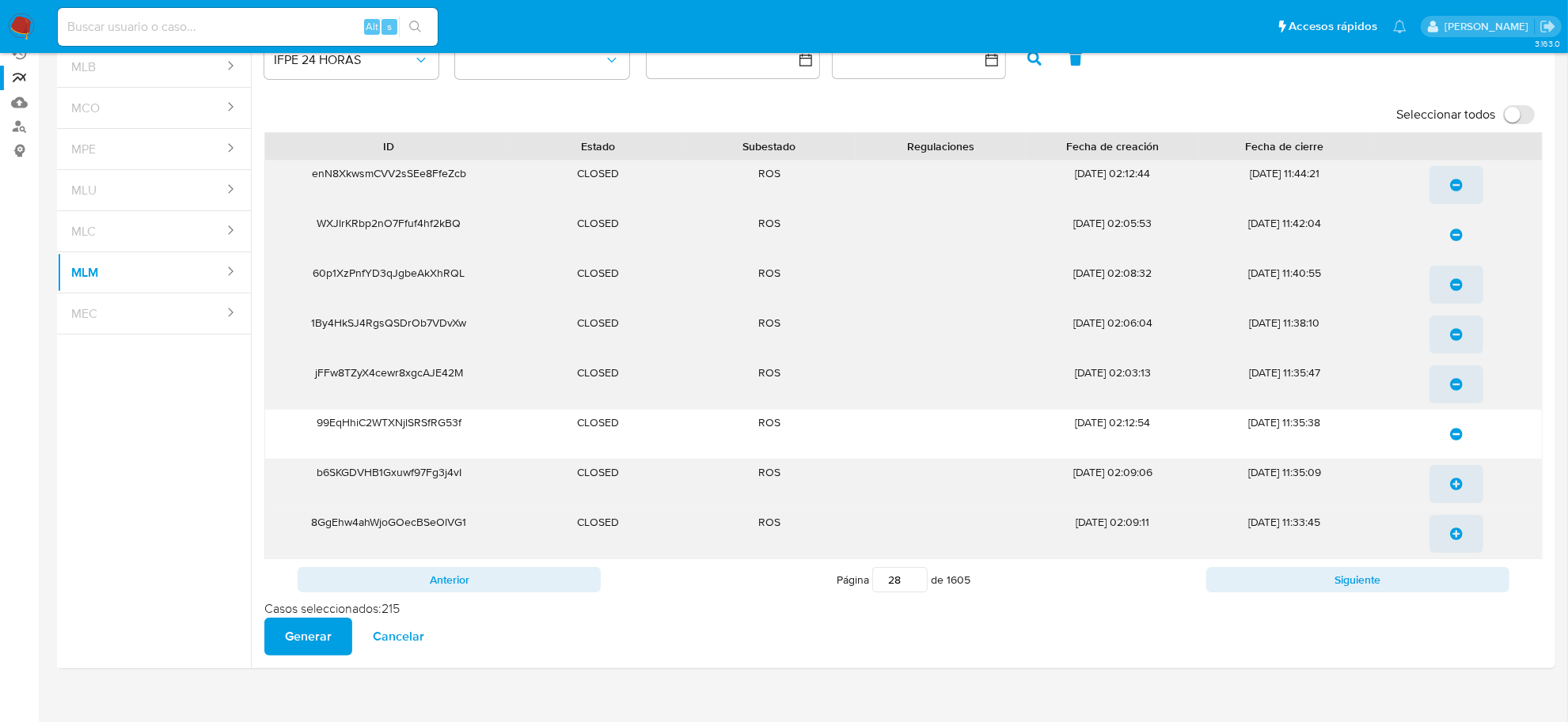
click at [1455, 481] on icon "update-list" at bounding box center [1457, 484] width 13 height 13
click at [1454, 535] on icon "update-list" at bounding box center [1457, 534] width 13 height 13
click at [1414, 579] on button "Siguiente" at bounding box center [1358, 580] width 303 height 25
click at [1461, 189] on icon "update-list" at bounding box center [1457, 185] width 13 height 13
click at [1453, 239] on icon "update-list" at bounding box center [1457, 235] width 13 height 13
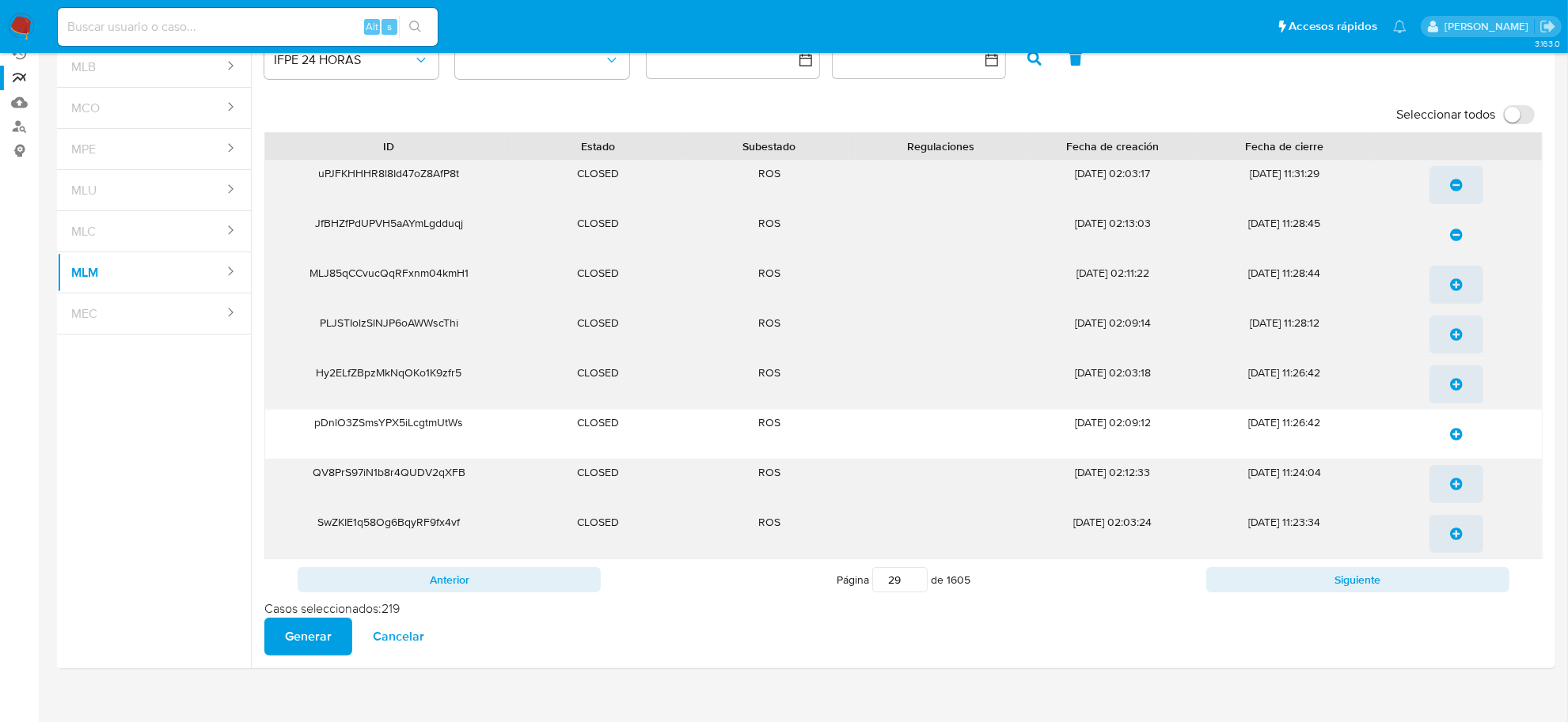
click at [1461, 281] on icon "update-list" at bounding box center [1457, 285] width 13 height 13
click at [1461, 333] on icon "update-list" at bounding box center [1457, 335] width 13 height 13
click at [1458, 389] on icon "update-list" at bounding box center [1457, 385] width 13 height 13
click at [1458, 427] on span "update-list" at bounding box center [1457, 434] width 13 height 35
click at [1455, 488] on icon "update-list" at bounding box center [1457, 484] width 13 height 13
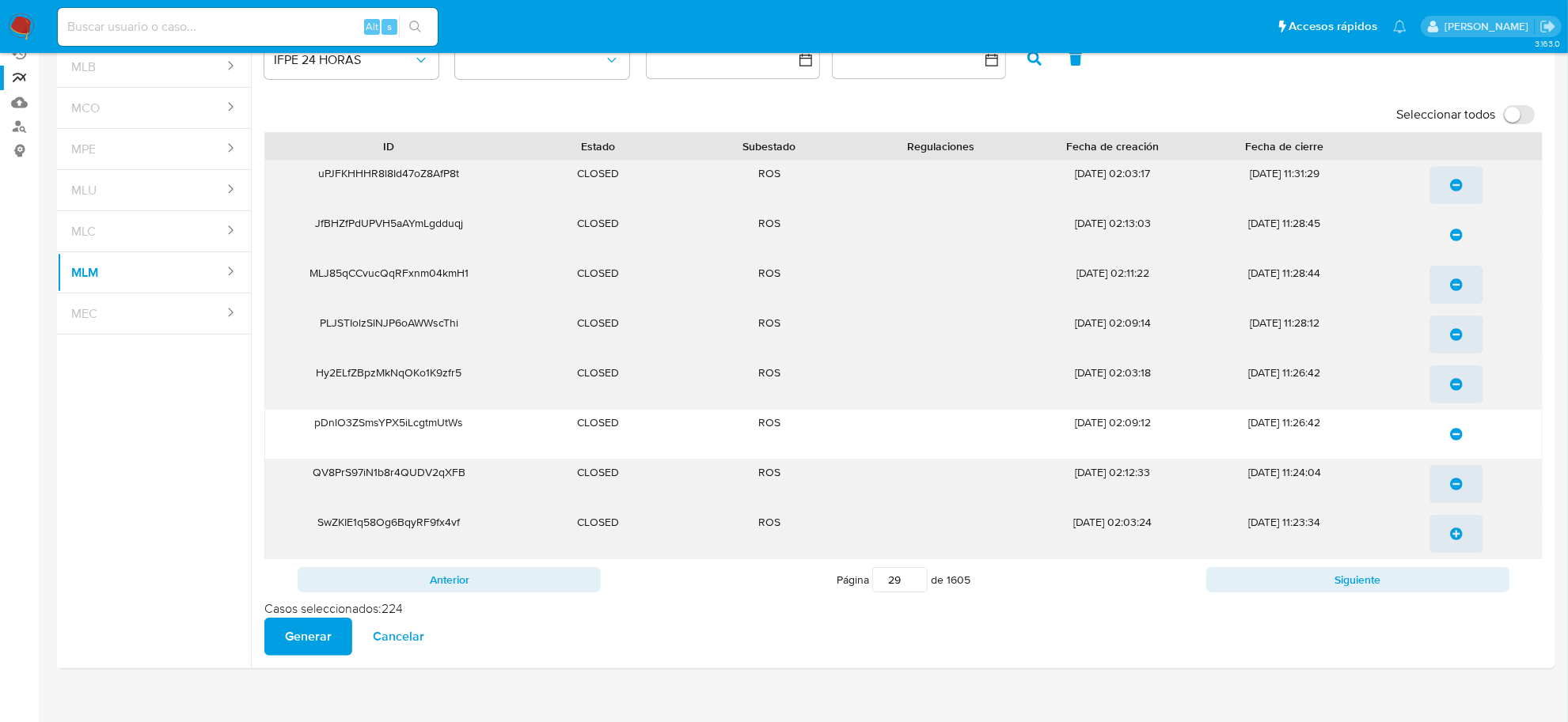
click at [1459, 538] on icon "update-list" at bounding box center [1457, 534] width 13 height 13
click at [1454, 580] on button "Siguiente" at bounding box center [1358, 580] width 303 height 25
click at [1453, 187] on icon "update-list" at bounding box center [1457, 185] width 13 height 13
click at [1453, 239] on icon "update-list" at bounding box center [1457, 235] width 13 height 13
click at [1457, 281] on icon "update-list" at bounding box center [1457, 285] width 13 height 13
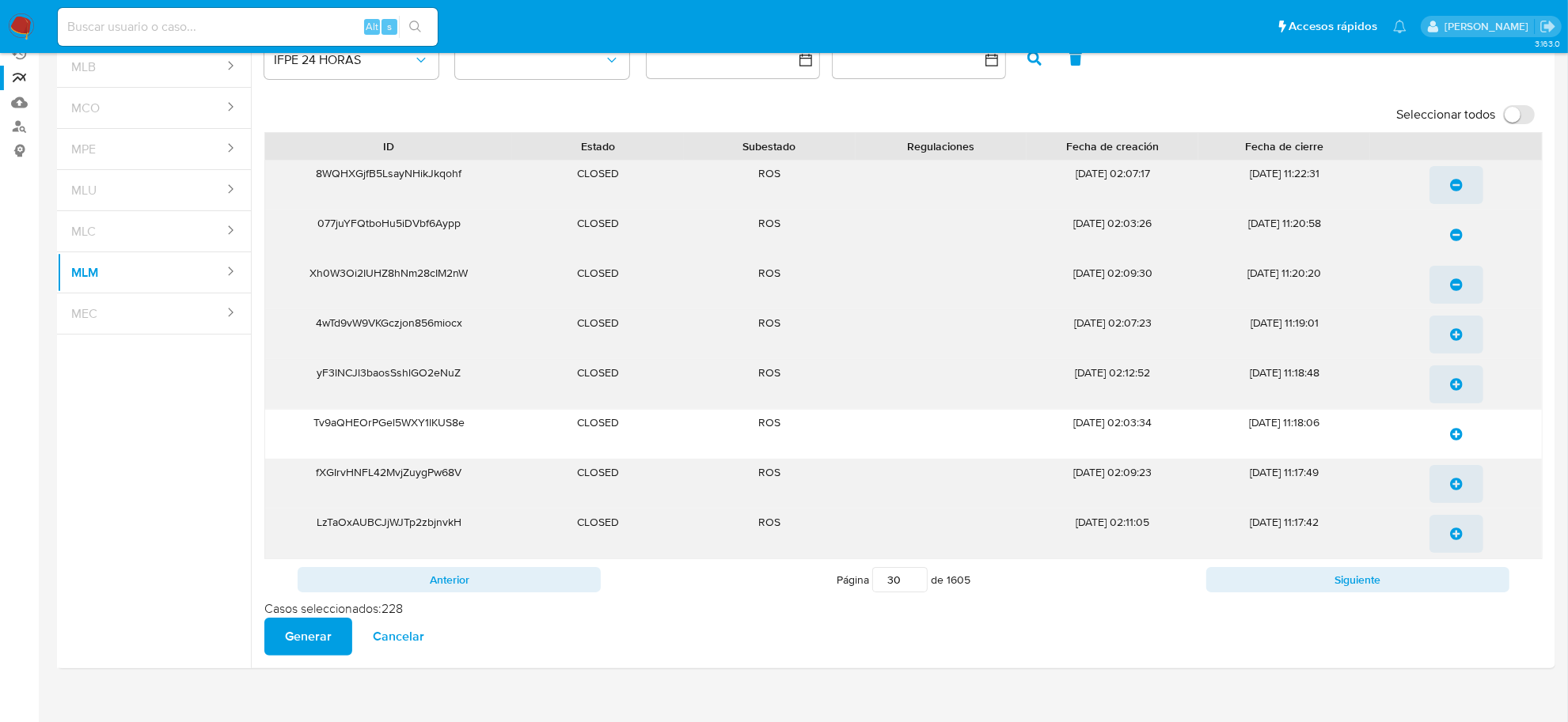
click at [1453, 337] on icon "update-list" at bounding box center [1457, 335] width 13 height 13
click at [1451, 386] on icon "update-list" at bounding box center [1457, 385] width 13 height 13
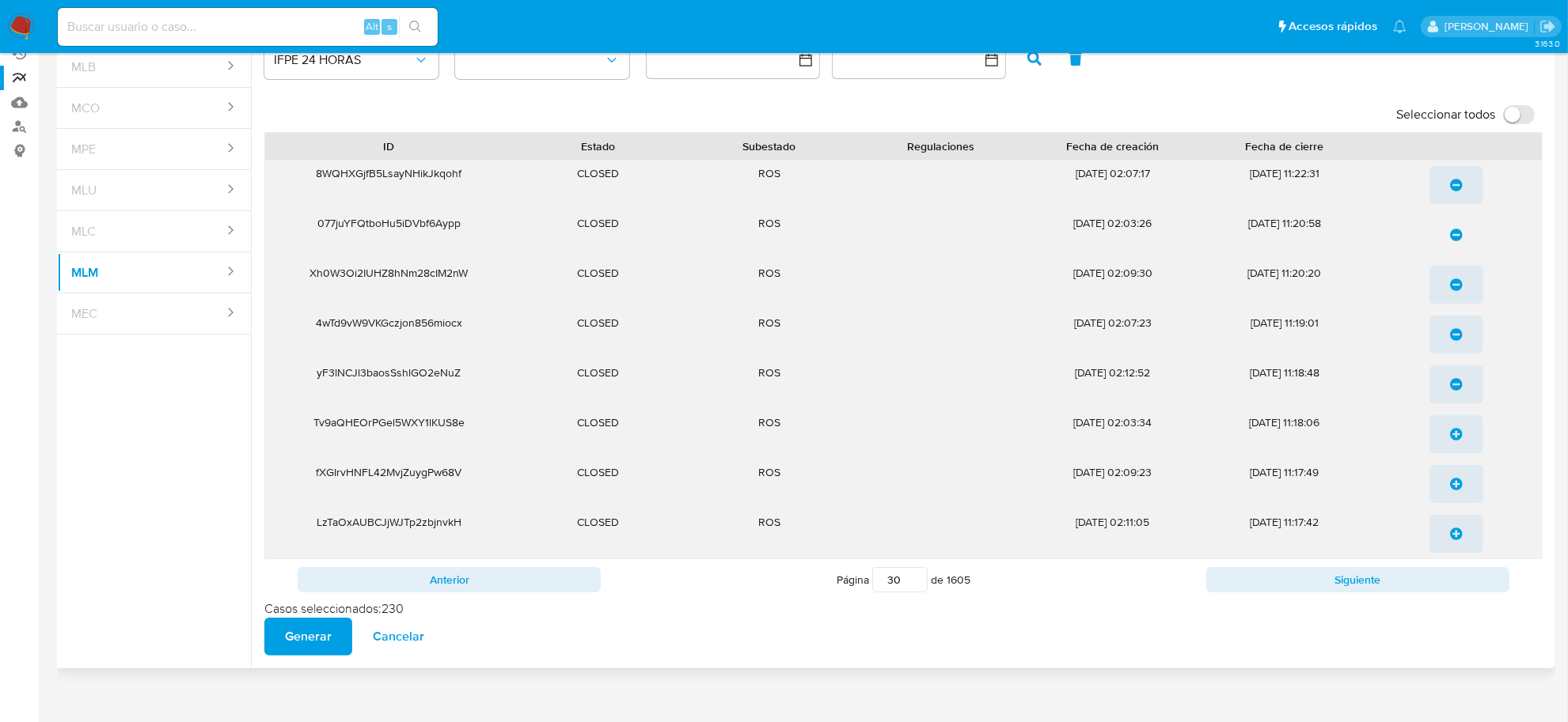
click at [1459, 434] on icon "update-list" at bounding box center [1457, 434] width 13 height 13
click at [1461, 481] on icon "update-list" at bounding box center [1457, 484] width 13 height 13
click at [1463, 541] on button "update-list" at bounding box center [1457, 533] width 54 height 38
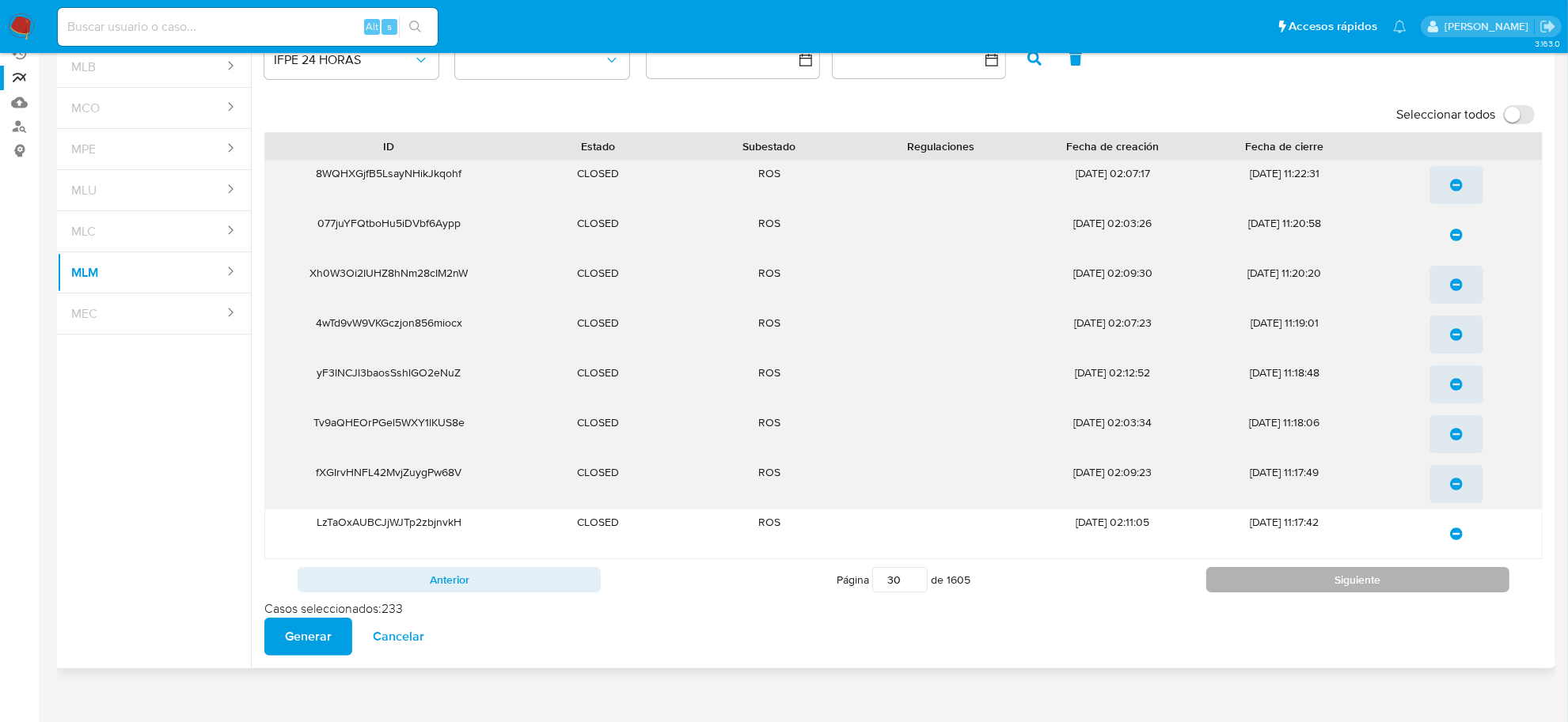
click at [1473, 588] on button "Siguiente" at bounding box center [1358, 580] width 303 height 25
click at [1459, 184] on icon "update-list" at bounding box center [1457, 185] width 13 height 13
click at [1454, 232] on icon "update-list" at bounding box center [1457, 235] width 13 height 13
click at [1457, 279] on icon "update-list" at bounding box center [1457, 285] width 13 height 13
click at [1455, 335] on icon "update-list" at bounding box center [1457, 335] width 13 height 13
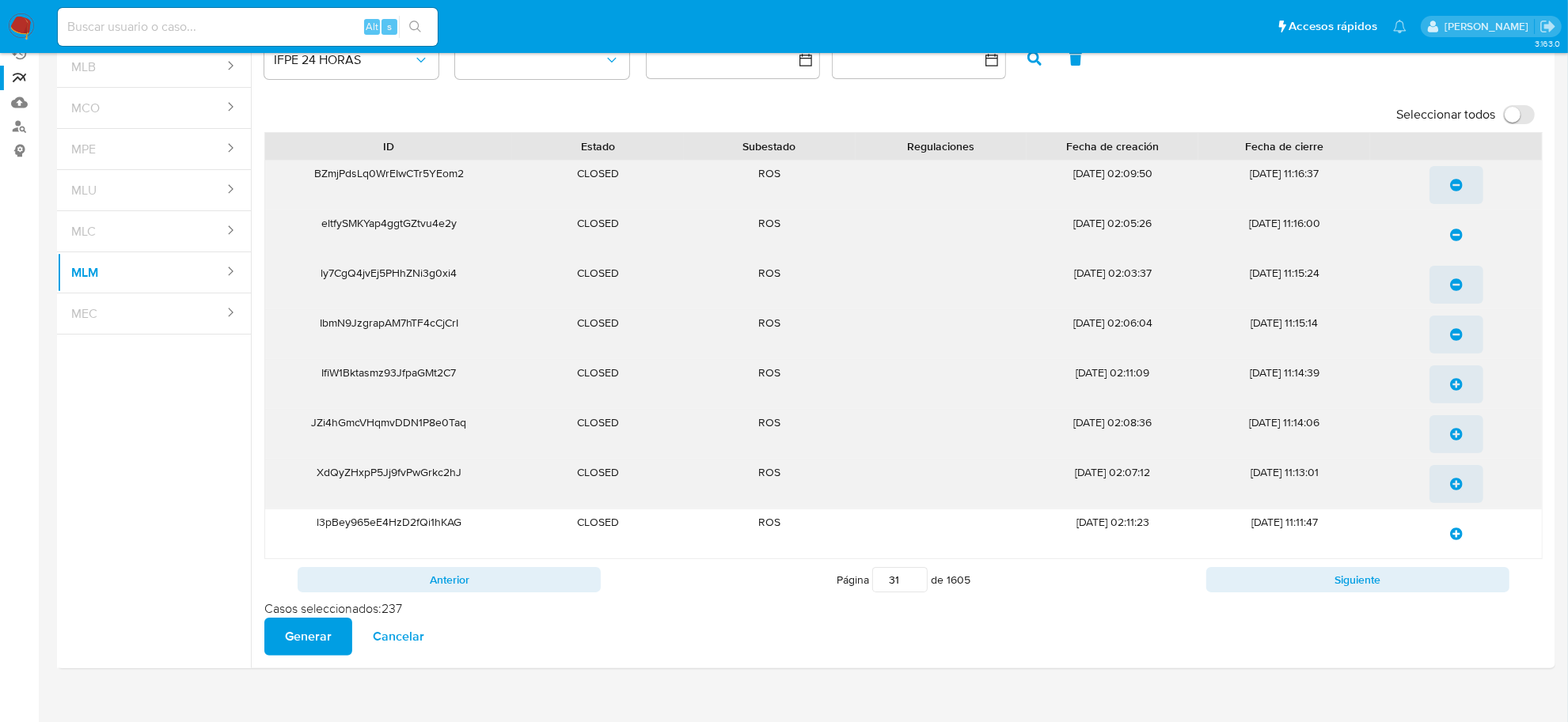
click at [1455, 387] on icon "update-list" at bounding box center [1457, 385] width 13 height 13
click at [1459, 434] on icon "update-list" at bounding box center [1457, 434] width 13 height 13
click at [1461, 484] on icon "update-list" at bounding box center [1457, 484] width 13 height 13
click at [1457, 534] on icon "update-list" at bounding box center [1457, 534] width 13 height 13
click at [1414, 586] on button "Siguiente" at bounding box center [1358, 580] width 303 height 25
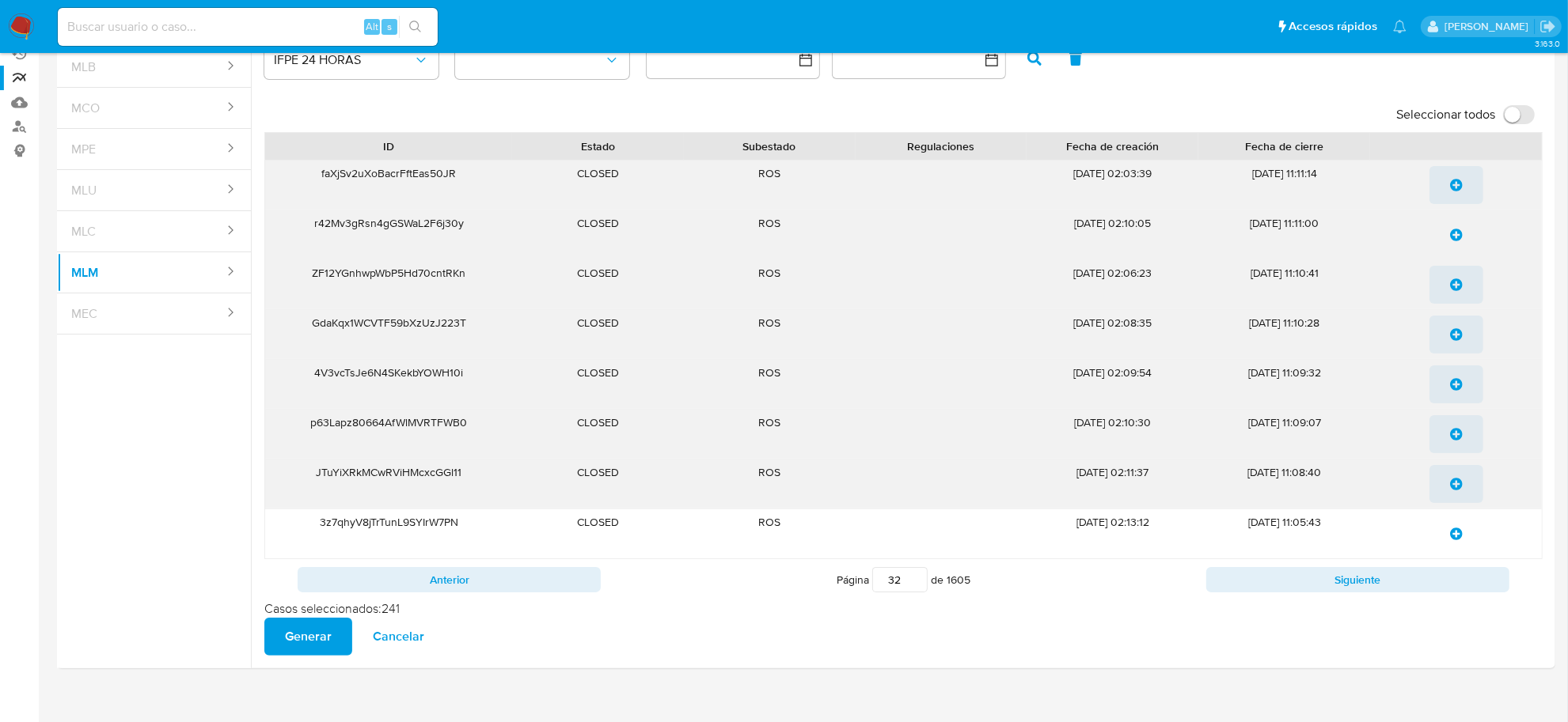
click at [1457, 187] on icon "update-list" at bounding box center [1457, 185] width 13 height 13
click at [1454, 229] on icon "update-list" at bounding box center [1457, 235] width 13 height 13
click at [1453, 278] on icon "update-list" at bounding box center [1457, 285] width 13 height 13
click at [1455, 337] on icon "update-list" at bounding box center [1457, 335] width 13 height 13
click at [1455, 385] on icon "update-list" at bounding box center [1457, 385] width 13 height 13
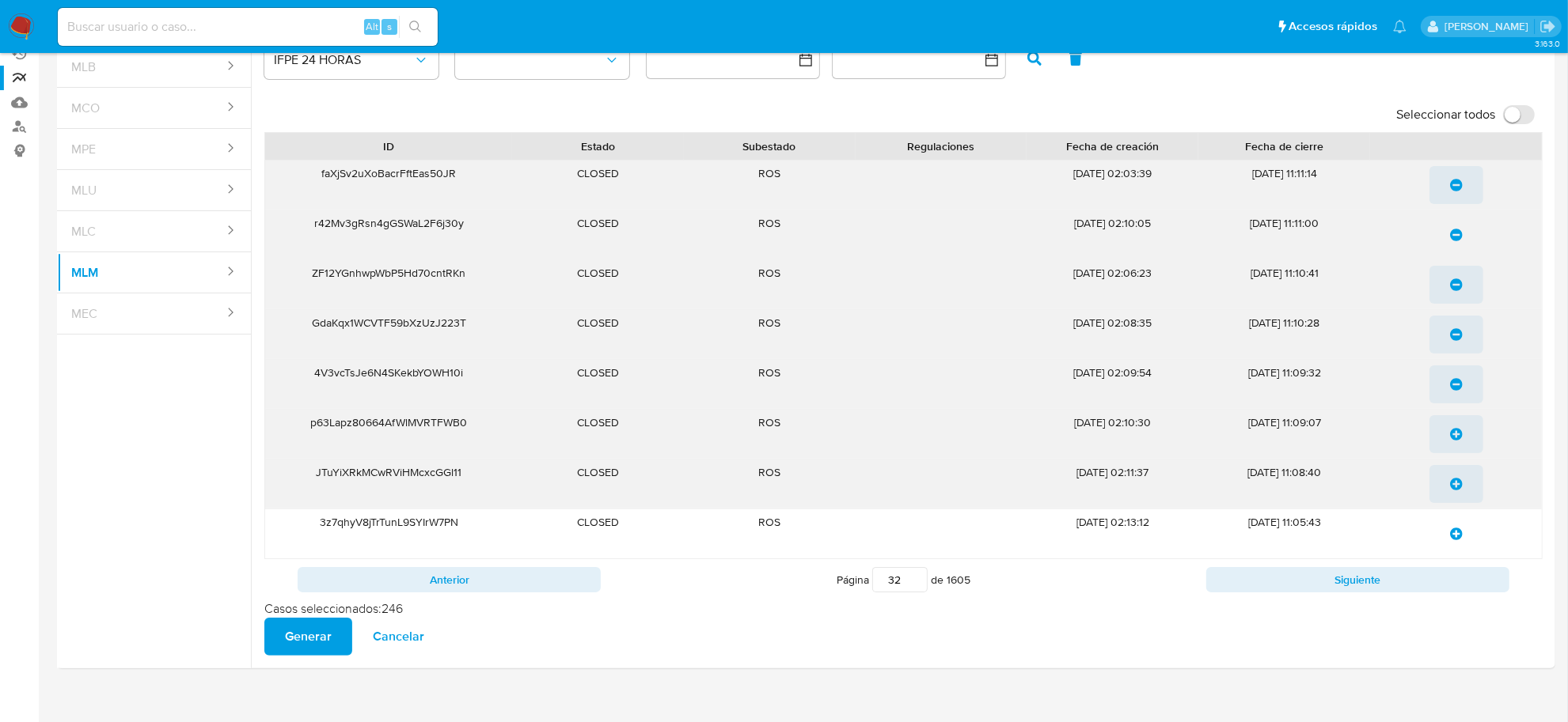
click at [1459, 434] on icon "update-list" at bounding box center [1457, 434] width 13 height 13
click at [1458, 481] on icon "update-list" at bounding box center [1457, 484] width 13 height 13
click at [1457, 532] on icon "update-list" at bounding box center [1457, 534] width 13 height 13
click at [1457, 587] on button "Siguiente" at bounding box center [1358, 580] width 303 height 25
click at [1459, 190] on icon "update-list" at bounding box center [1457, 185] width 13 height 13
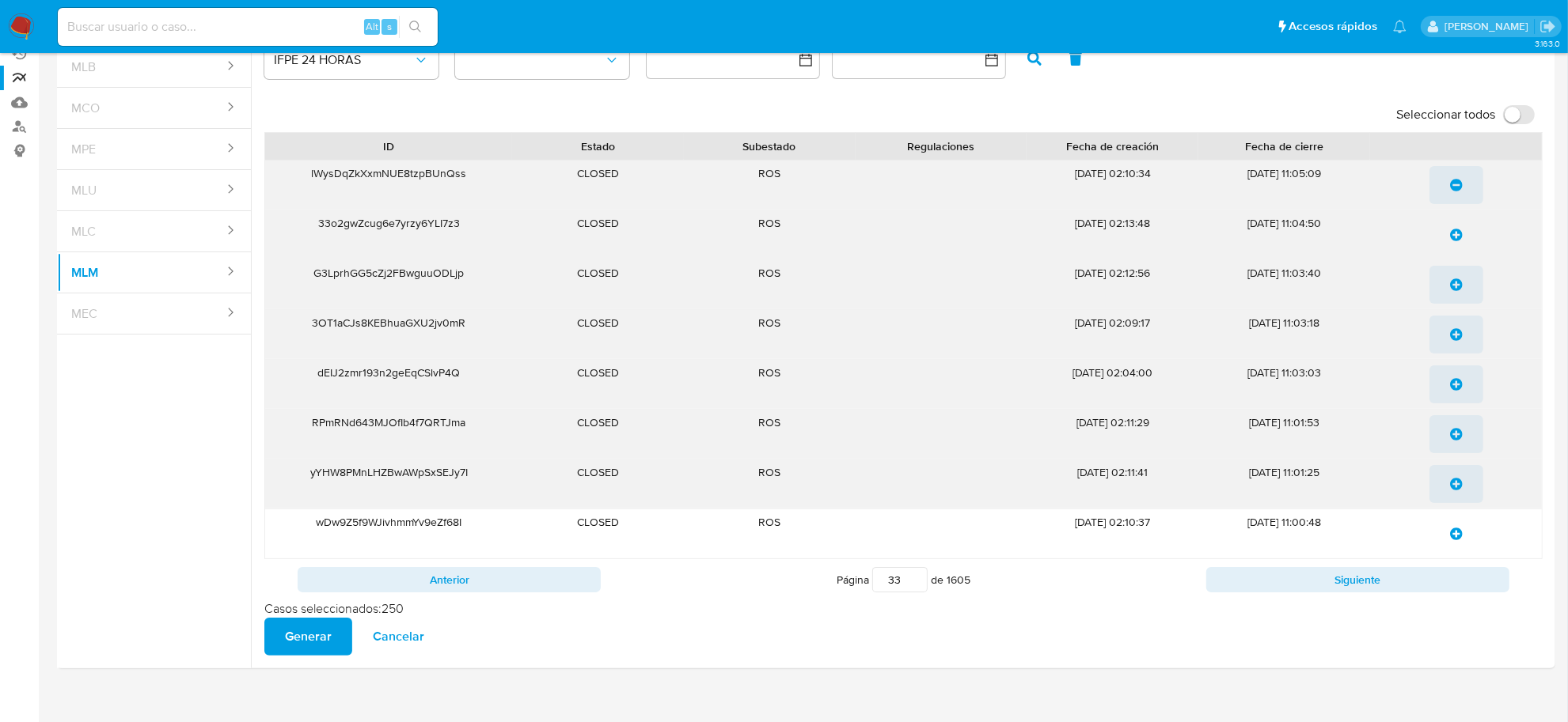
click at [1451, 242] on span "update-list" at bounding box center [1457, 235] width 13 height 35
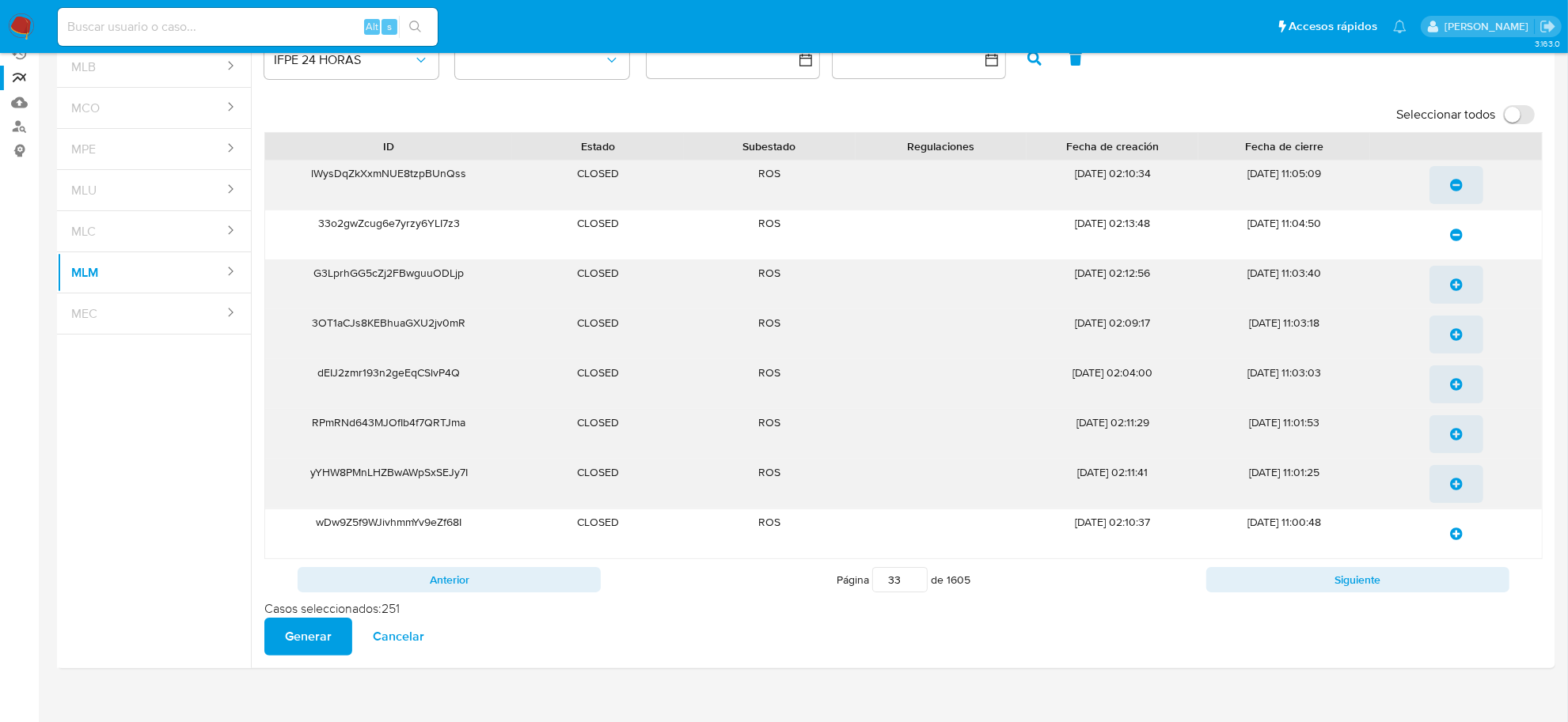
click at [1454, 288] on icon "update-list" at bounding box center [1457, 285] width 13 height 13
click at [1453, 333] on icon "update-list" at bounding box center [1457, 335] width 13 height 13
click at [1458, 384] on icon "update-list" at bounding box center [1457, 385] width 13 height 13
click at [1459, 443] on span "update-list" at bounding box center [1457, 434] width 13 height 35
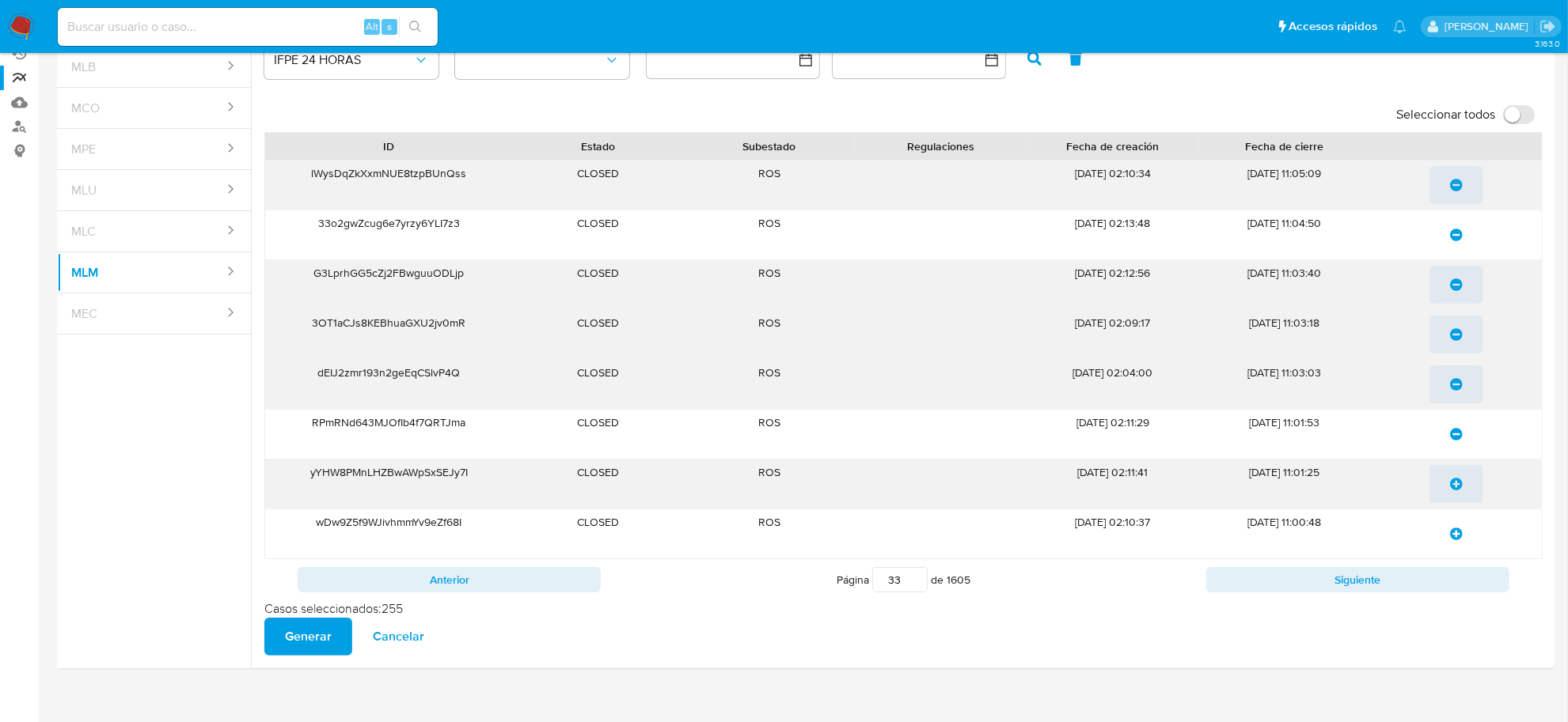
click at [1458, 483] on icon "update-list" at bounding box center [1457, 484] width 13 height 13
click at [1458, 531] on icon "update-list" at bounding box center [1457, 534] width 13 height 13
click at [1448, 580] on button "Siguiente" at bounding box center [1358, 580] width 303 height 25
click at [1455, 183] on icon "update-list" at bounding box center [1457, 185] width 13 height 13
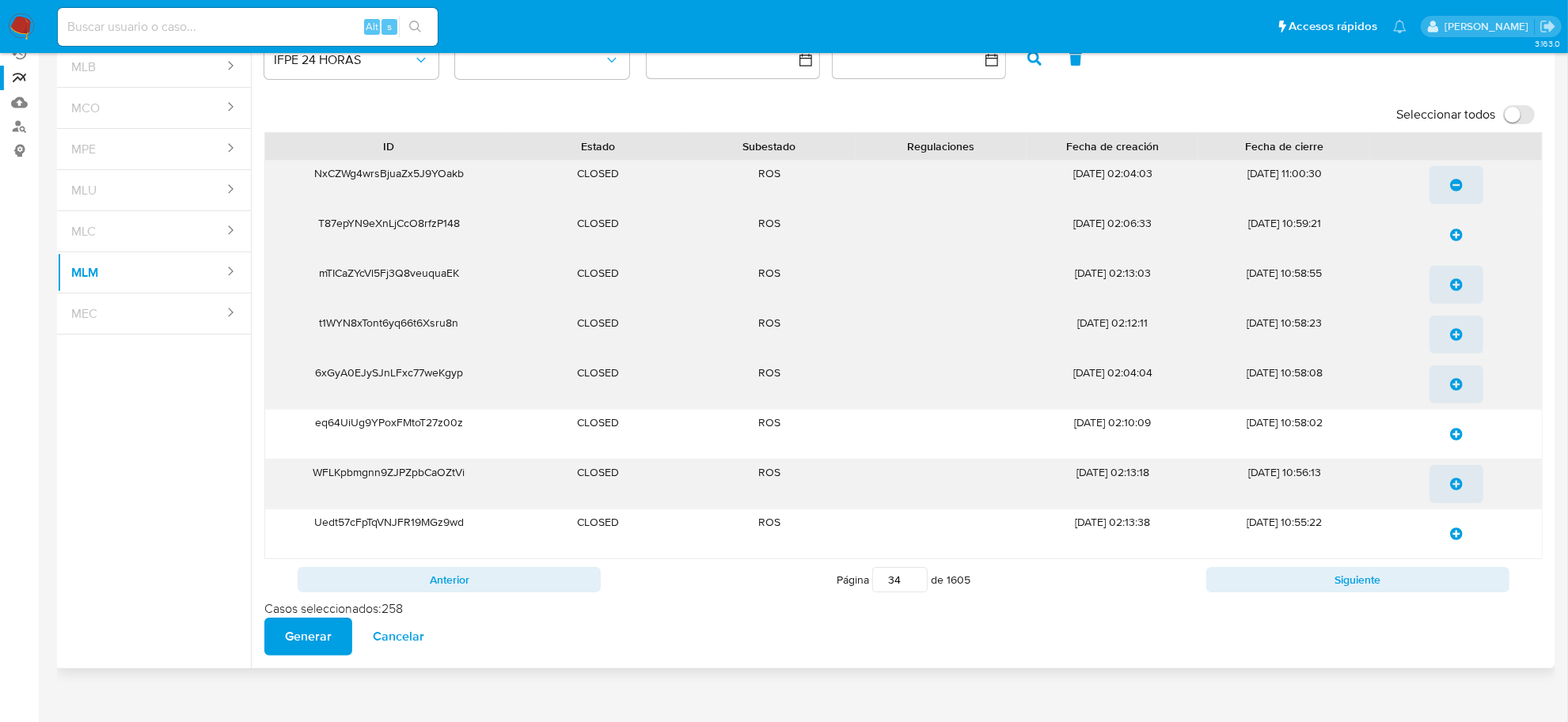
click at [1451, 234] on icon "update-list" at bounding box center [1457, 235] width 13 height 13
click at [1458, 283] on icon "update-list" at bounding box center [1457, 285] width 13 height 13
click at [1455, 343] on span "update-list" at bounding box center [1457, 335] width 13 height 35
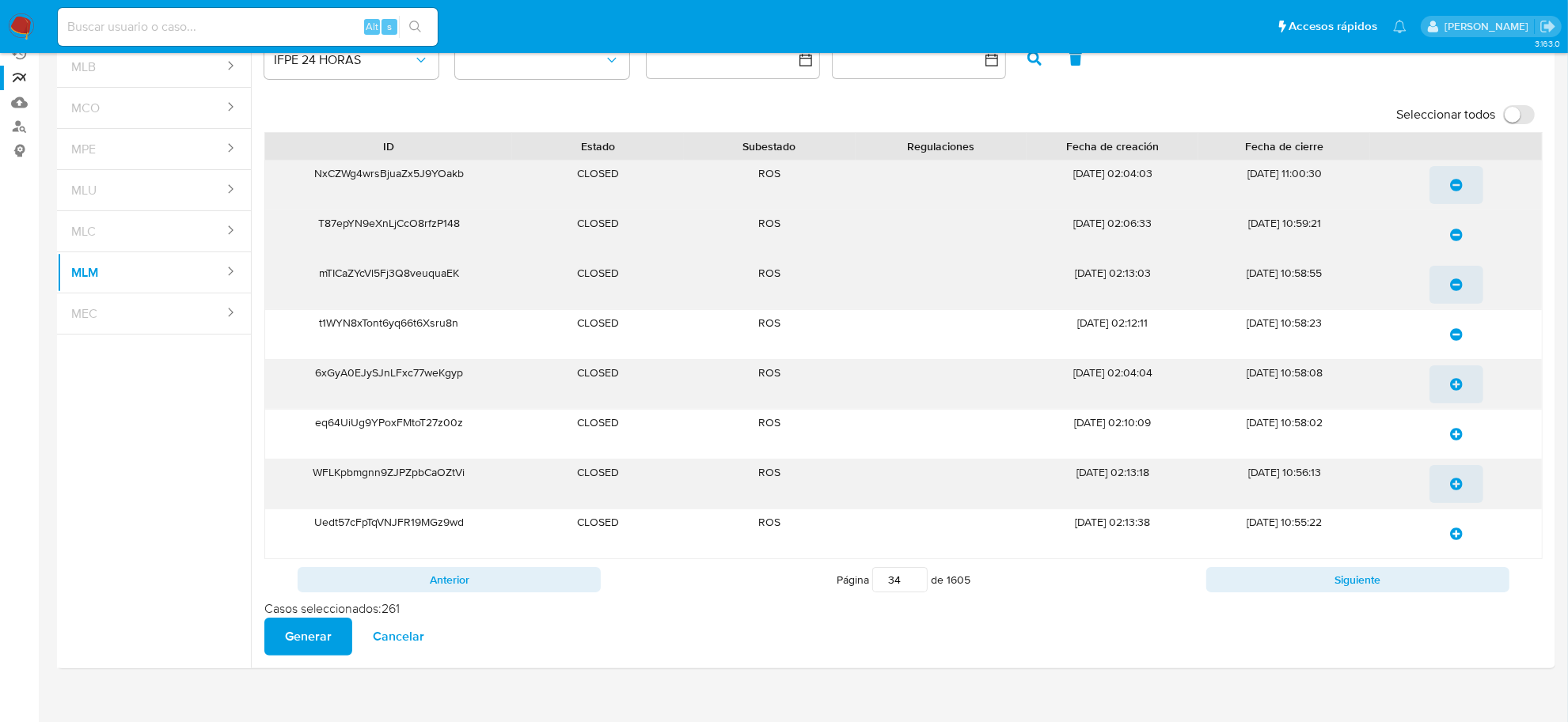
click at [1457, 373] on span "update-list" at bounding box center [1457, 385] width 13 height 35
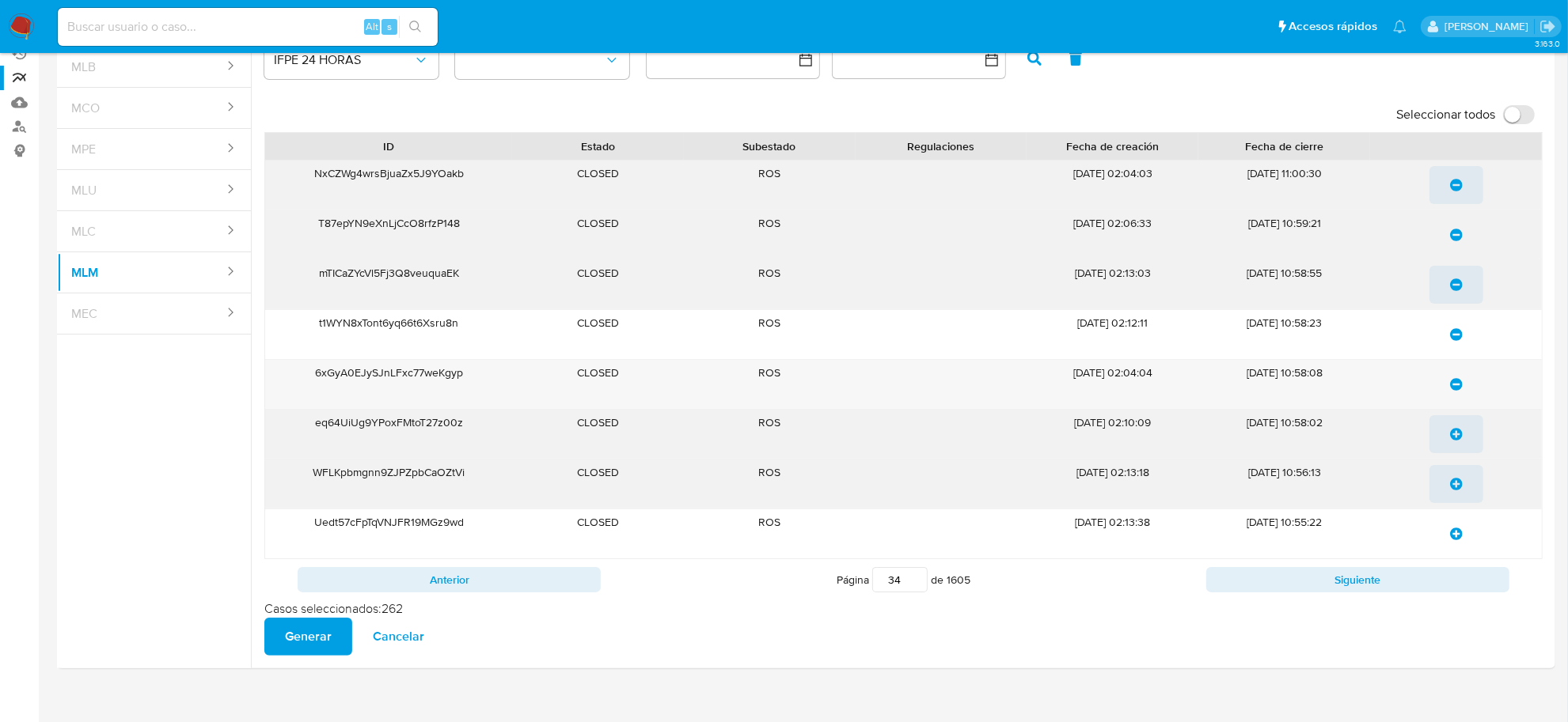
click at [1459, 431] on icon "update-list" at bounding box center [1457, 434] width 13 height 13
click at [1458, 487] on icon "update-list" at bounding box center [1457, 484] width 13 height 13
click at [1458, 534] on icon "update-list" at bounding box center [1457, 534] width 13 height 13
click at [1463, 570] on button "Siguiente" at bounding box center [1358, 580] width 303 height 25
click at [1462, 186] on icon "update-list" at bounding box center [1457, 185] width 13 height 13
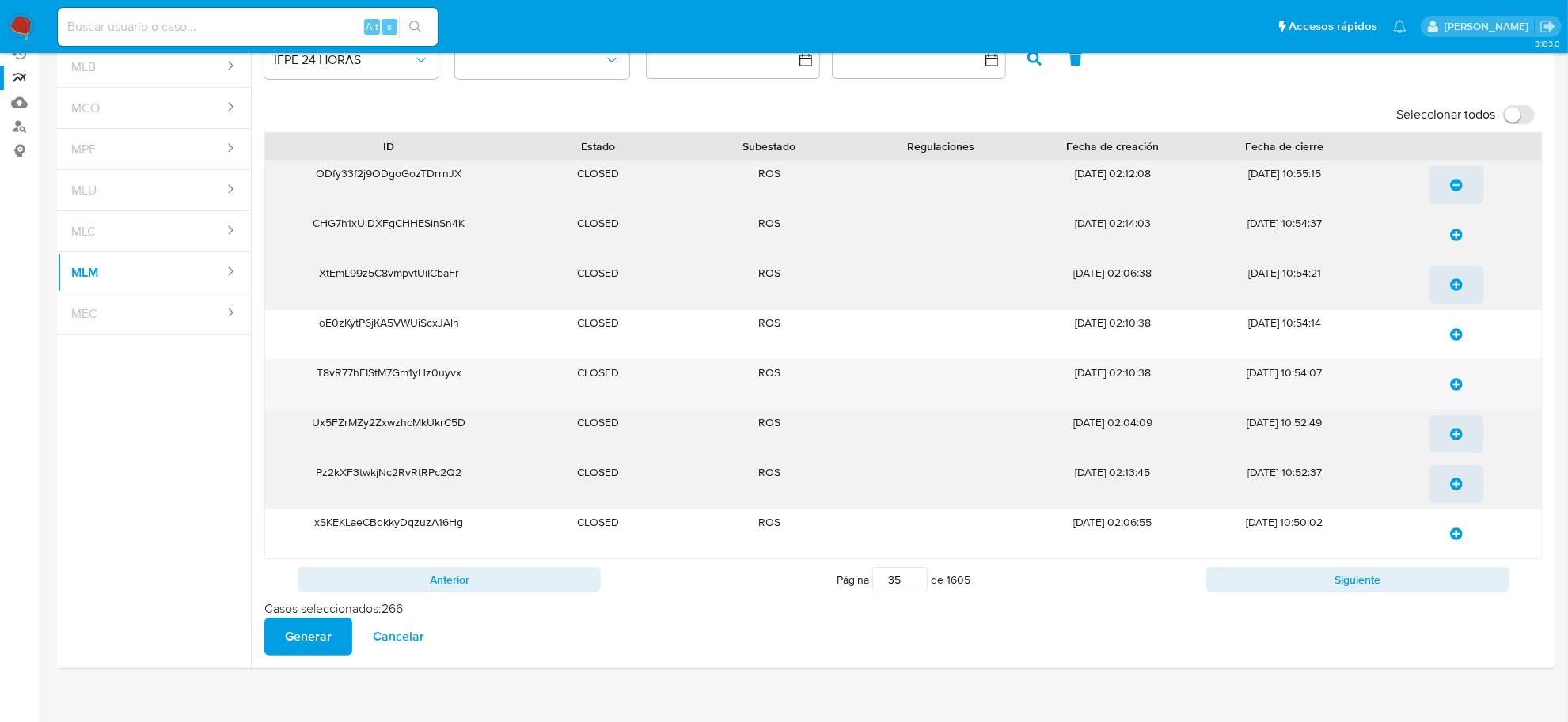
click at [1455, 239] on icon "update-list" at bounding box center [1457, 235] width 13 height 13
click at [1458, 275] on span "update-list" at bounding box center [1457, 285] width 13 height 35
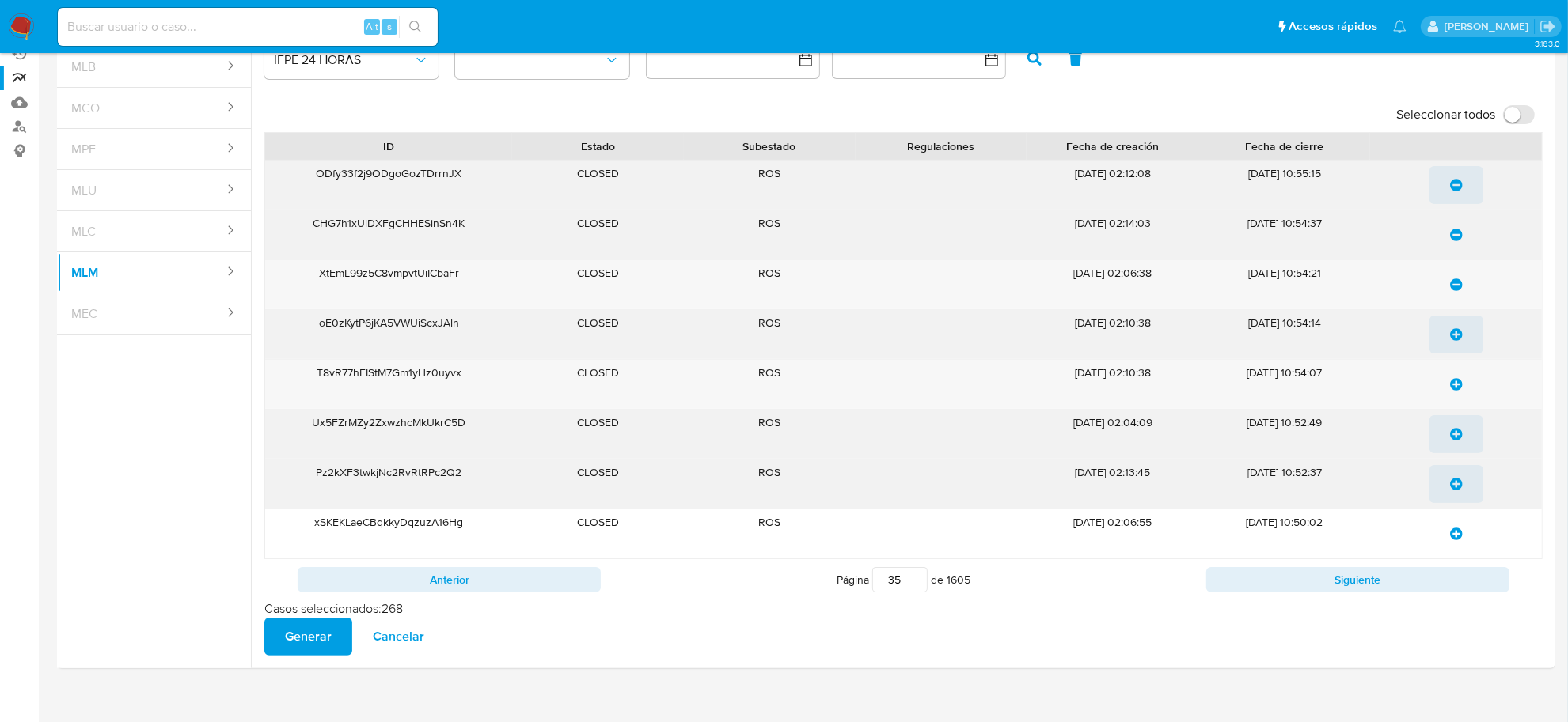
click at [1457, 334] on icon "update-list" at bounding box center [1457, 335] width 13 height 13
click at [1458, 386] on icon "update-list" at bounding box center [1457, 385] width 13 height 13
click at [1458, 431] on icon "update-list" at bounding box center [1457, 434] width 13 height 13
click at [1453, 486] on icon "update-list" at bounding box center [1457, 484] width 13 height 13
click at [1457, 538] on icon "update-list" at bounding box center [1457, 534] width 13 height 13
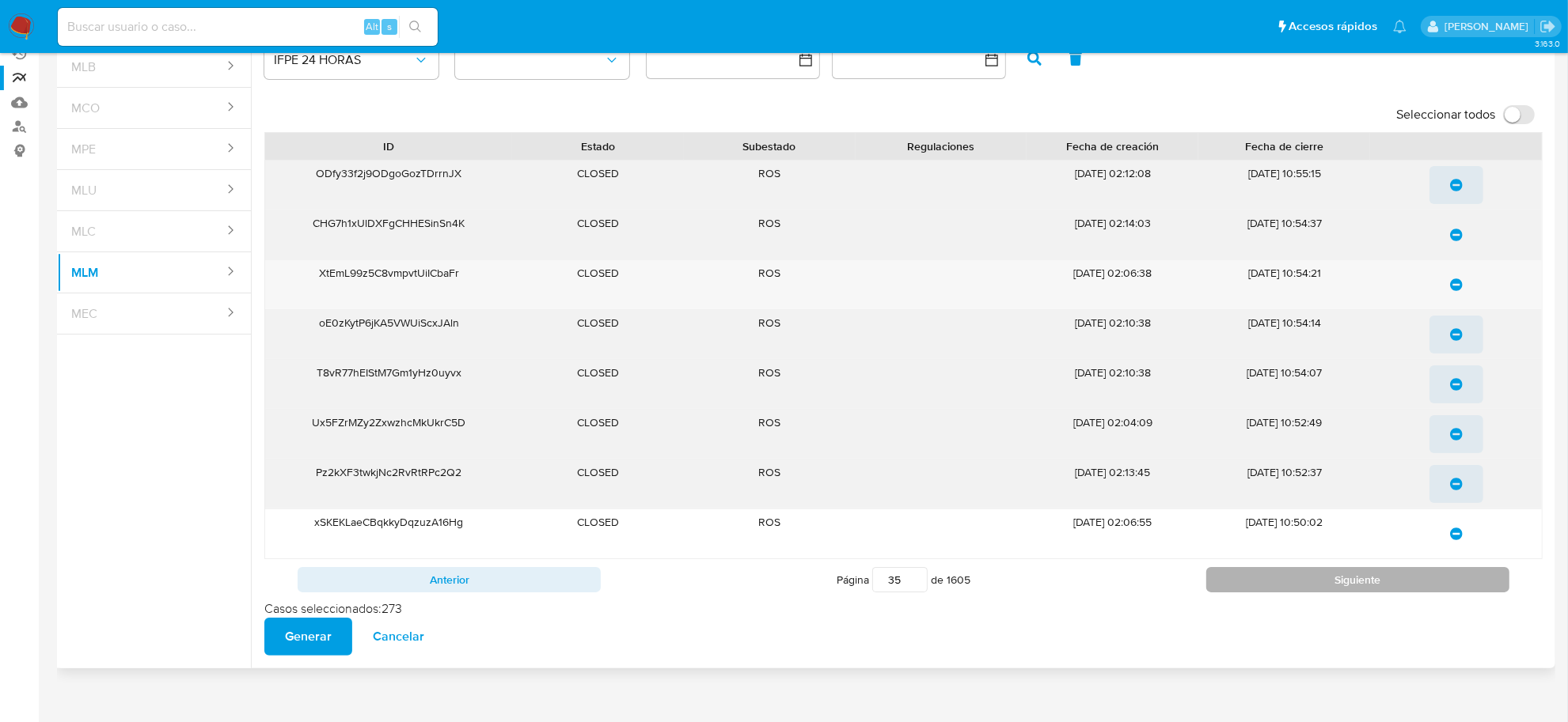
click at [1457, 582] on button "Siguiente" at bounding box center [1358, 580] width 303 height 25
click at [1453, 184] on icon "update-list" at bounding box center [1457, 185] width 13 height 13
click at [1451, 223] on span "update-list" at bounding box center [1457, 235] width 13 height 35
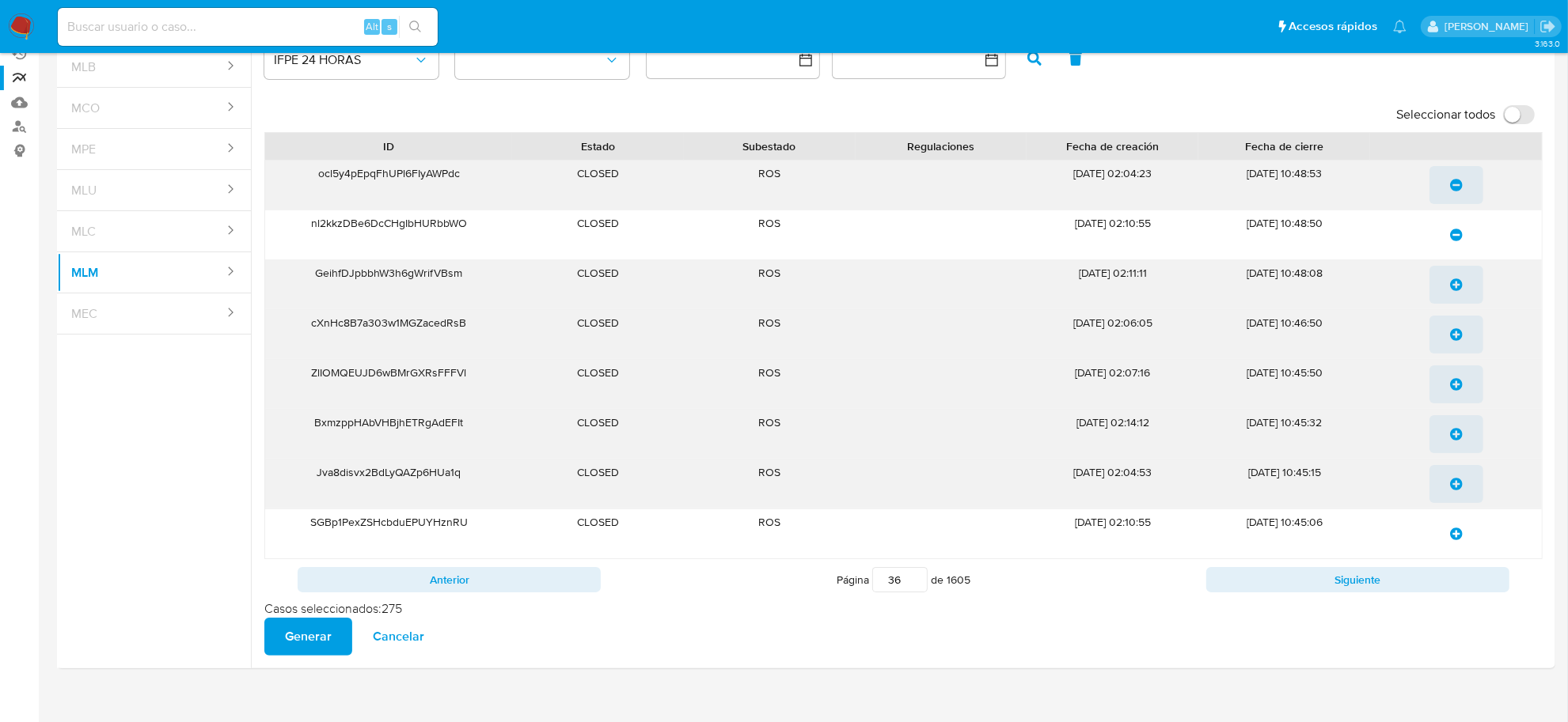
click at [1453, 288] on icon "update-list" at bounding box center [1457, 285] width 13 height 13
click at [1454, 332] on icon "update-list" at bounding box center [1457, 335] width 13 height 13
click at [1459, 387] on icon "update-list" at bounding box center [1457, 385] width 13 height 13
click at [1458, 440] on icon "update-list" at bounding box center [1457, 434] width 13 height 13
click at [1459, 485] on icon "update-list" at bounding box center [1457, 484] width 13 height 13
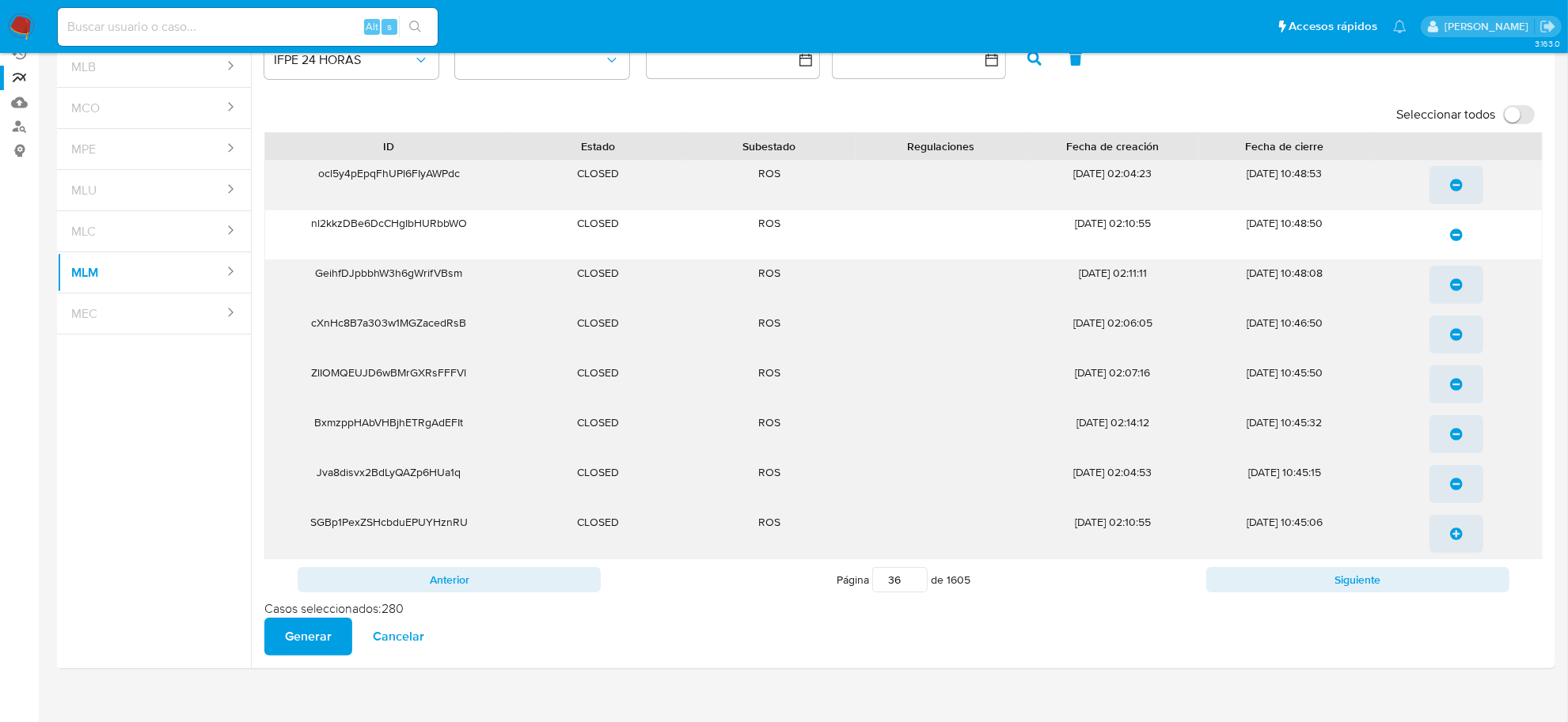
click at [1449, 531] on button "update-list" at bounding box center [1457, 533] width 54 height 38
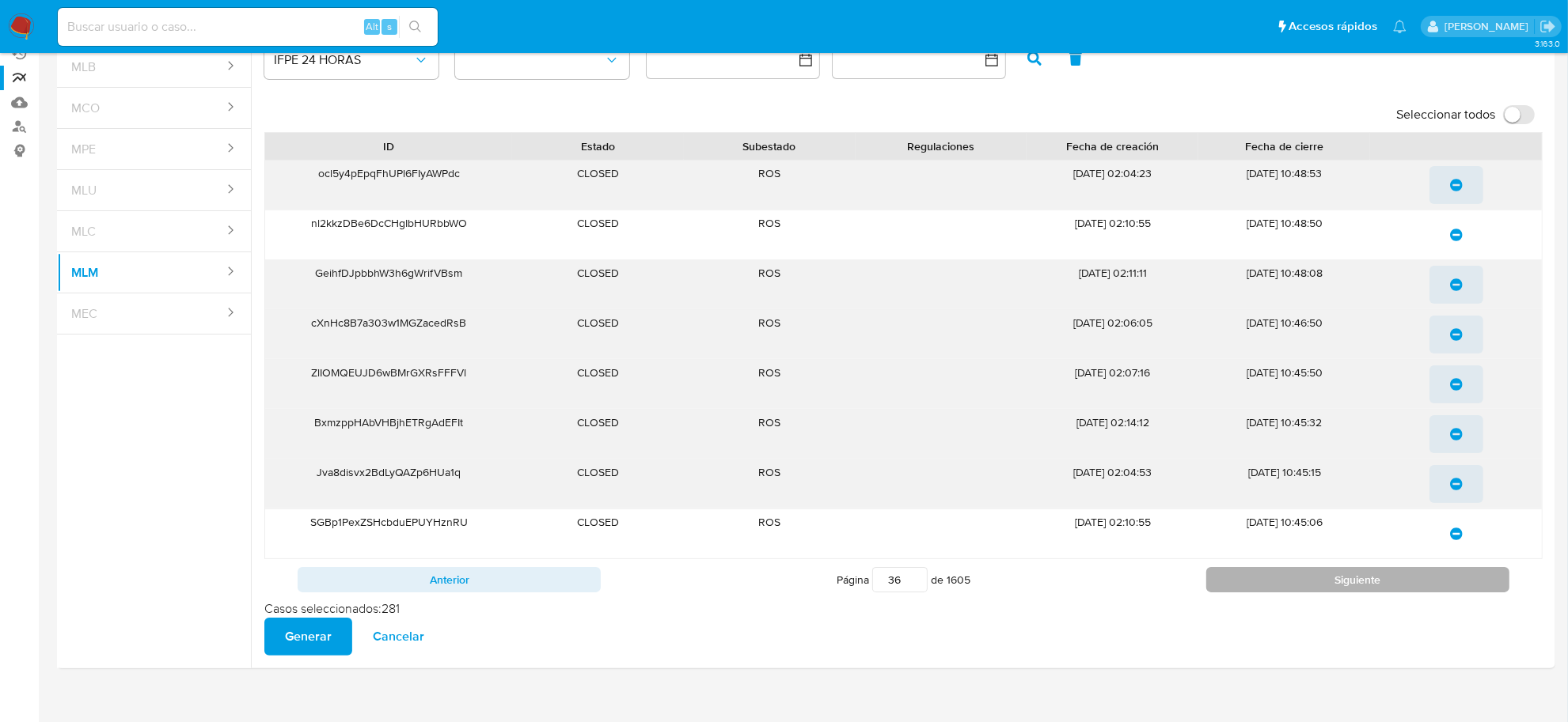
click at [1443, 583] on button "Siguiente" at bounding box center [1358, 580] width 303 height 25
click at [1455, 184] on icon "update-list" at bounding box center [1457, 185] width 13 height 13
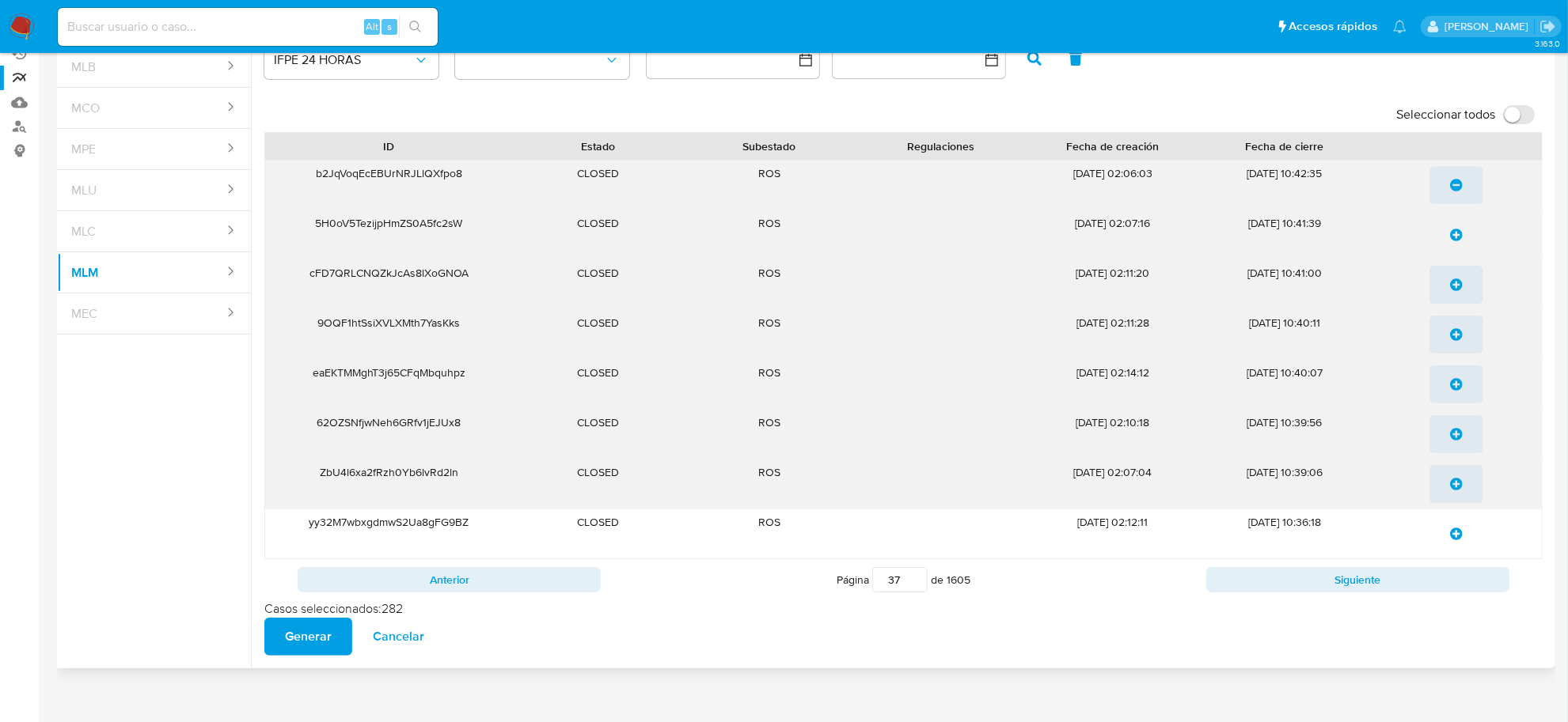
click at [1455, 241] on icon "update-list" at bounding box center [1457, 235] width 13 height 13
click at [1454, 283] on icon "update-list" at bounding box center [1457, 285] width 13 height 13
click at [1453, 337] on icon "update-list" at bounding box center [1457, 335] width 13 height 13
click at [1459, 393] on span "update-list" at bounding box center [1457, 385] width 13 height 35
click at [1459, 435] on icon "update-list" at bounding box center [1457, 434] width 13 height 13
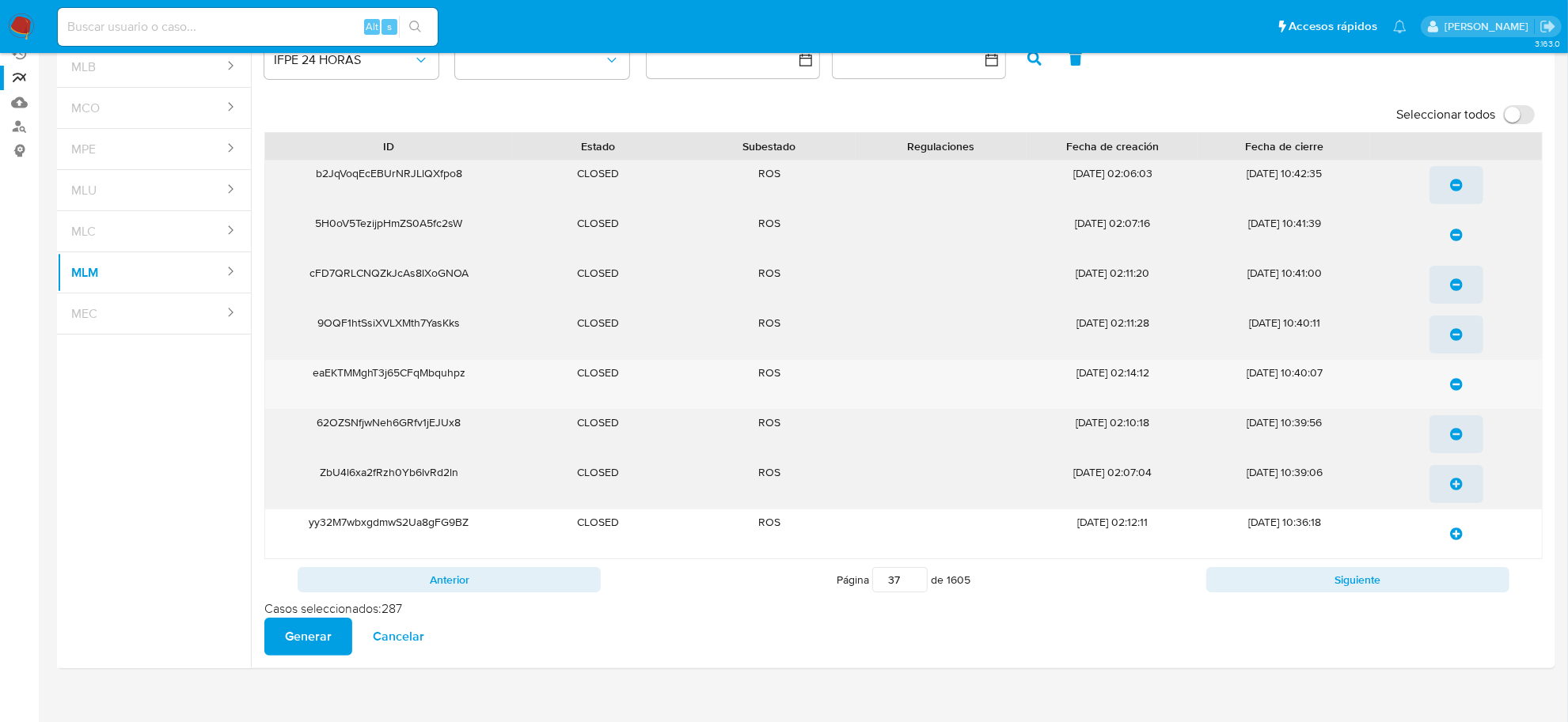
click at [1459, 491] on icon "update-list" at bounding box center [1457, 484] width 13 height 13
click at [1455, 538] on icon "update-list" at bounding box center [1457, 534] width 13 height 13
click at [1451, 579] on button "Siguiente" at bounding box center [1358, 580] width 303 height 25
click at [1451, 180] on icon "update-list" at bounding box center [1457, 185] width 13 height 13
click at [1458, 232] on icon "update-list" at bounding box center [1457, 235] width 13 height 13
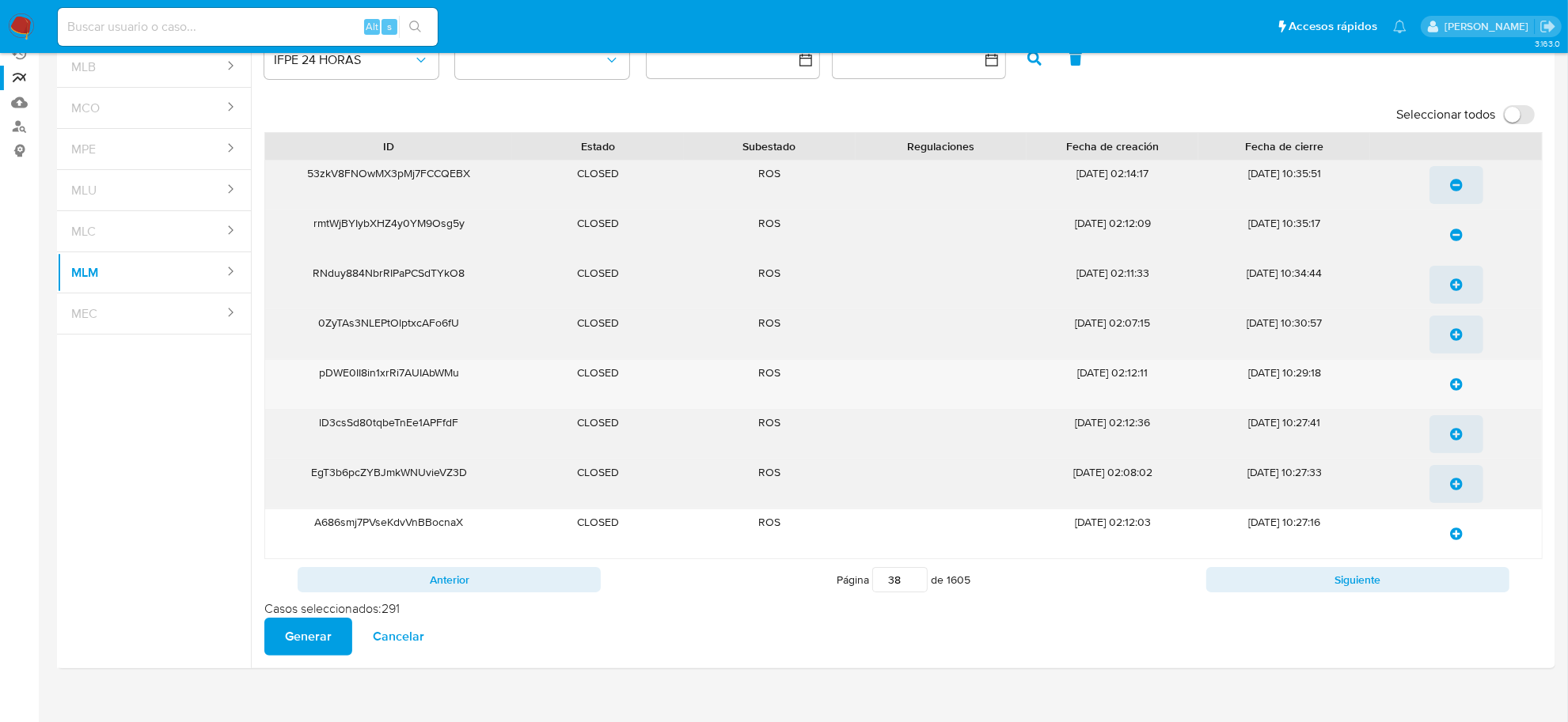
click at [1455, 294] on span "update-list" at bounding box center [1457, 285] width 13 height 35
click at [1454, 329] on icon "update-list" at bounding box center [1457, 335] width 13 height 13
click at [1449, 382] on button "update-list" at bounding box center [1457, 384] width 54 height 38
click at [1454, 430] on icon "update-list" at bounding box center [1457, 434] width 13 height 13
click at [1453, 489] on icon "update-list" at bounding box center [1457, 484] width 13 height 13
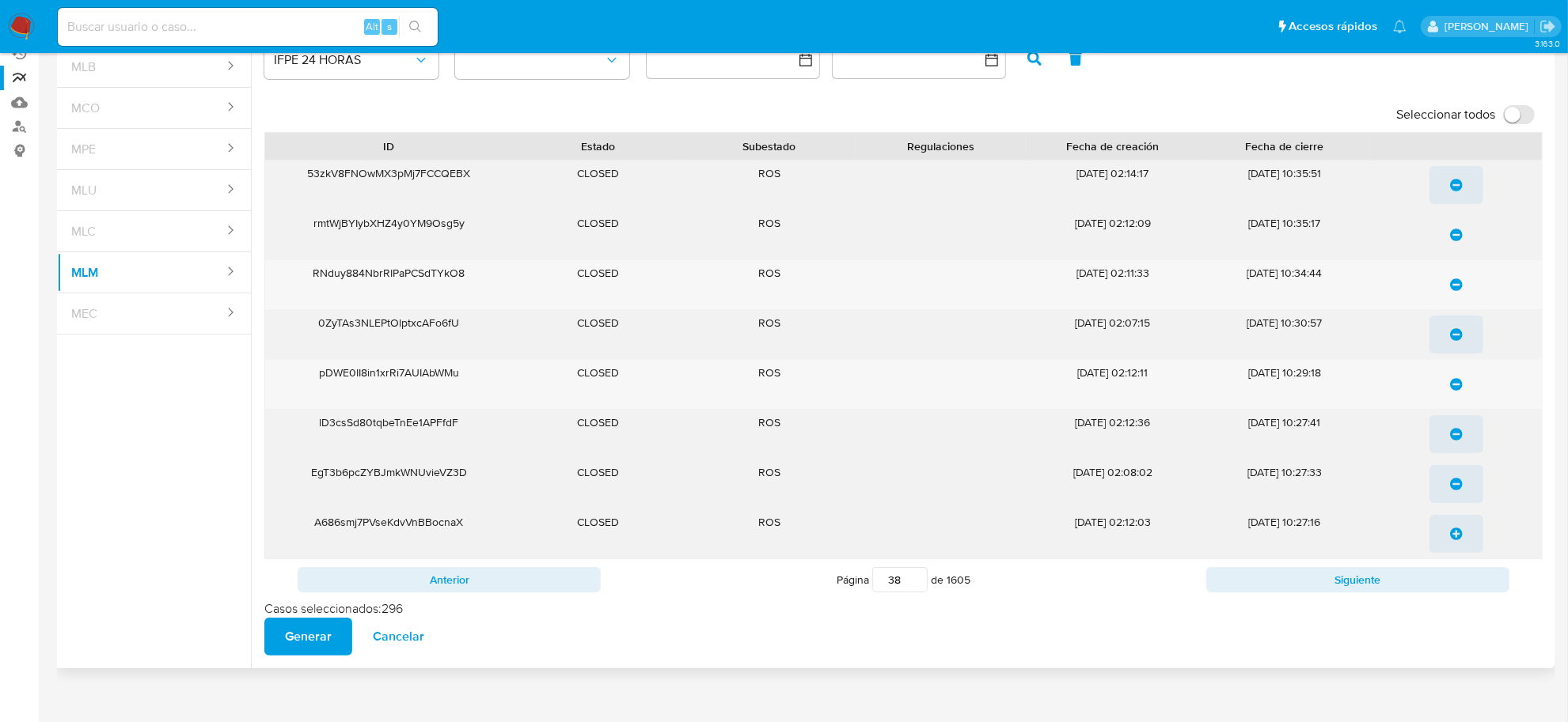
click at [1449, 542] on button "update-list" at bounding box center [1457, 533] width 54 height 38
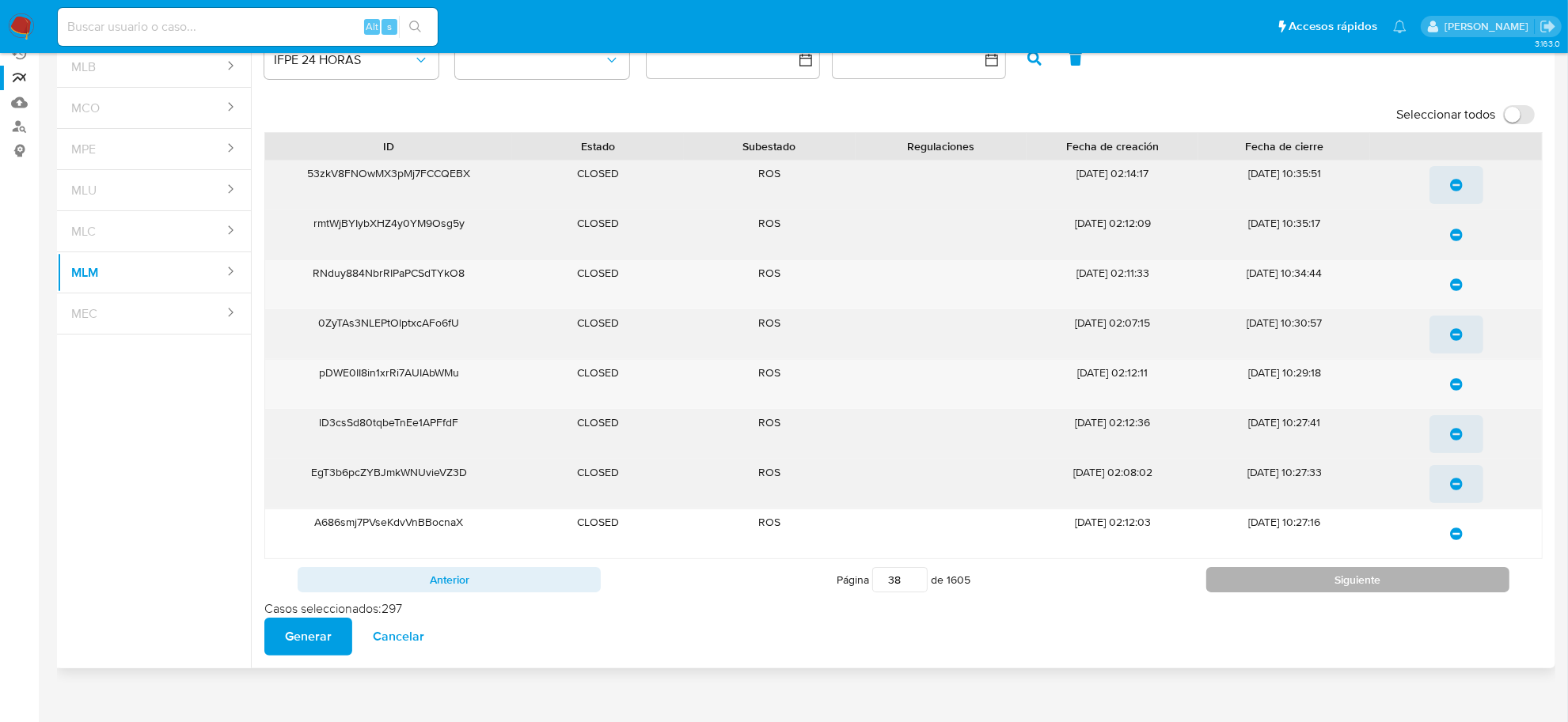
click at [1442, 587] on button "Siguiente" at bounding box center [1358, 580] width 303 height 25
click at [1455, 179] on icon "update-list" at bounding box center [1457, 185] width 13 height 13
click at [1453, 233] on icon "update-list" at bounding box center [1457, 235] width 13 height 13
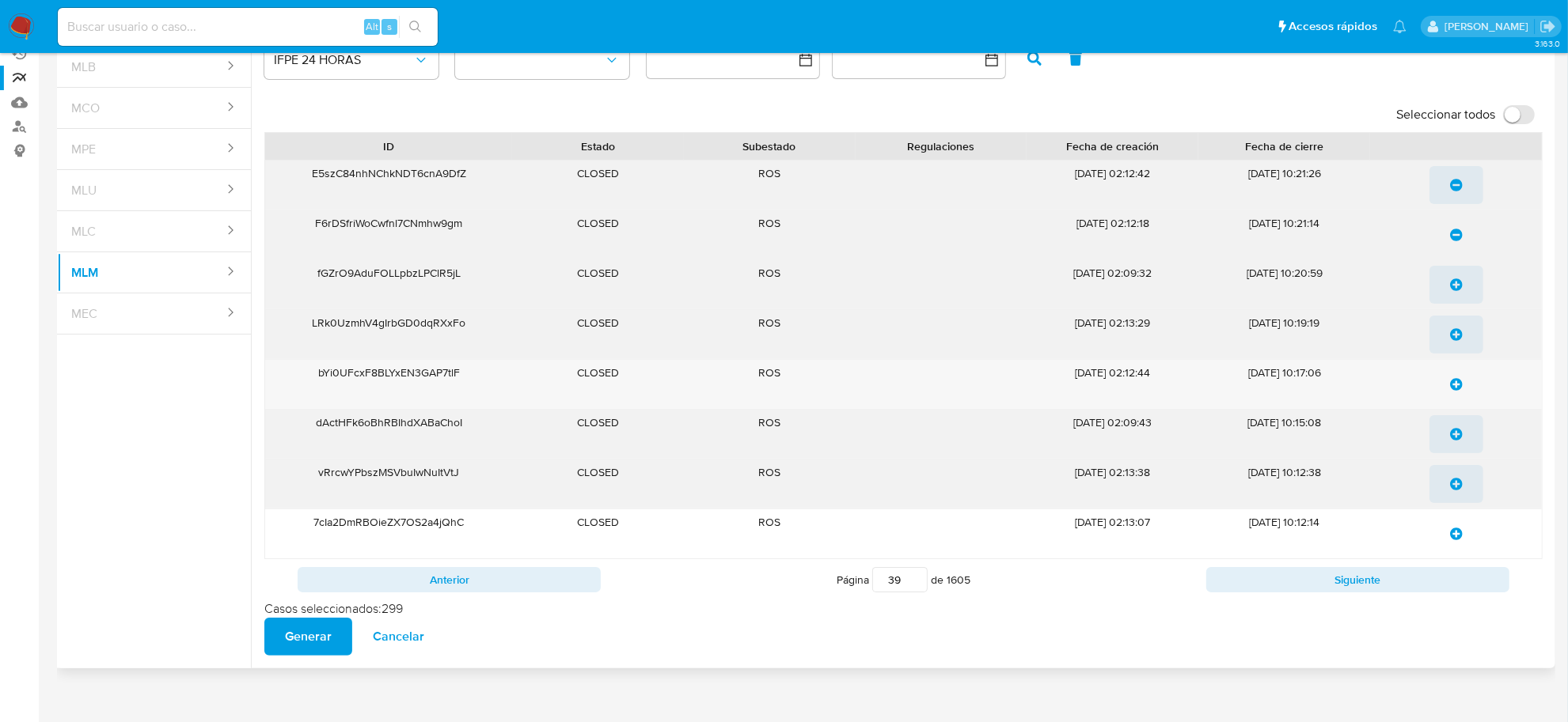
click at [1461, 283] on icon "update-list" at bounding box center [1457, 285] width 13 height 13
click at [1459, 338] on icon "update-list" at bounding box center [1457, 335] width 13 height 13
click at [1455, 381] on icon "update-list" at bounding box center [1457, 385] width 13 height 13
click at [1449, 436] on button "update-list" at bounding box center [1457, 434] width 54 height 38
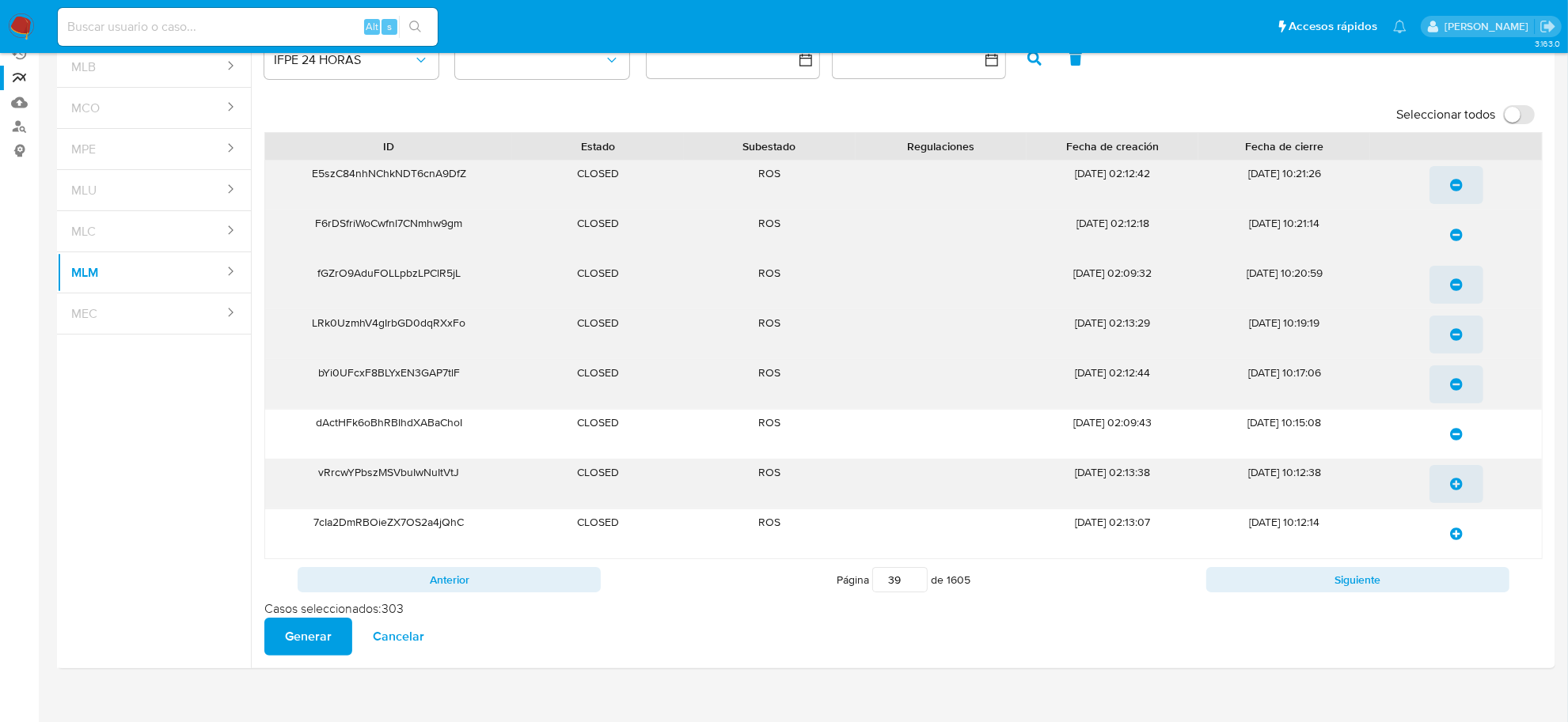
click at [1451, 492] on span "update-list" at bounding box center [1457, 484] width 13 height 35
click at [1457, 535] on icon "update-list" at bounding box center [1457, 534] width 13 height 13
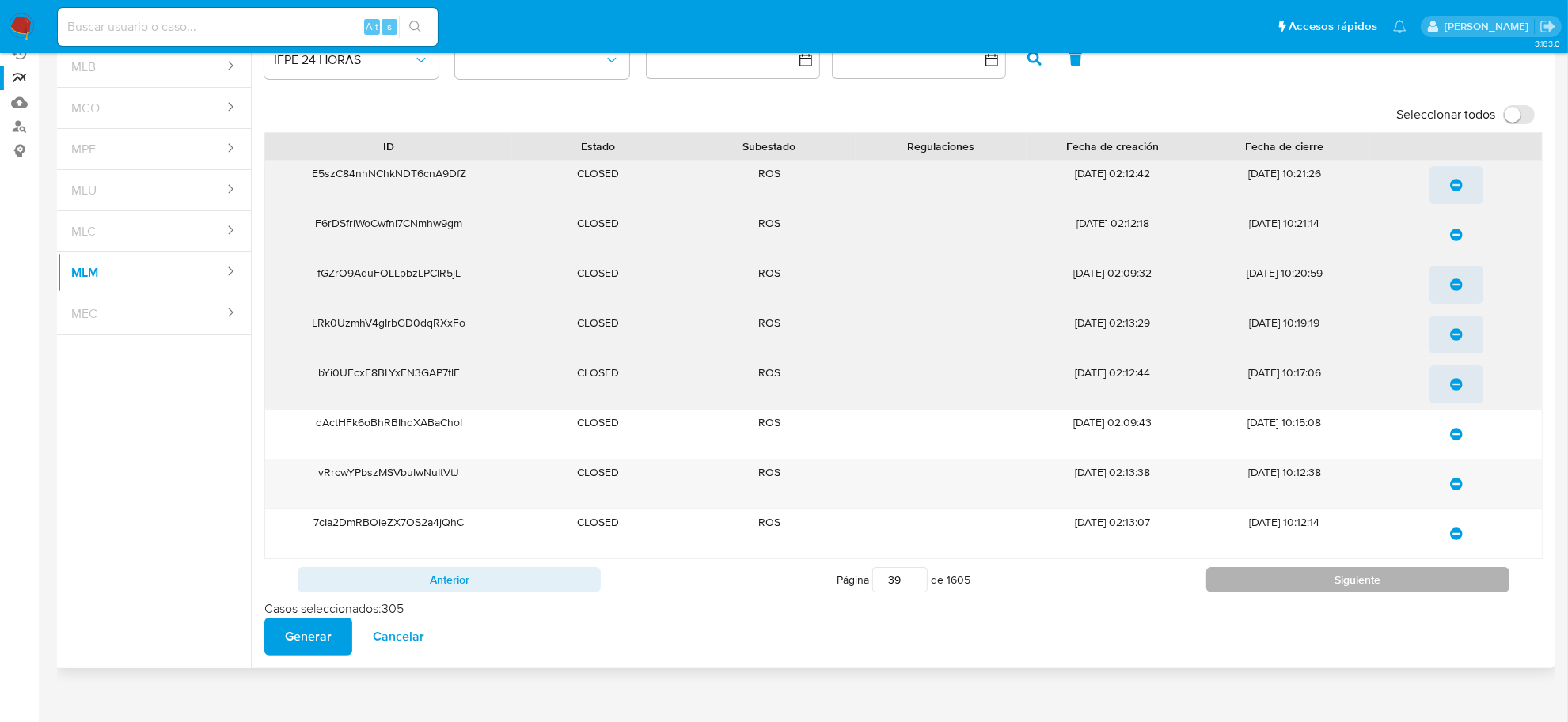
click at [1449, 583] on button "Siguiente" at bounding box center [1358, 580] width 303 height 25
click at [1455, 186] on icon "update-list" at bounding box center [1457, 185] width 13 height 13
click at [1455, 230] on icon "update-list" at bounding box center [1457, 235] width 13 height 13
click at [1454, 283] on icon "update-list" at bounding box center [1457, 285] width 13 height 13
click at [1451, 334] on icon "update-list" at bounding box center [1457, 335] width 13 height 13
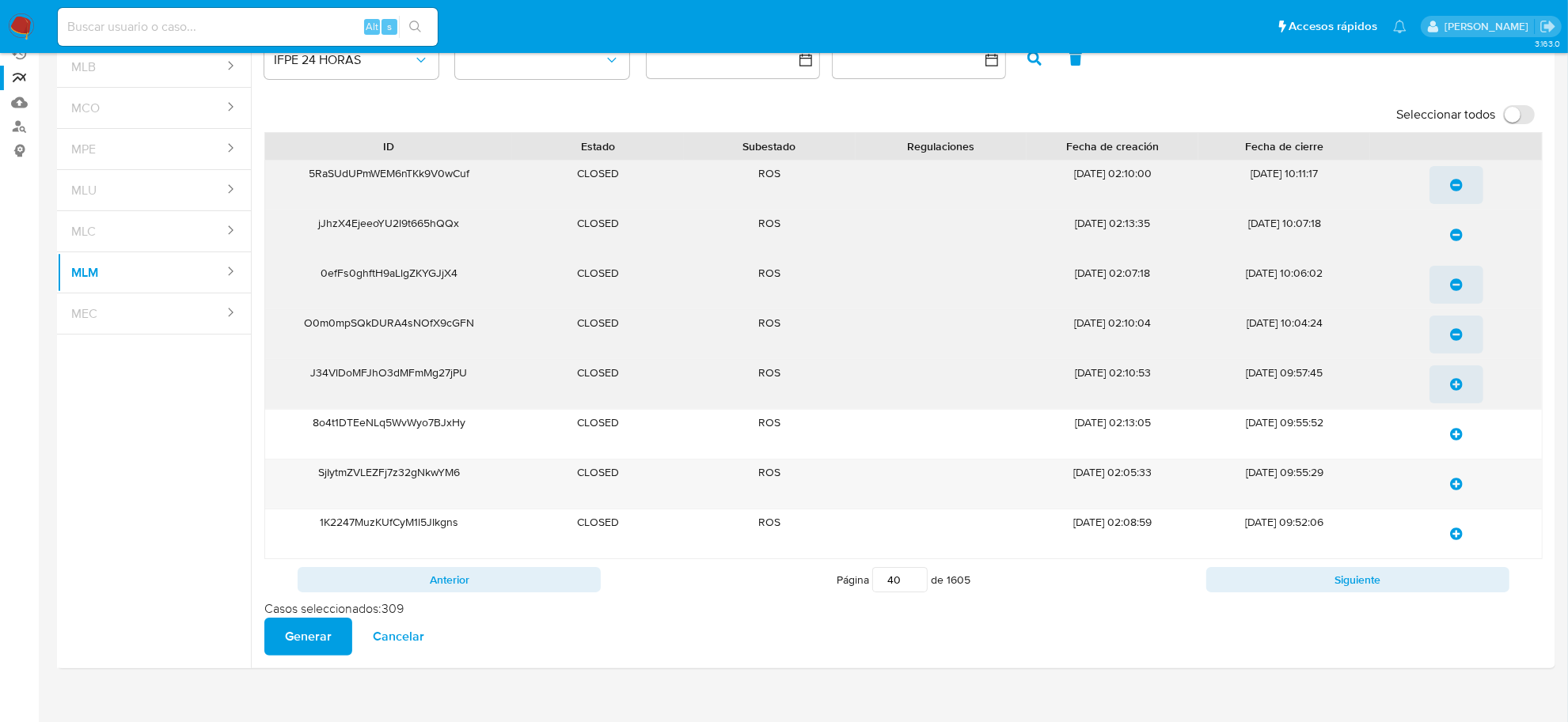
click at [1451, 387] on icon "update-list" at bounding box center [1457, 385] width 13 height 13
click at [1454, 429] on span "update-list" at bounding box center [1457, 434] width 13 height 35
click at [1459, 492] on span "update-list" at bounding box center [1457, 484] width 13 height 35
click at [1455, 534] on icon "update-list" at bounding box center [1457, 534] width 13 height 13
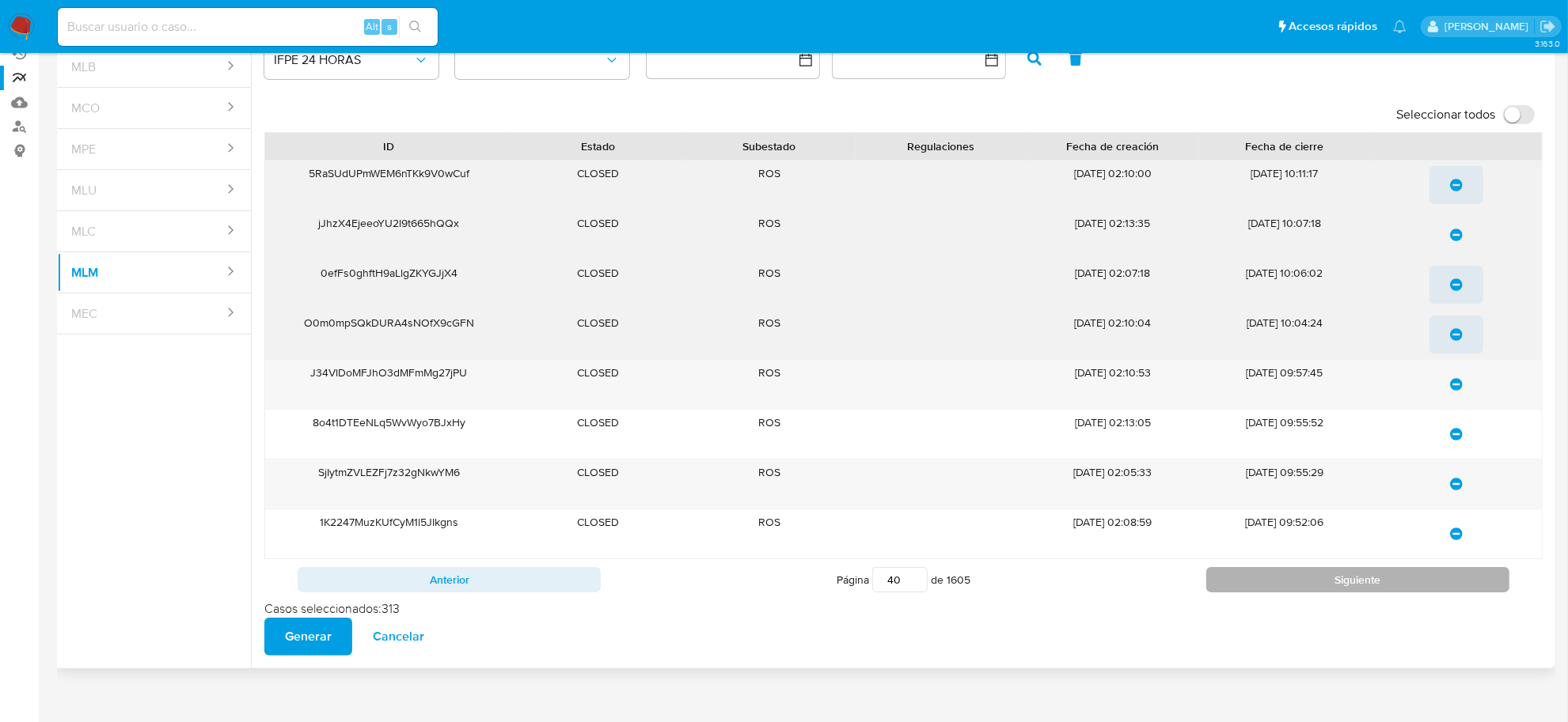
click at [1448, 583] on button "Siguiente" at bounding box center [1358, 580] width 303 height 25
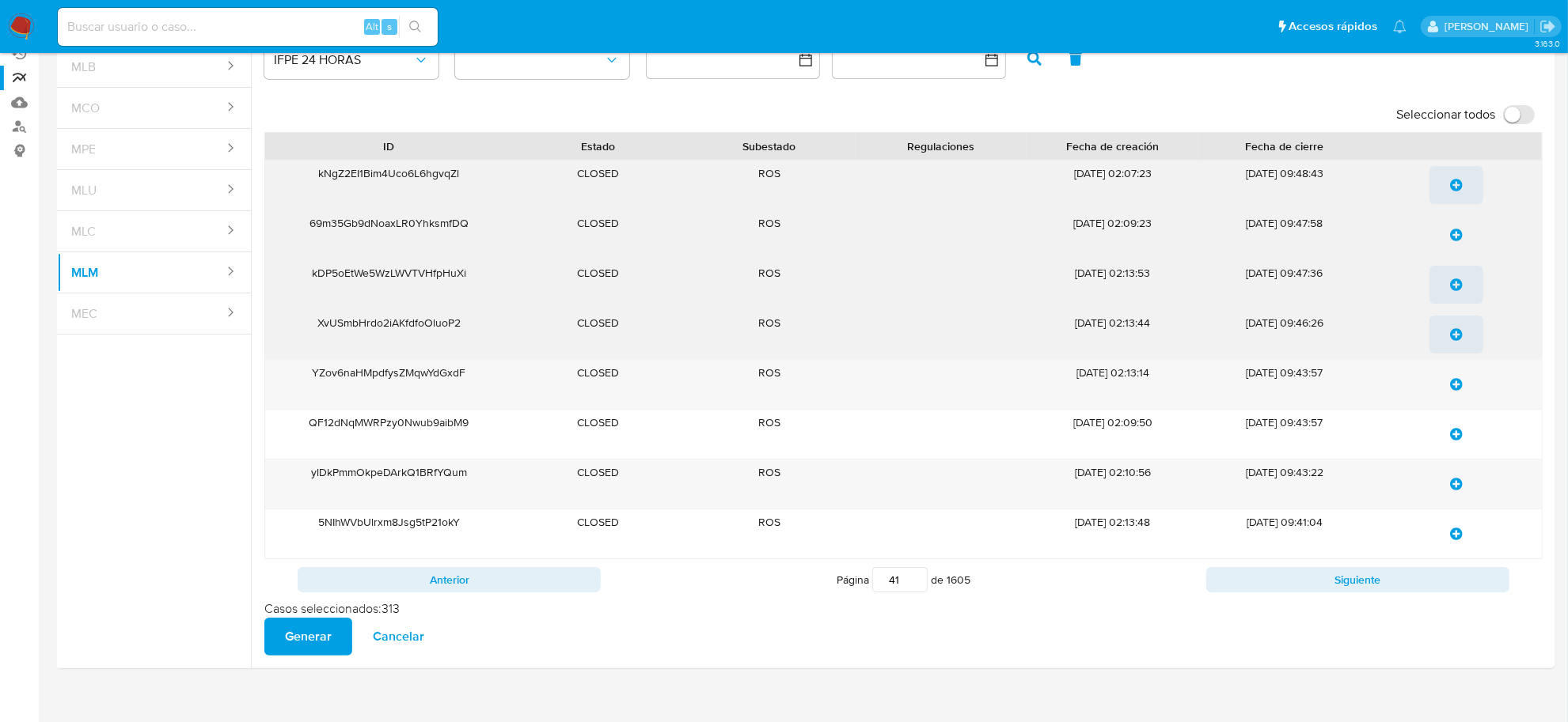
click at [1459, 178] on span "update-list" at bounding box center [1457, 185] width 13 height 35
click at [1457, 235] on icon "update-list" at bounding box center [1457, 235] width 13 height 13
click at [1453, 289] on icon "update-list" at bounding box center [1457, 285] width 13 height 13
click at [1453, 330] on icon "update-list" at bounding box center [1457, 335] width 13 height 13
click at [1453, 390] on icon "update-list" at bounding box center [1457, 385] width 13 height 13
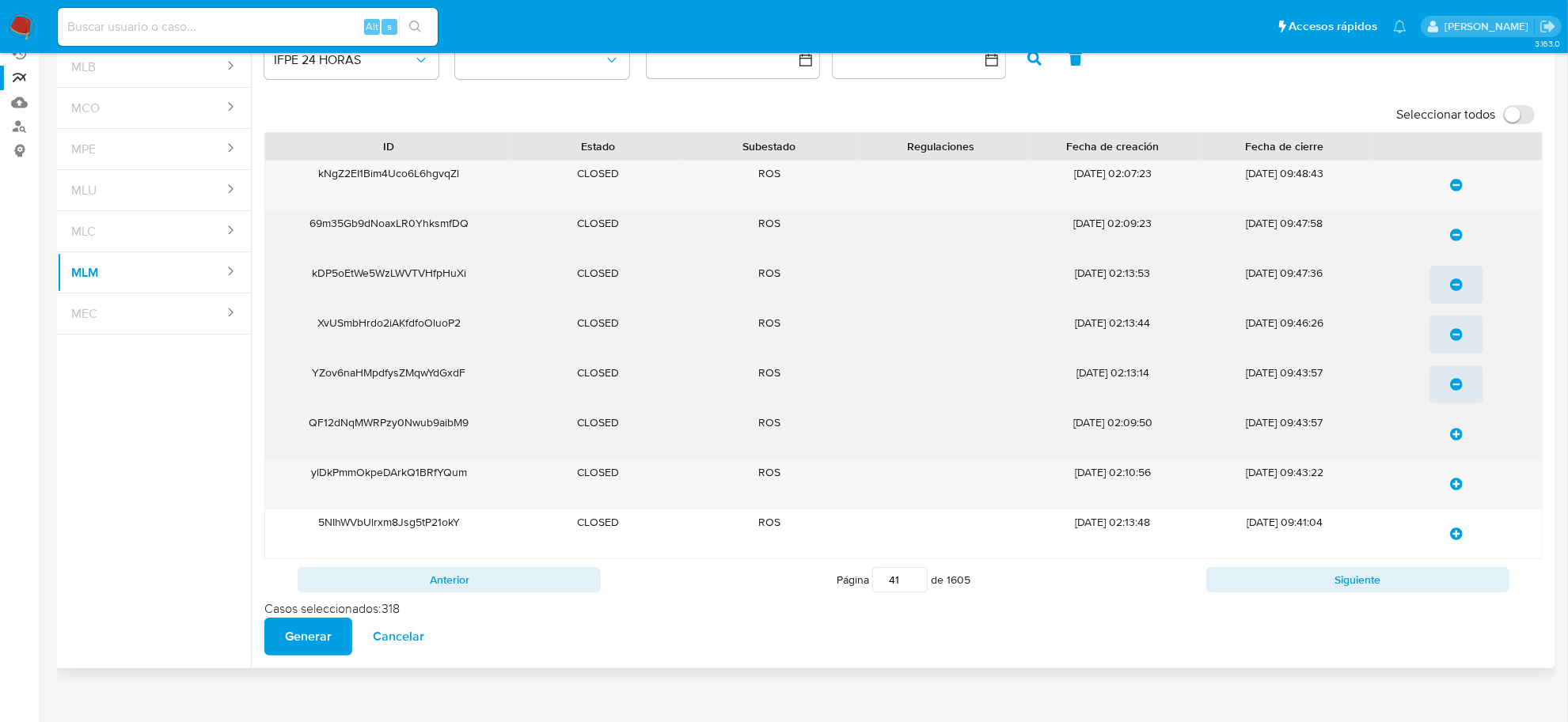
drag, startPoint x: 1454, startPoint y: 443, endPoint x: 1455, endPoint y: 455, distance: 12.0
click at [1454, 445] on span "update-list" at bounding box center [1457, 434] width 13 height 35
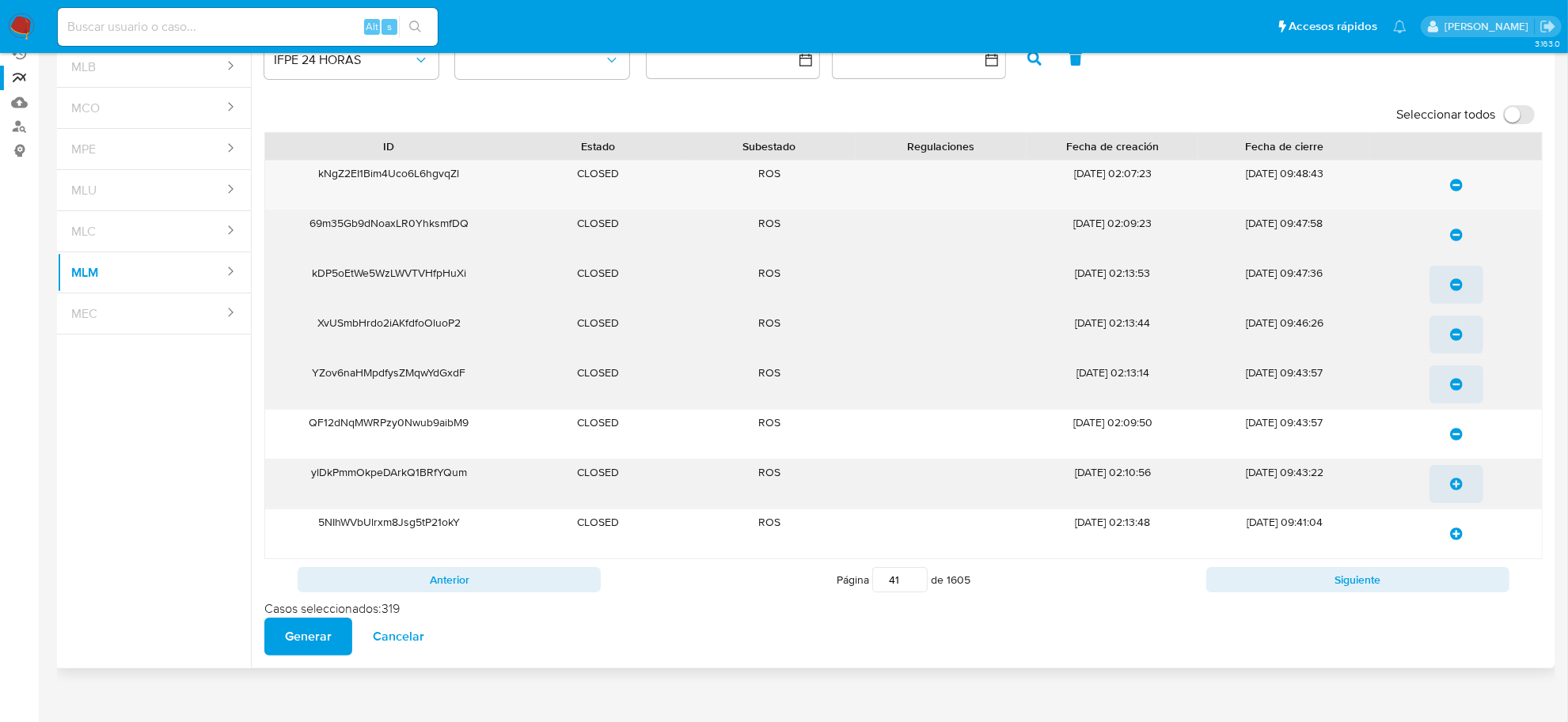
click at [1457, 481] on icon "update-list" at bounding box center [1457, 484] width 13 height 13
click at [1455, 540] on icon "update-list" at bounding box center [1457, 534] width 13 height 13
click at [1438, 576] on button "Siguiente" at bounding box center [1358, 580] width 303 height 25
click at [1455, 230] on icon "update-list" at bounding box center [1457, 235] width 13 height 13
click at [1449, 326] on button "update-list" at bounding box center [1457, 334] width 54 height 38
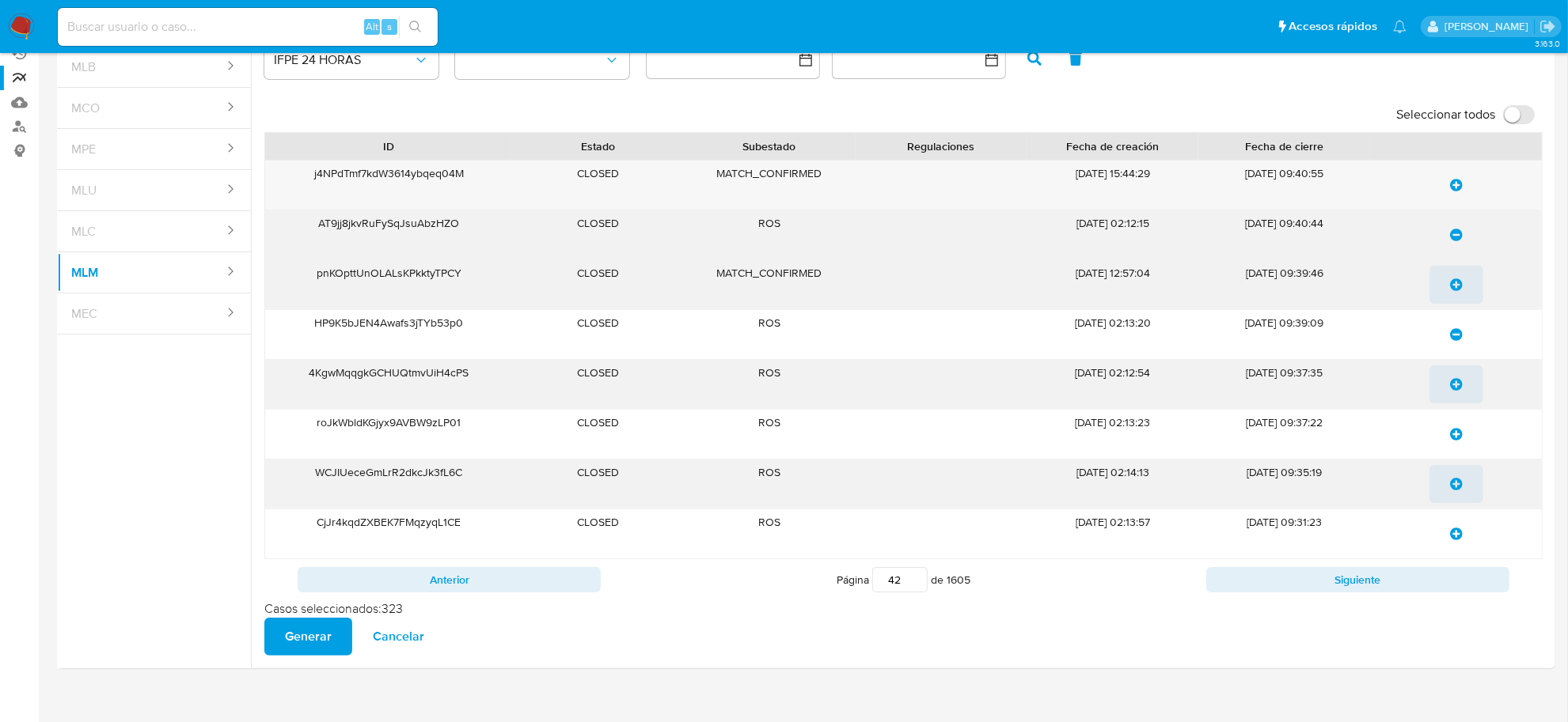
click at [1451, 384] on icon "update-list" at bounding box center [1457, 385] width 13 height 13
click at [1455, 434] on icon "update-list" at bounding box center [1457, 434] width 13 height 13
click at [1451, 483] on icon "update-list" at bounding box center [1457, 484] width 13 height 13
click at [1458, 541] on icon "update-list" at bounding box center [1457, 534] width 13 height 13
click at [1438, 578] on button "Siguiente" at bounding box center [1358, 580] width 303 height 25
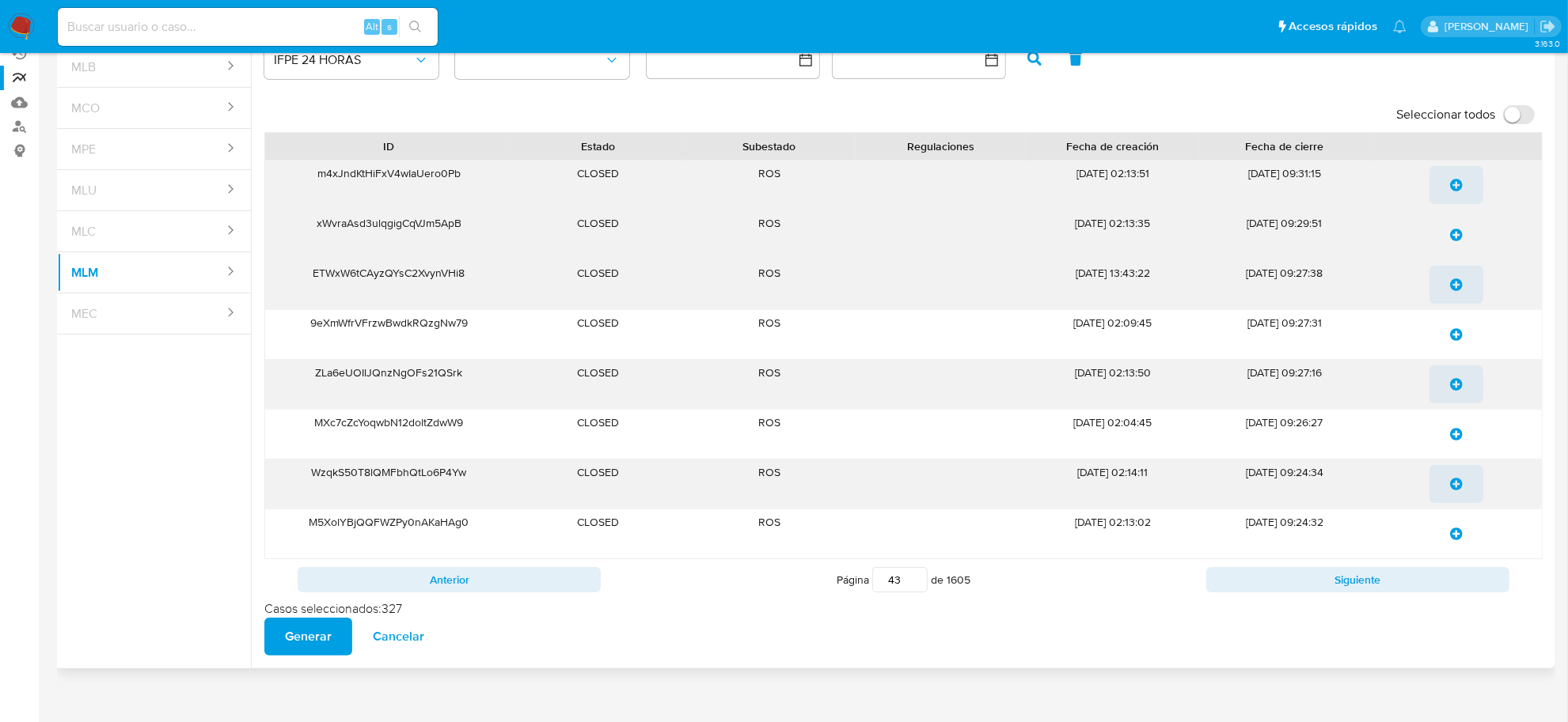
click at [1455, 184] on icon "update-list" at bounding box center [1457, 185] width 13 height 13
click at [1455, 232] on icon "update-list" at bounding box center [1457, 235] width 13 height 13
click at [1458, 286] on icon "update-list" at bounding box center [1457, 285] width 13 height 13
click at [1455, 325] on span "update-list" at bounding box center [1457, 335] width 13 height 35
click at [1458, 393] on span "update-list" at bounding box center [1457, 385] width 13 height 35
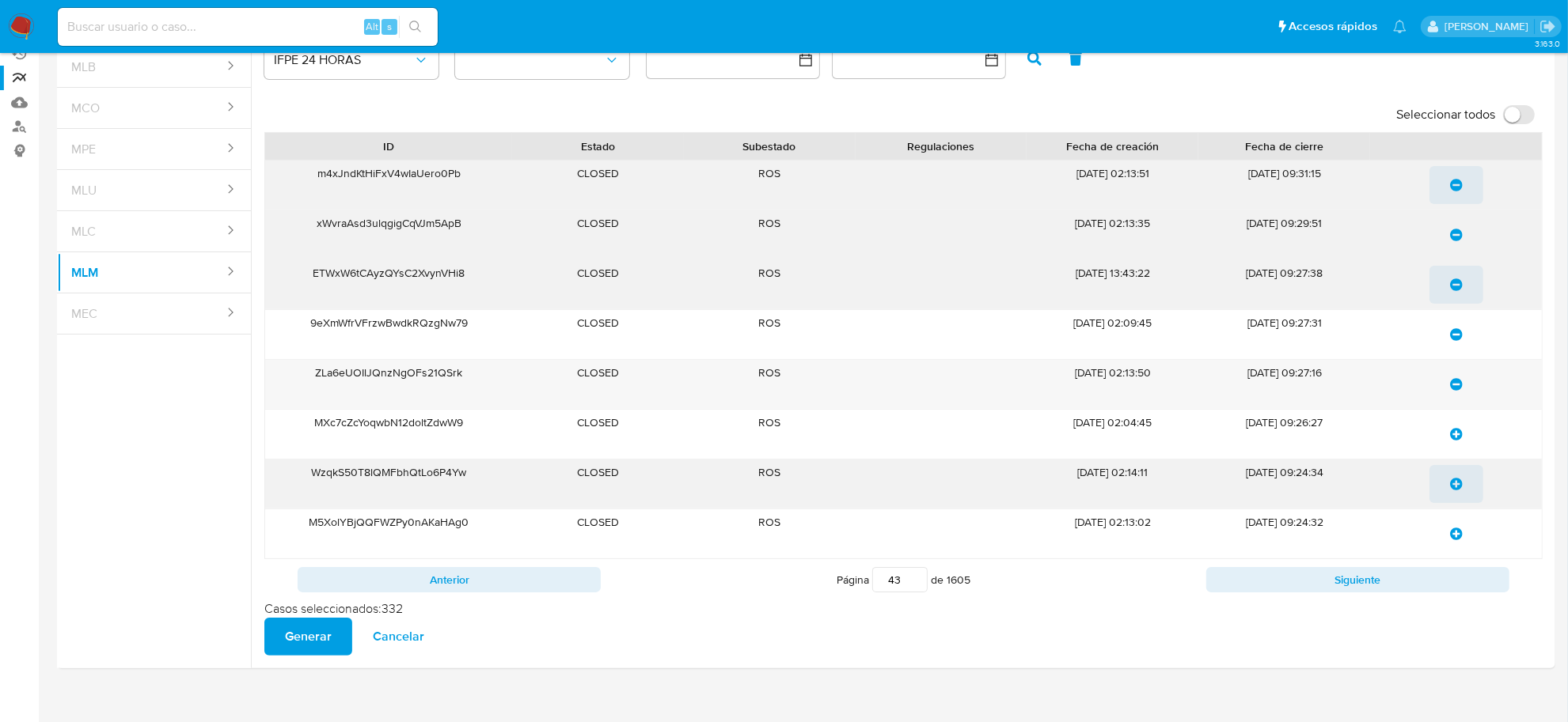
click at [1459, 437] on icon "update-list" at bounding box center [1457, 434] width 13 height 13
click at [1458, 485] on icon "update-list" at bounding box center [1457, 484] width 13 height 13
click at [1455, 535] on icon "update-list" at bounding box center [1457, 534] width 13 height 13
click at [1438, 578] on button "Siguiente" at bounding box center [1358, 580] width 303 height 25
click at [1457, 184] on icon "update-list" at bounding box center [1457, 185] width 13 height 13
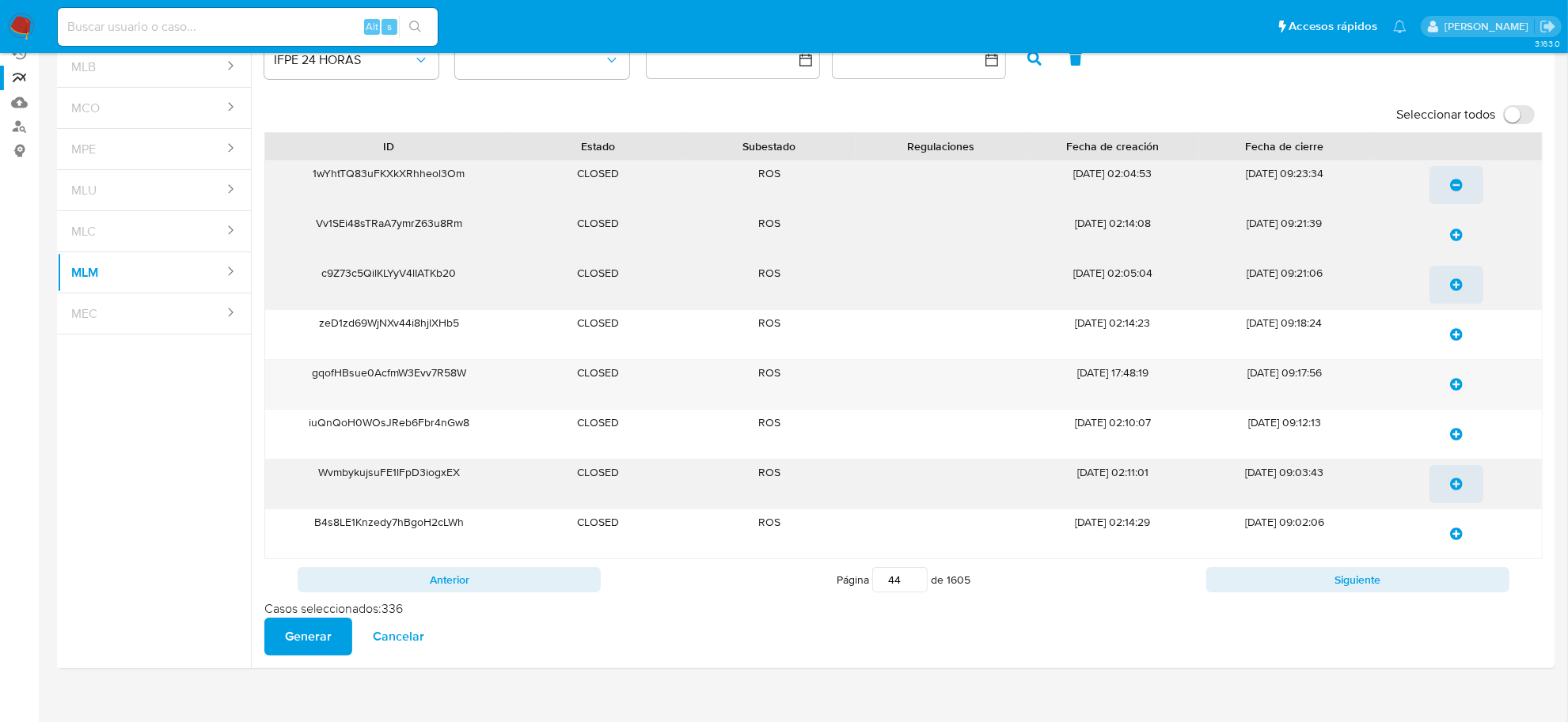
click at [1455, 236] on icon "update-list" at bounding box center [1457, 235] width 13 height 13
click at [1457, 291] on icon "update-list" at bounding box center [1457, 285] width 13 height 13
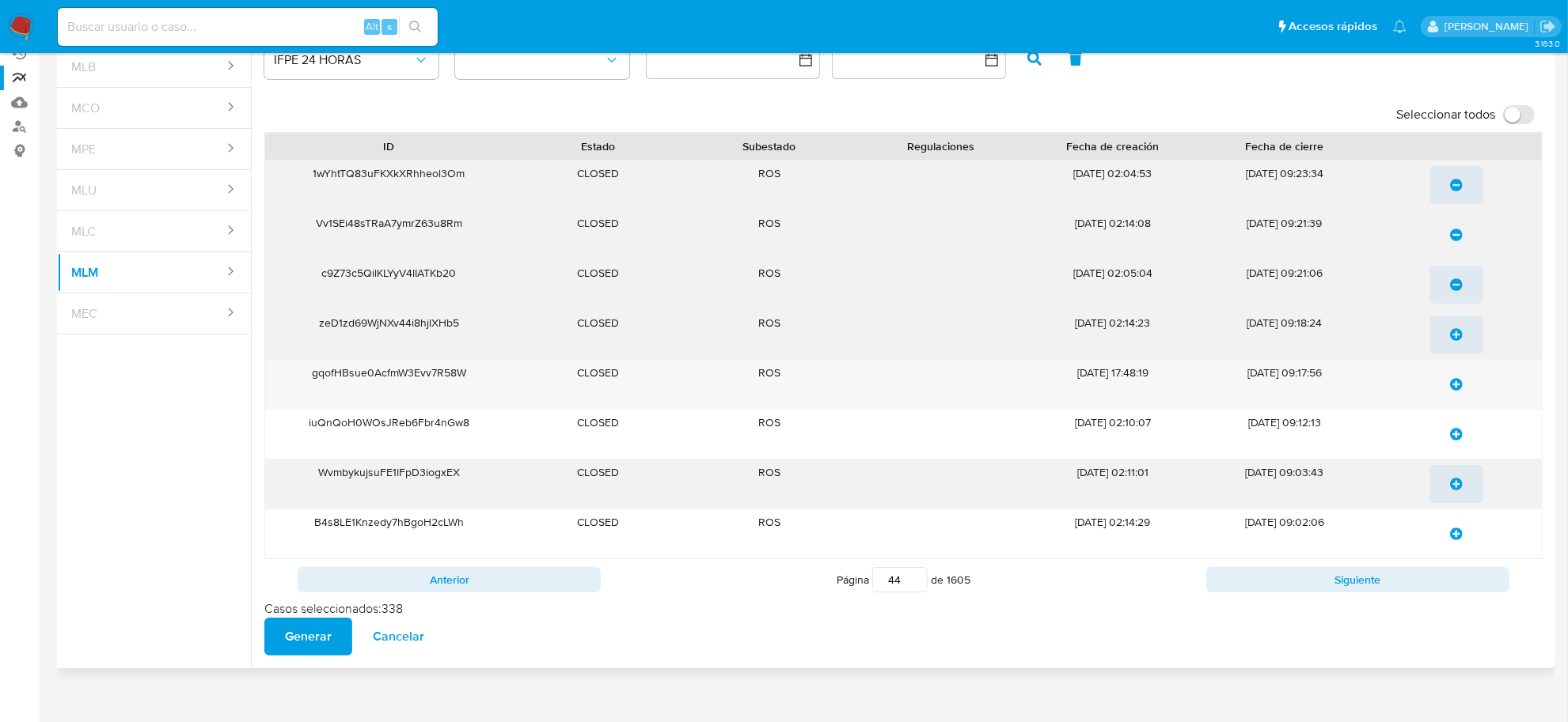
click at [1458, 328] on span "update-list" at bounding box center [1457, 335] width 13 height 35
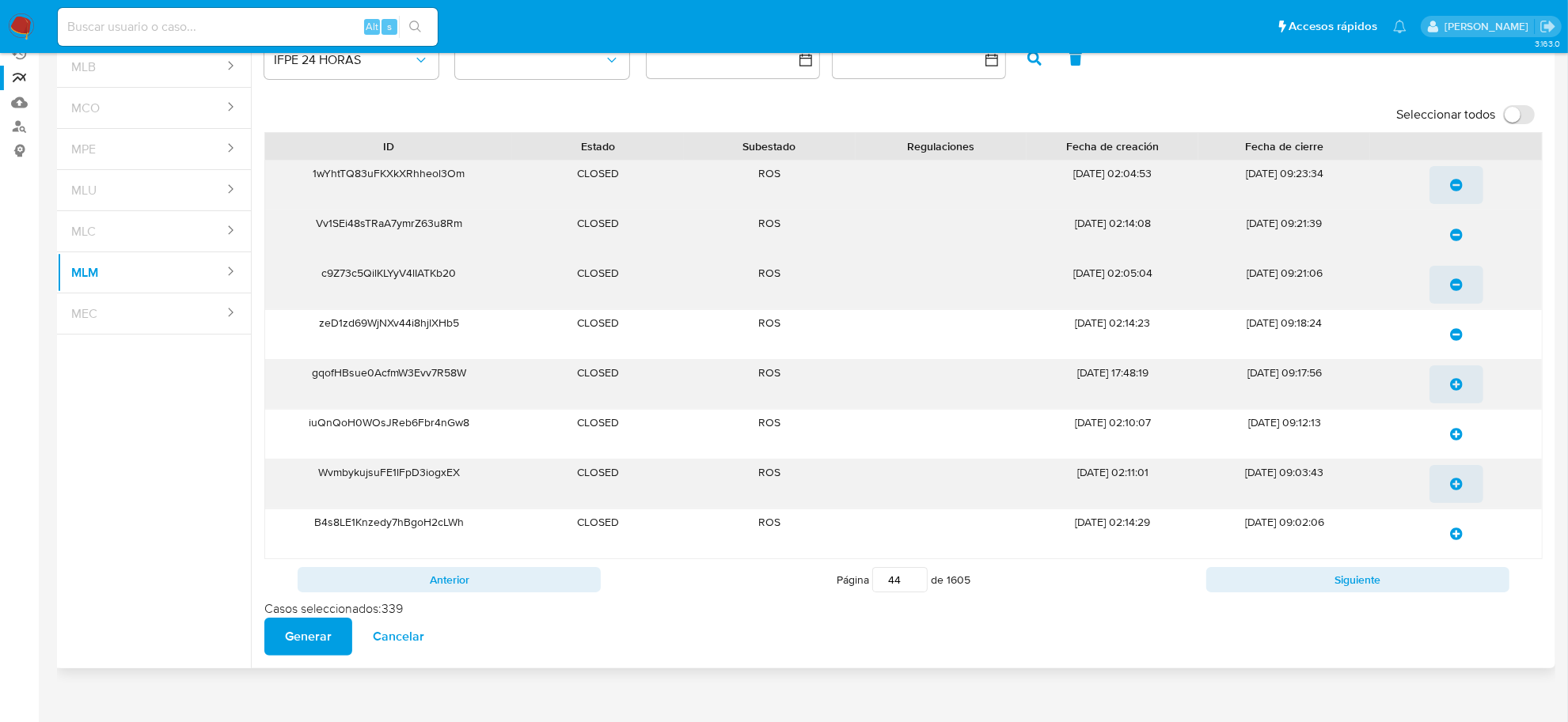
click at [1455, 378] on icon "update-list" at bounding box center [1457, 385] width 13 height 13
click at [1457, 439] on icon "update-list" at bounding box center [1457, 434] width 13 height 13
click at [1455, 491] on icon "update-list" at bounding box center [1457, 484] width 13 height 13
click at [1453, 531] on icon "update-list" at bounding box center [1457, 534] width 13 height 13
click at [1447, 576] on button "Siguiente" at bounding box center [1358, 580] width 303 height 25
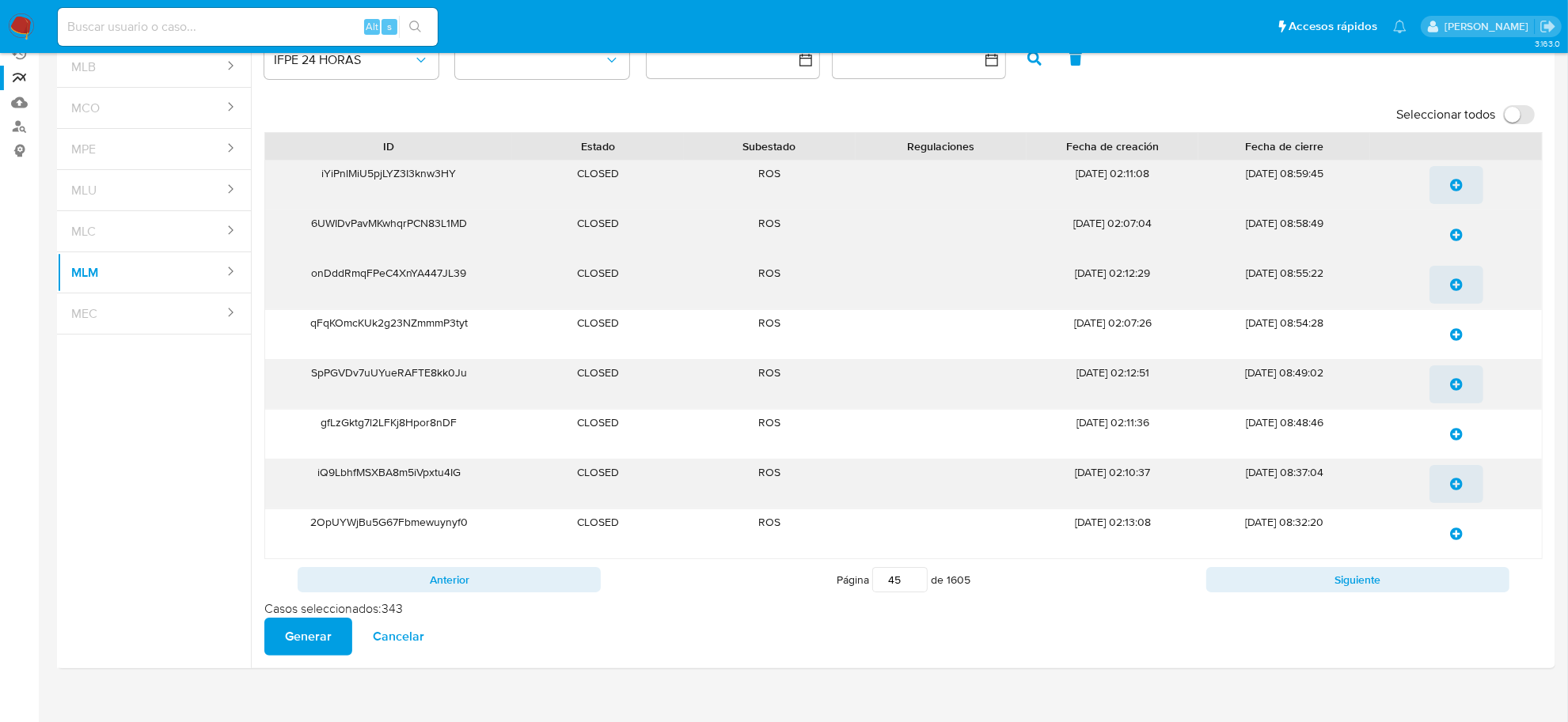
click at [1458, 184] on icon "update-list" at bounding box center [1457, 185] width 13 height 13
click at [1453, 233] on icon "update-list" at bounding box center [1457, 235] width 13 height 13
click at [1455, 283] on icon "update-list" at bounding box center [1457, 285] width 13 height 13
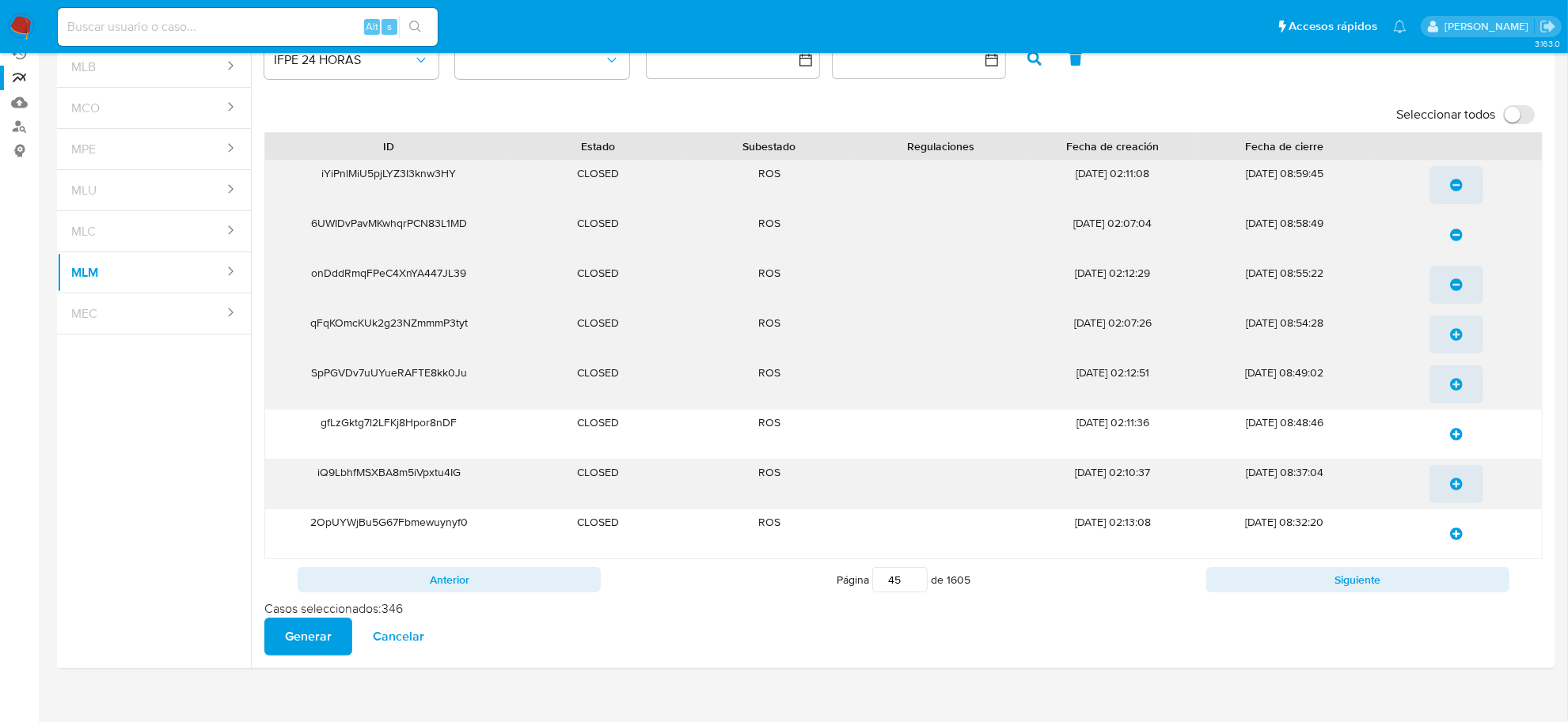
click at [1454, 337] on icon "update-list" at bounding box center [1457, 335] width 13 height 13
click at [1455, 385] on icon "update-list" at bounding box center [1457, 385] width 13 height 13
click at [1457, 429] on icon "update-list" at bounding box center [1457, 434] width 13 height 13
click at [1457, 483] on icon "update-list" at bounding box center [1457, 484] width 13 height 13
click at [1454, 532] on icon "update-list" at bounding box center [1457, 534] width 13 height 13
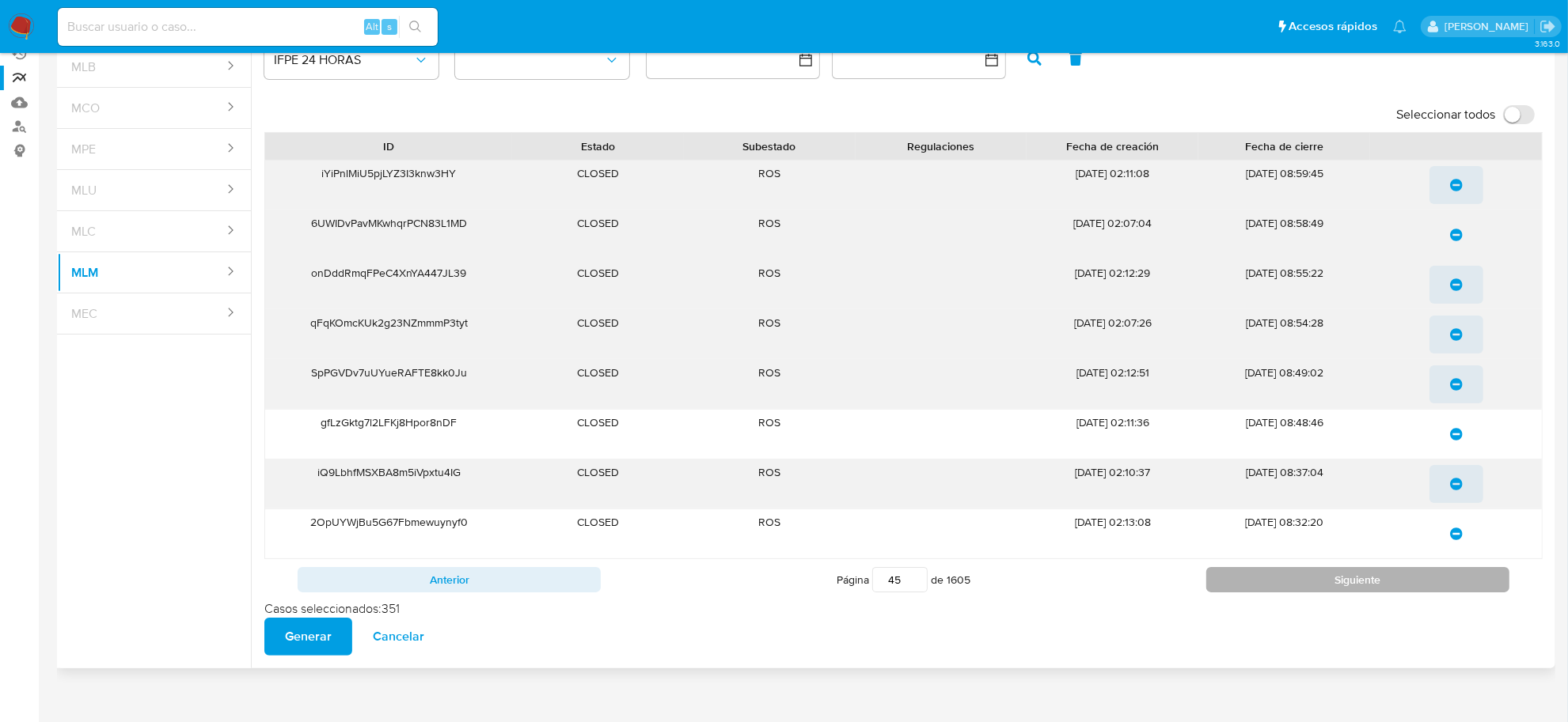
click at [1454, 576] on button "Siguiente" at bounding box center [1358, 580] width 303 height 25
type input "46"
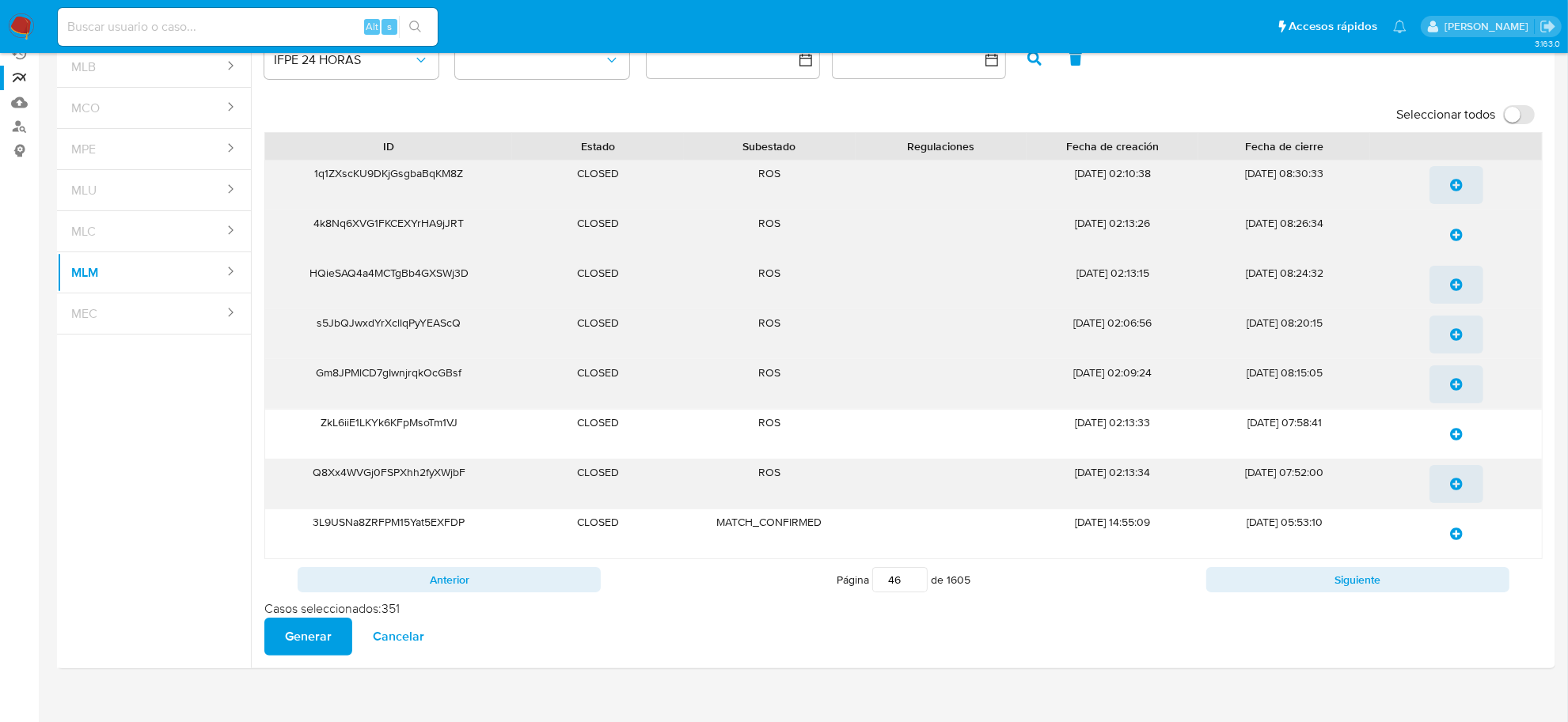
click at [1455, 190] on icon "update-list" at bounding box center [1457, 185] width 13 height 13
click at [1455, 231] on icon "update-list" at bounding box center [1457, 235] width 13 height 13
click at [1459, 286] on icon "update-list" at bounding box center [1457, 285] width 13 height 13
click at [1454, 340] on icon "update-list" at bounding box center [1457, 335] width 13 height 13
click at [1451, 385] on icon "update-list" at bounding box center [1457, 385] width 13 height 13
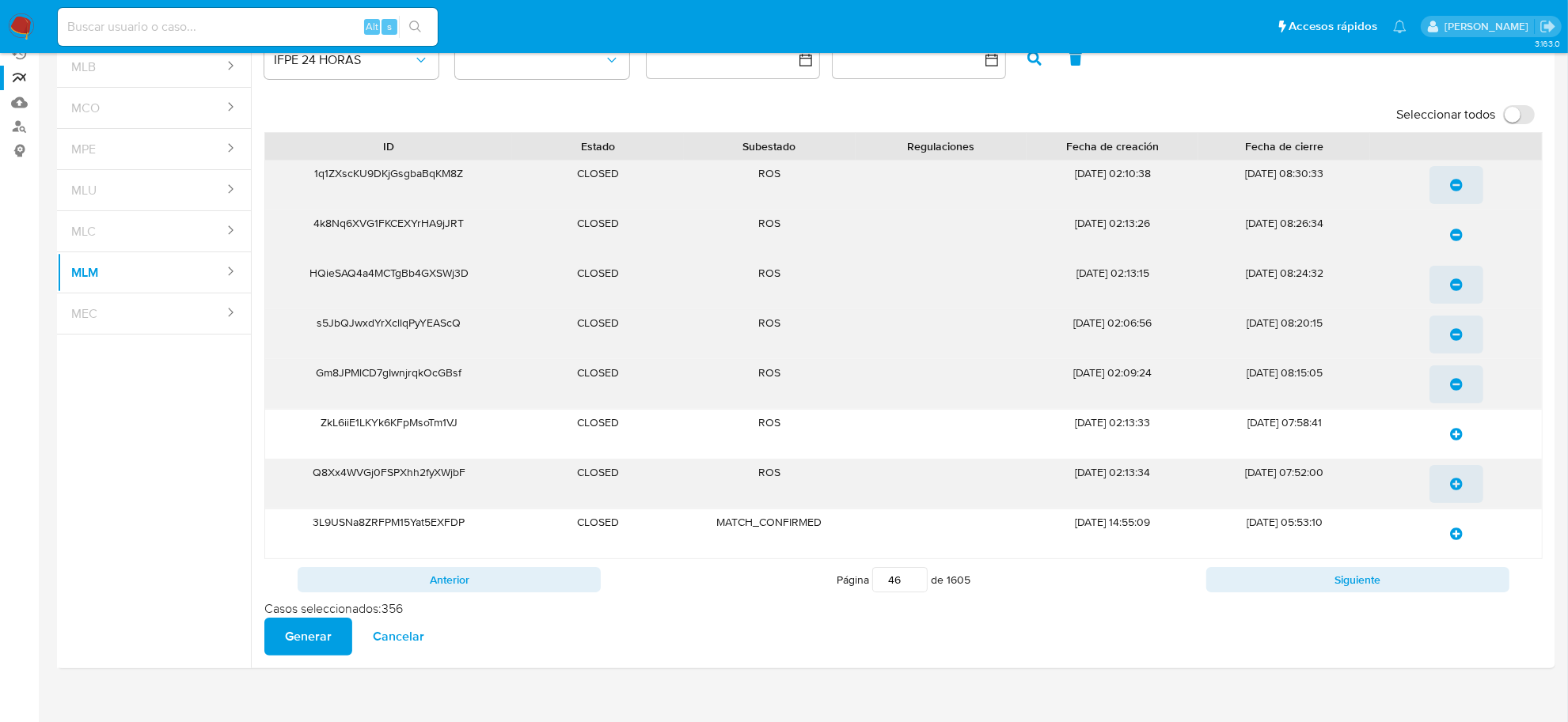
click at [1461, 441] on icon "update-list" at bounding box center [1457, 434] width 13 height 13
click at [1459, 484] on icon "update-list" at bounding box center [1457, 484] width 13 height 13
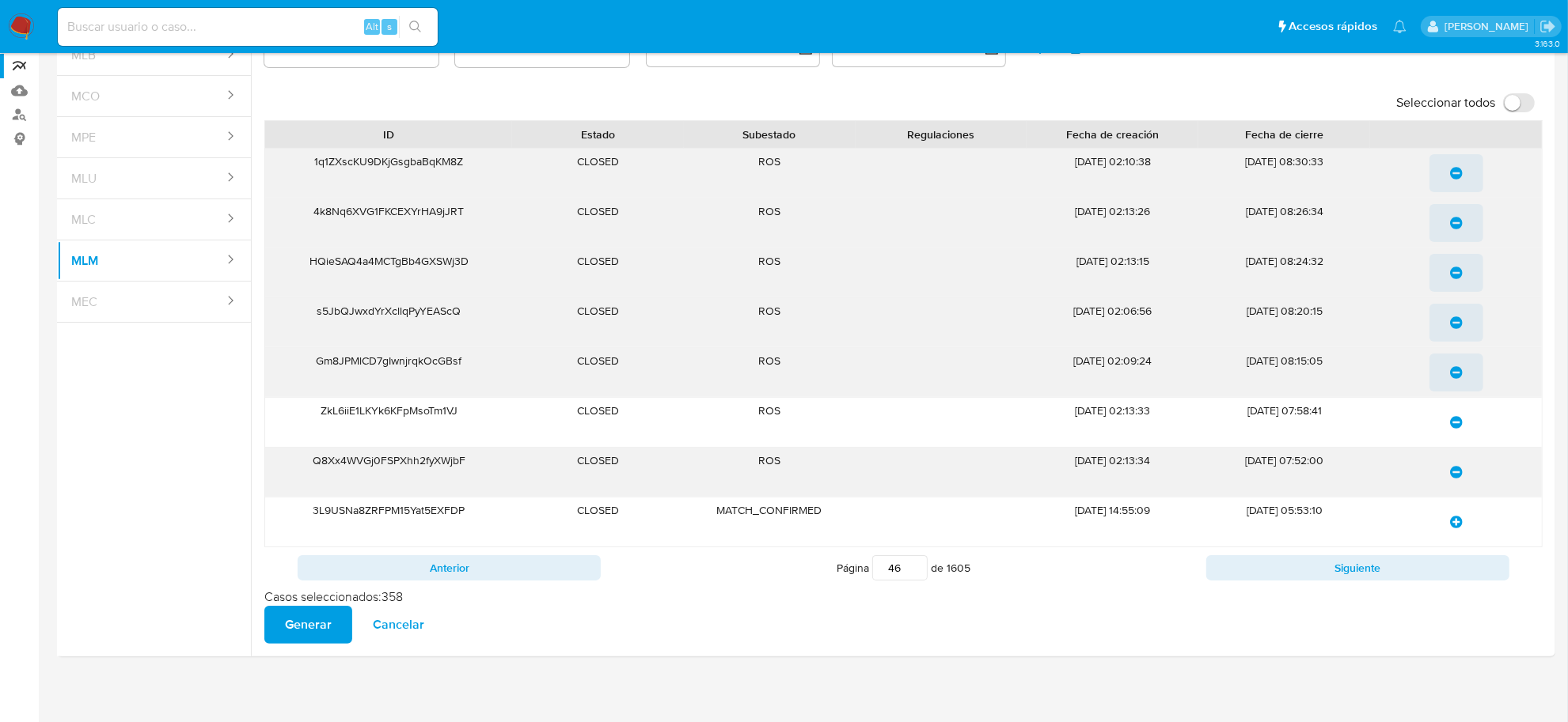
scroll to position [165, 0]
click at [1248, 559] on button "Siguiente" at bounding box center [1358, 567] width 303 height 25
type input "47"
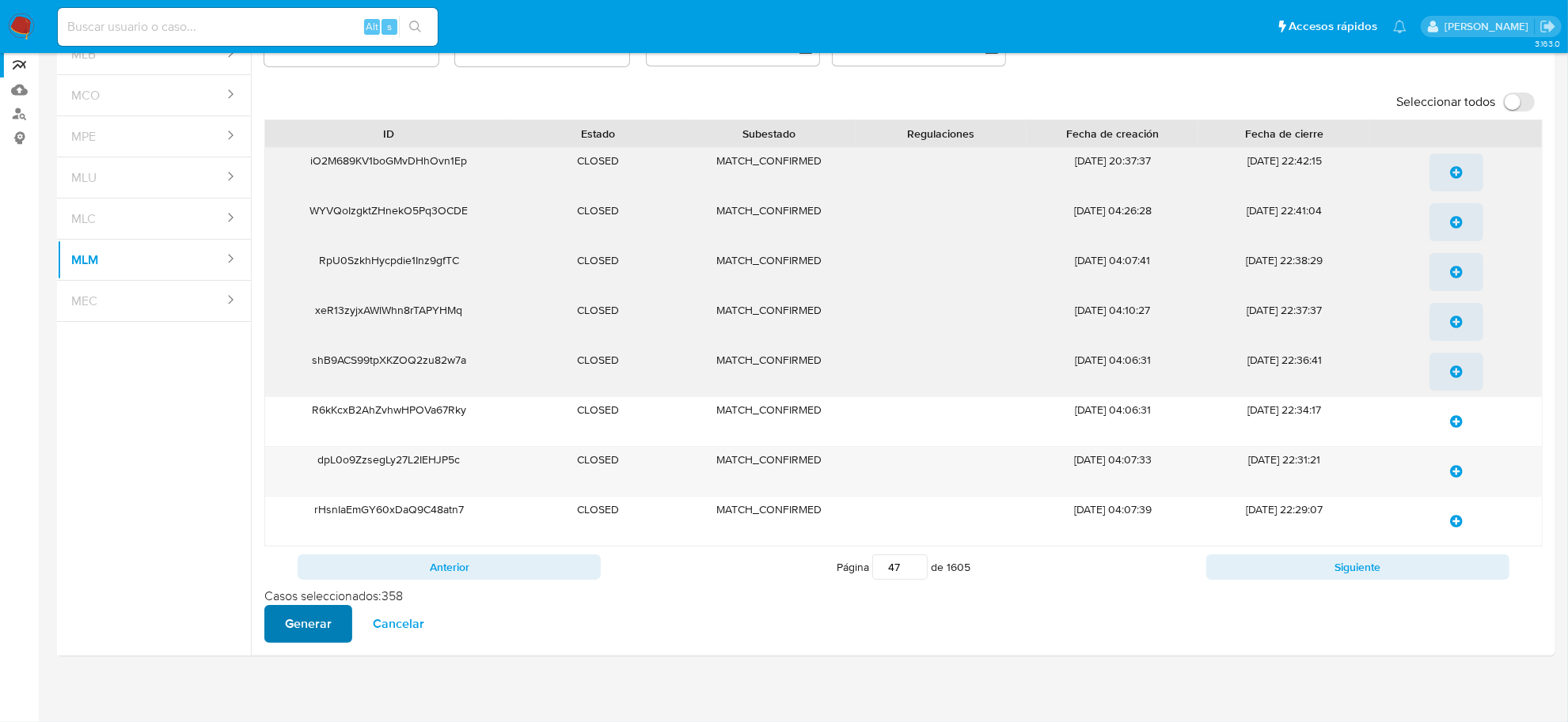
click at [289, 630] on span "Generar" at bounding box center [308, 624] width 46 height 35
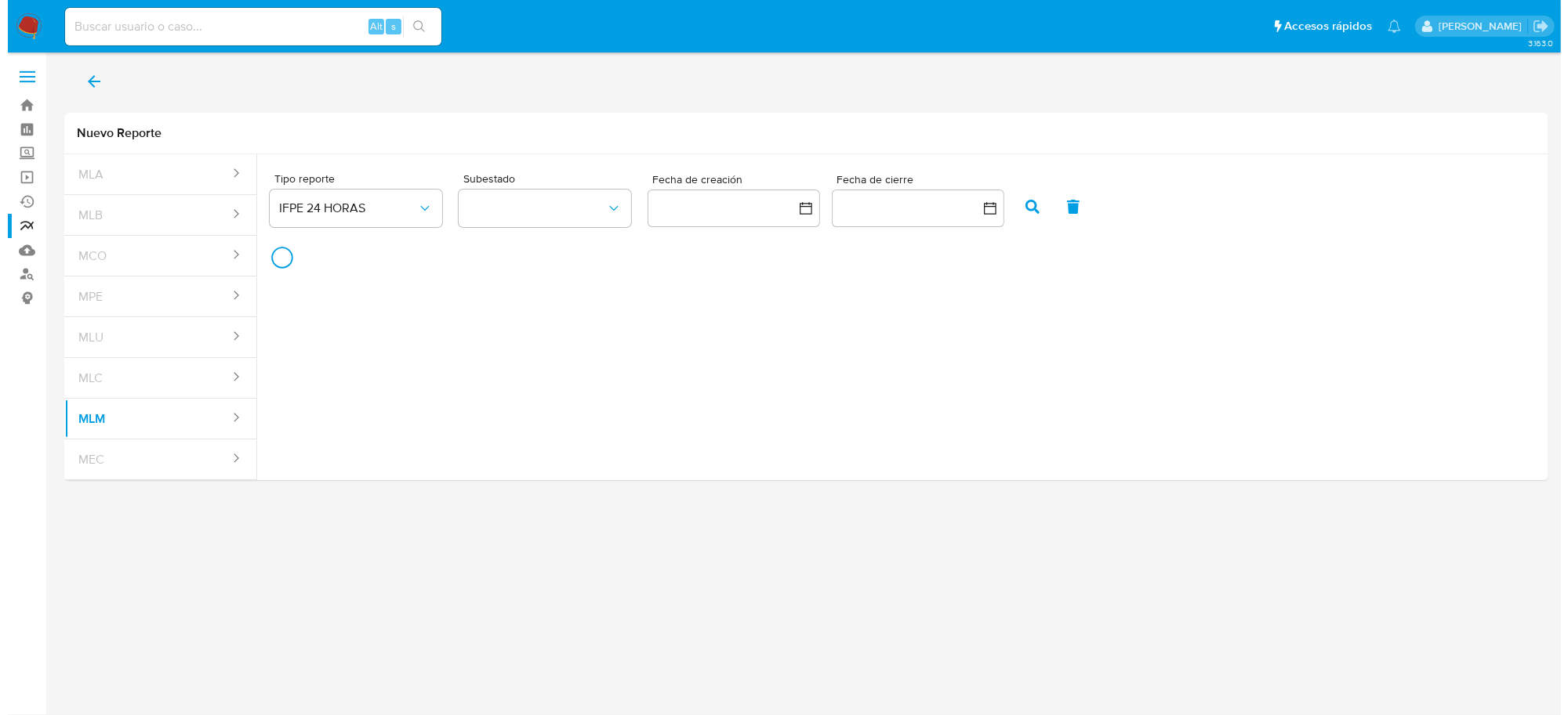
scroll to position [0, 0]
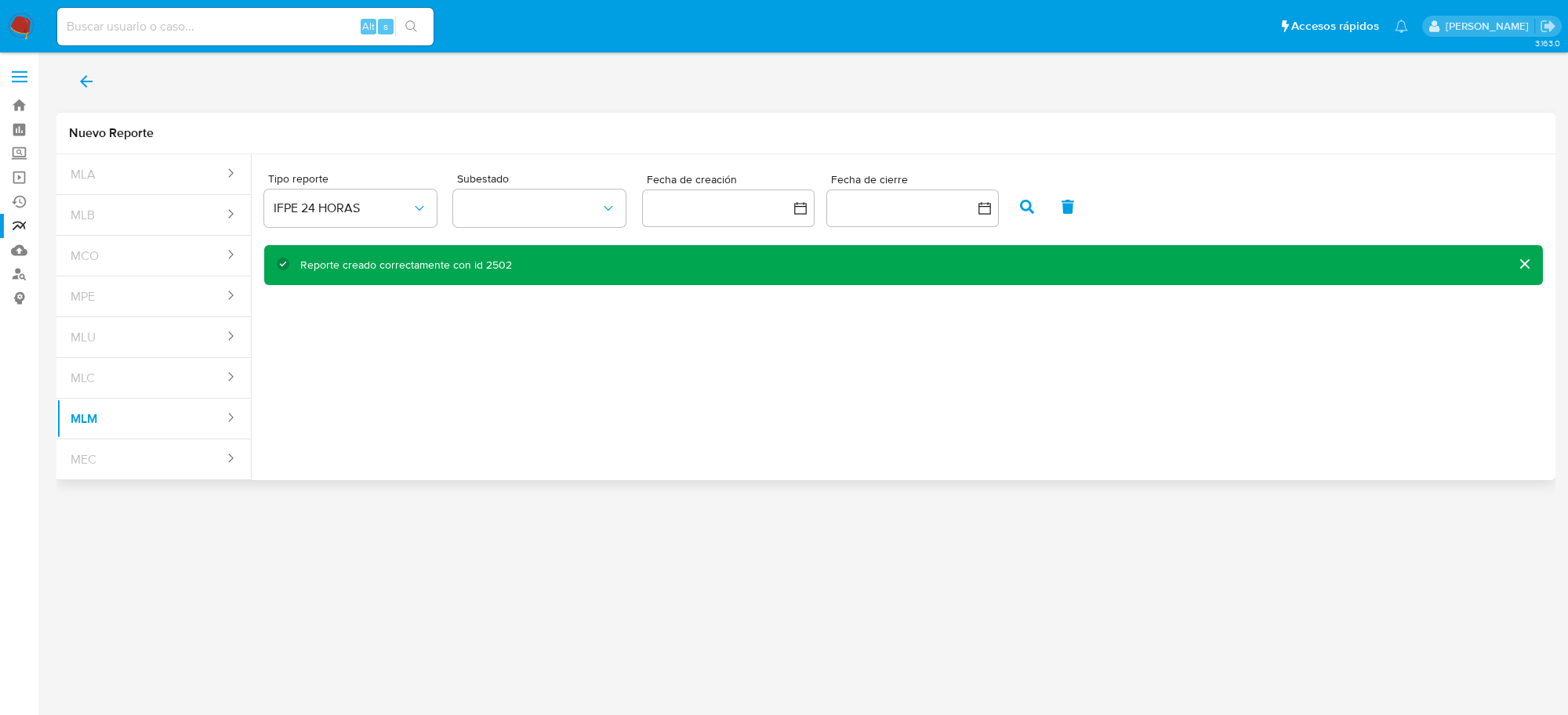
click at [1529, 261] on button "cerrar" at bounding box center [1523, 264] width 38 height 38
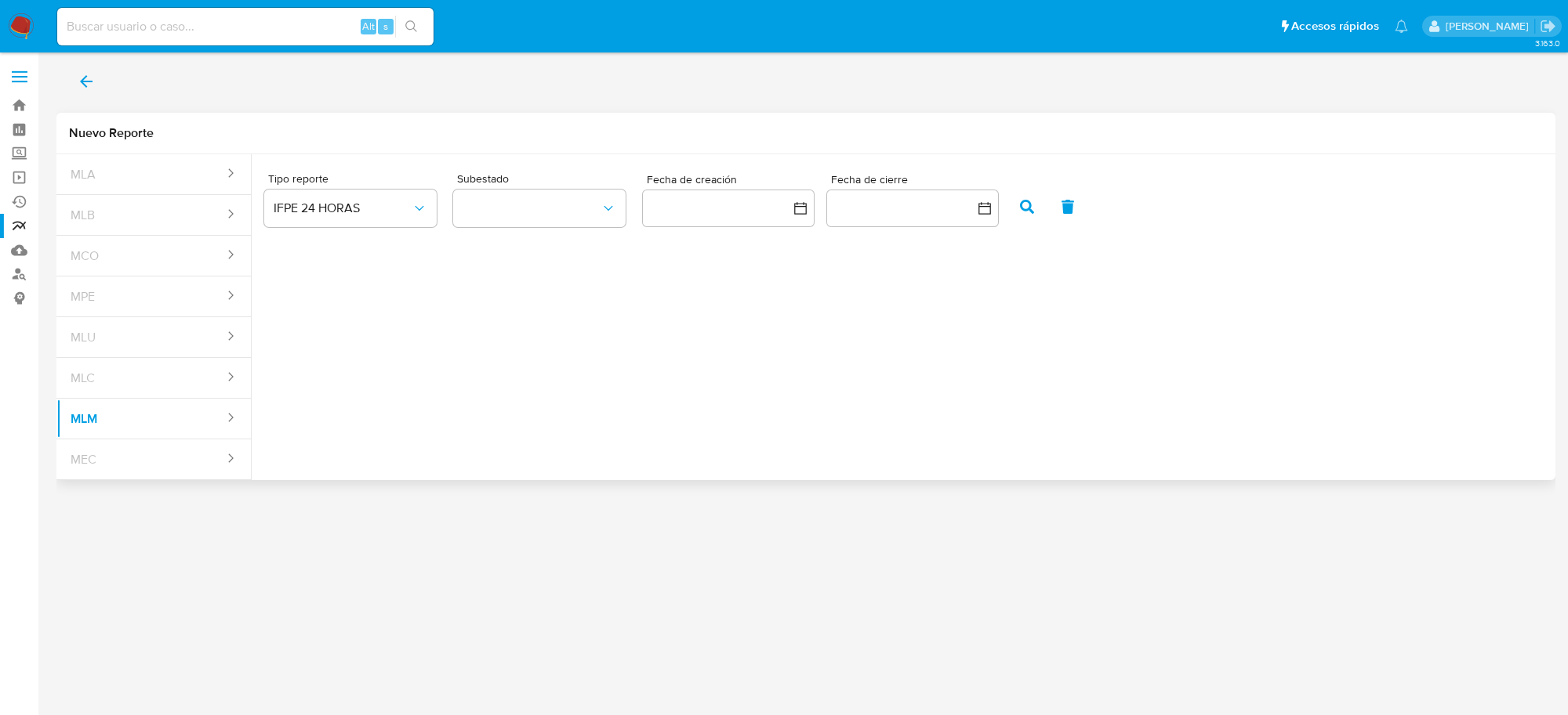
click at [88, 79] on icon "back" at bounding box center [86, 81] width 19 height 19
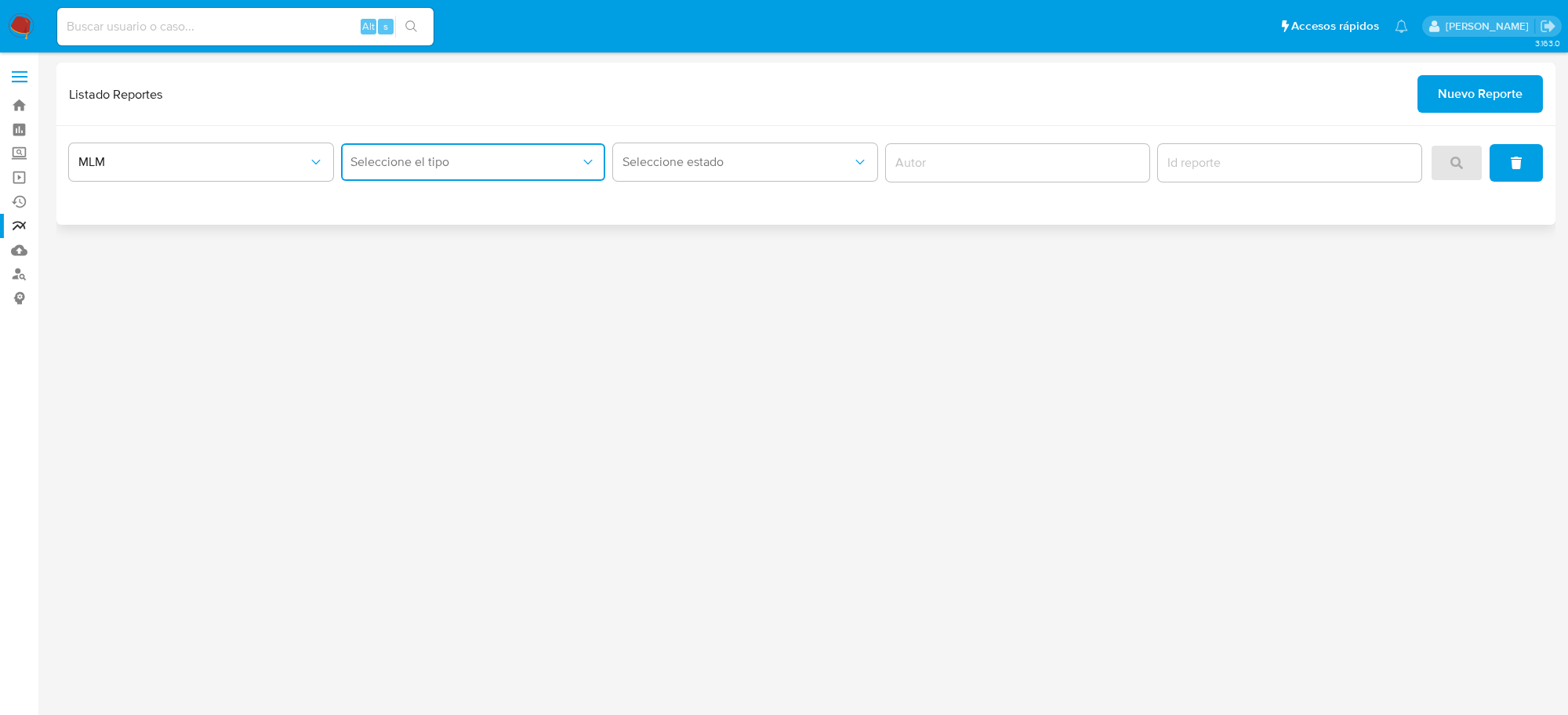
click at [526, 159] on span "Seleccione el tipo" at bounding box center [465, 162] width 230 height 16
click at [408, 202] on span "IFPE 24 HORAS" at bounding box center [394, 204] width 86 height 16
click at [1453, 166] on icon "search" at bounding box center [1456, 163] width 13 height 13
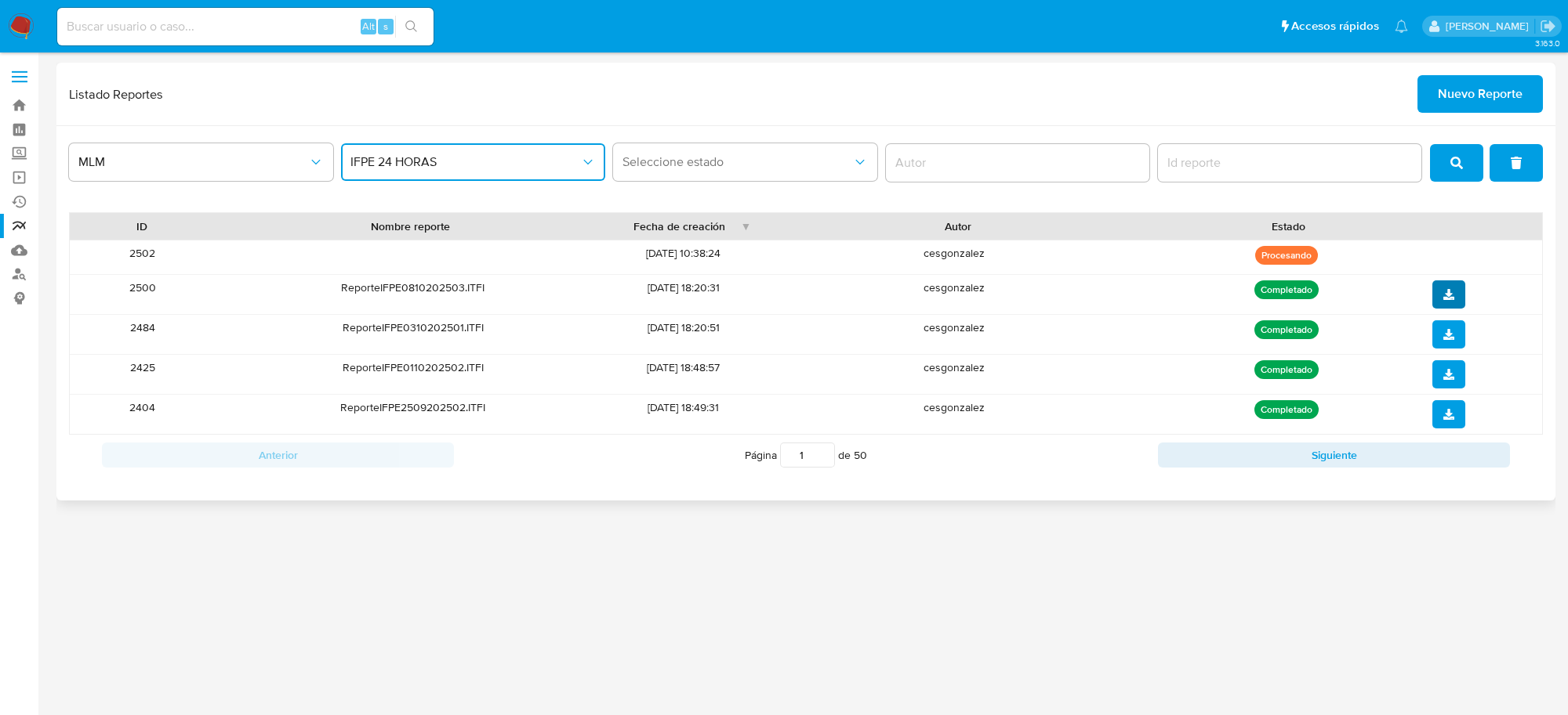
click at [1454, 296] on button "download" at bounding box center [1449, 294] width 33 height 28
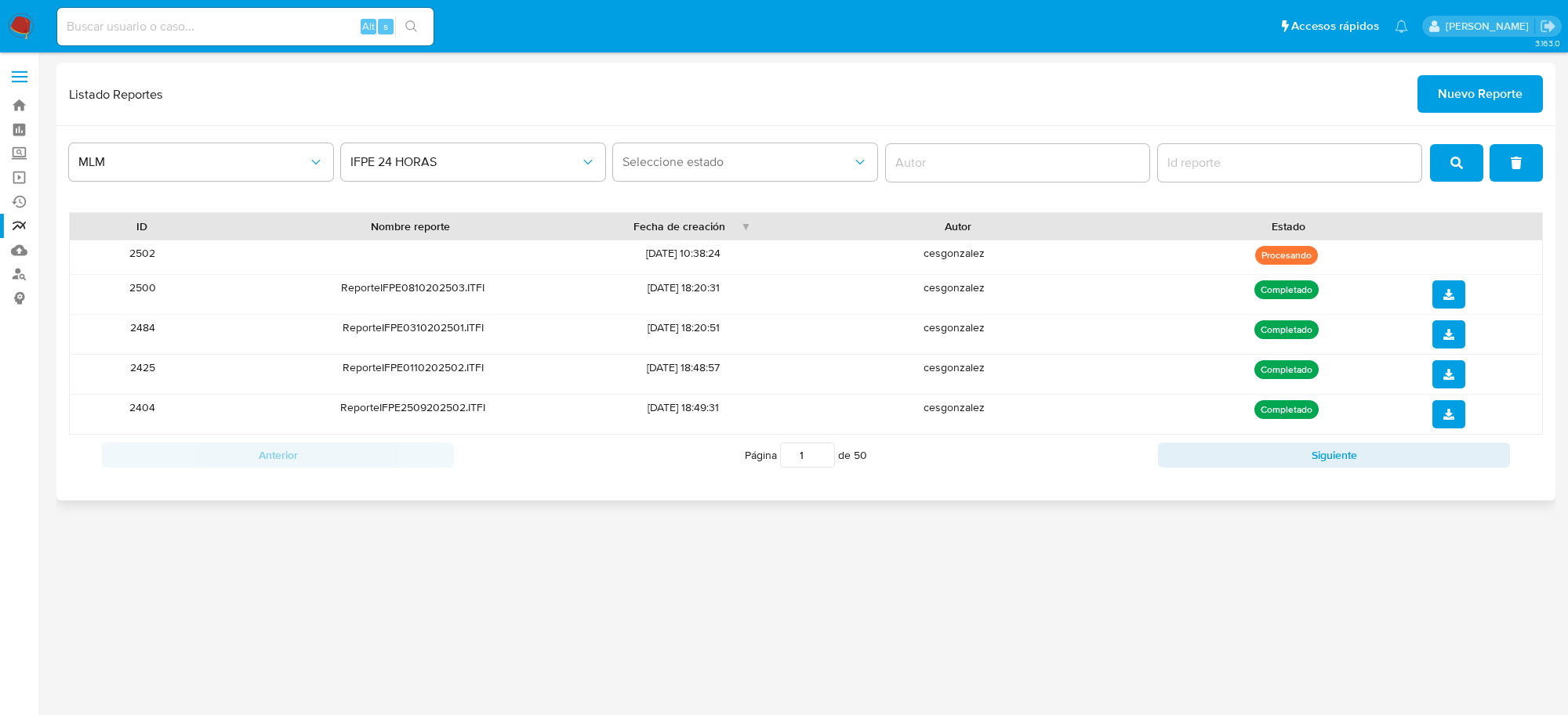
click at [1446, 154] on button "search" at bounding box center [1456, 162] width 53 height 38
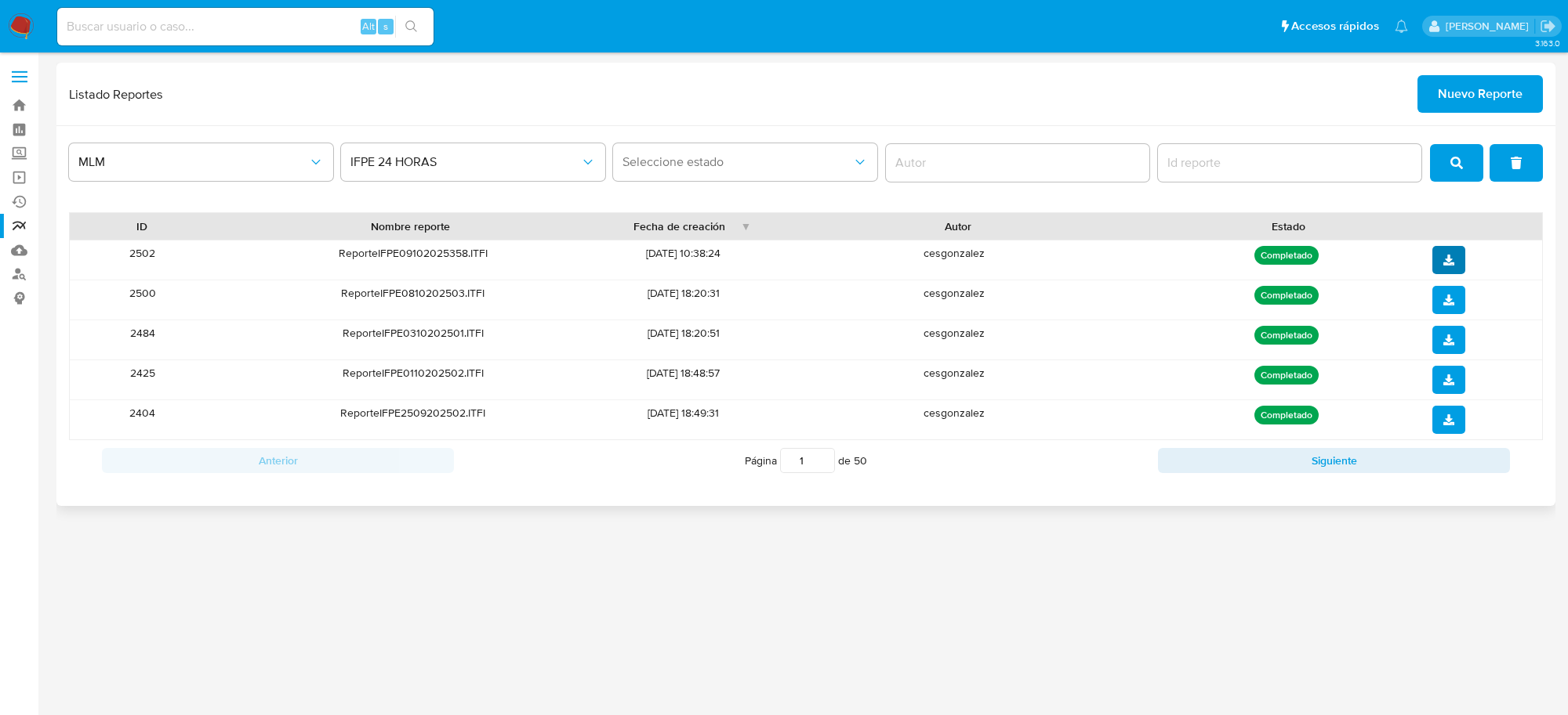
click at [1449, 270] on span "download" at bounding box center [1449, 259] width 11 height 25
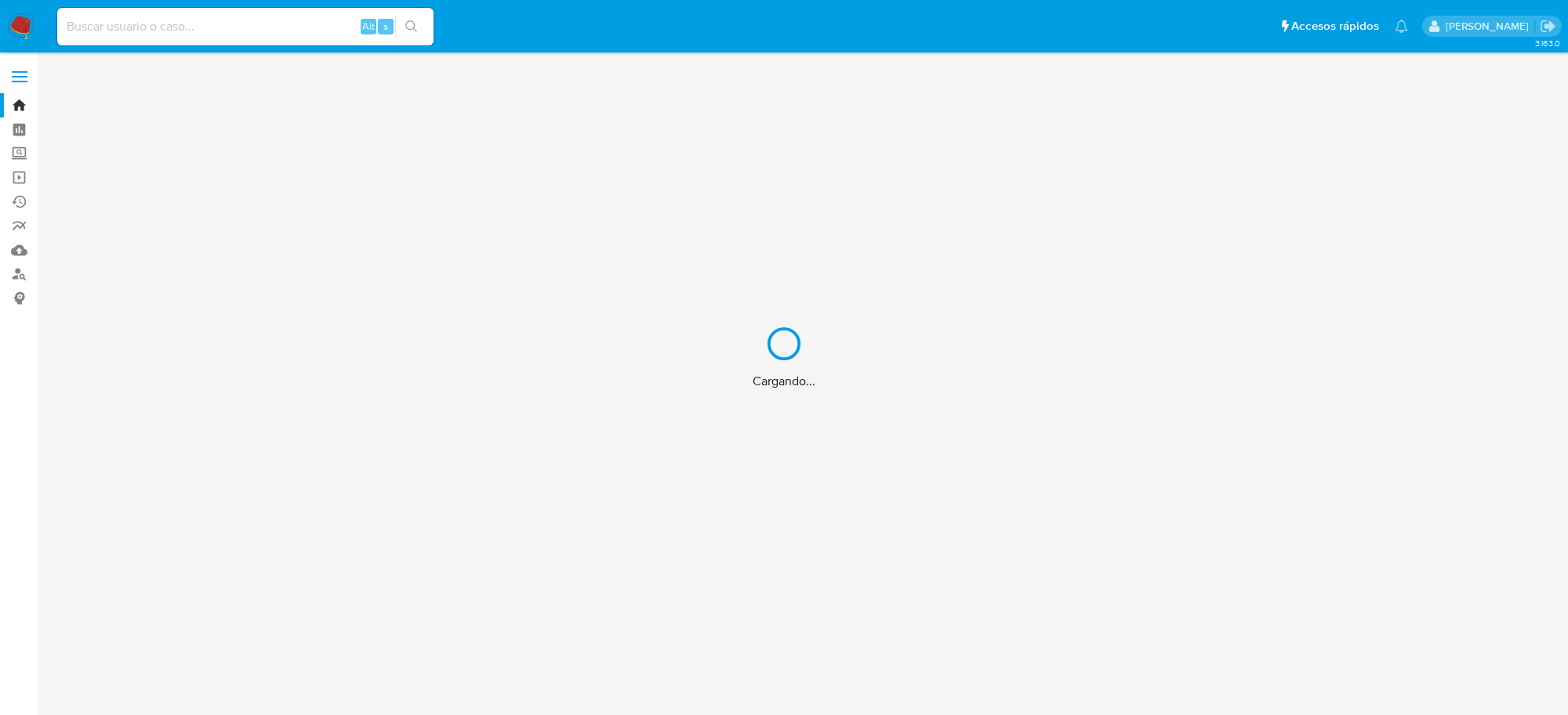
click at [260, 32] on div "Cargando..." at bounding box center [784, 357] width 1568 height 715
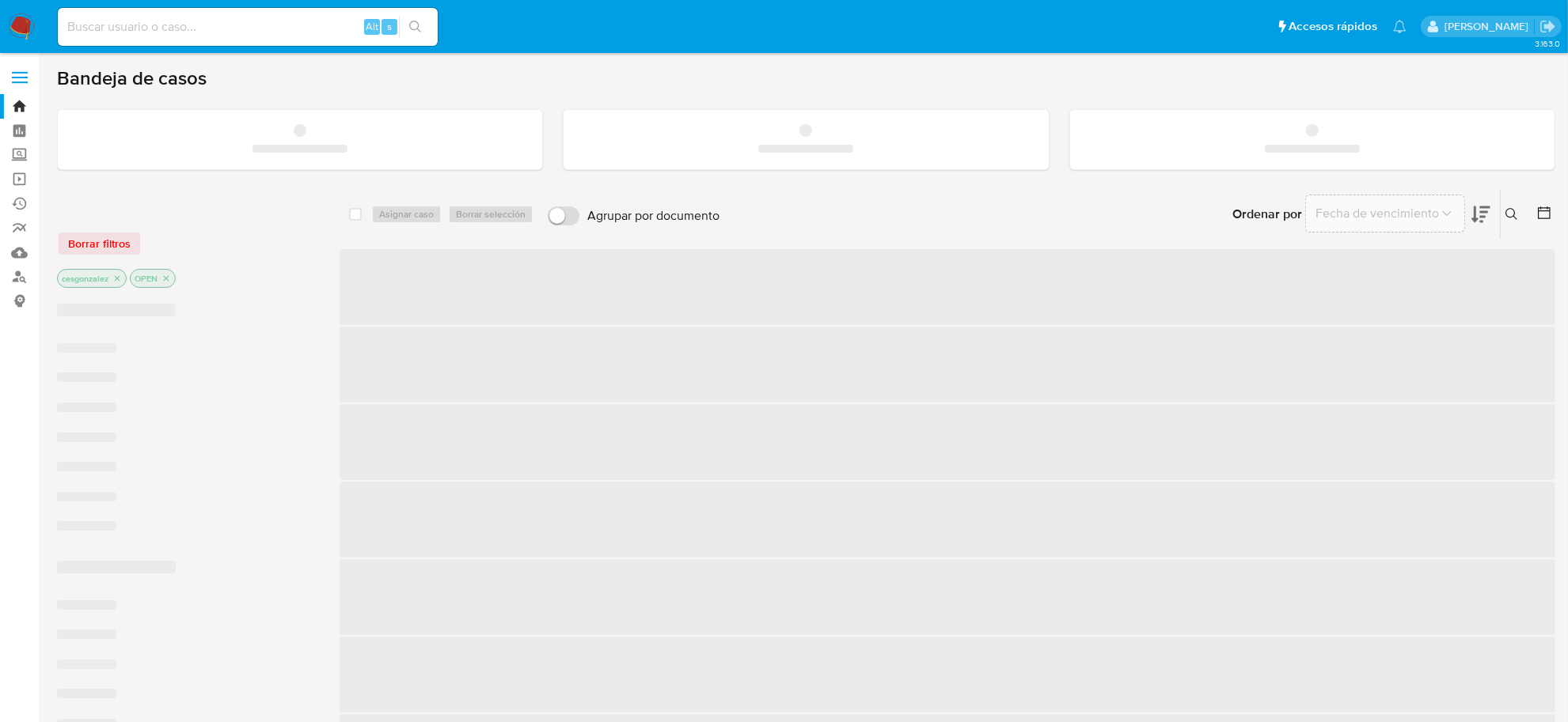
click at [229, 22] on input at bounding box center [247, 27] width 380 height 20
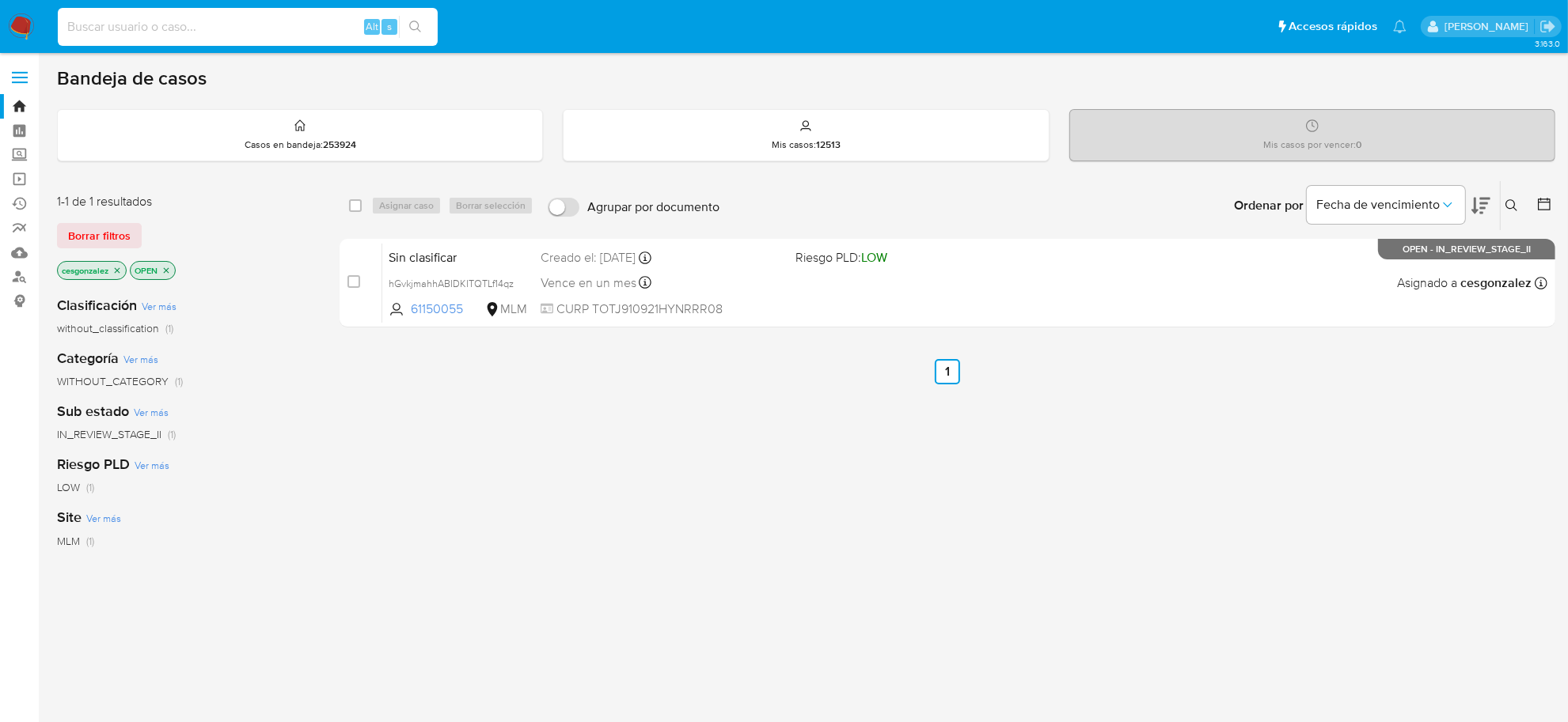
paste input "b76KX6tH79DuyrtUpFcIoDBP"
type input "b76KX6tH79DuyrtUpFcIoDBP"
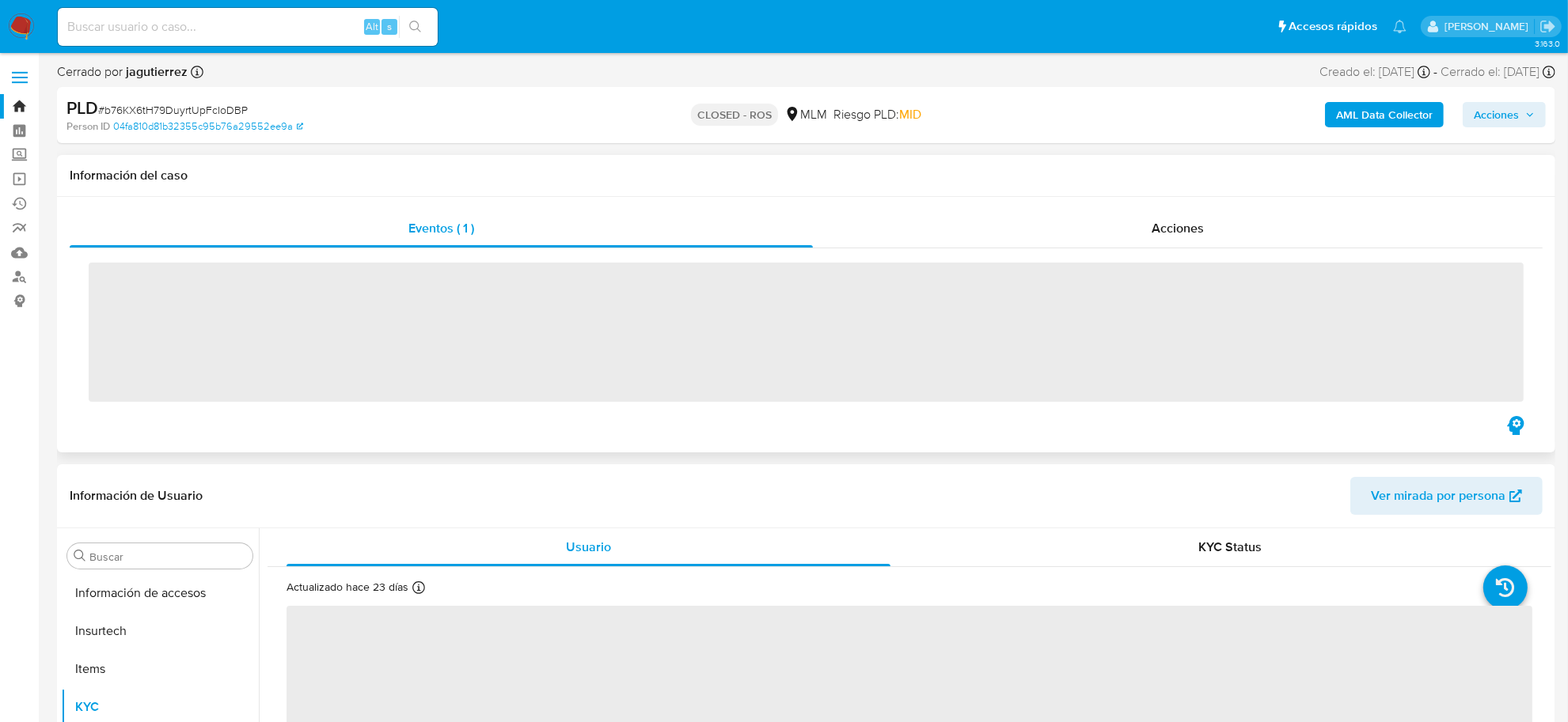
scroll to position [781, 0]
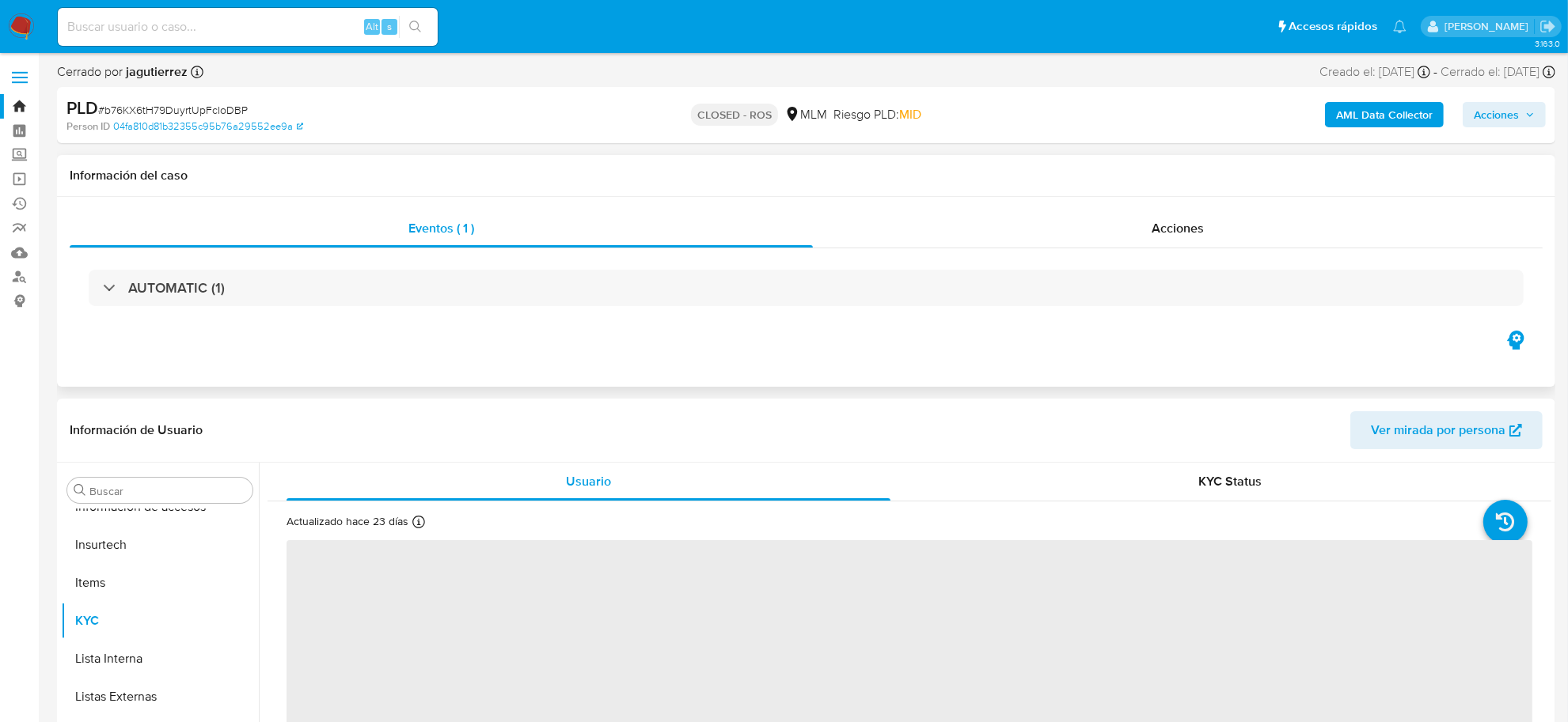
select select "10"
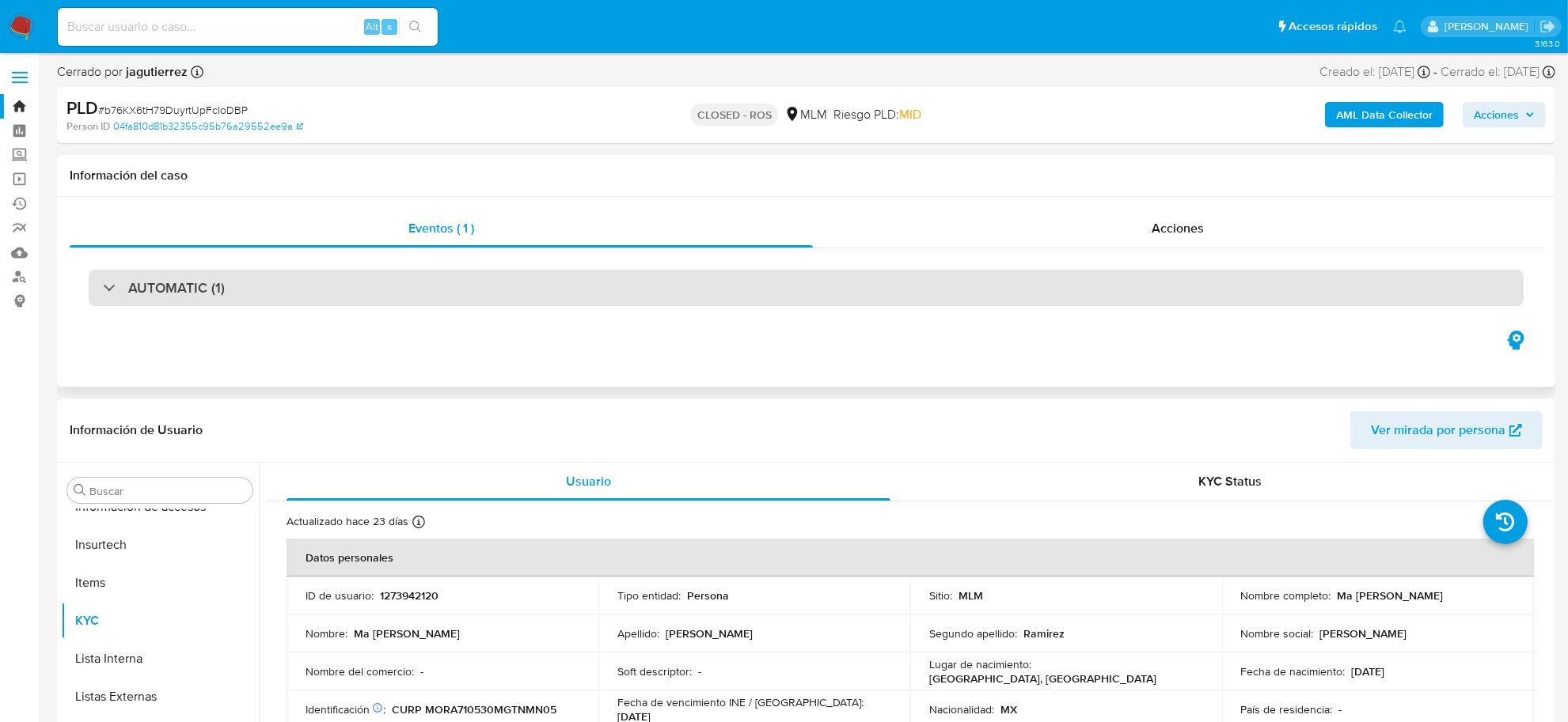
click at [220, 288] on h3 "AUTOMATIC (1)" at bounding box center [177, 288] width 96 height 18
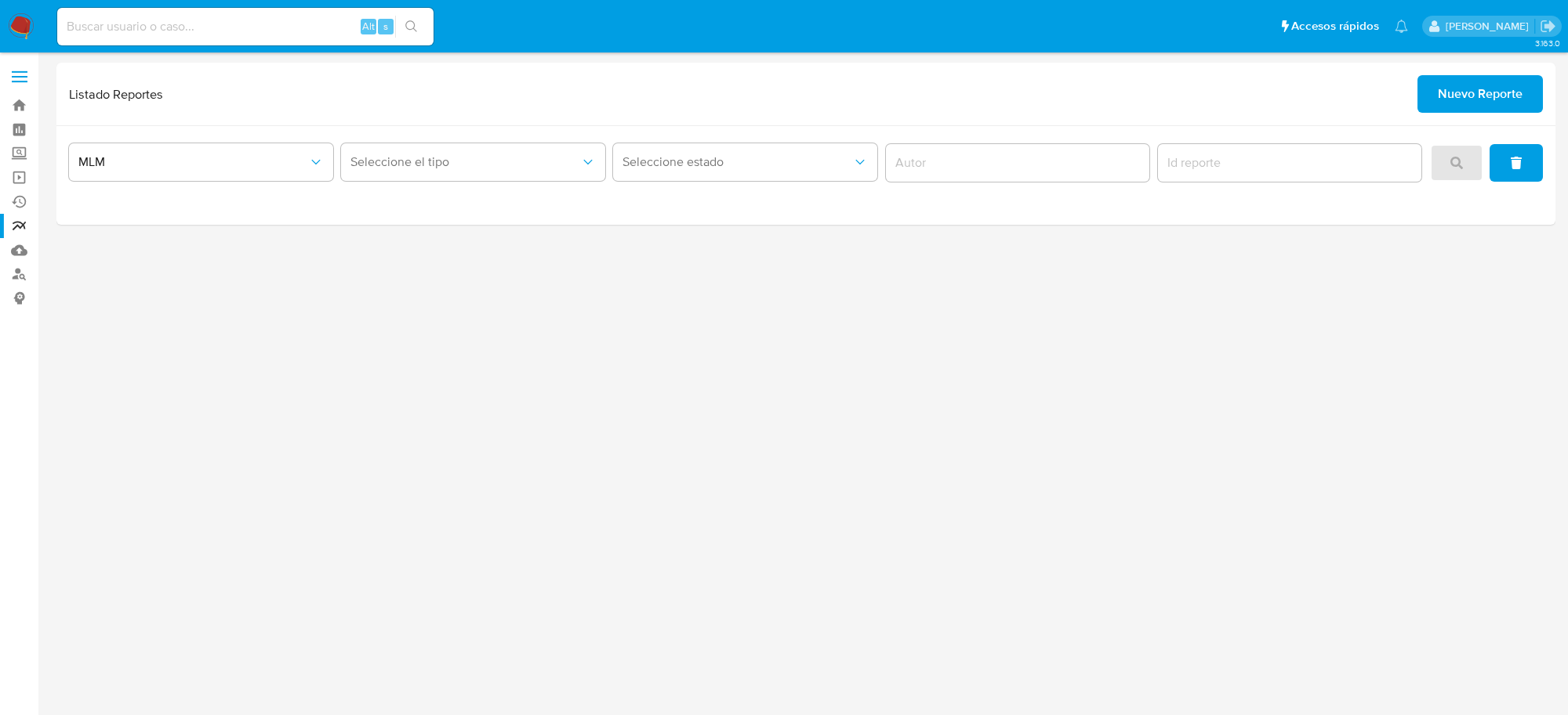
click at [91, 22] on input at bounding box center [245, 27] width 376 height 20
paste input "8epj4FpovvgB5t0TVmghlah9"
type input "8epj4FpovvgB5t0TVmghlah9"
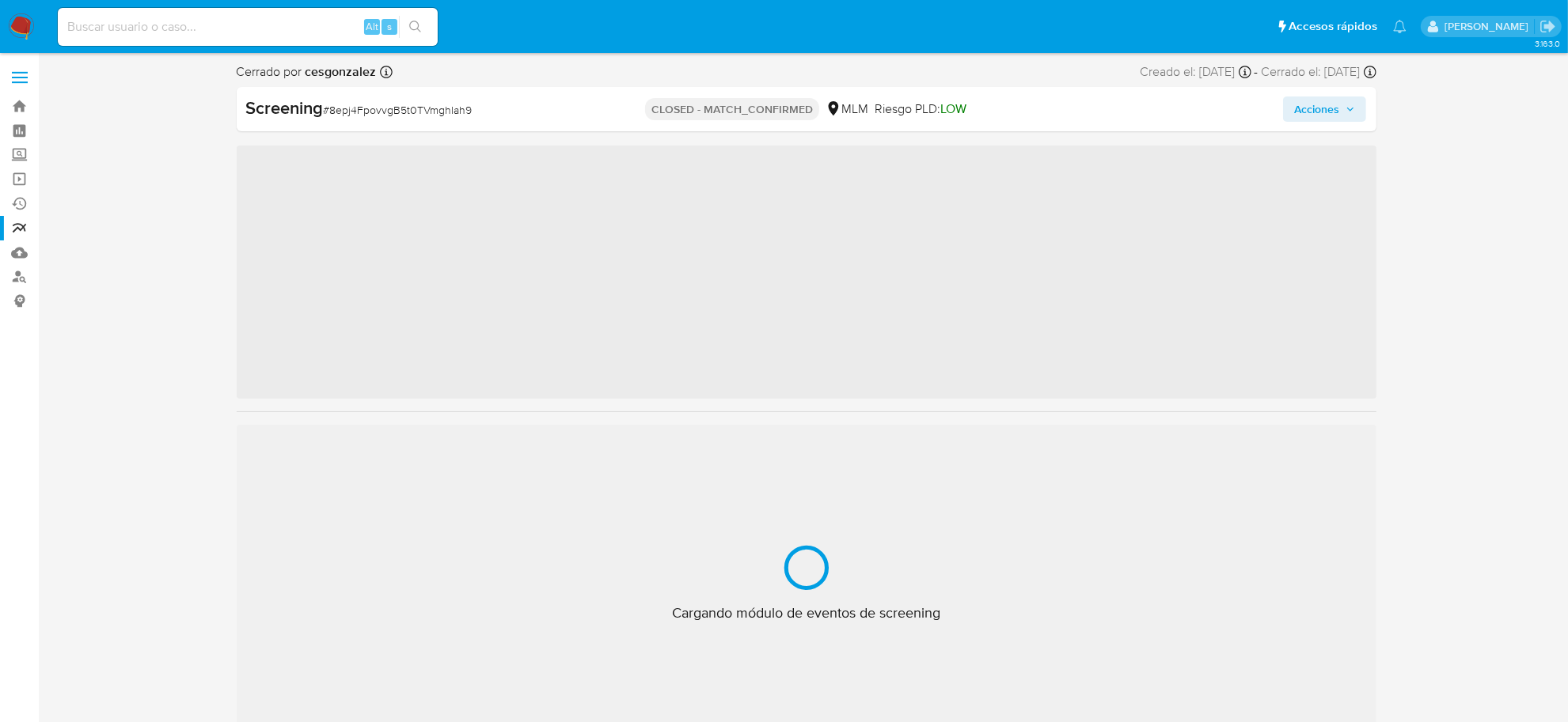
scroll to position [781, 0]
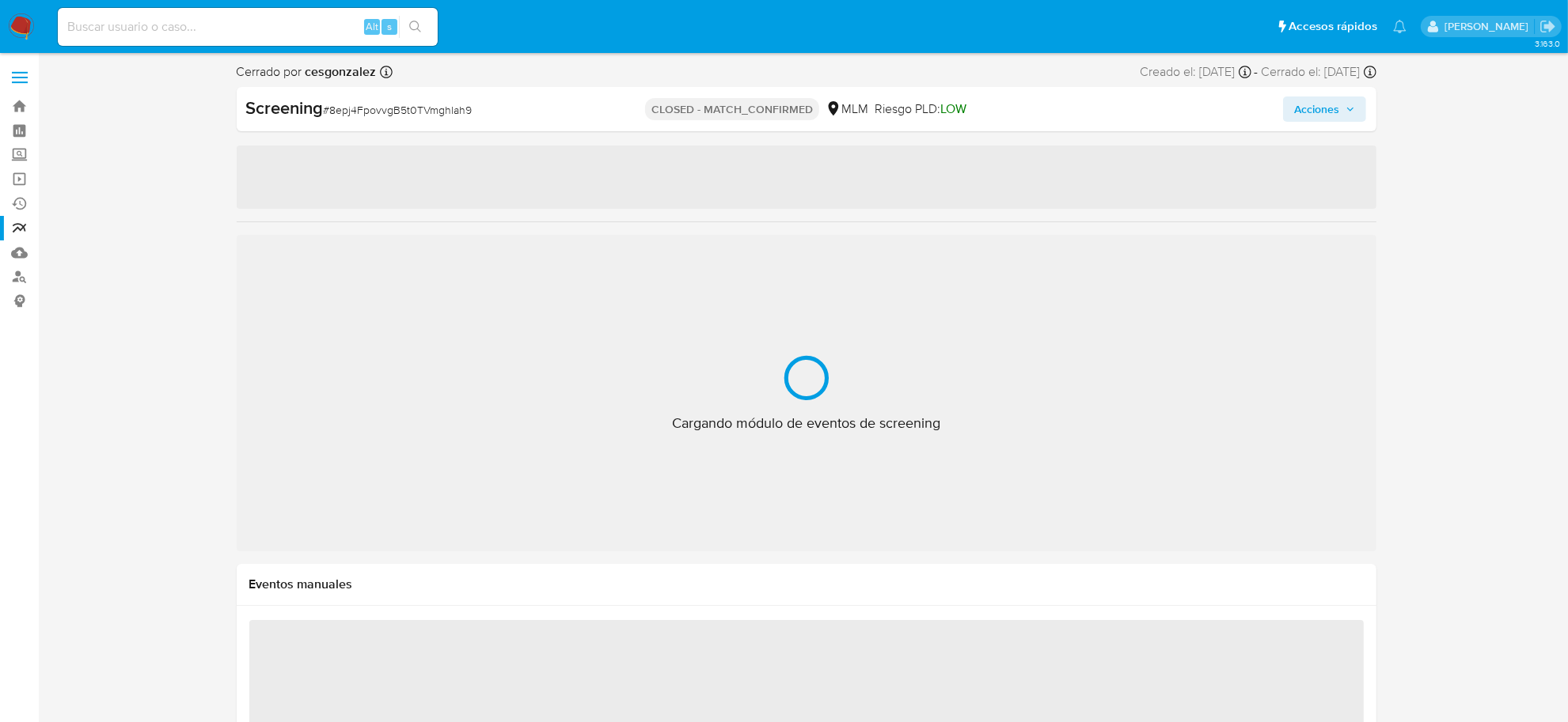
select select "10"
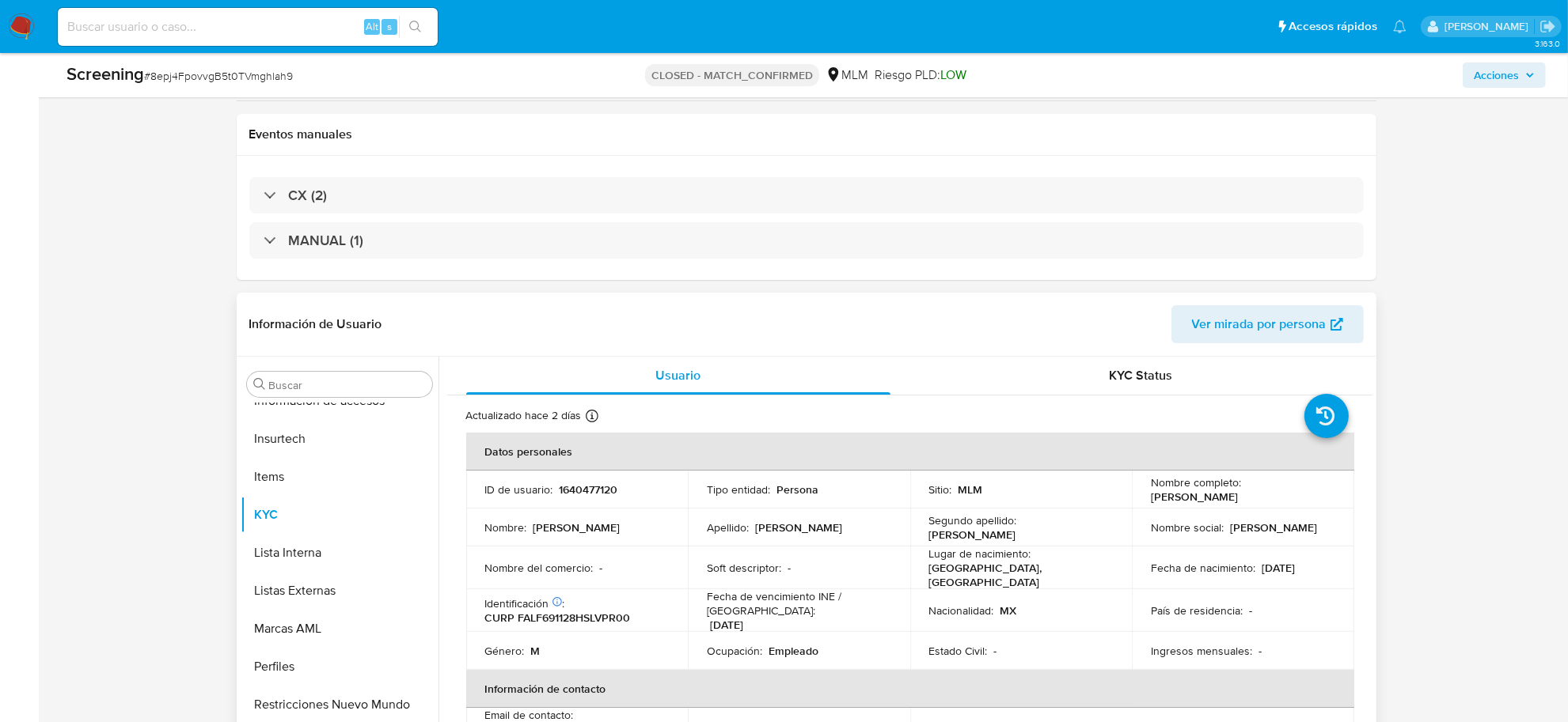
scroll to position [297, 0]
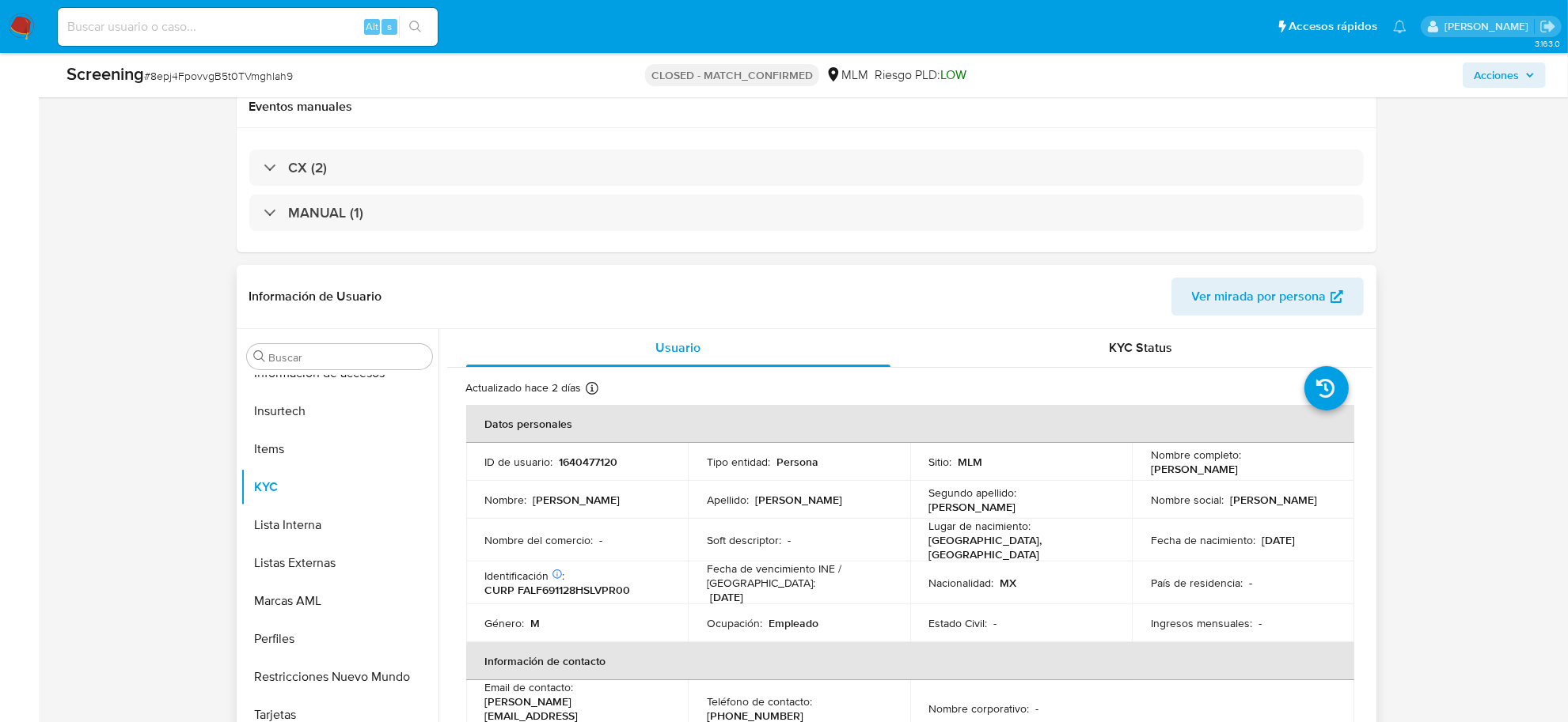
click at [602, 460] on p "1640477120" at bounding box center [588, 461] width 58 height 14
click at [602, 459] on p "1640477120" at bounding box center [588, 461] width 58 height 14
drag, startPoint x: 194, startPoint y: 634, endPoint x: 334, endPoint y: 600, distance: 144.1
click at [194, 631] on div "Cerrado por cesgonzalez Asignado el: [DATE] 11:09:25 Creado el: [DATE] Creado e…" at bounding box center [807, 723] width 1499 height 1913
click at [595, 461] on p "1640477120" at bounding box center [588, 461] width 58 height 14
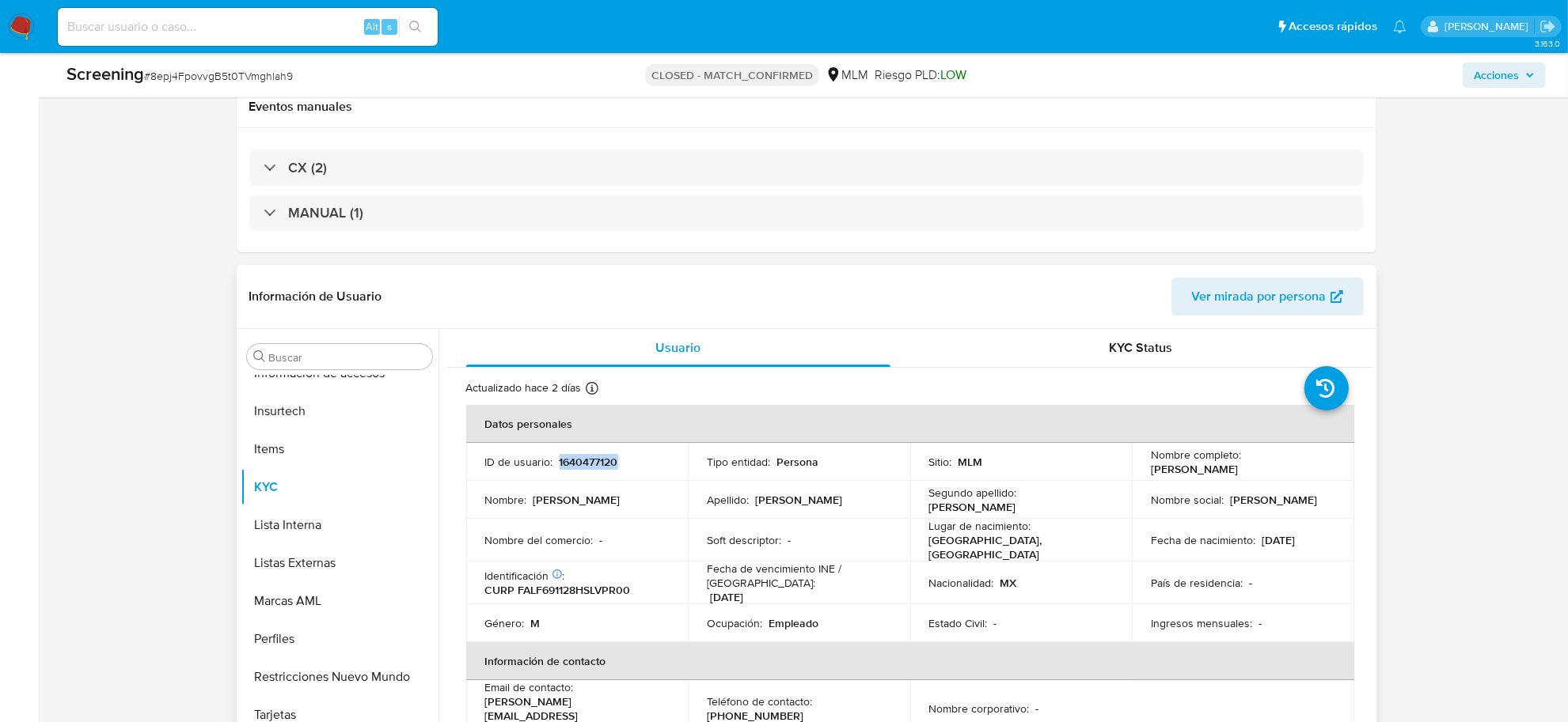
click at [595, 461] on p "1640477120" at bounding box center [588, 461] width 58 height 14
copy p "1640477120"
click at [136, 38] on div "Alt s" at bounding box center [247, 27] width 380 height 38
click at [132, 30] on input at bounding box center [247, 27] width 380 height 20
paste input "7AOG53DFyN2II9DHysUjzNpe"
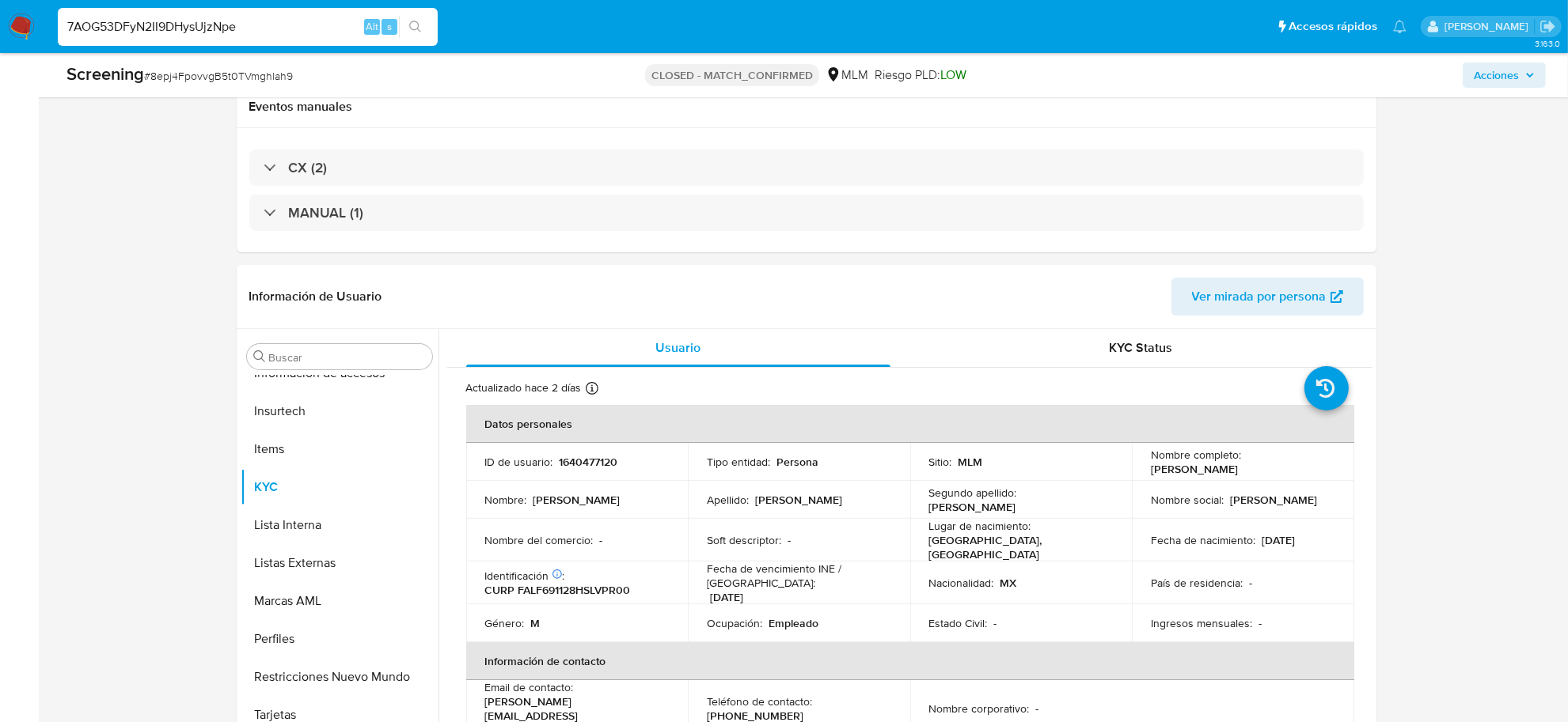
type input "7AOG53DFyN2II9DHysUjzNpe"
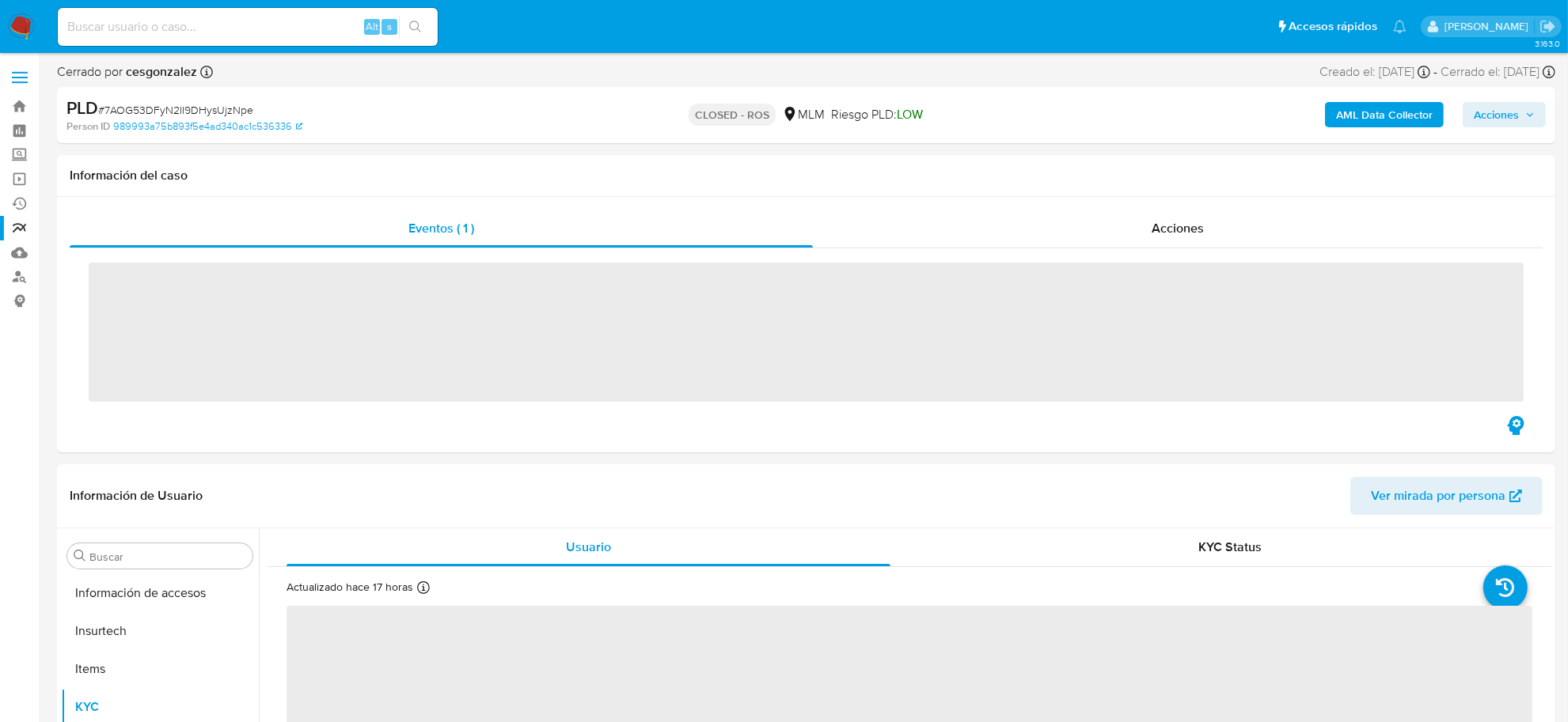
scroll to position [781, 0]
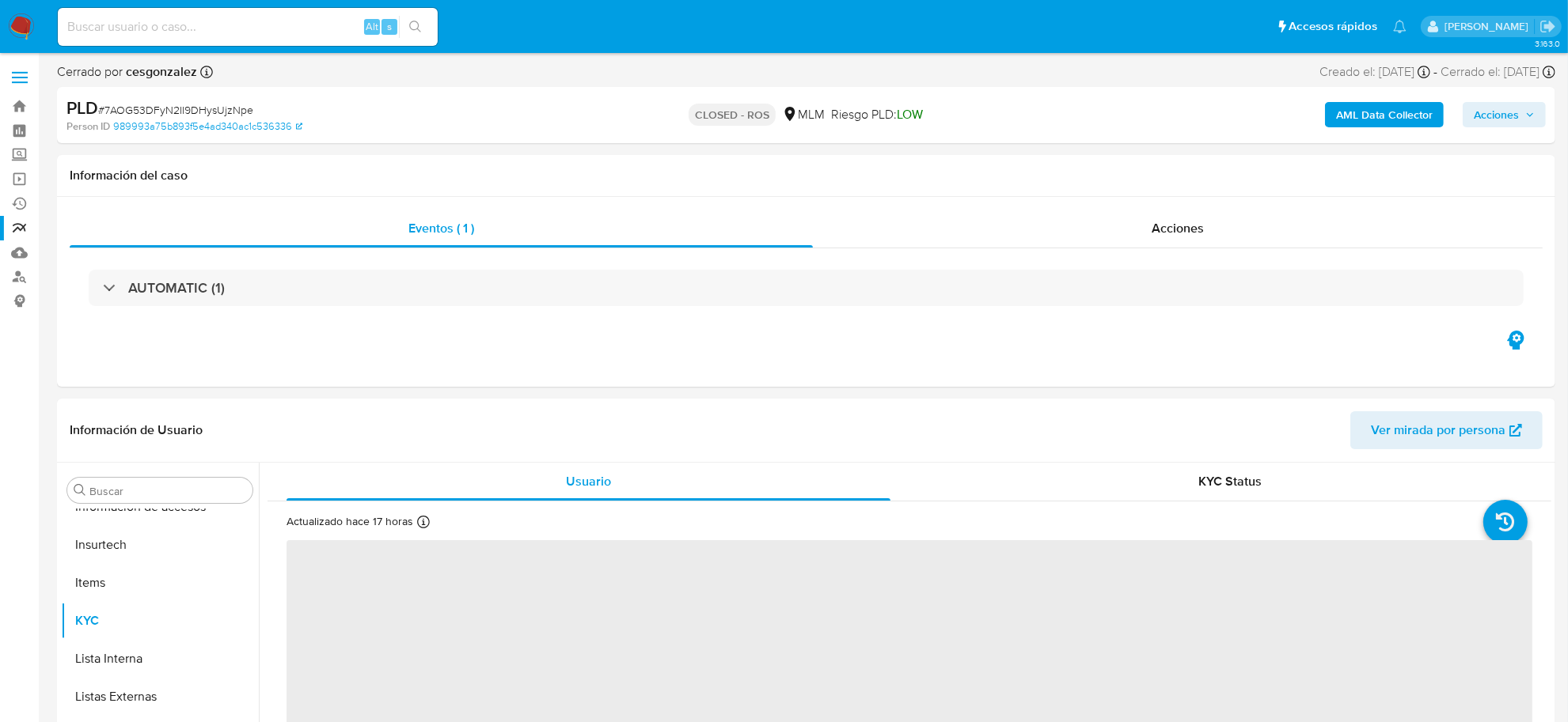
select select "10"
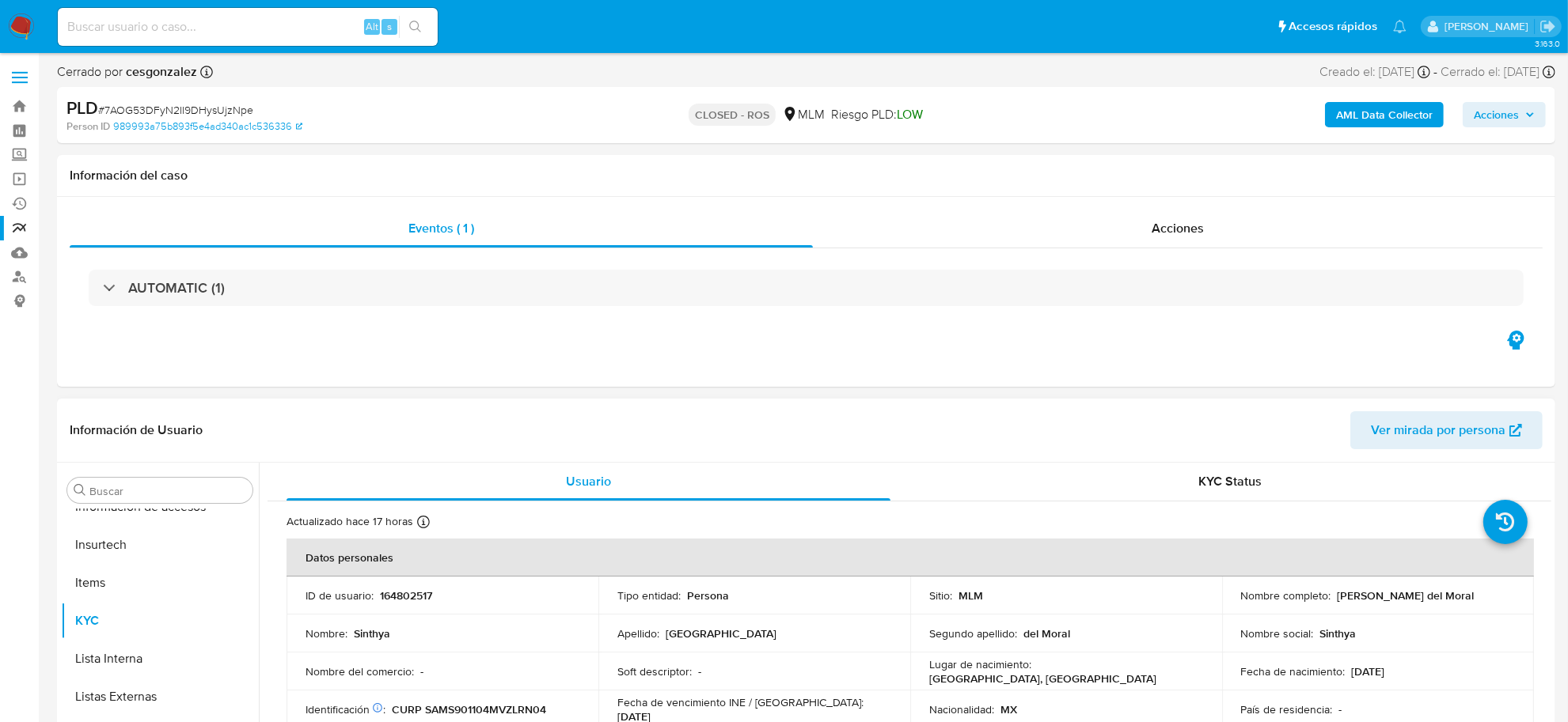
click at [418, 601] on p "164802517" at bounding box center [406, 595] width 52 height 14
copy p "164802517"
